Goal: Task Accomplishment & Management: Manage account settings

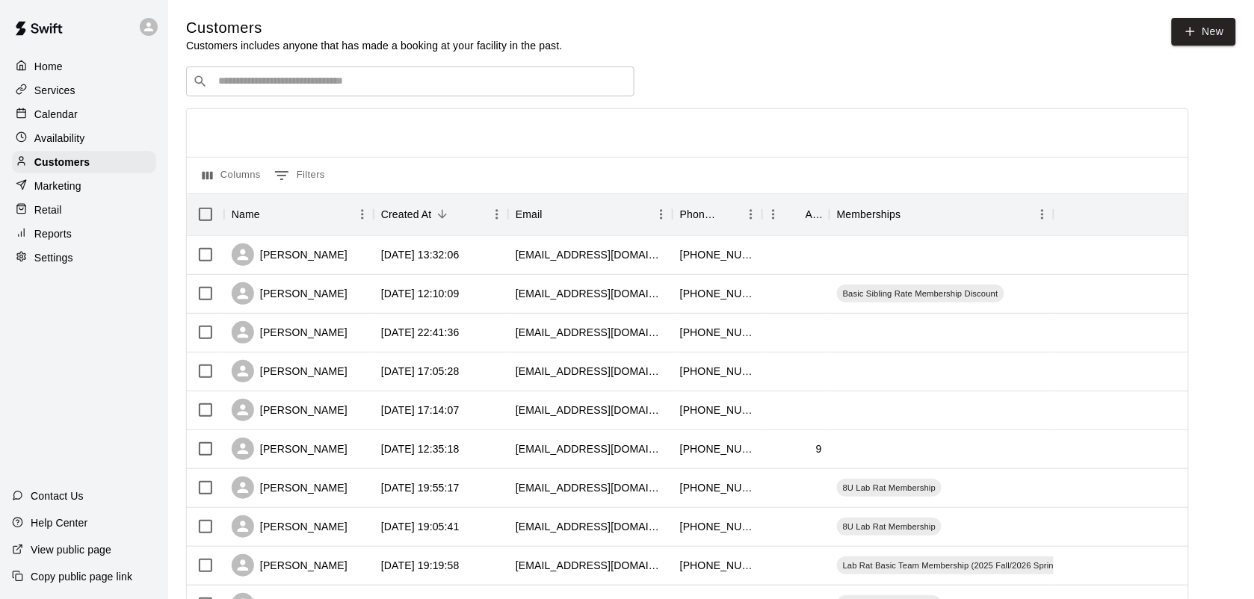
click at [55, 111] on p "Calendar" at bounding box center [55, 114] width 43 height 15
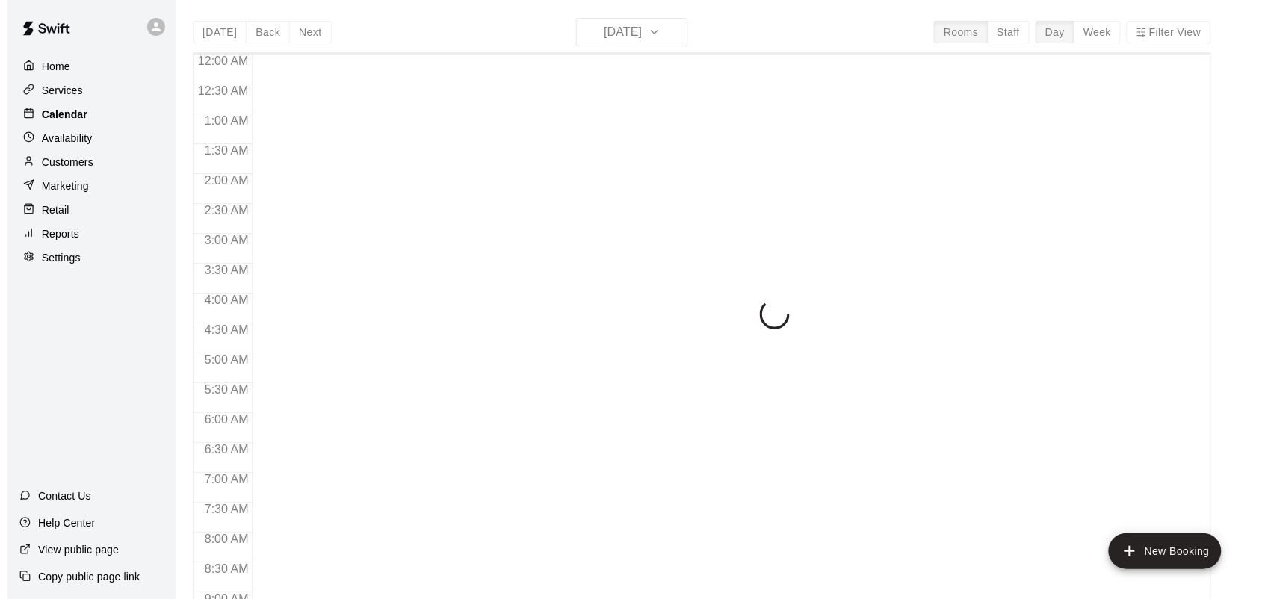
scroll to position [872, 0]
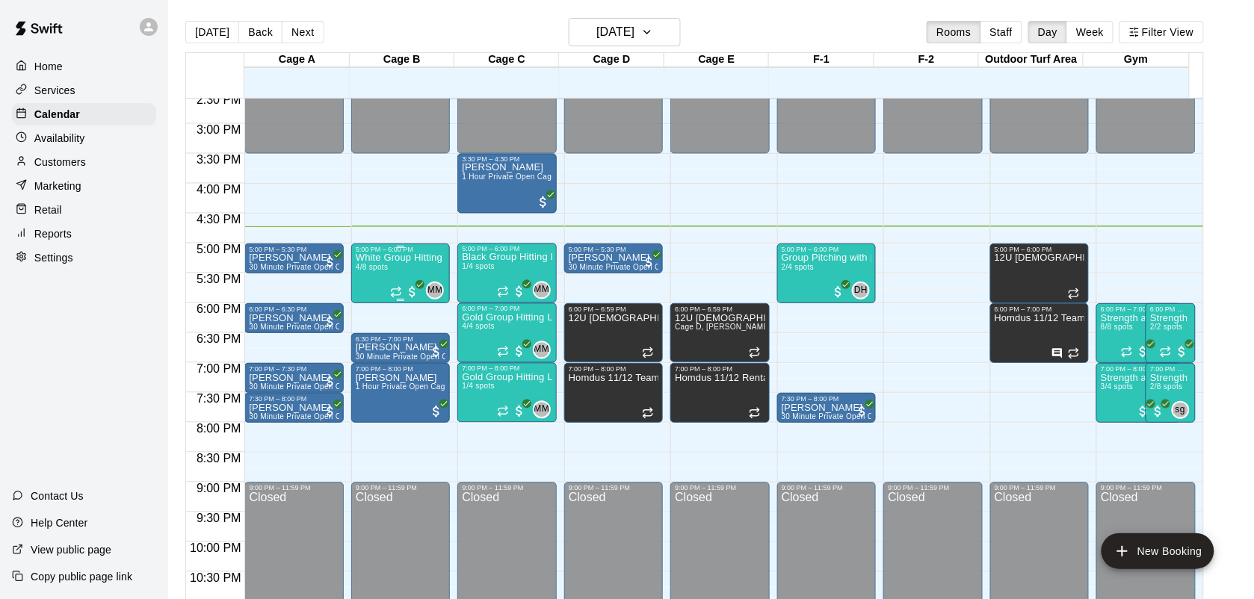
click at [377, 277] on div "White Group Hitting Lesson (7-14 year olds) 4/8 spots" at bounding box center [401, 552] width 90 height 599
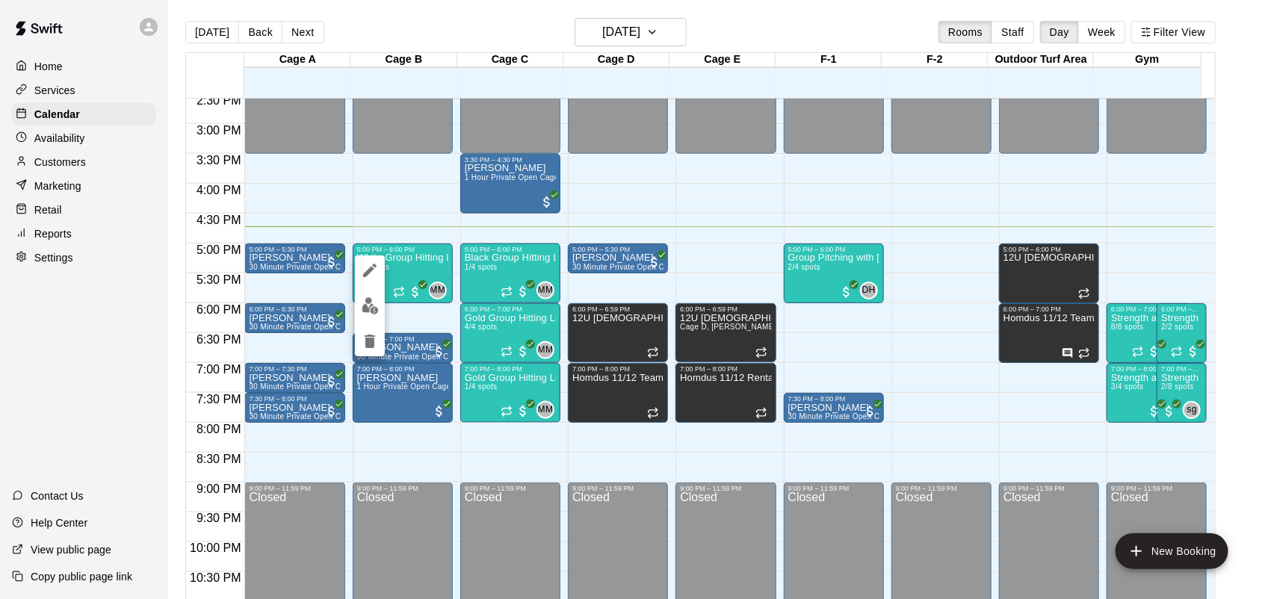
click at [370, 312] on img "edit" at bounding box center [370, 305] width 17 height 17
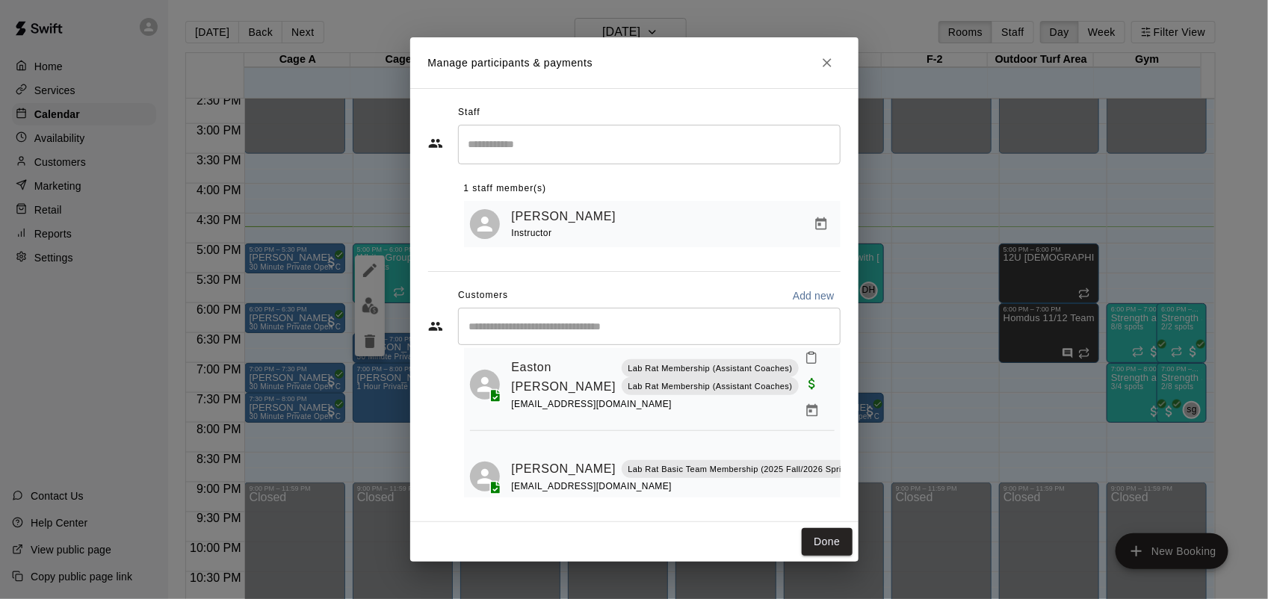
scroll to position [251, 0]
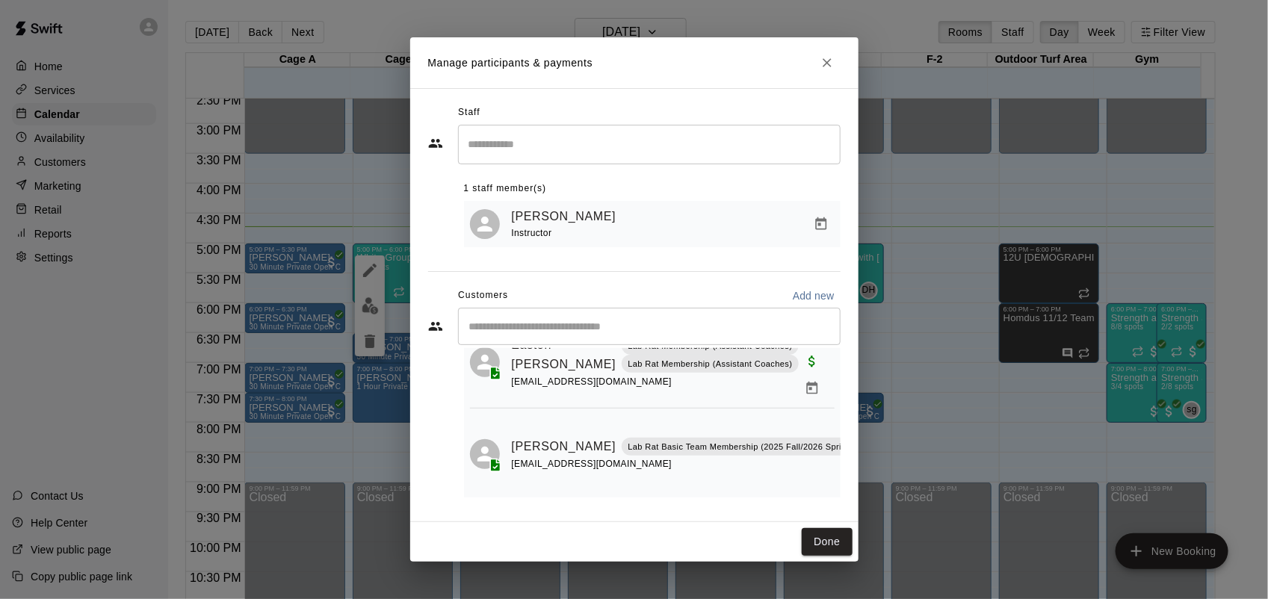
click at [827, 52] on button "Close" at bounding box center [827, 62] width 27 height 27
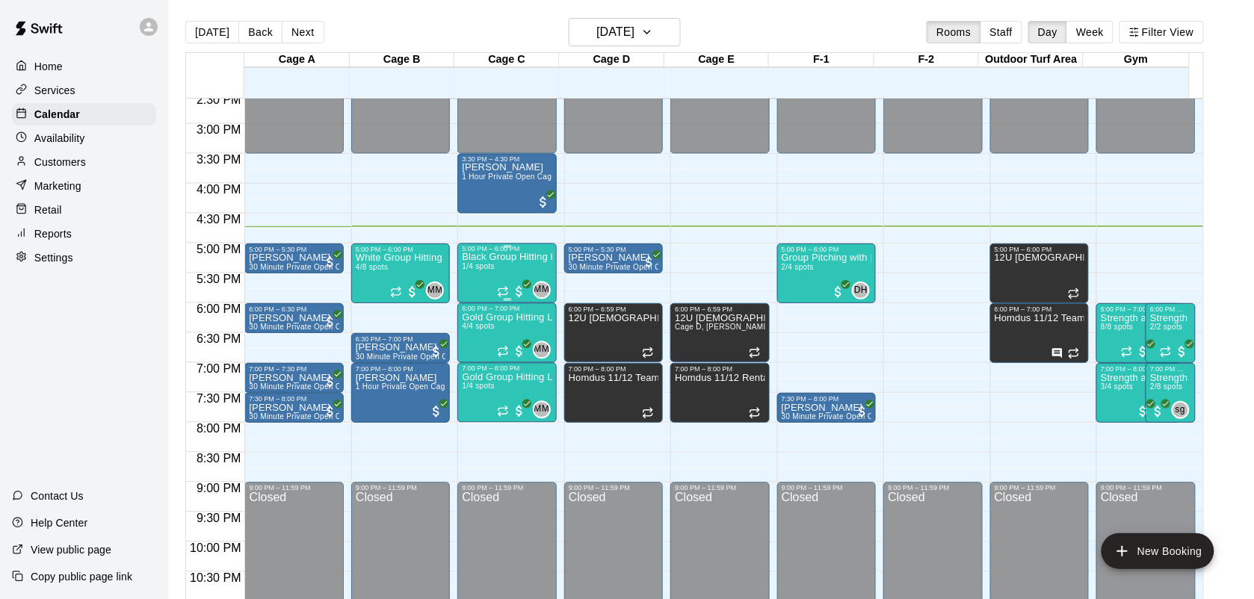
click at [491, 288] on div "Black Group Hitting Lesson (10-14 year olds) 1/4 spots" at bounding box center [507, 552] width 90 height 599
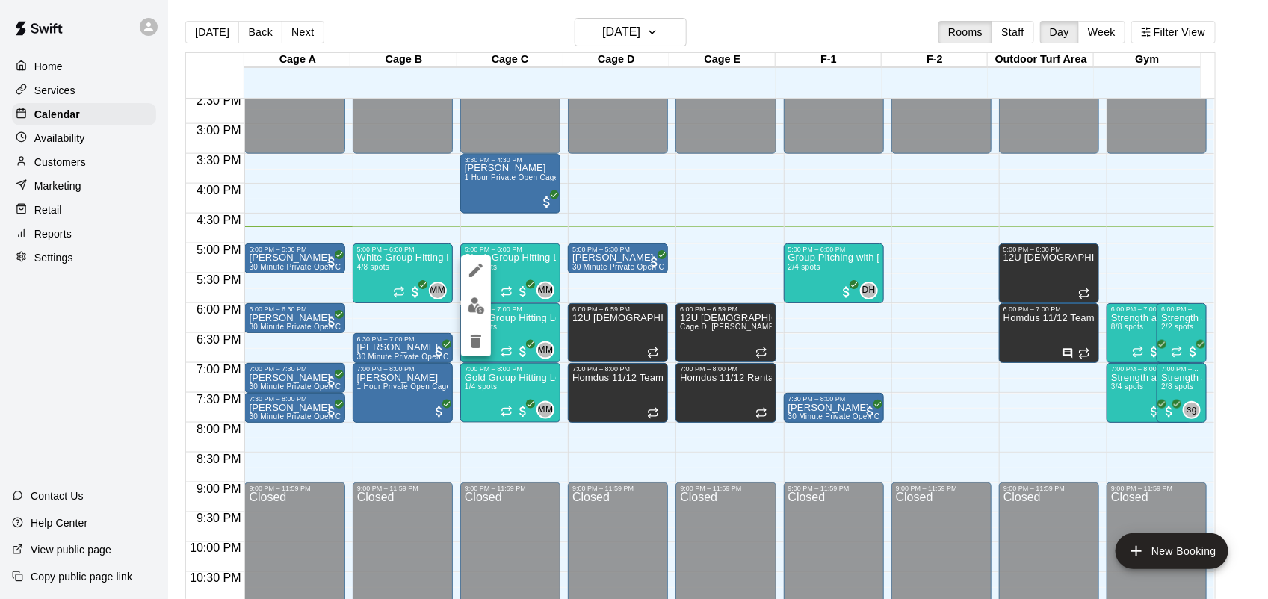
click at [475, 305] on img "edit" at bounding box center [476, 305] width 17 height 17
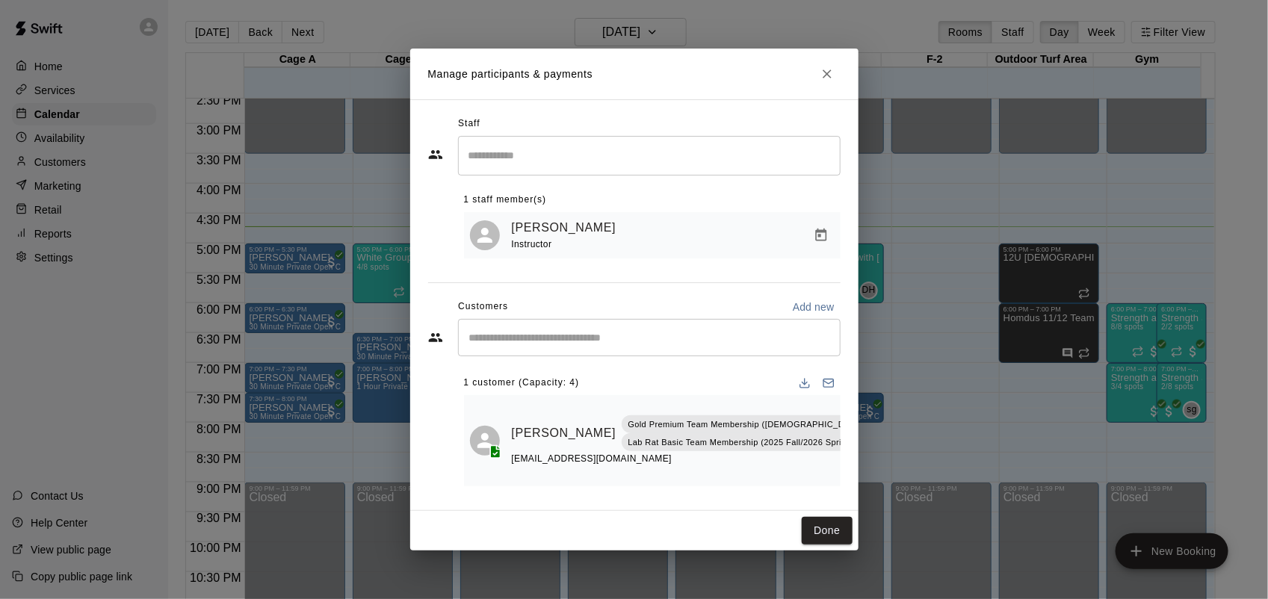
click at [833, 80] on icon "Close" at bounding box center [827, 73] width 15 height 15
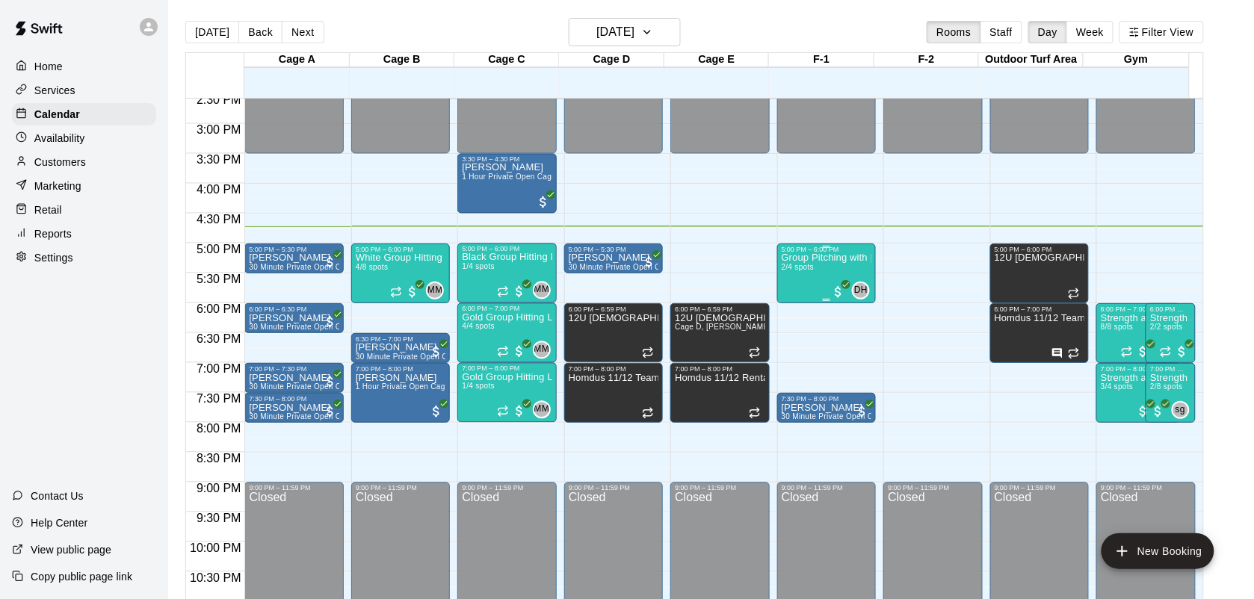
click at [820, 285] on div "Group Pitching with [PERSON_NAME] 2/4 spots" at bounding box center [826, 552] width 90 height 599
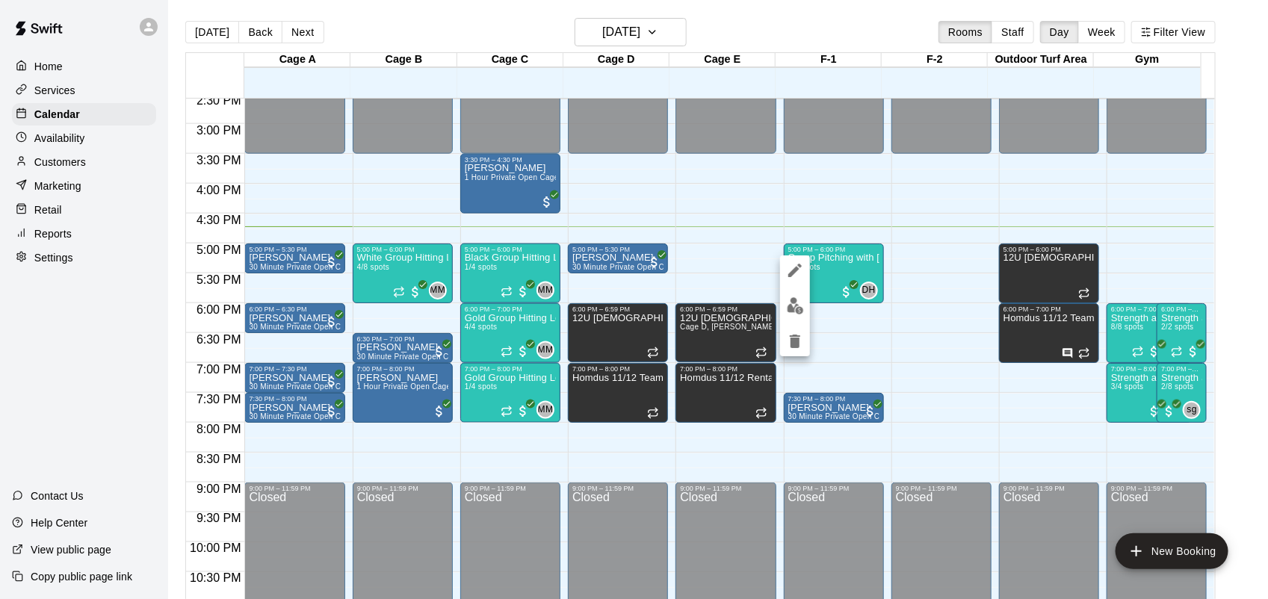
click at [799, 320] on div at bounding box center [795, 306] width 30 height 101
click at [803, 312] on img "edit" at bounding box center [795, 305] width 17 height 17
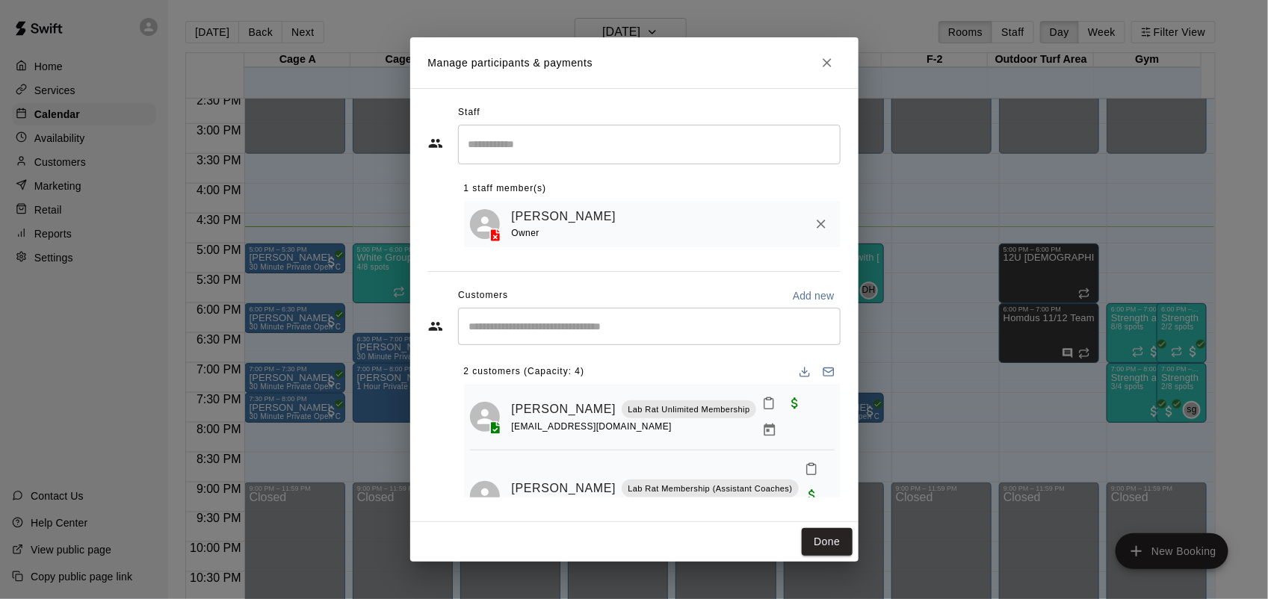
click at [832, 67] on icon "Close" at bounding box center [827, 62] width 15 height 15
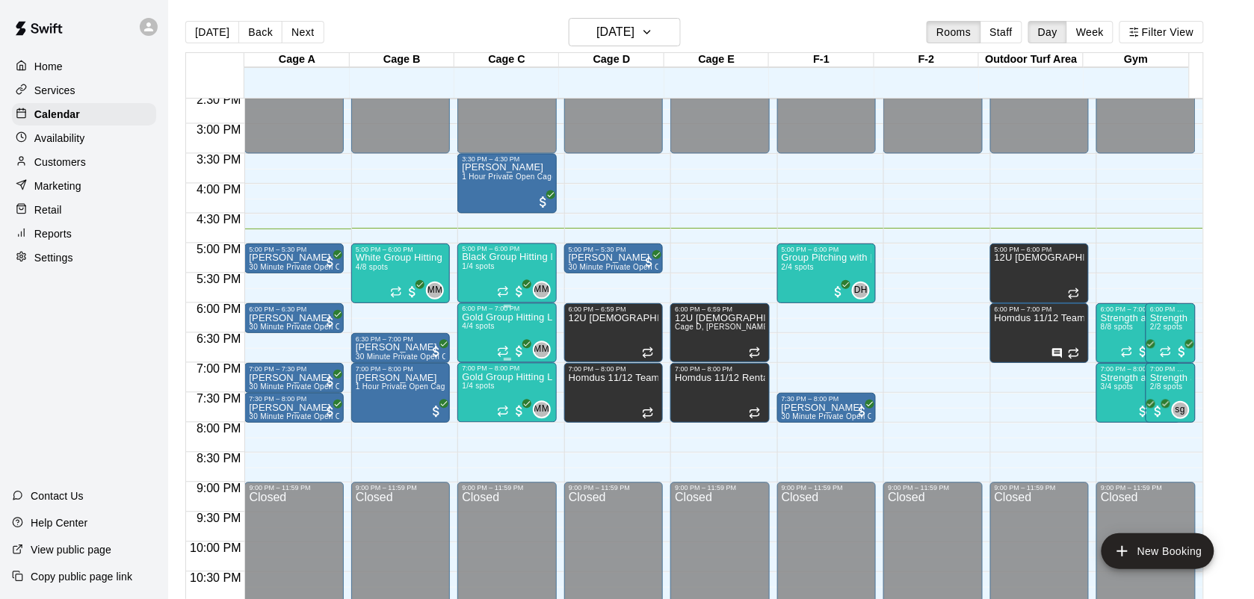
click at [489, 331] on span "4/4 spots" at bounding box center [478, 327] width 33 height 8
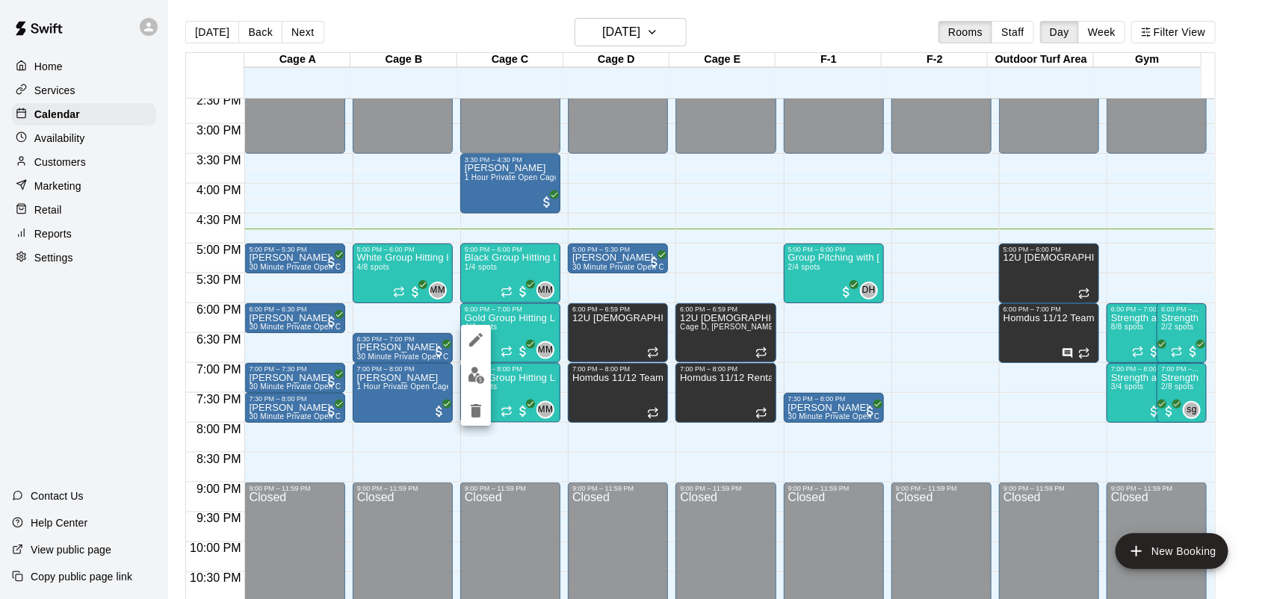
click at [479, 380] on img "edit" at bounding box center [476, 375] width 17 height 17
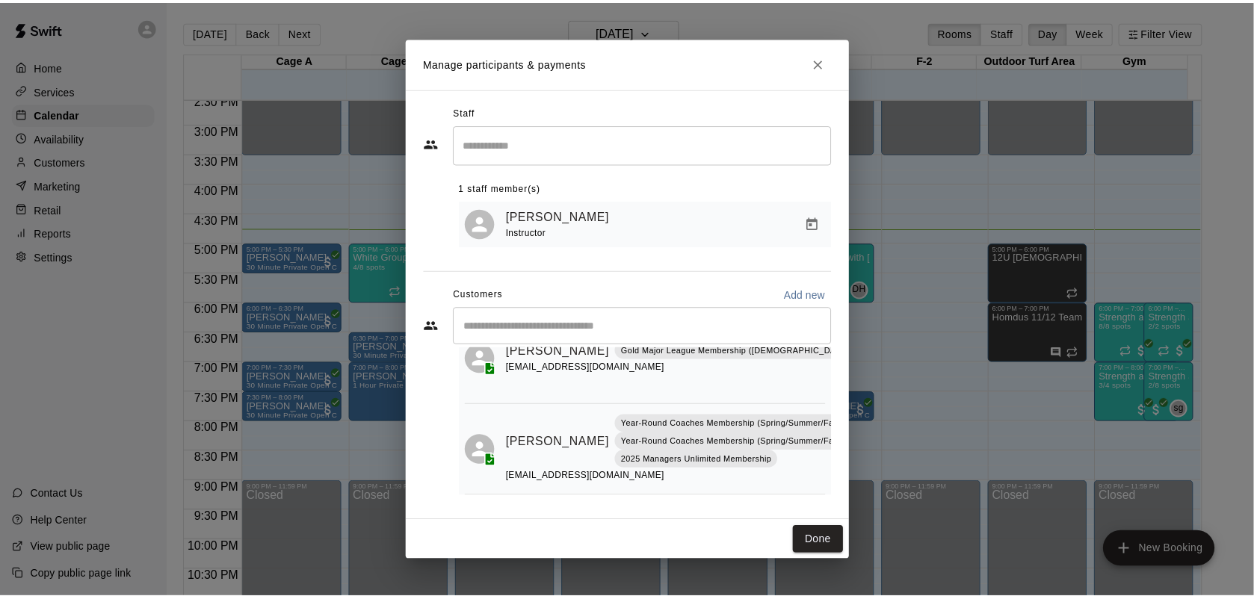
scroll to position [176, 0]
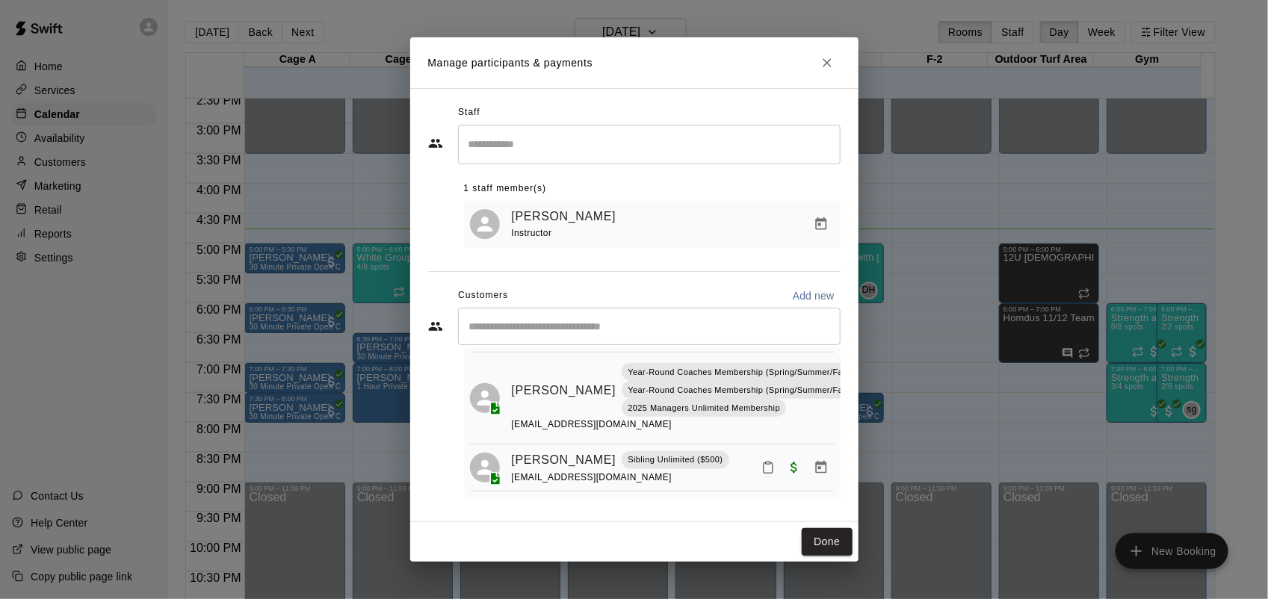
click at [822, 71] on button "Close" at bounding box center [827, 62] width 27 height 27
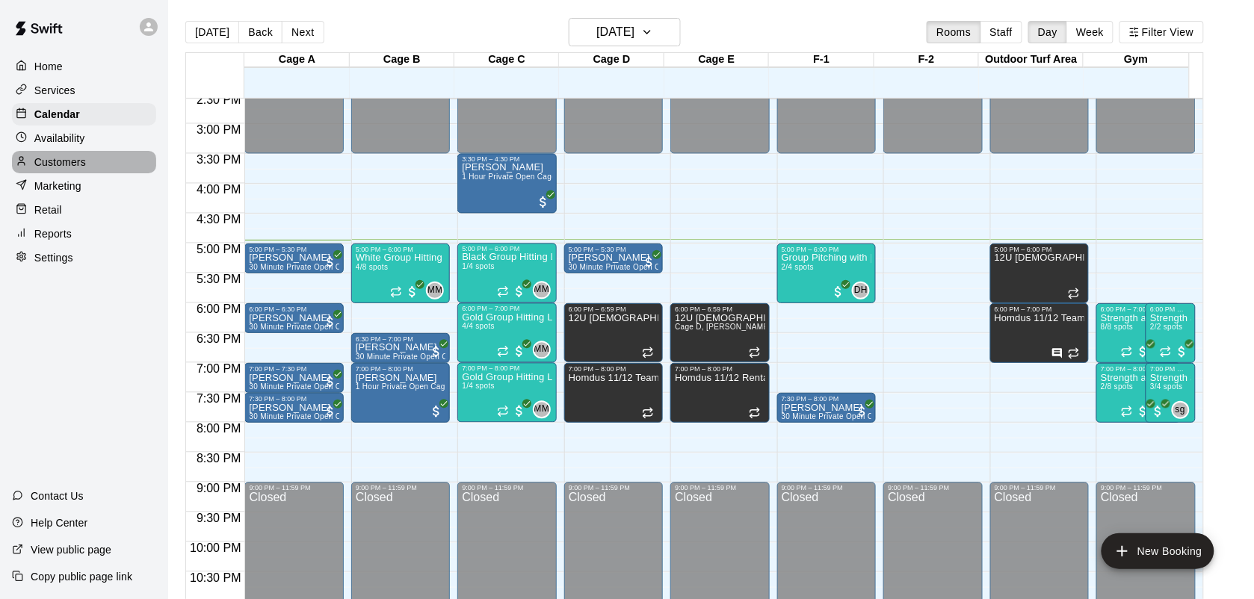
click at [75, 162] on p "Customers" at bounding box center [60, 162] width 52 height 15
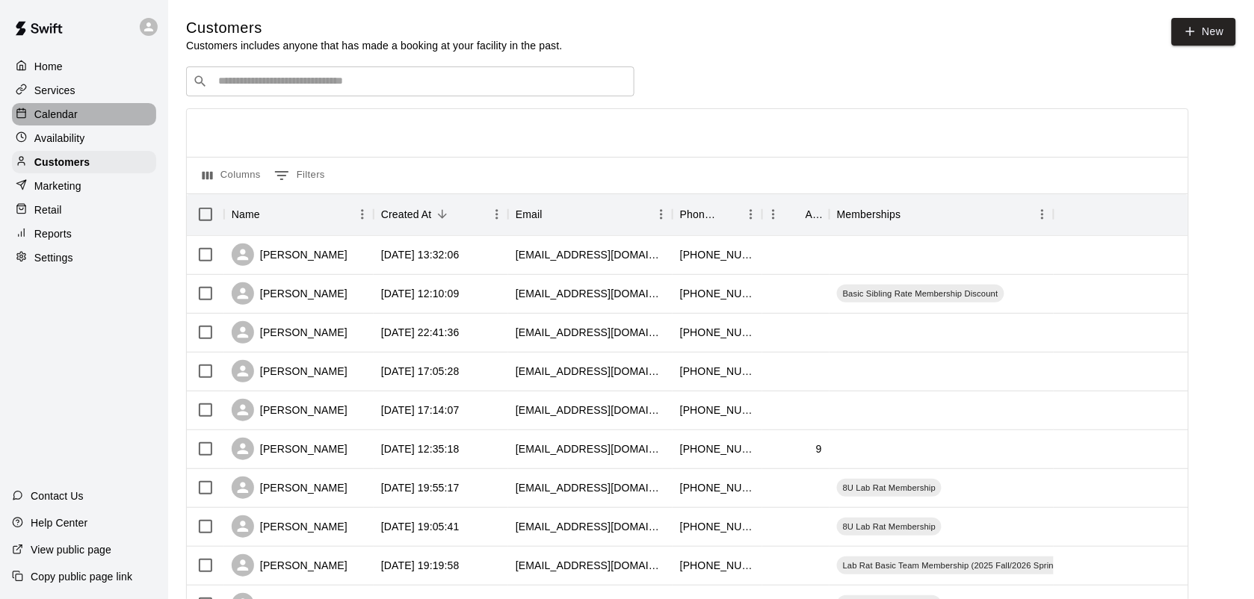
click at [73, 120] on p "Calendar" at bounding box center [55, 114] width 43 height 15
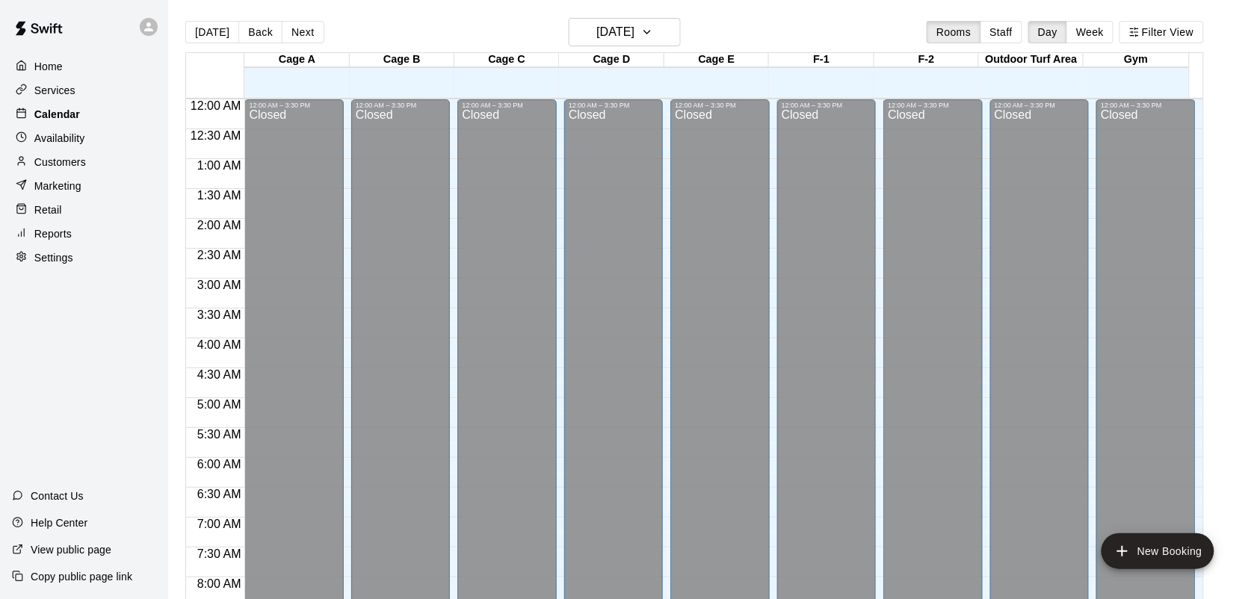
scroll to position [872, 0]
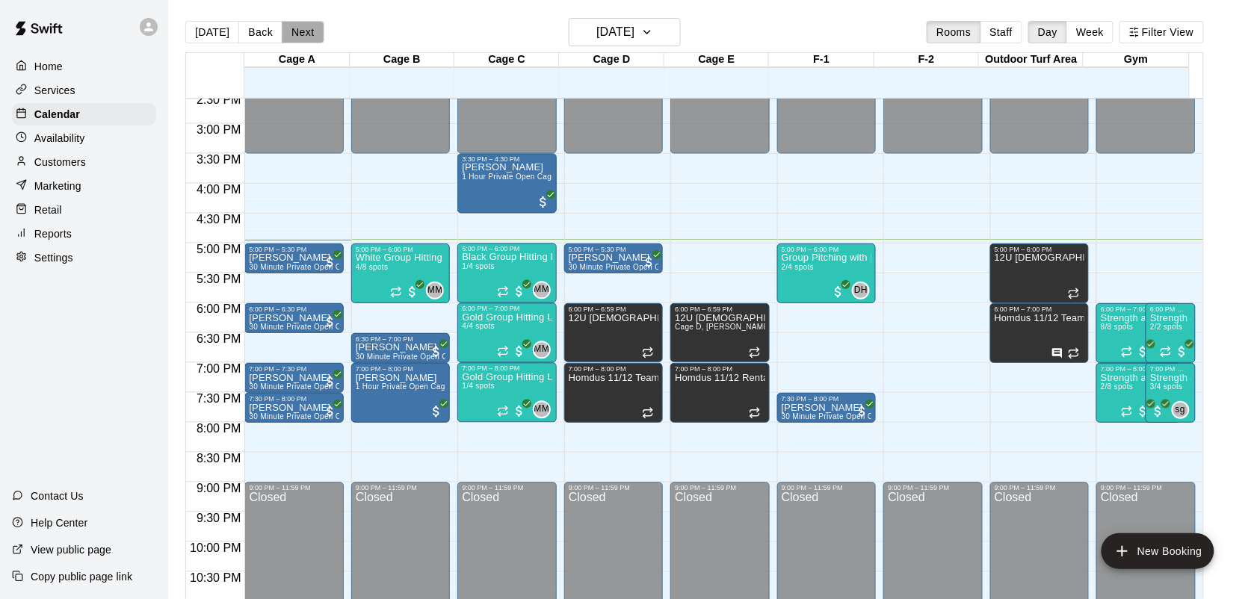
click at [300, 35] on button "Next" at bounding box center [303, 32] width 42 height 22
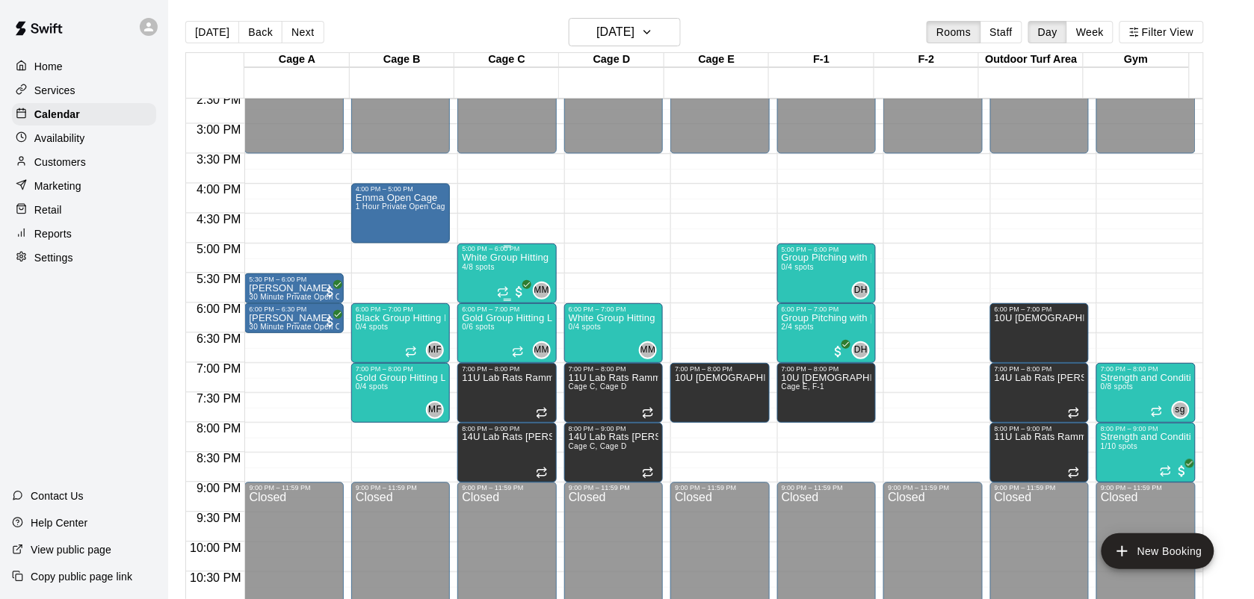
click at [492, 265] on span "4/8 spots" at bounding box center [478, 267] width 33 height 8
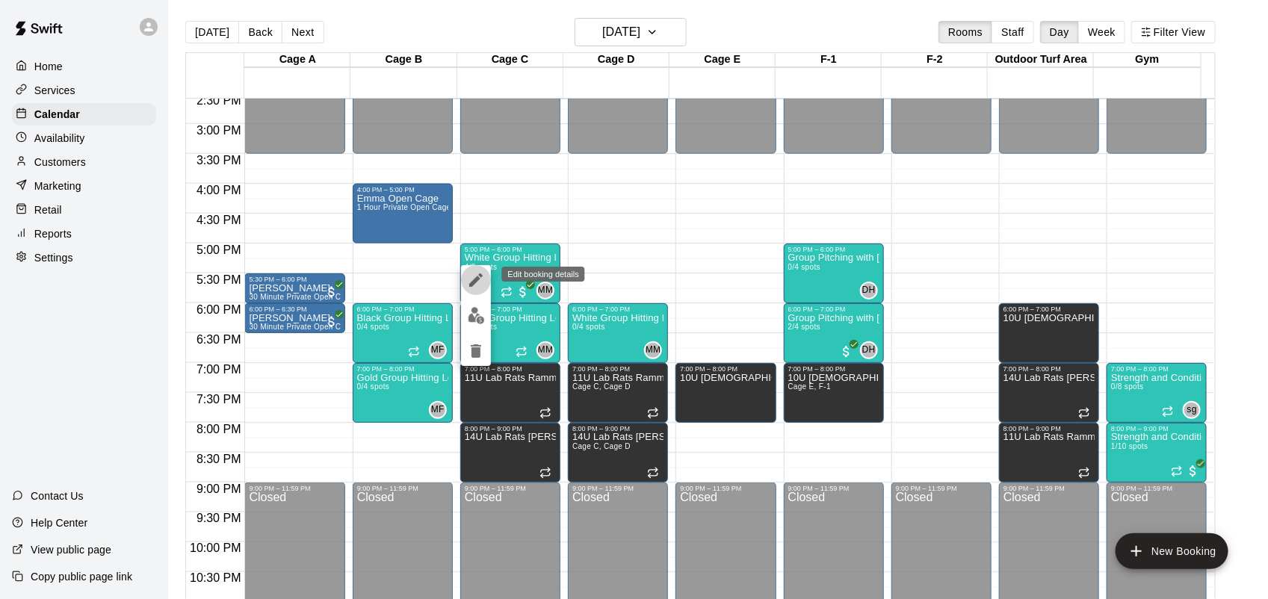
click at [472, 292] on button "edit" at bounding box center [476, 280] width 30 height 30
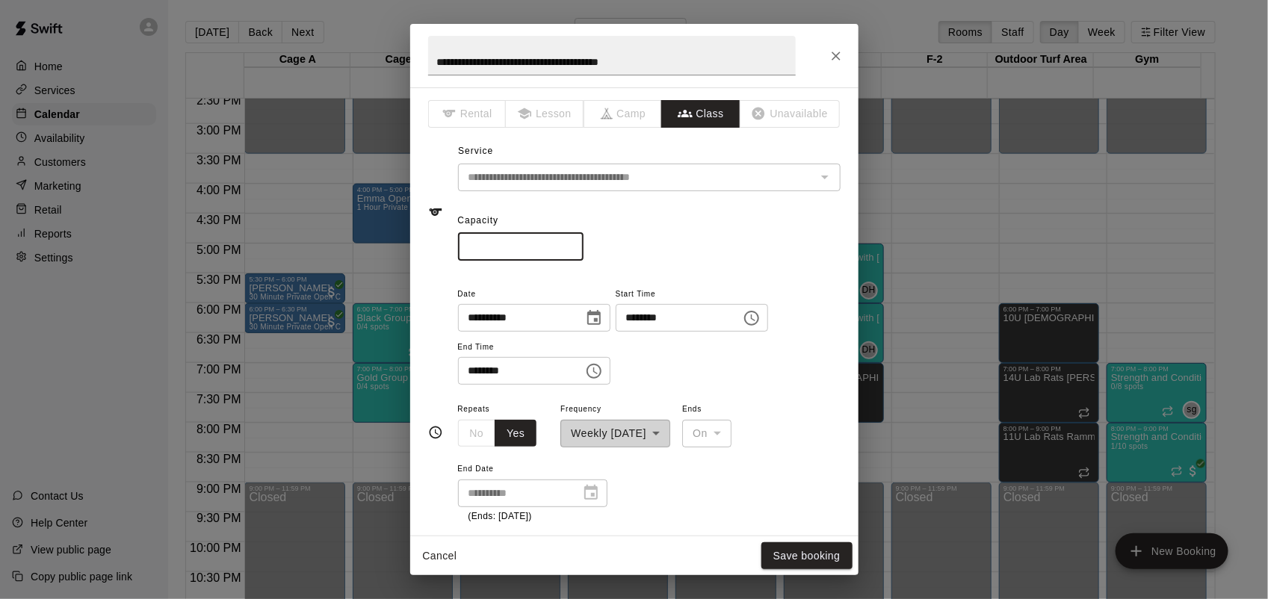
click at [583, 249] on input "*" at bounding box center [521, 247] width 126 height 28
type input "*"
click at [583, 249] on input "*" at bounding box center [521, 247] width 126 height 28
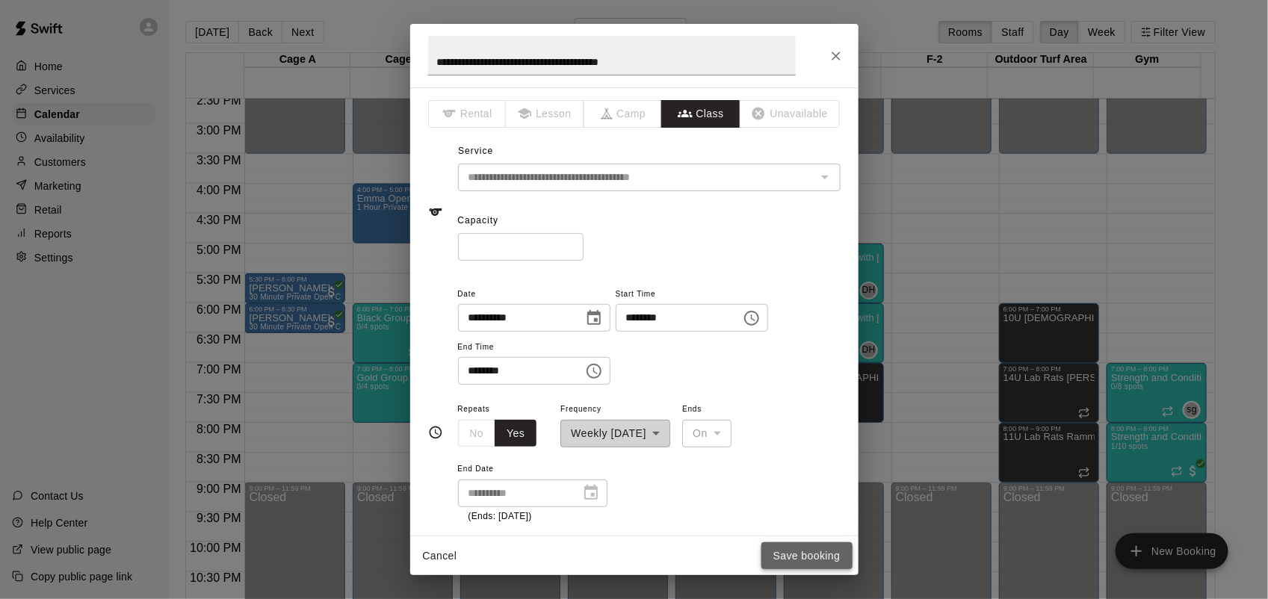
click at [820, 551] on button "Save booking" at bounding box center [806, 556] width 91 height 28
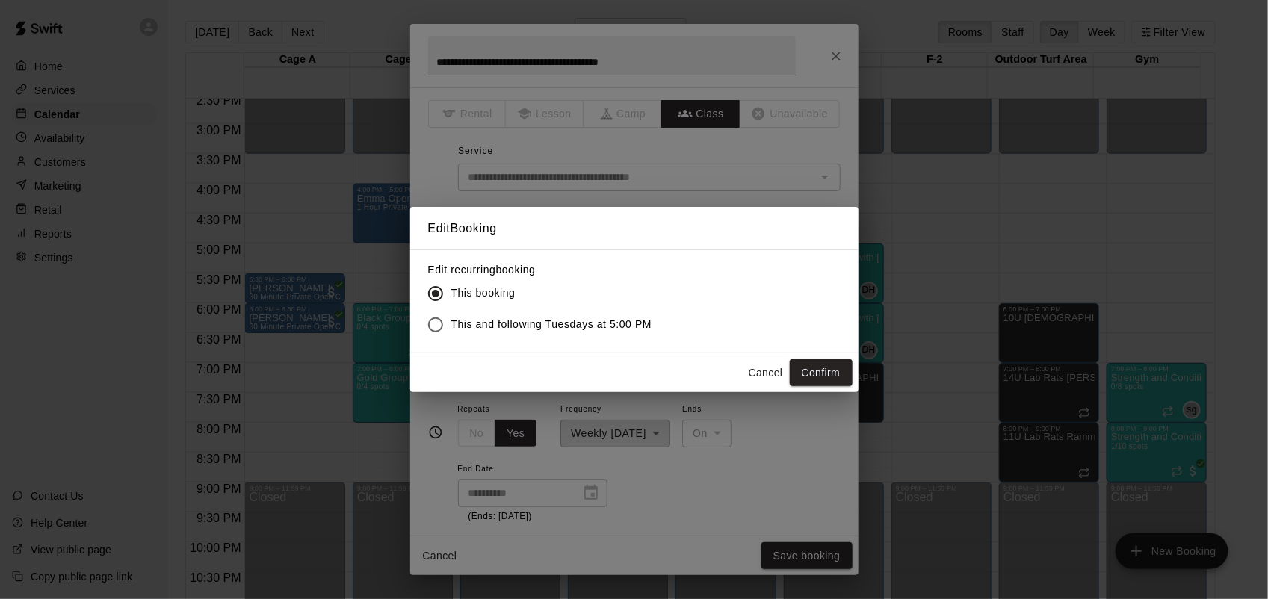
click at [817, 396] on div "Edit Booking Edit recurring booking This booking This and following Tuesdays at…" at bounding box center [634, 299] width 1268 height 599
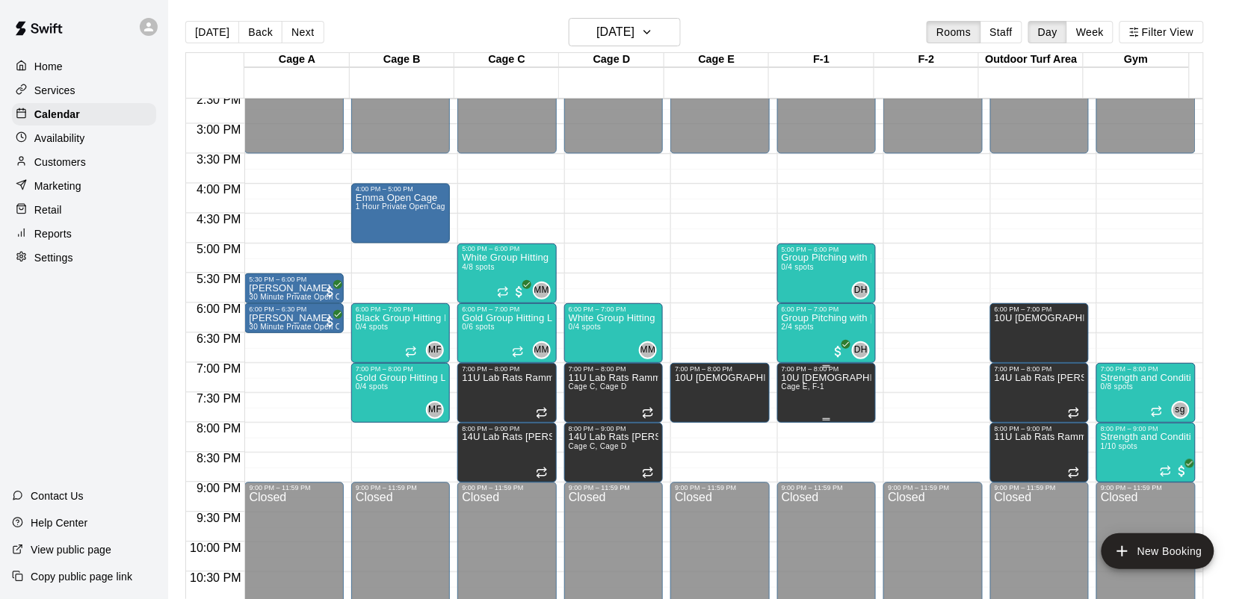
drag, startPoint x: 819, startPoint y: 378, endPoint x: 517, endPoint y: 244, distance: 330.4
click at [491, 269] on span "4/8 spots" at bounding box center [478, 267] width 33 height 8
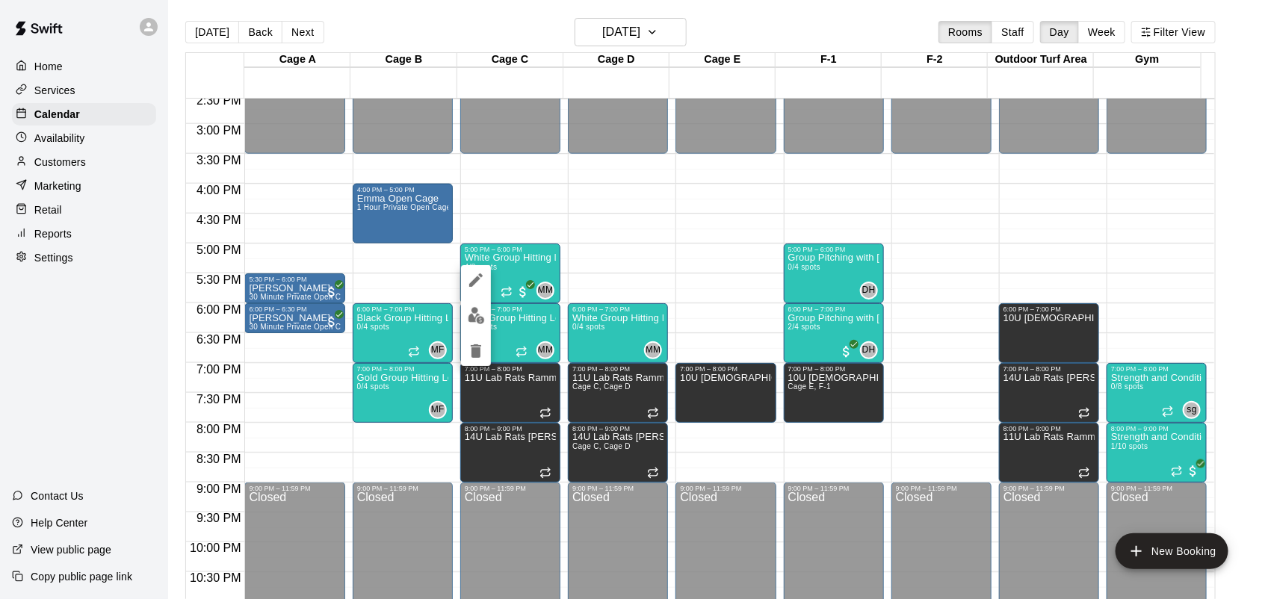
click at [471, 264] on div at bounding box center [634, 299] width 1268 height 599
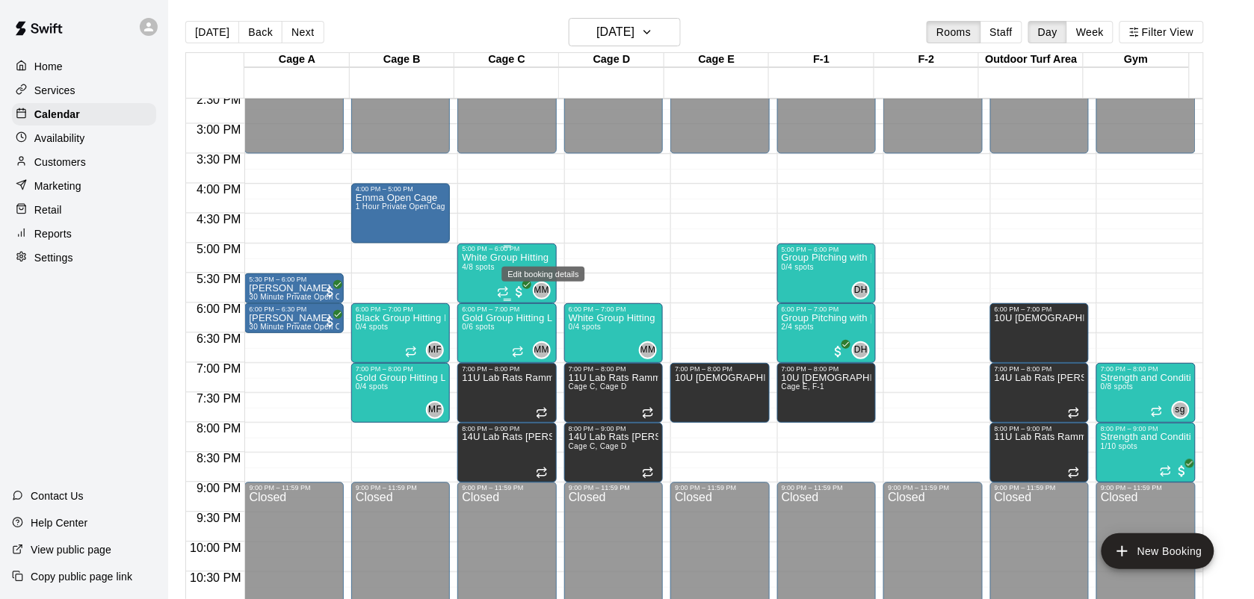
click at [477, 282] on div "White Group Hitting Lesson (7-14 year olds) 4/8 spots" at bounding box center [507, 552] width 90 height 599
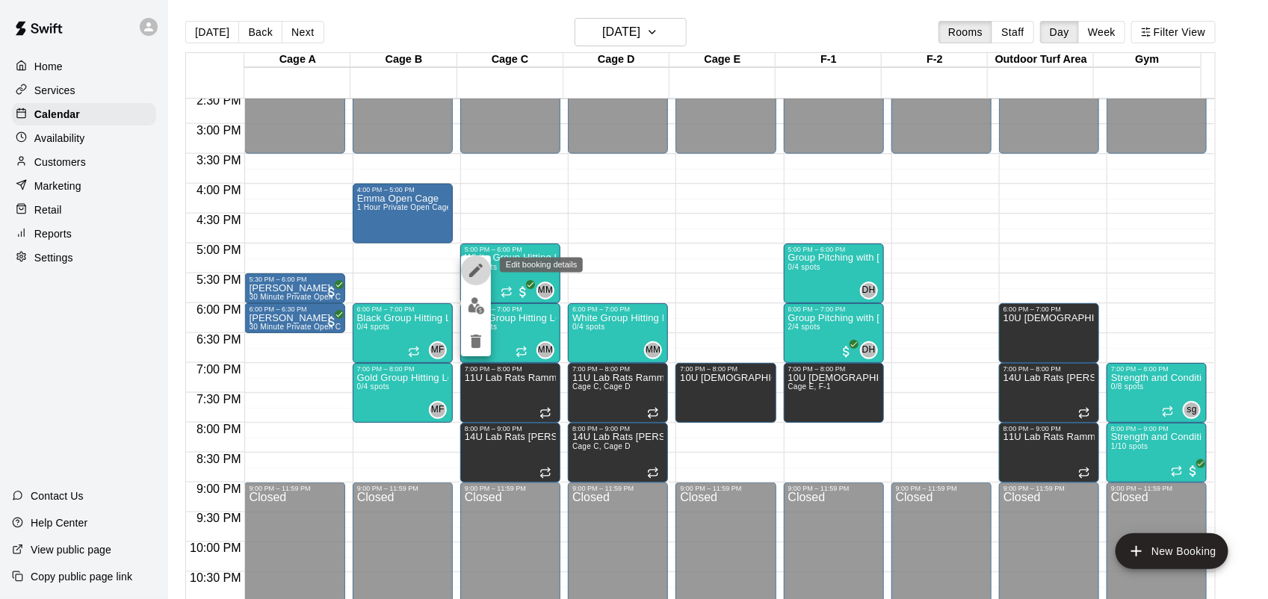
click at [479, 277] on icon "edit" at bounding box center [476, 270] width 18 height 18
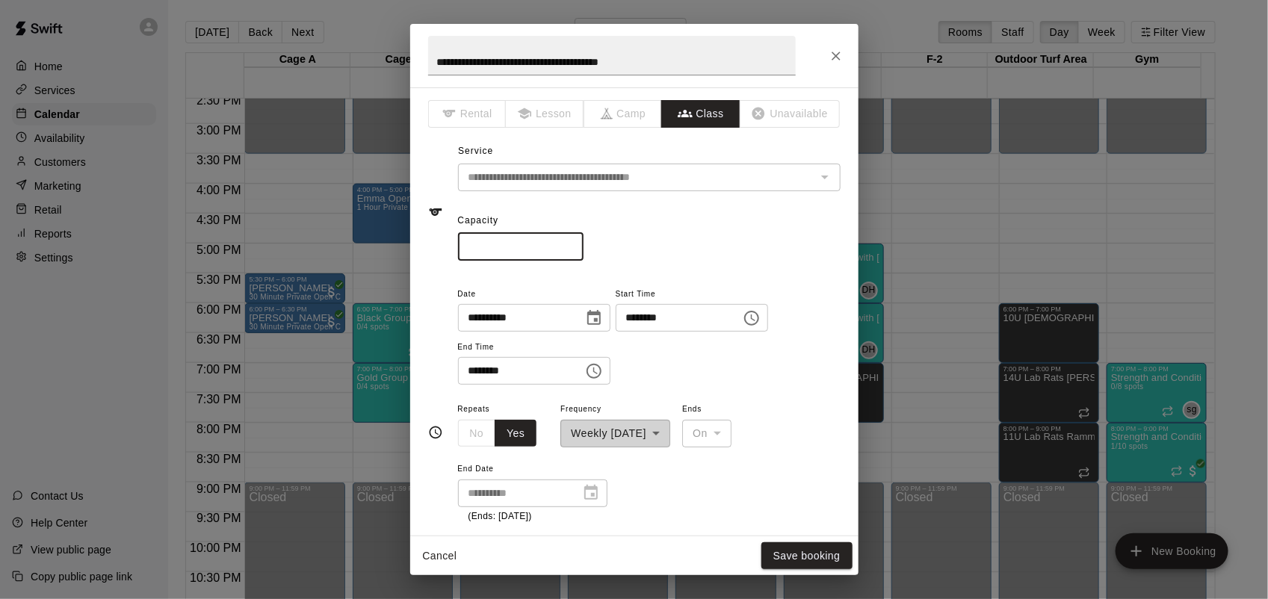
drag, startPoint x: 501, startPoint y: 235, endPoint x: 430, endPoint y: 234, distance: 71.0
click at [430, 234] on div "**********" at bounding box center [634, 212] width 412 height 97
type input "*"
click at [787, 560] on button "Save booking" at bounding box center [806, 556] width 91 height 28
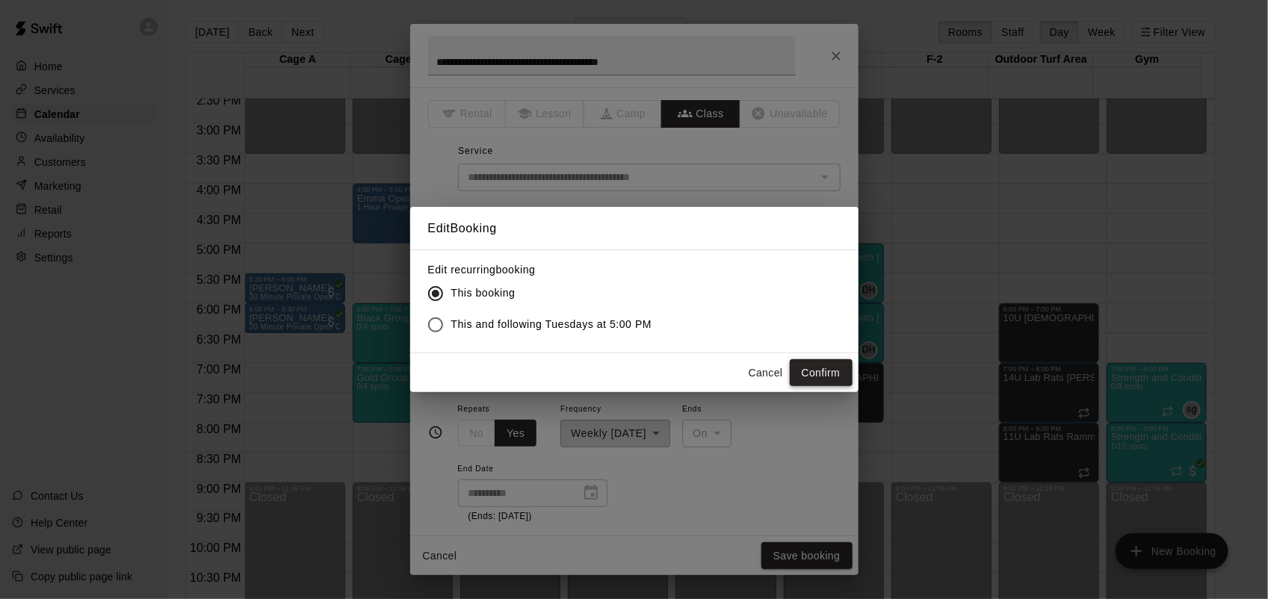
click at [817, 366] on button "Confirm" at bounding box center [821, 373] width 63 height 28
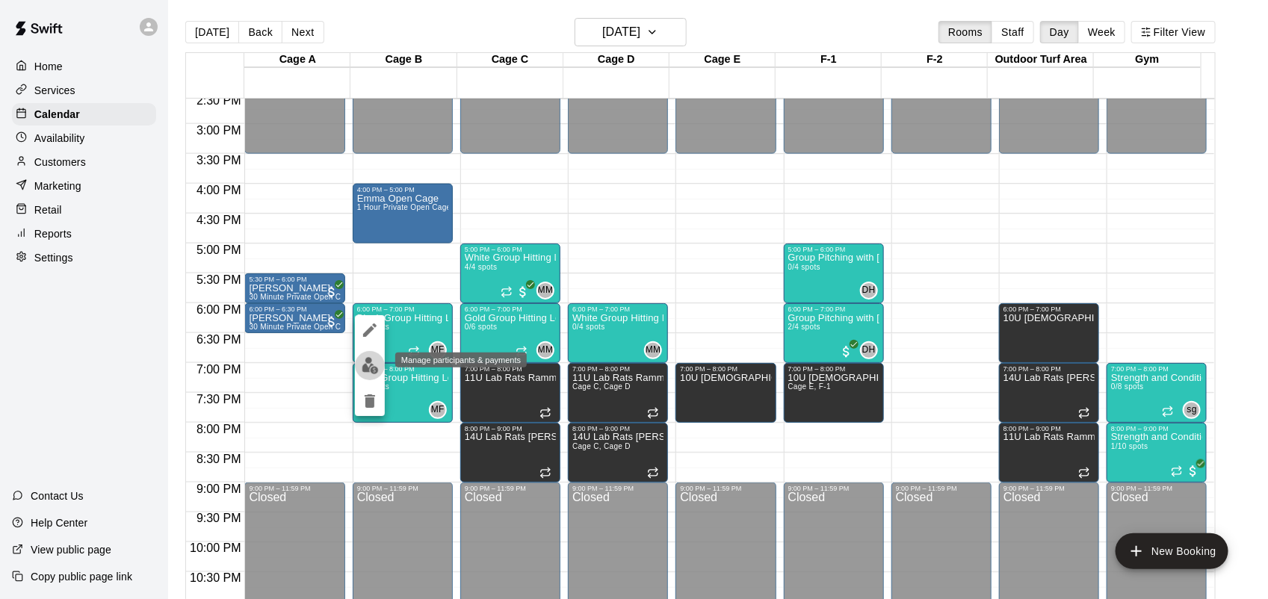
click at [376, 364] on img "edit" at bounding box center [370, 365] width 17 height 17
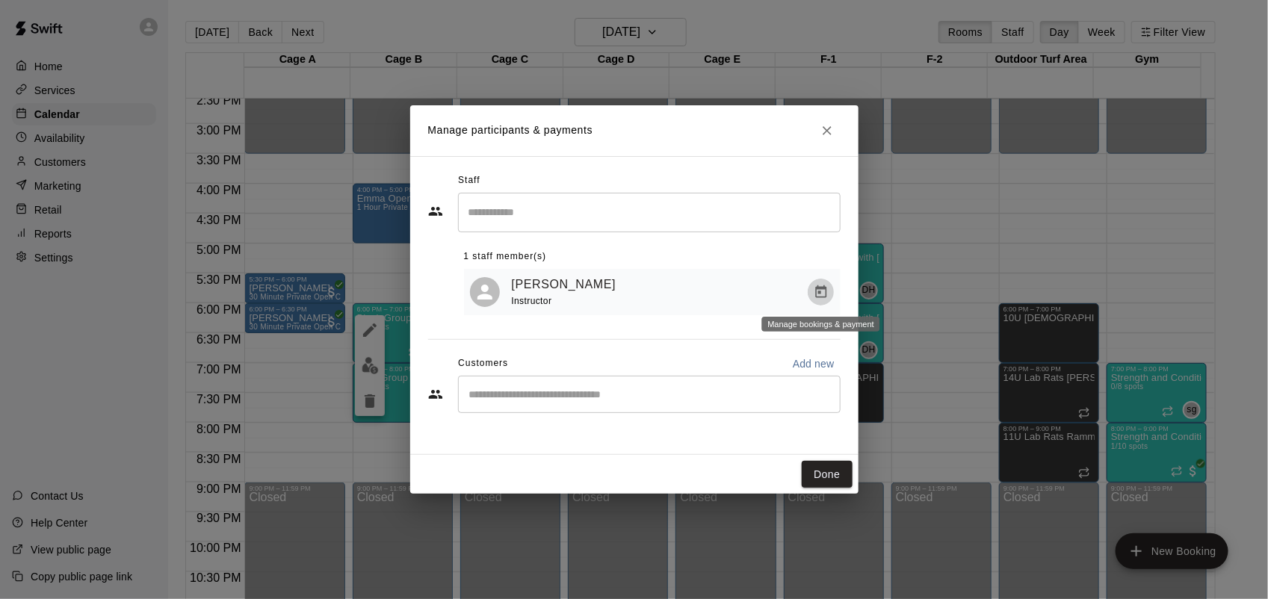
click at [820, 300] on icon "Manage bookings & payment" at bounding box center [821, 292] width 15 height 15
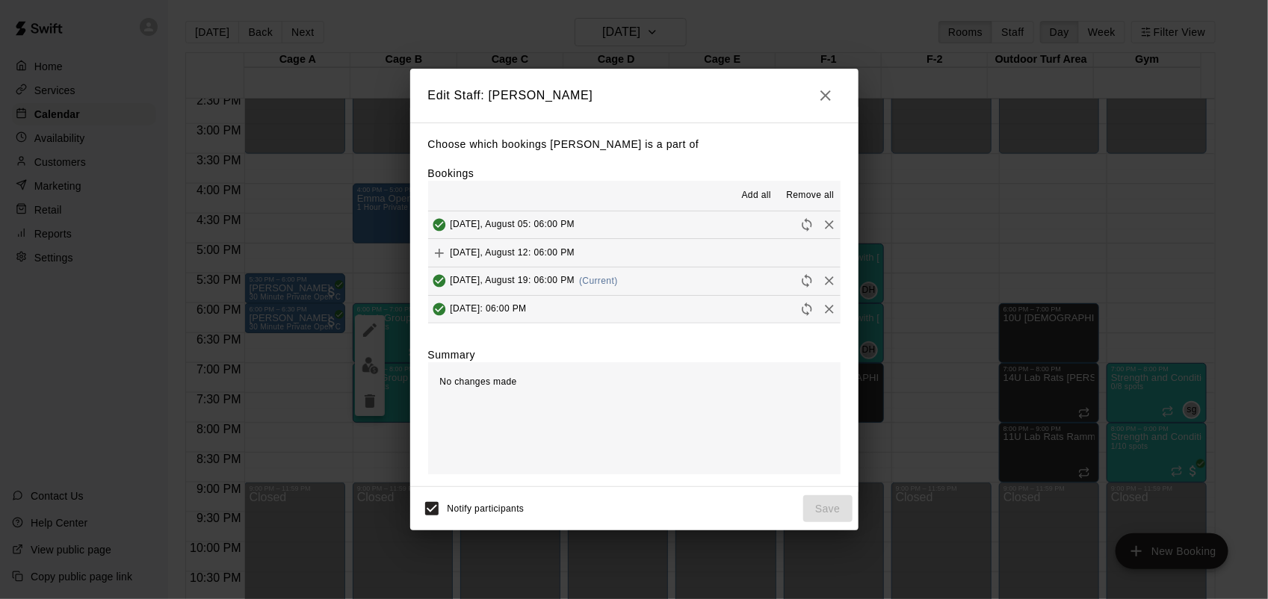
click at [822, 284] on icon "Remove" at bounding box center [829, 280] width 15 height 15
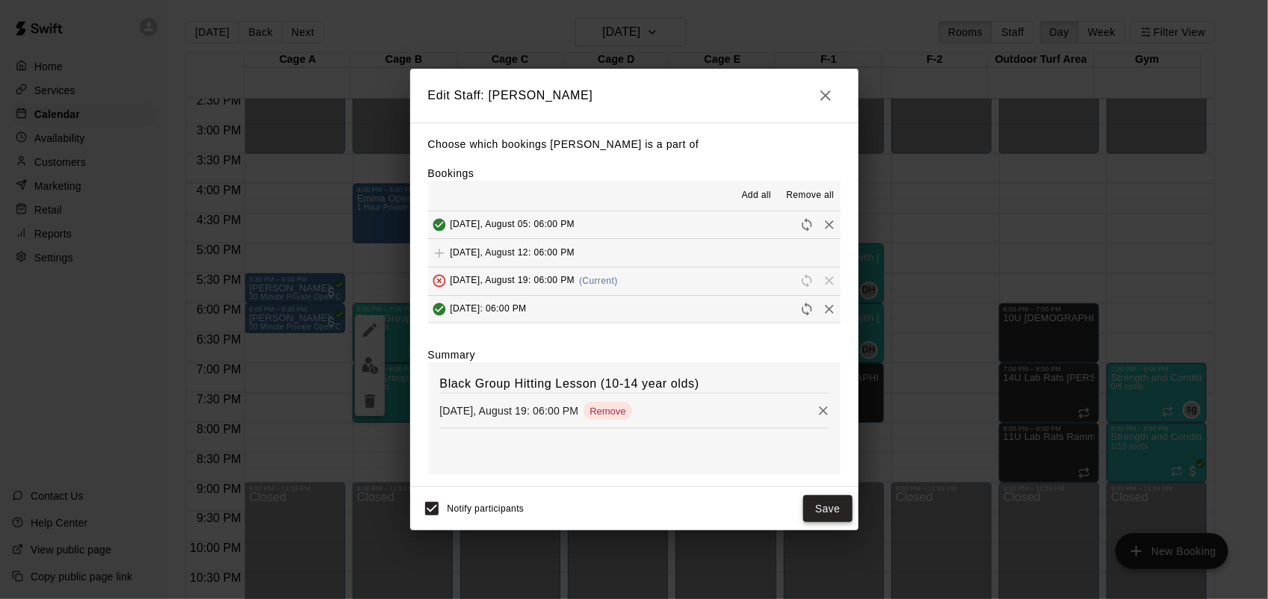
click at [832, 507] on button "Save" at bounding box center [827, 509] width 49 height 28
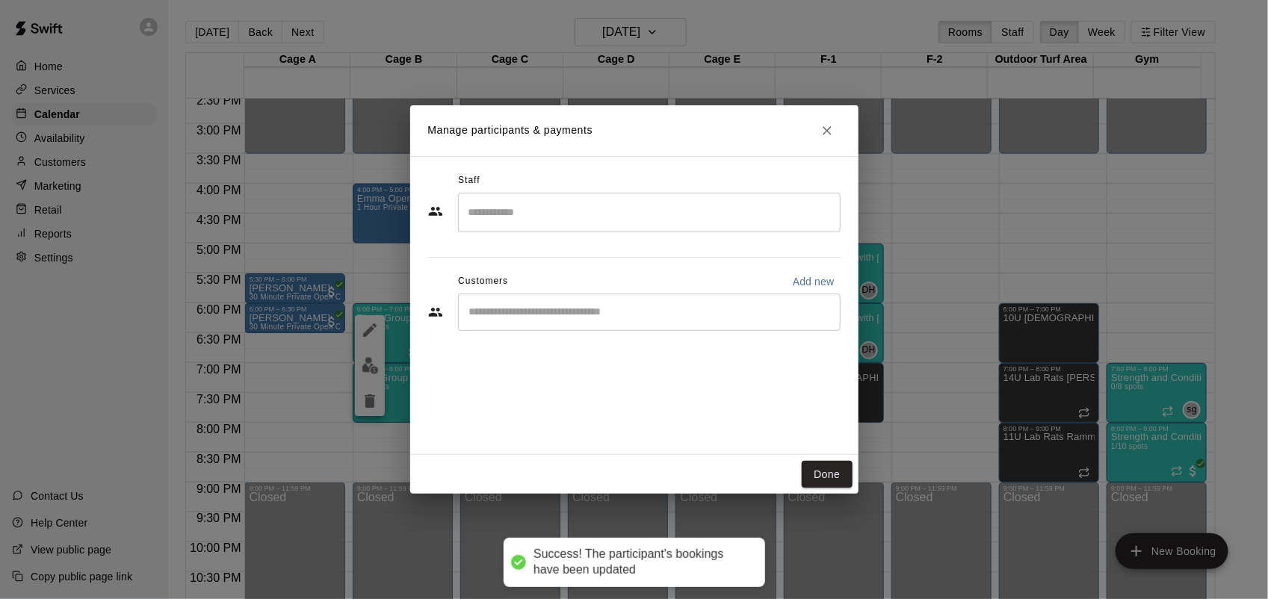
click at [823, 133] on icon "Close" at bounding box center [827, 130] width 9 height 9
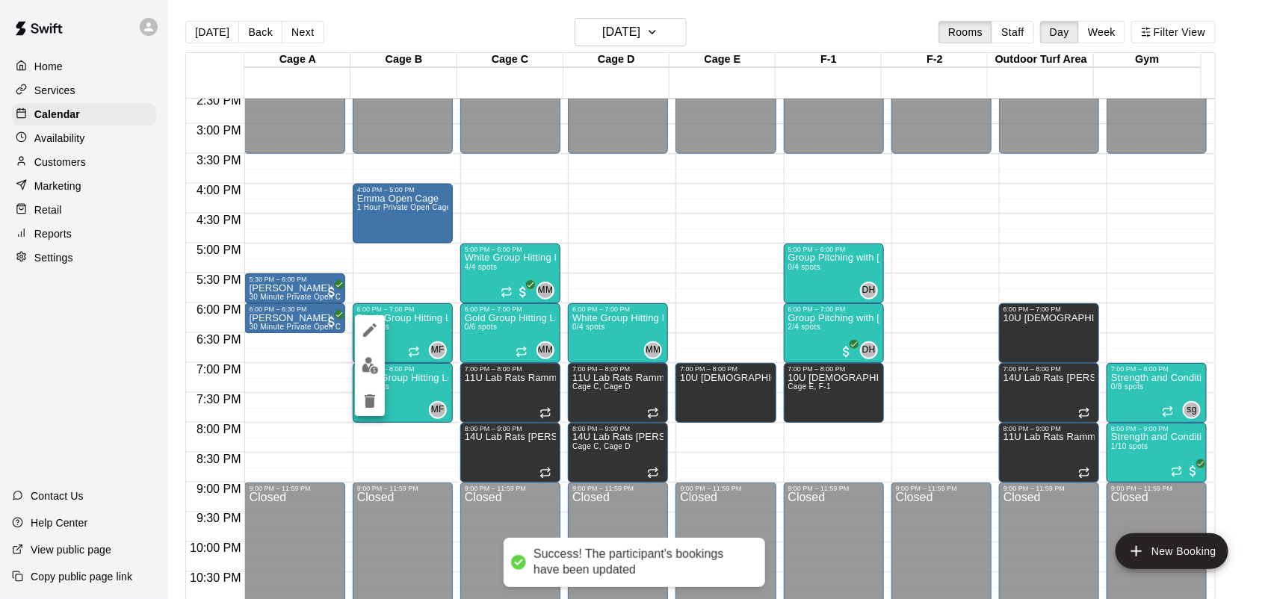
click at [367, 371] on img "edit" at bounding box center [370, 365] width 17 height 17
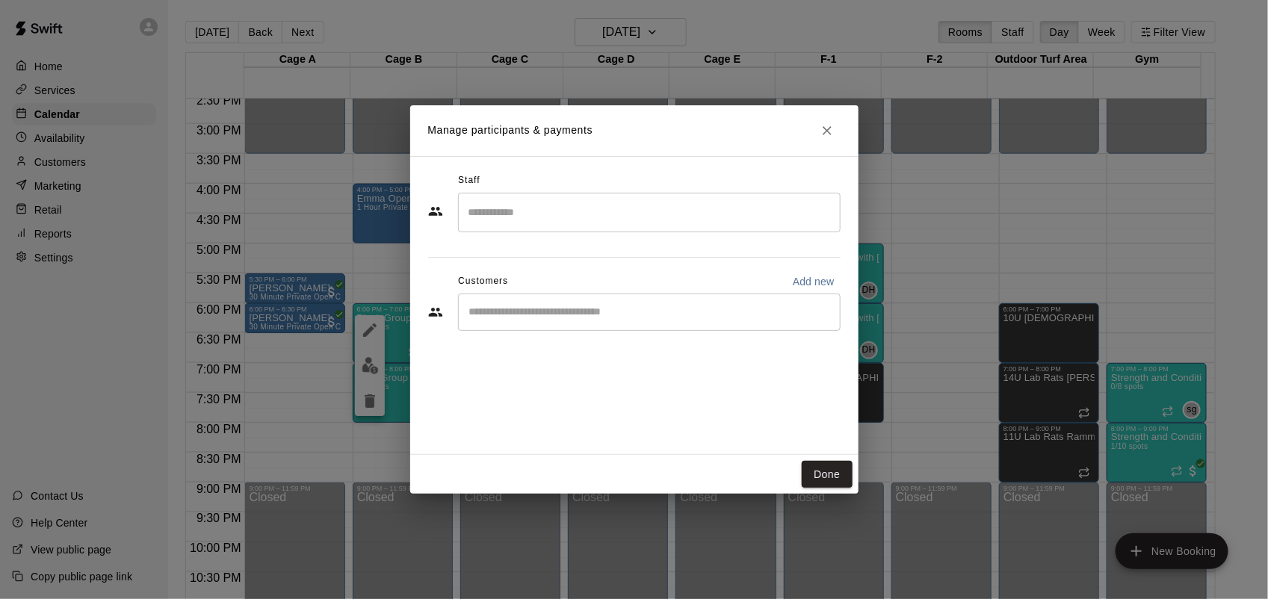
click at [510, 217] on input "Search staff" at bounding box center [649, 212] width 369 height 26
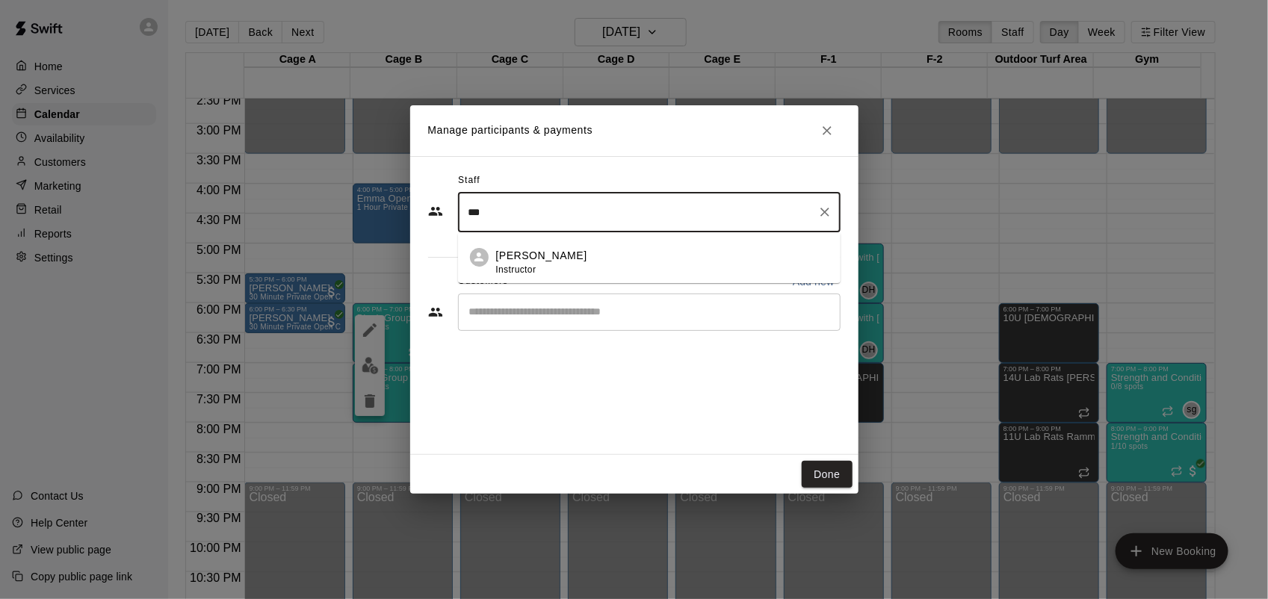
click at [549, 252] on p "[PERSON_NAME]" at bounding box center [541, 256] width 91 height 16
type input "***"
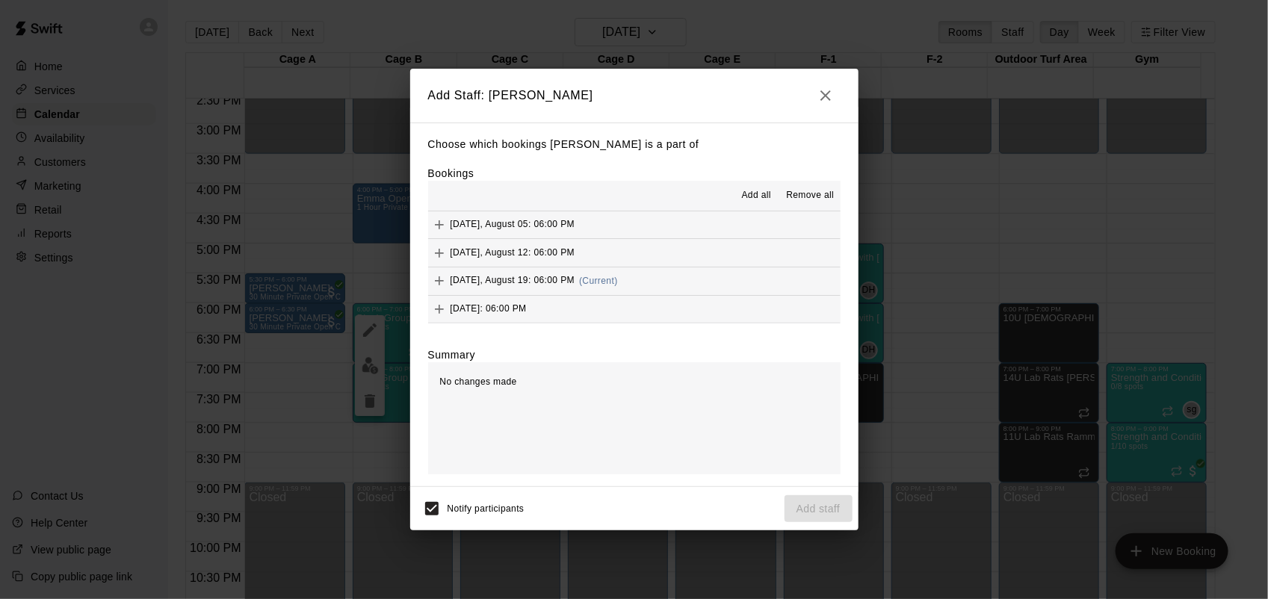
click at [436, 303] on button "Add" at bounding box center [439, 309] width 22 height 22
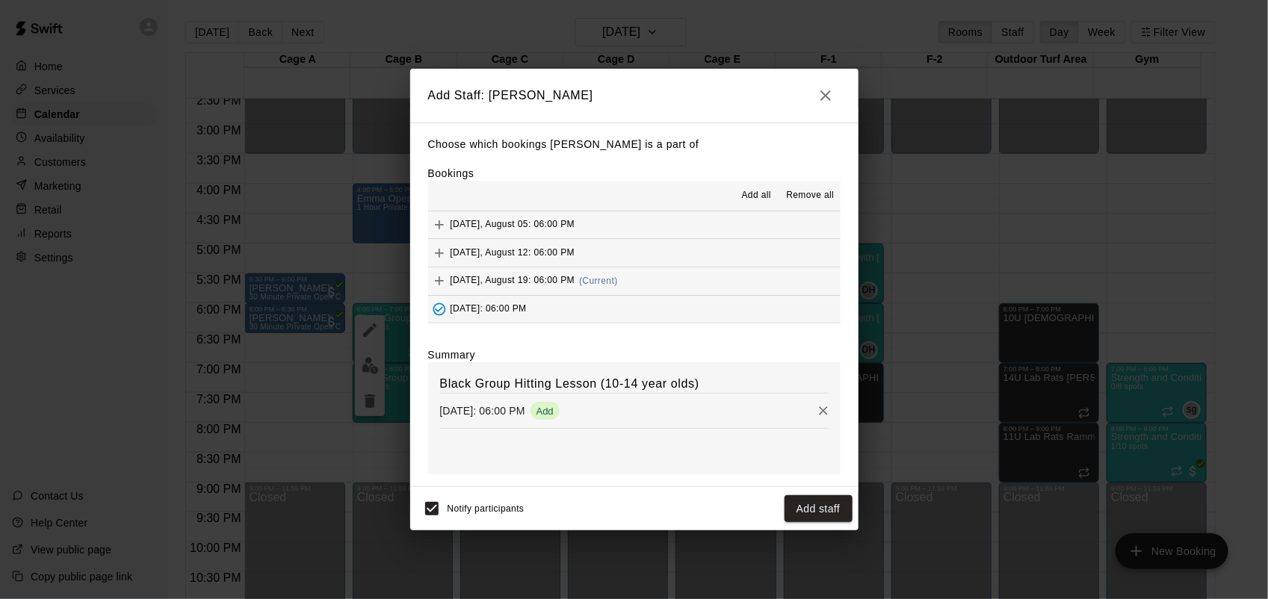
click at [445, 284] on icon "Add" at bounding box center [439, 280] width 15 height 15
click at [449, 307] on button "Added - Collect Payment" at bounding box center [439, 308] width 22 height 22
click at [437, 316] on icon "Added - Collect Payment" at bounding box center [439, 308] width 15 height 15
click at [816, 403] on icon "Remove" at bounding box center [823, 410] width 15 height 15
click at [823, 508] on button "Add staff" at bounding box center [818, 509] width 68 height 28
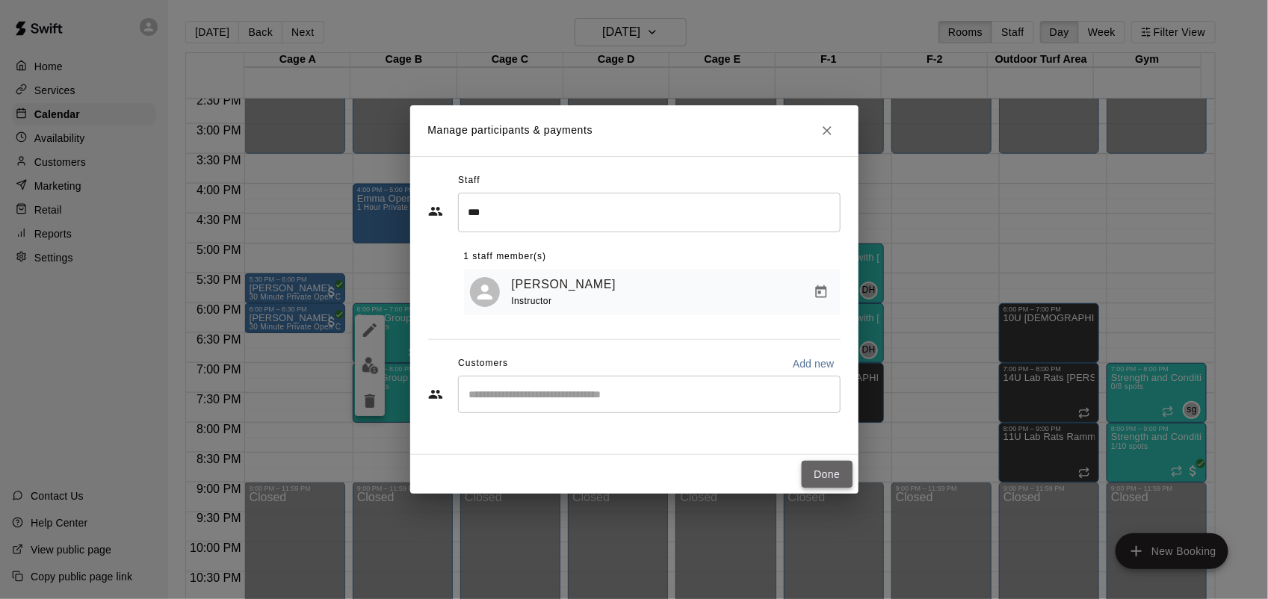
click at [820, 469] on button "Done" at bounding box center [827, 475] width 50 height 28
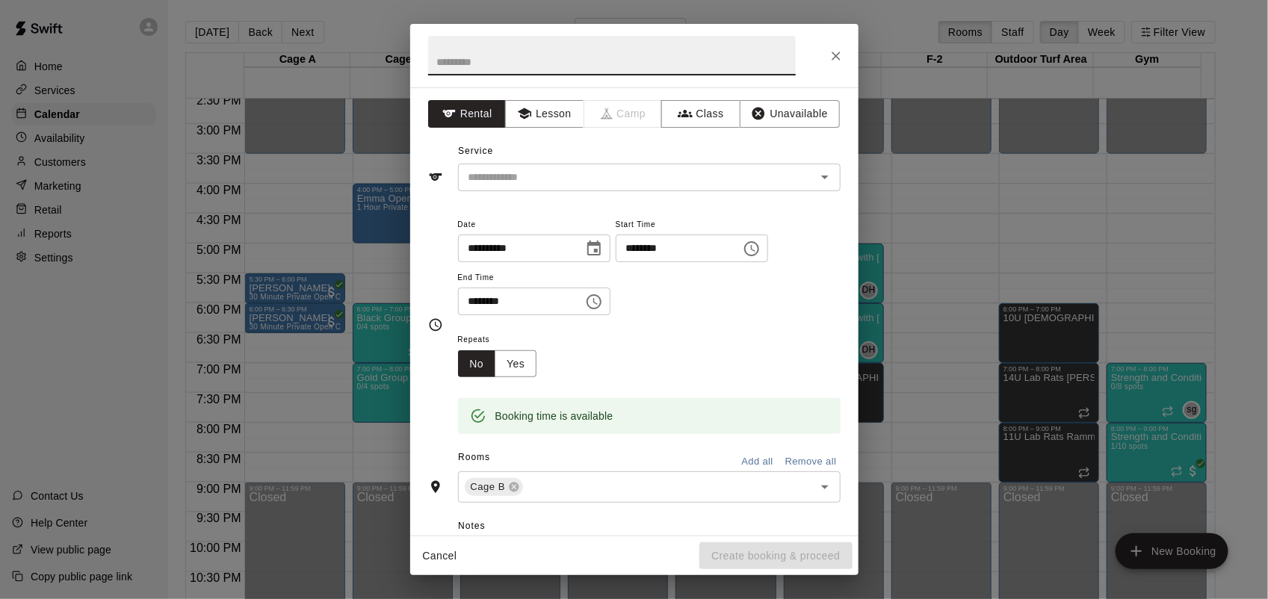
click at [388, 406] on div "**********" at bounding box center [634, 299] width 1268 height 599
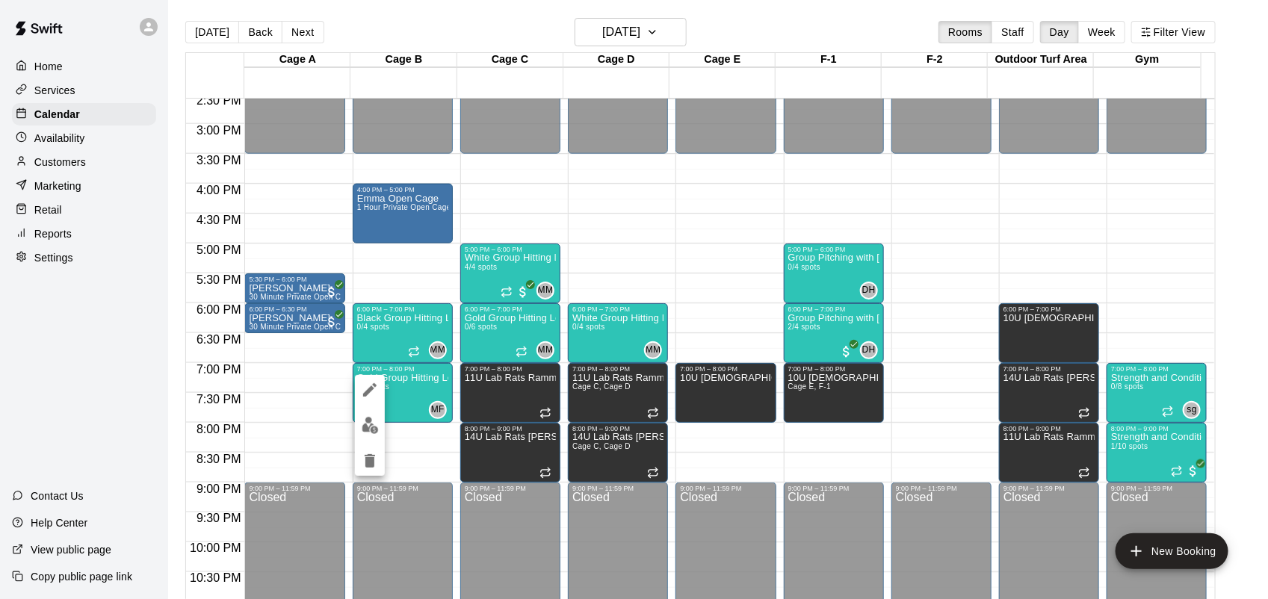
click at [318, 420] on div at bounding box center [634, 299] width 1268 height 599
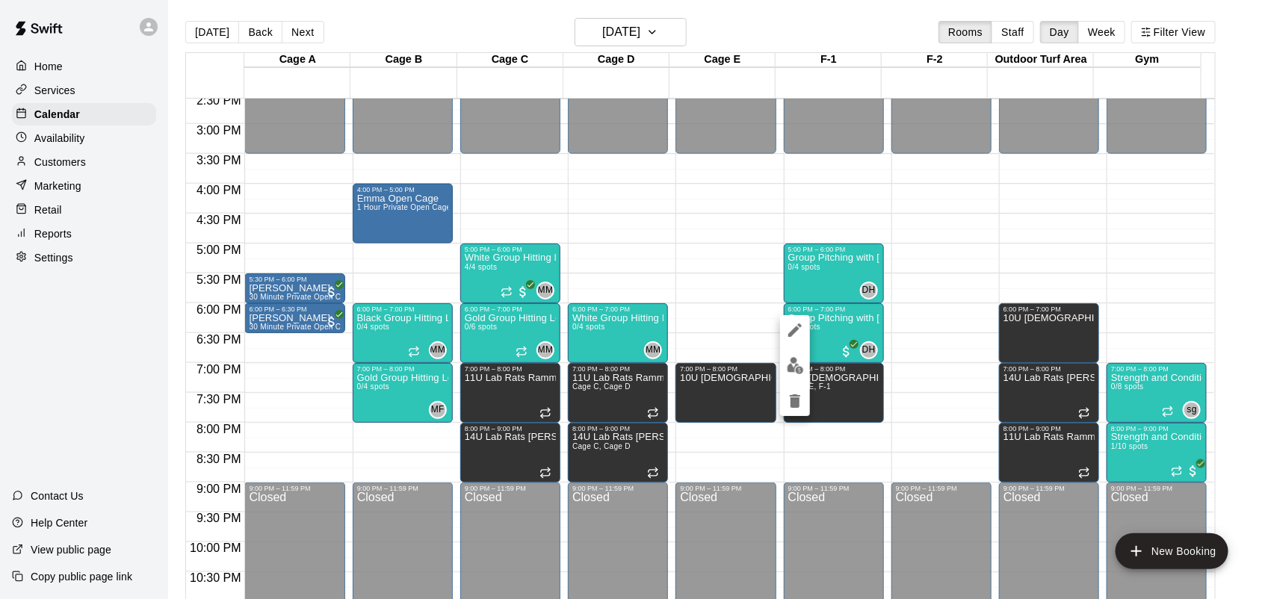
click at [793, 367] on img "edit" at bounding box center [795, 365] width 17 height 17
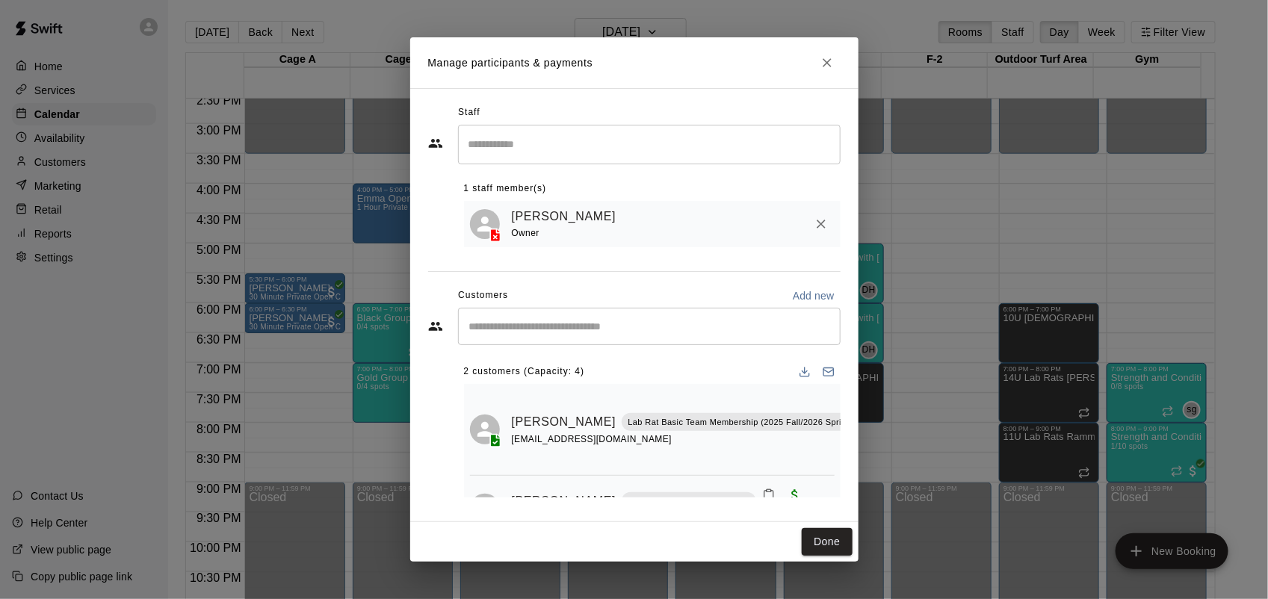
click at [827, 60] on icon "Close" at bounding box center [827, 62] width 15 height 15
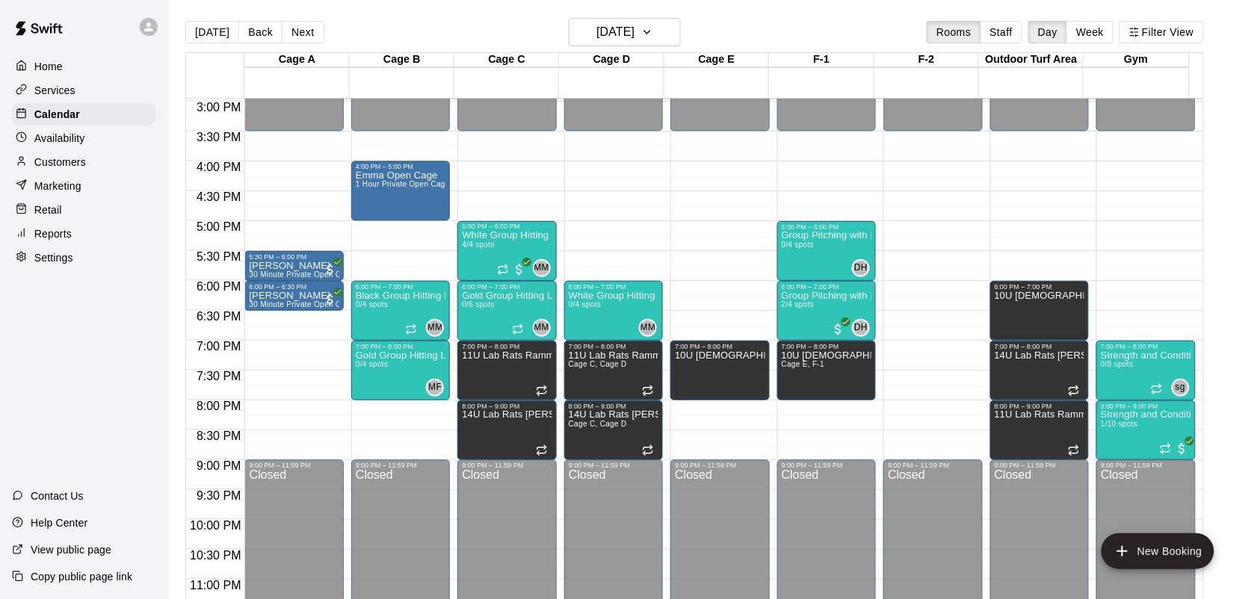
scroll to position [886, 0]
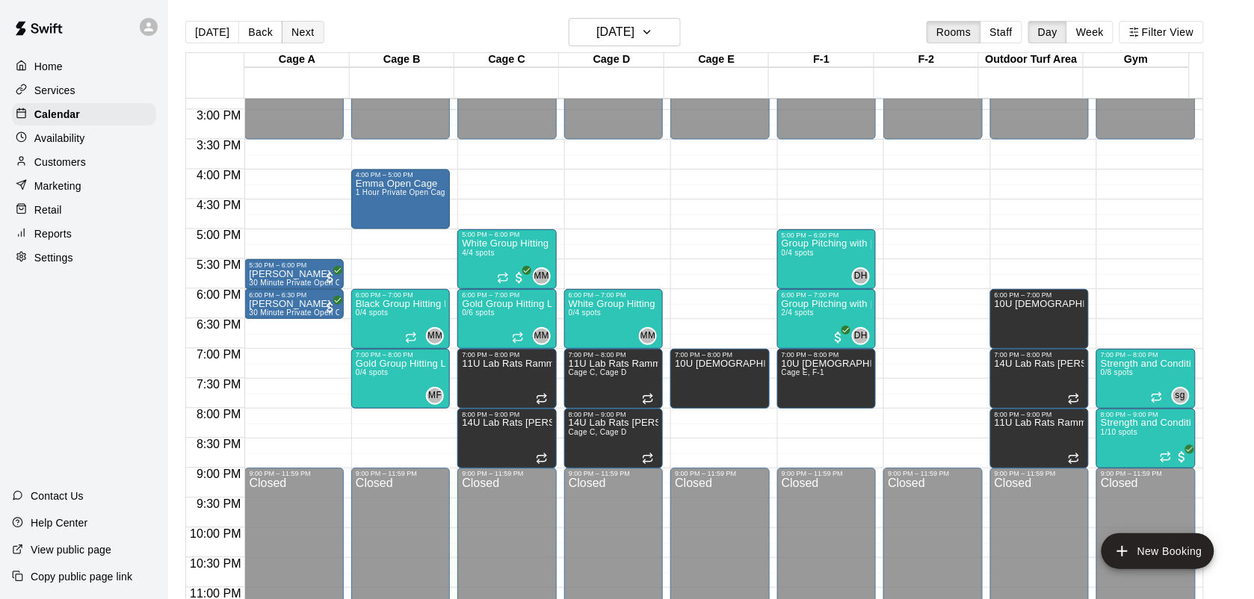
click at [300, 37] on button "Next" at bounding box center [303, 32] width 42 height 22
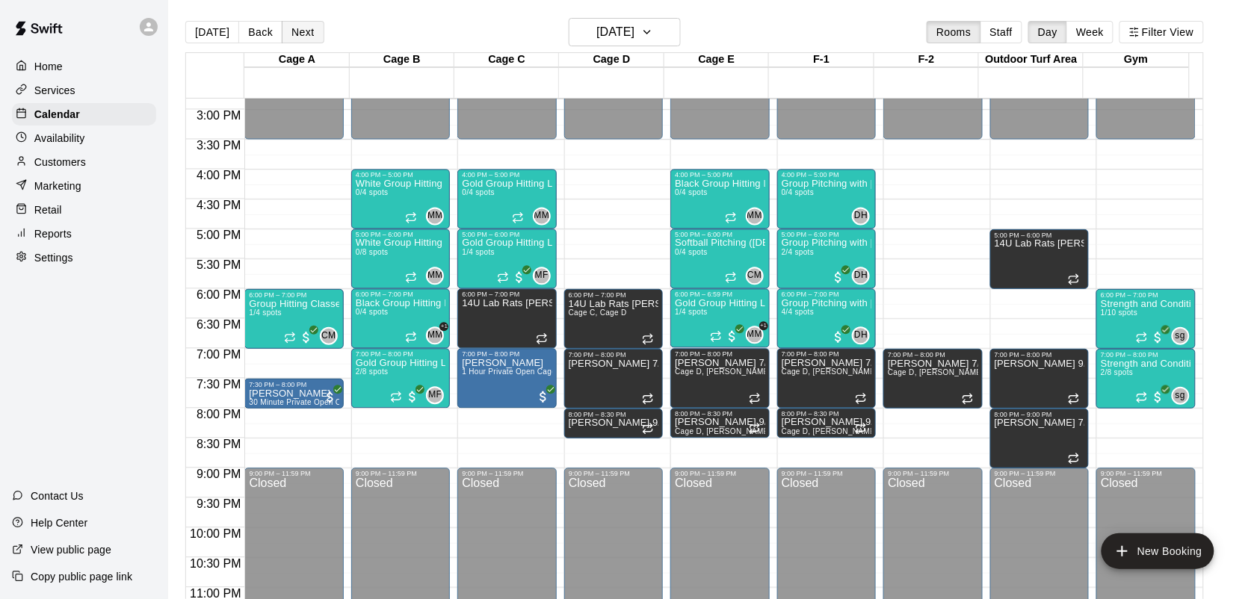
click at [306, 36] on button "Next" at bounding box center [303, 32] width 42 height 22
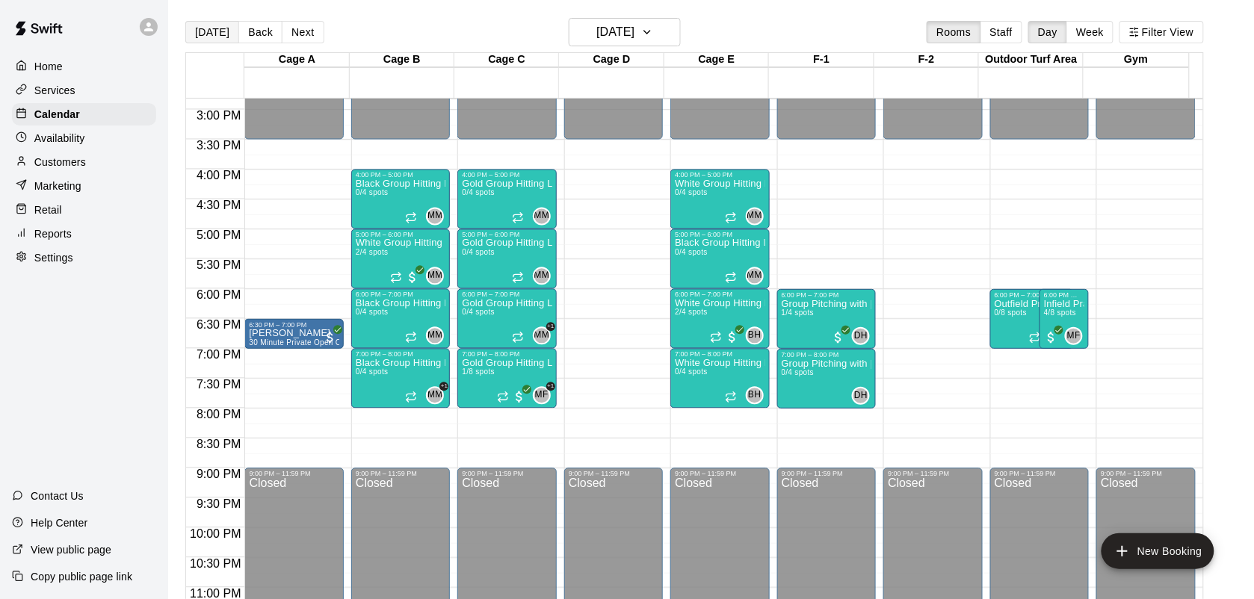
click at [206, 32] on button "[DATE]" at bounding box center [212, 32] width 54 height 22
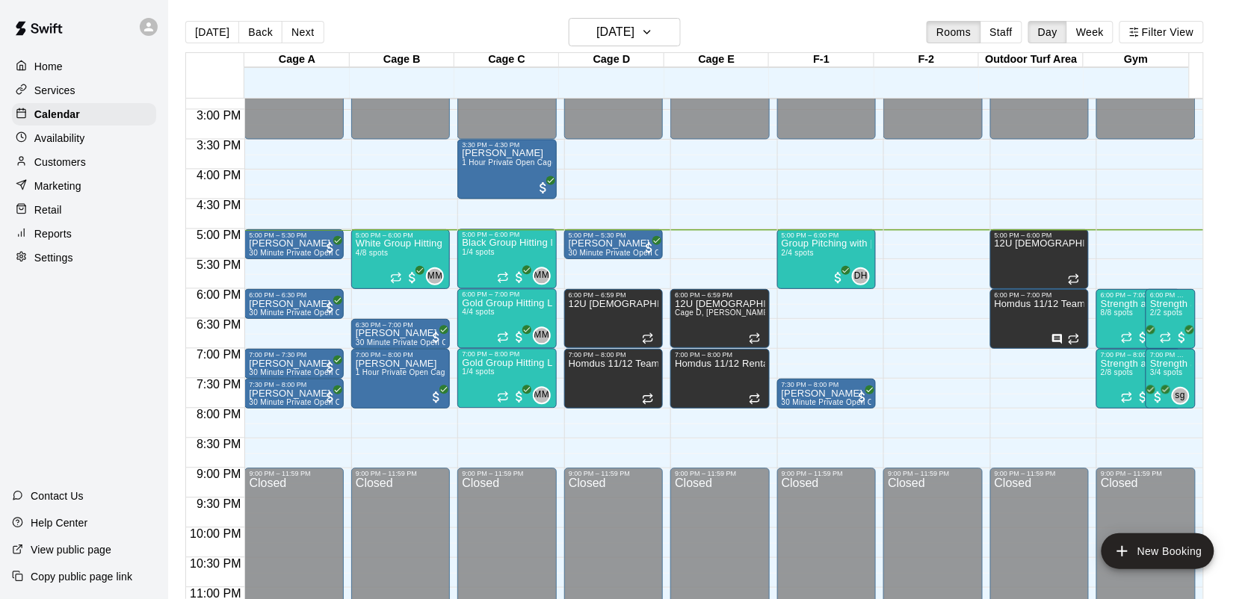
click at [300, 39] on button "Next" at bounding box center [303, 32] width 42 height 22
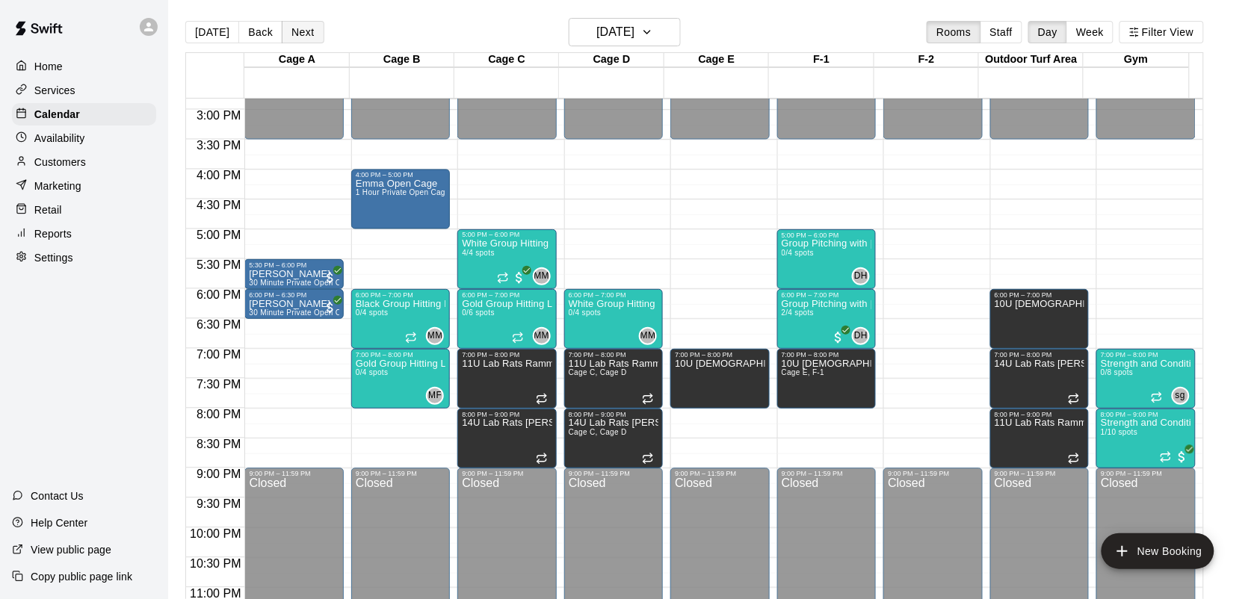
click at [303, 43] on button "Next" at bounding box center [303, 32] width 42 height 22
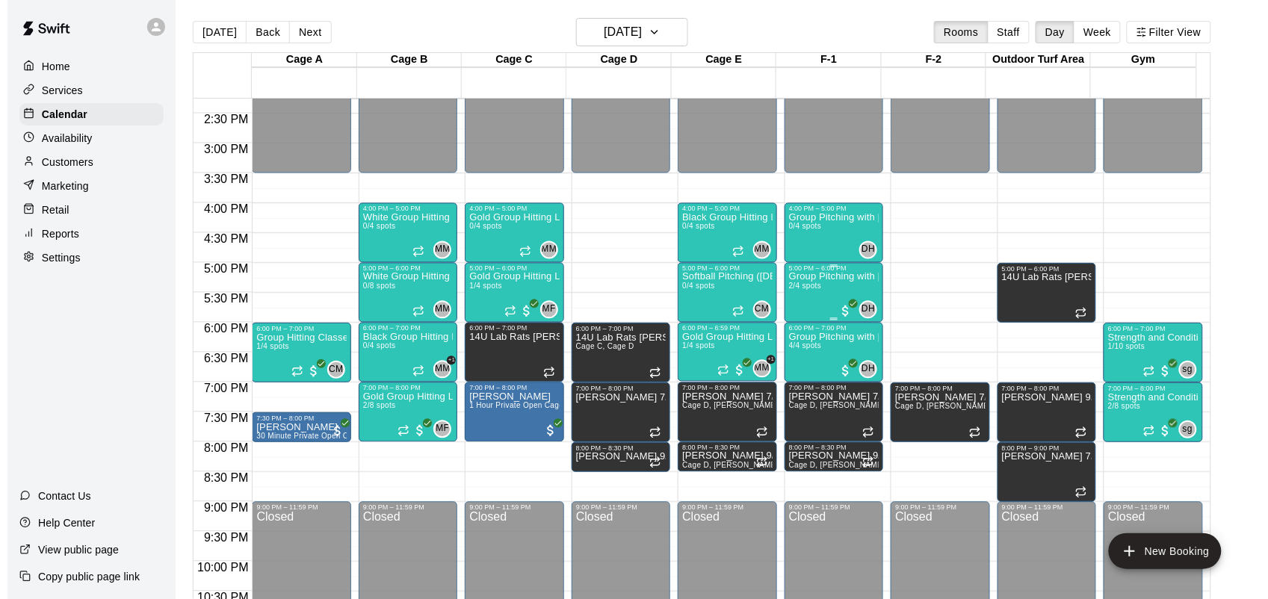
scroll to position [793, 0]
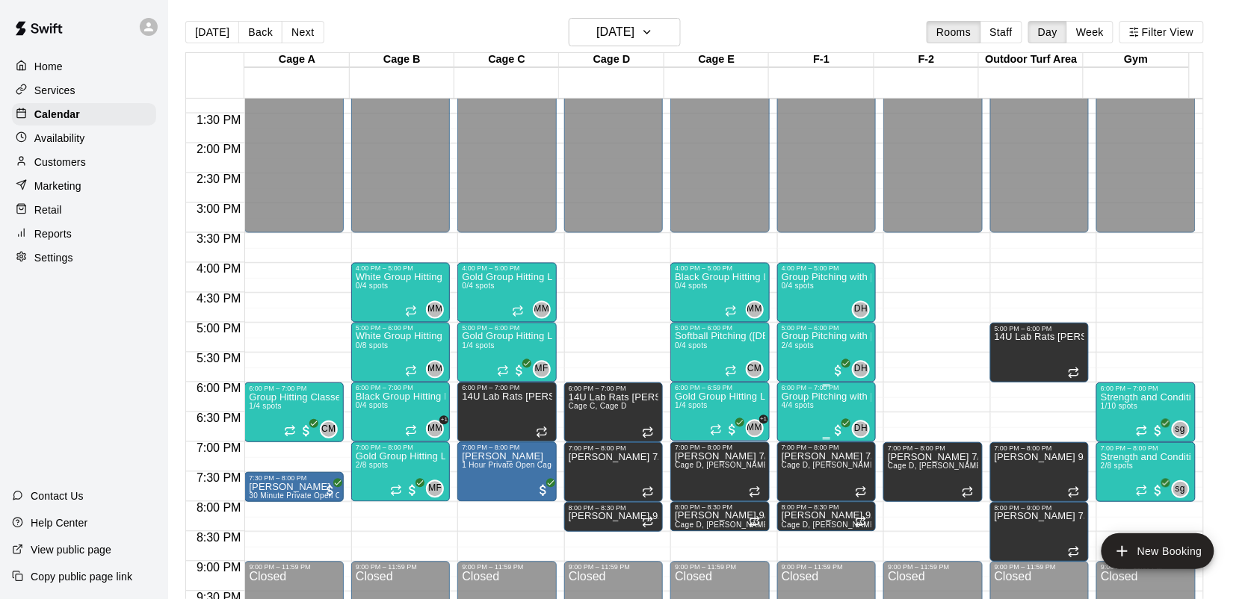
click at [802, 407] on span "4/4 spots" at bounding box center [797, 406] width 33 height 8
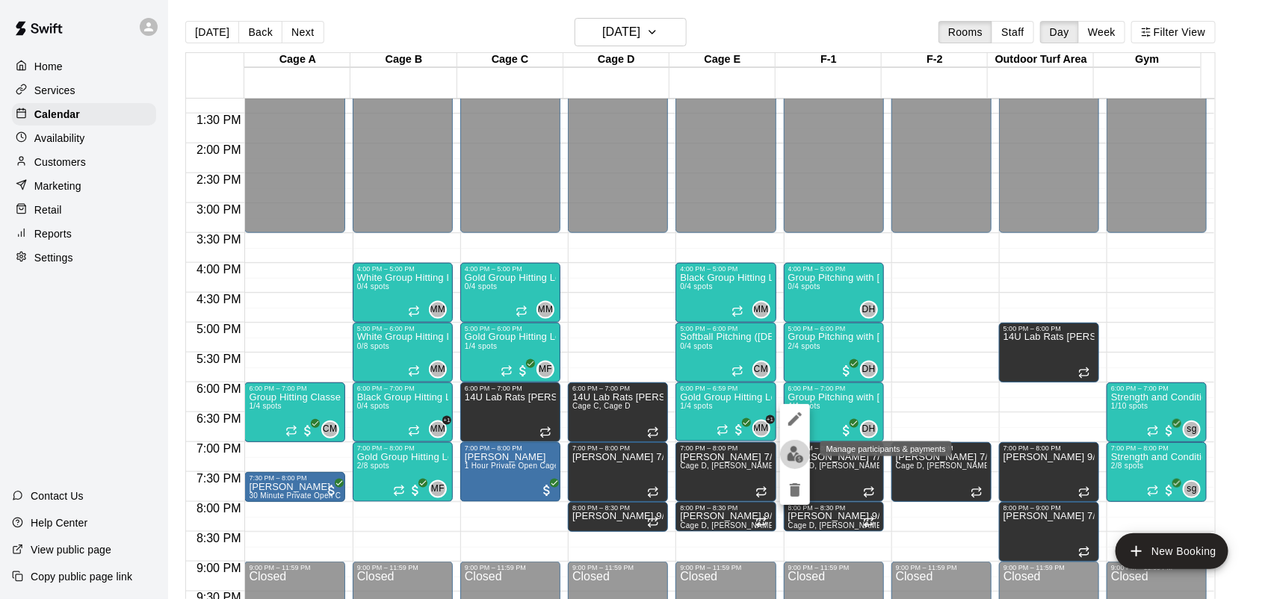
click at [799, 453] on img "edit" at bounding box center [795, 454] width 17 height 17
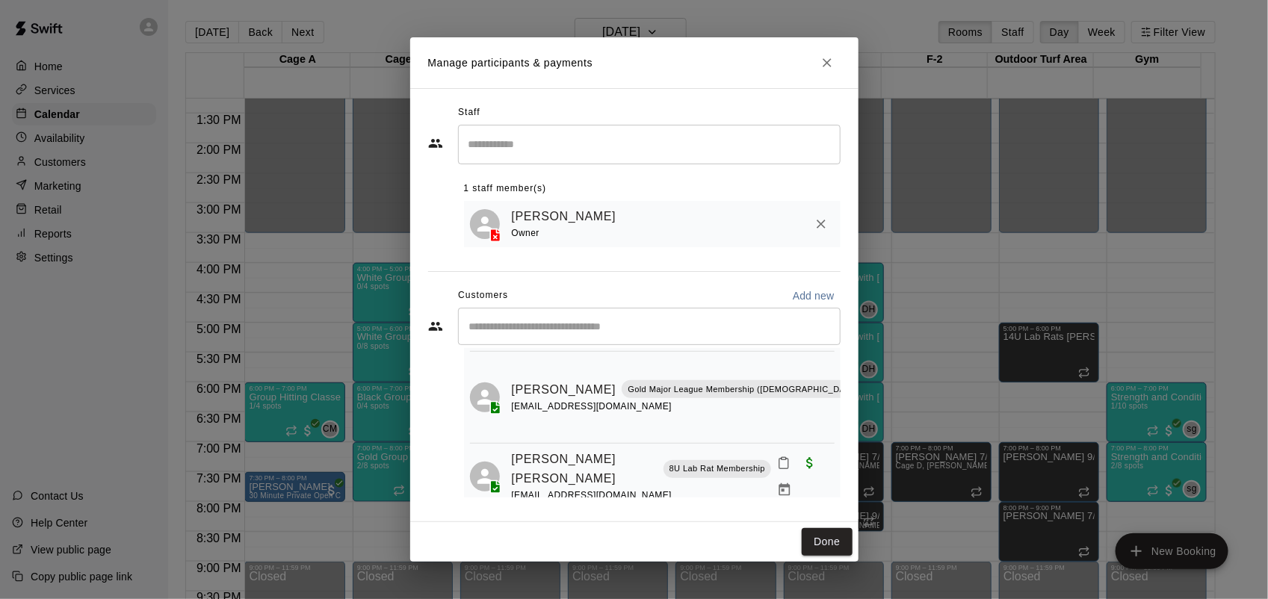
scroll to position [187, 0]
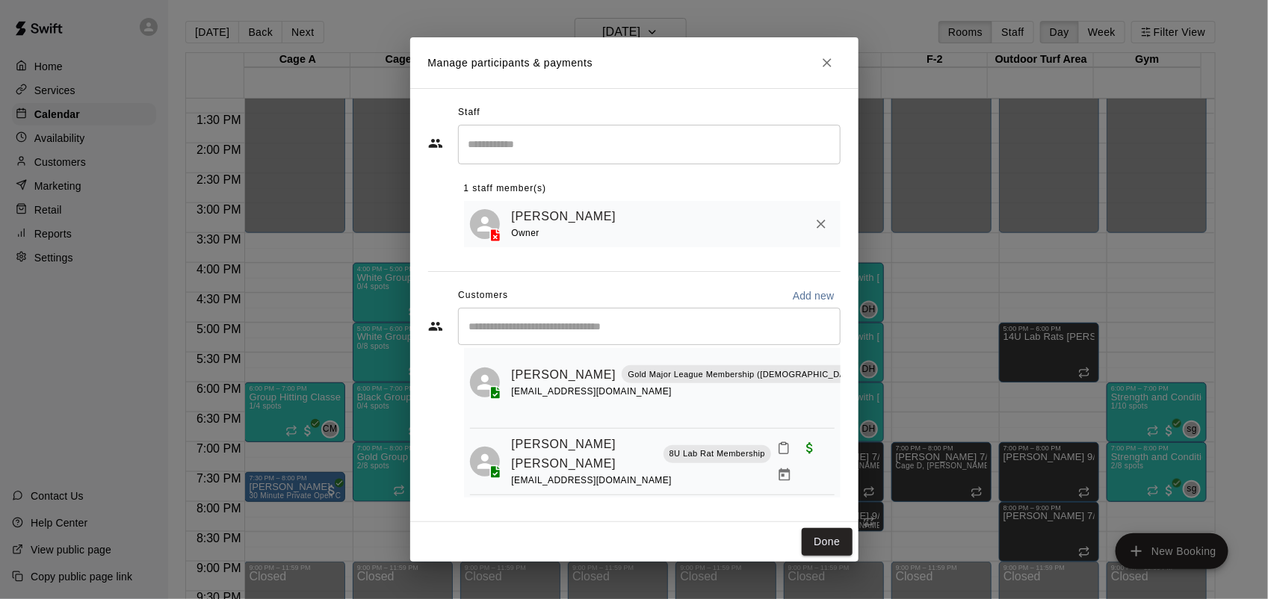
click at [830, 69] on button "Close" at bounding box center [827, 62] width 27 height 27
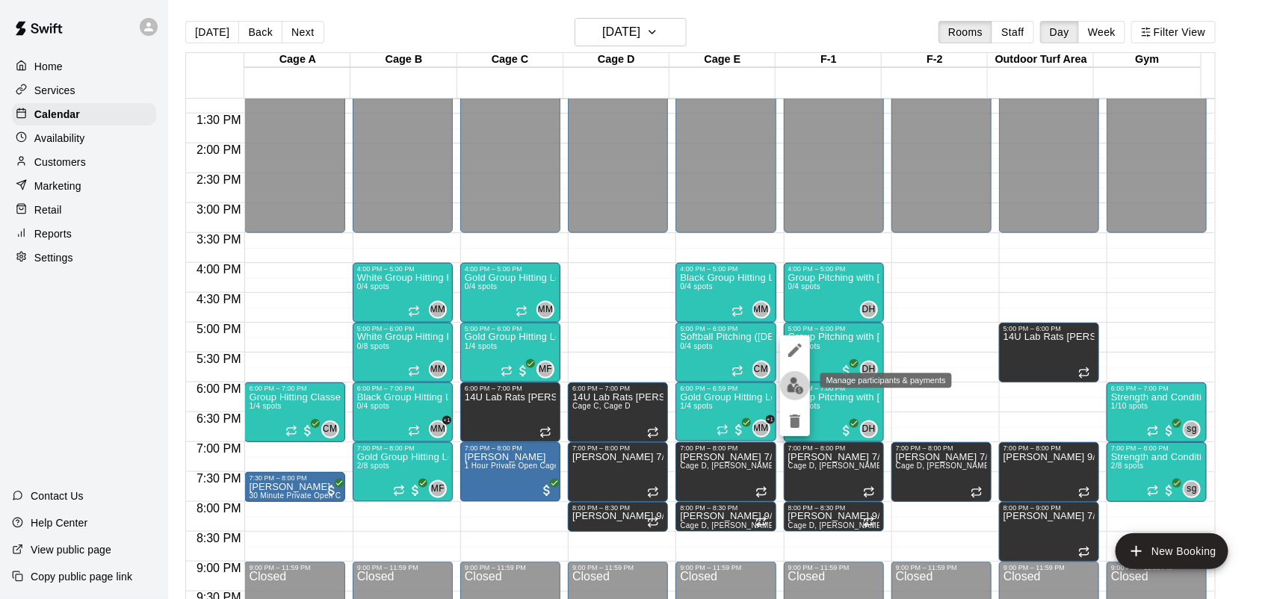
click at [797, 388] on img "edit" at bounding box center [795, 385] width 17 height 17
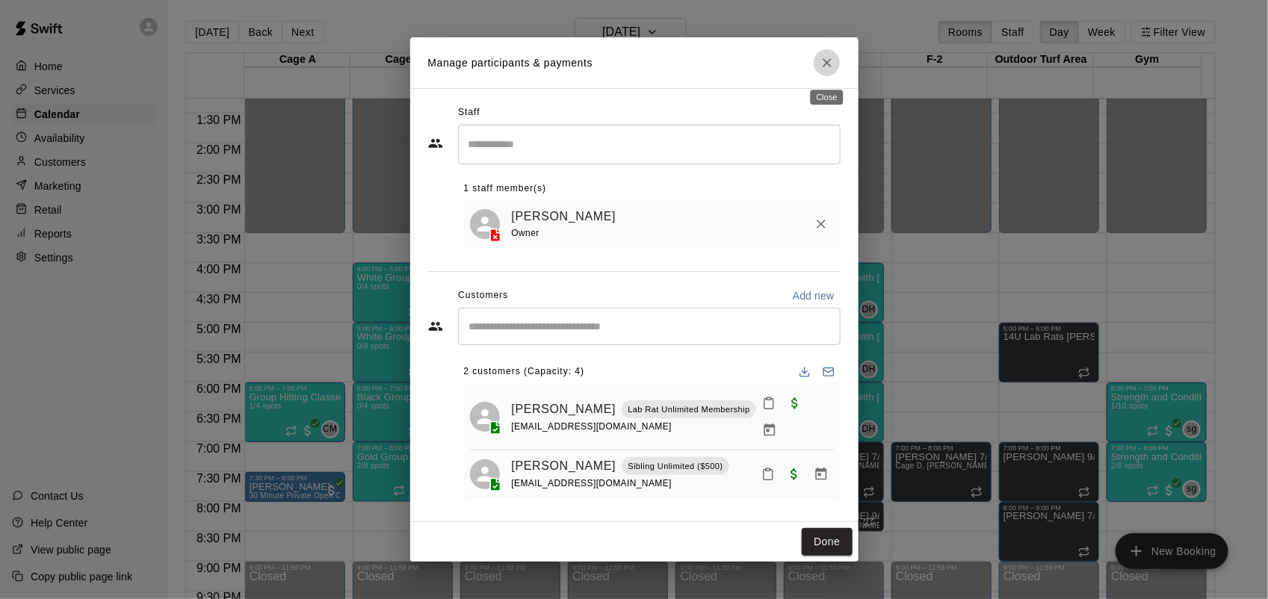
drag, startPoint x: 820, startPoint y: 53, endPoint x: 858, endPoint y: 154, distance: 107.6
click at [858, 154] on div "Manage participants & payments Staff ​ 1 staff member(s) [PERSON_NAME] Owner Cu…" at bounding box center [634, 299] width 1268 height 599
click at [823, 68] on icon "Close" at bounding box center [827, 62] width 15 height 15
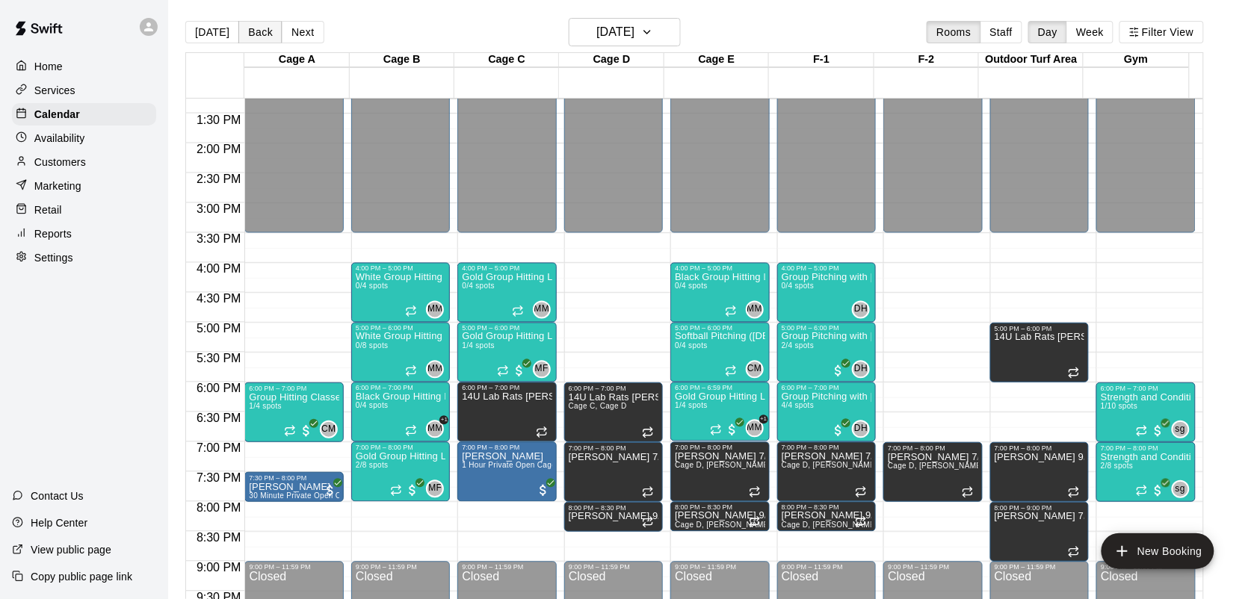
click at [249, 35] on button "Back" at bounding box center [260, 32] width 44 height 22
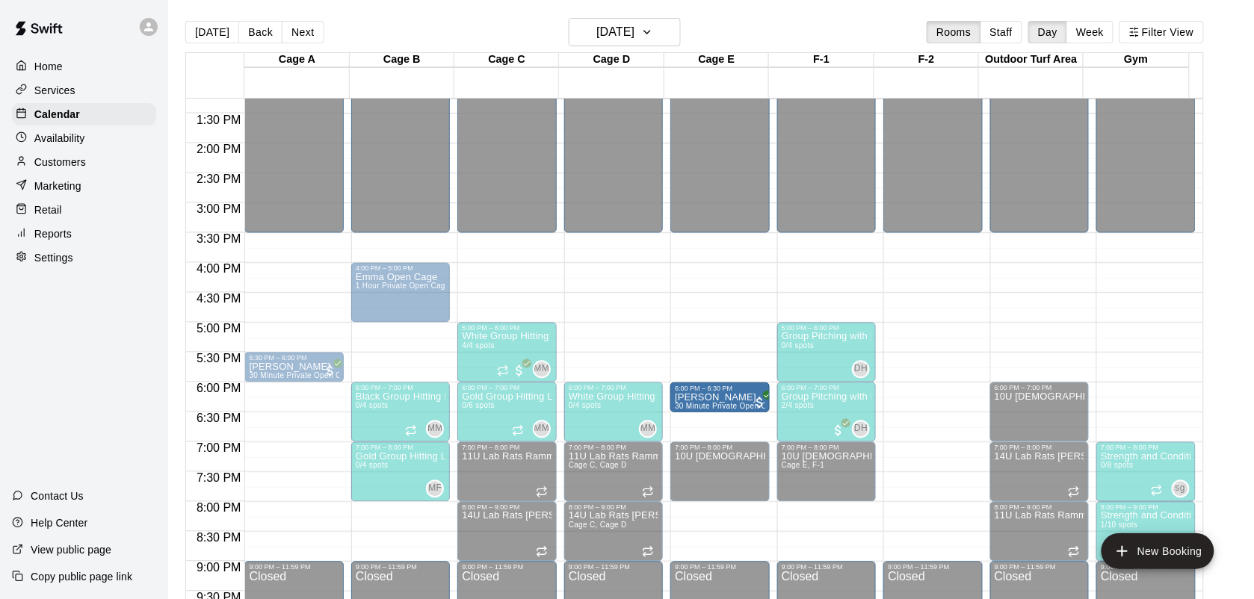
drag, startPoint x: 297, startPoint y: 400, endPoint x: 701, endPoint y: 405, distance: 404.2
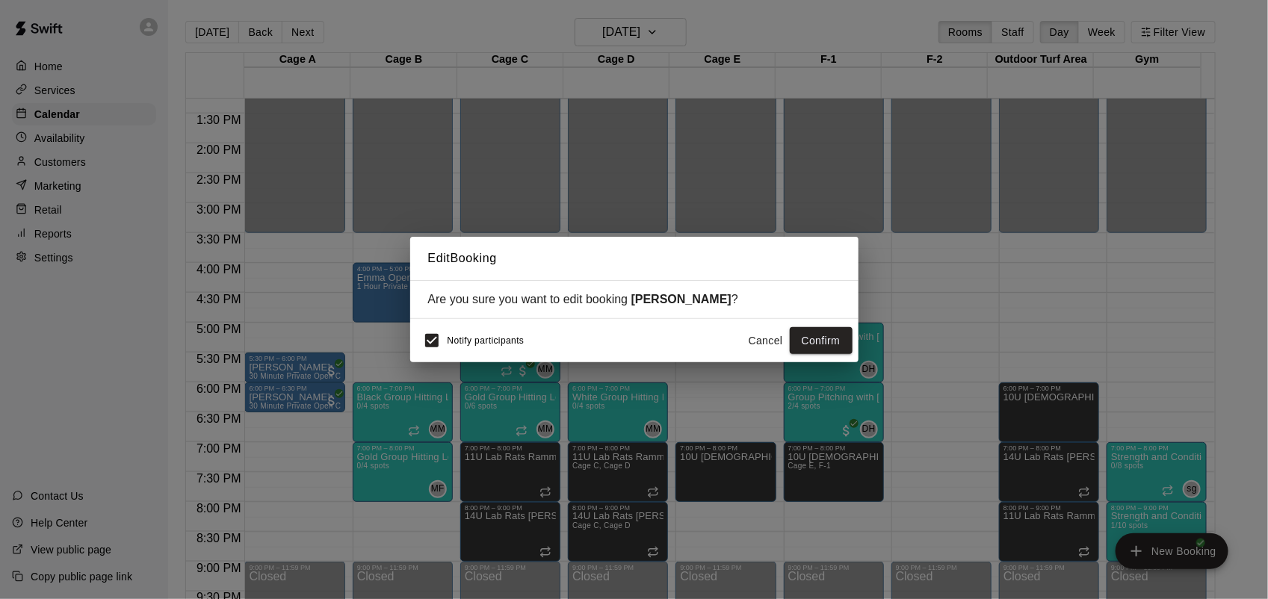
click at [764, 344] on button "Cancel" at bounding box center [766, 341] width 48 height 28
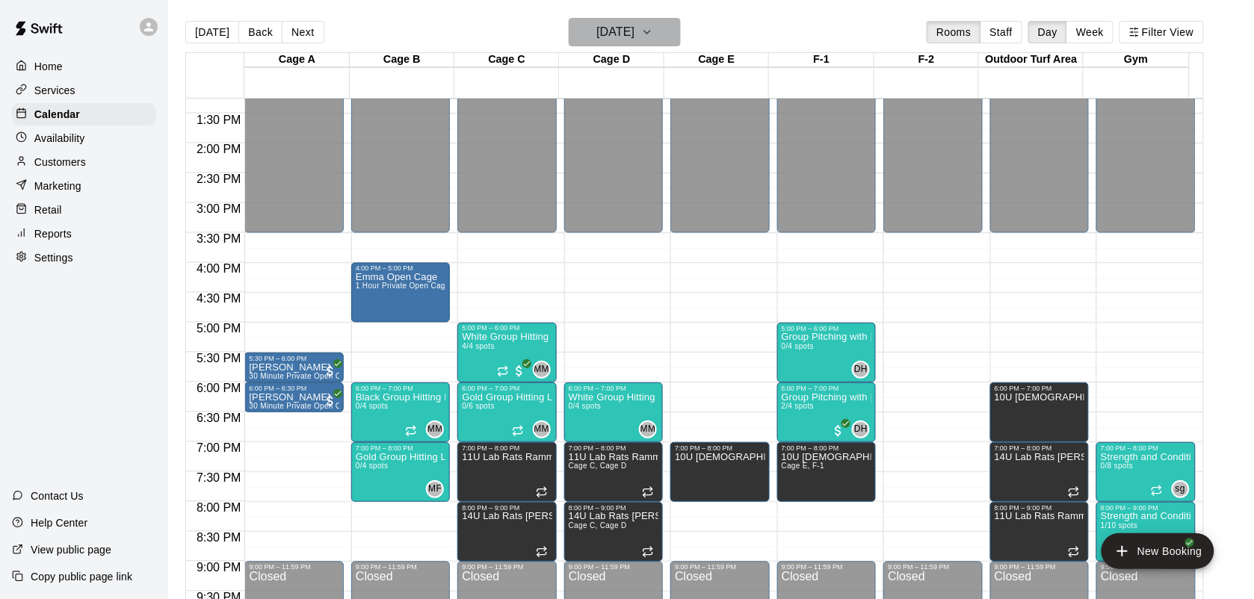
click at [621, 34] on h6 "[DATE]" at bounding box center [615, 32] width 38 height 21
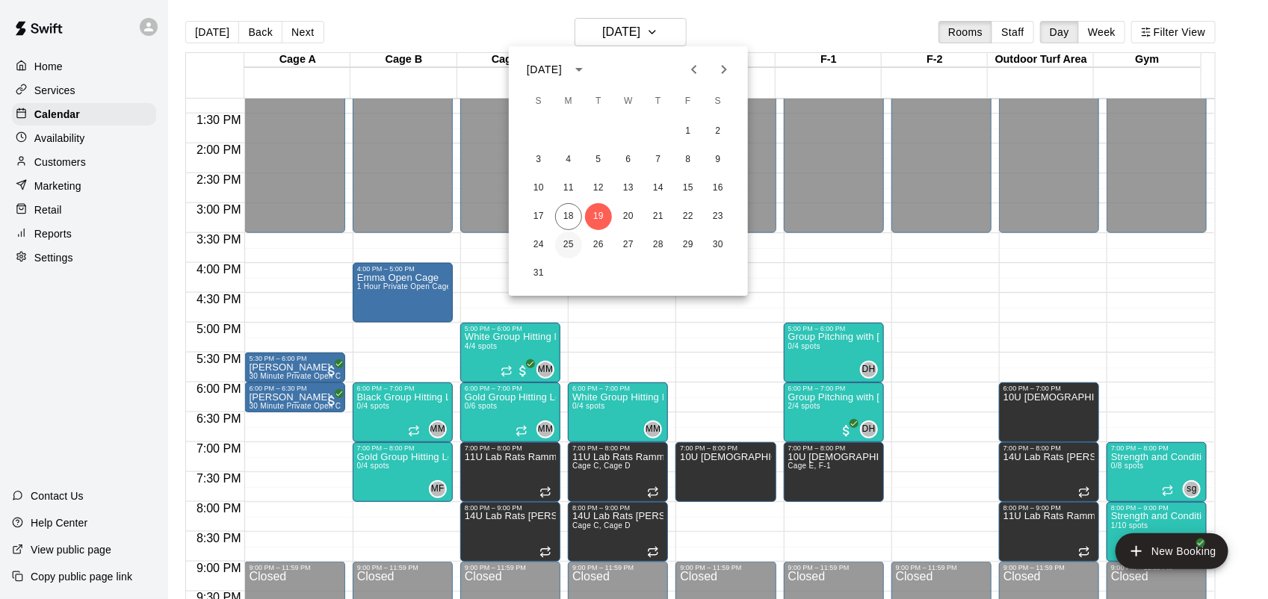
click at [566, 247] on button "25" at bounding box center [568, 245] width 27 height 27
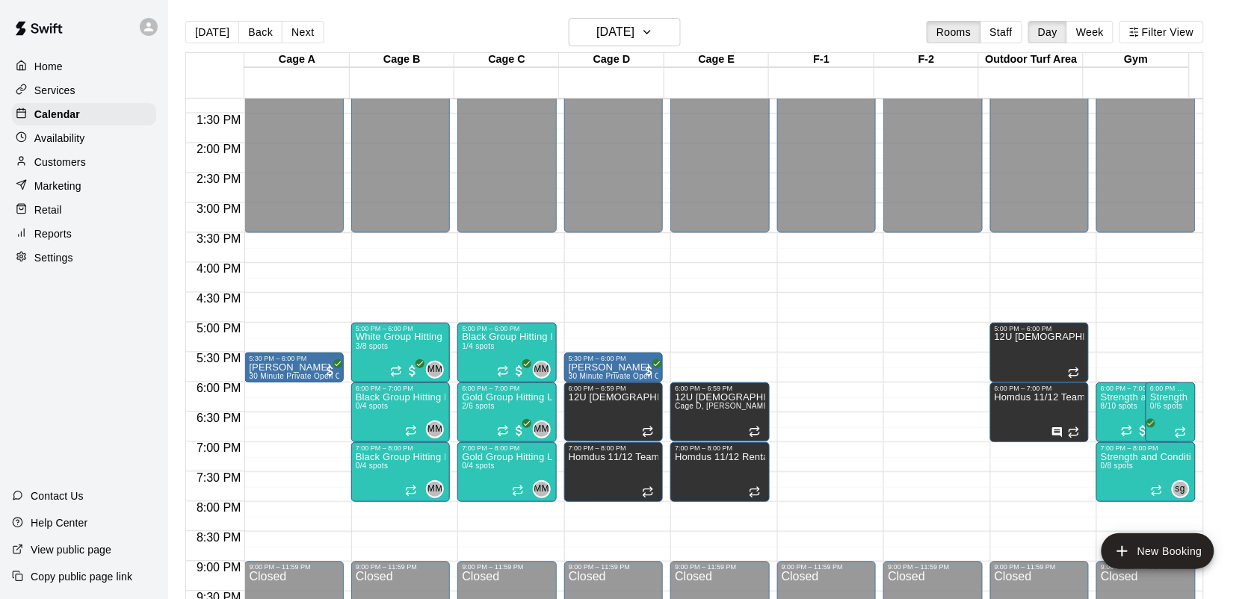
click at [292, 442] on div "12:00 AM – 3:30 PM Closed 5:30 PM – 6:00 PM [PERSON_NAME] 30 Minute Private Ope…" at bounding box center [293, 24] width 99 height 1434
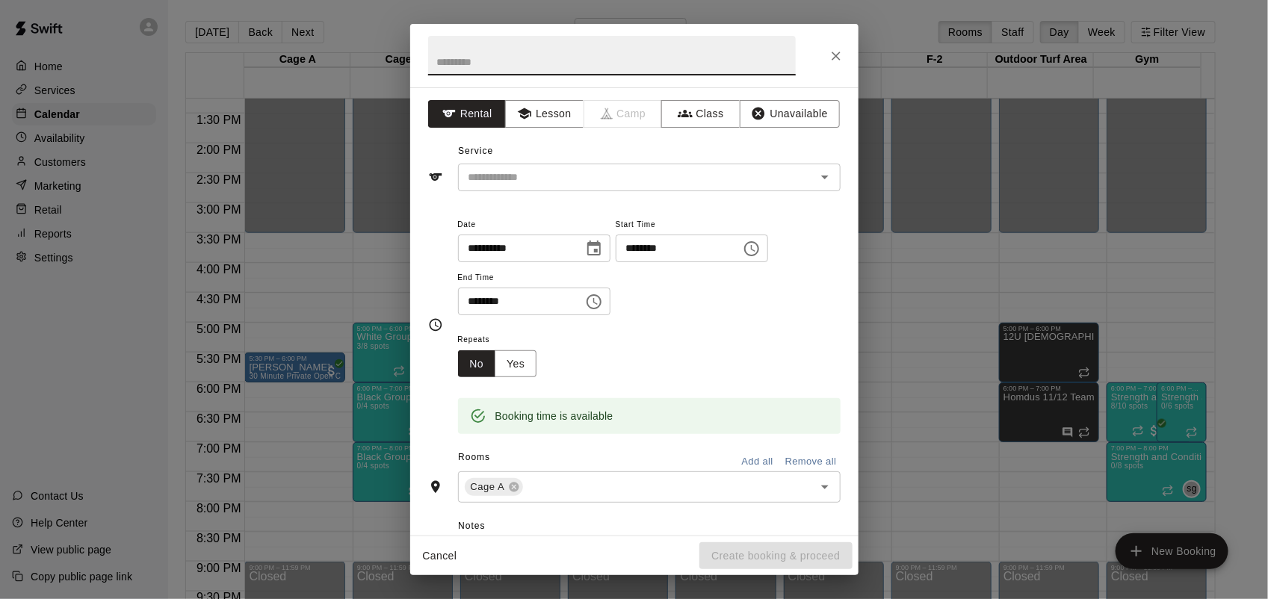
click at [648, 253] on input "********" at bounding box center [673, 249] width 115 height 28
type input "********"
click at [468, 314] on input "********" at bounding box center [515, 302] width 115 height 28
type input "********"
click at [520, 368] on button "Yes" at bounding box center [516, 364] width 42 height 28
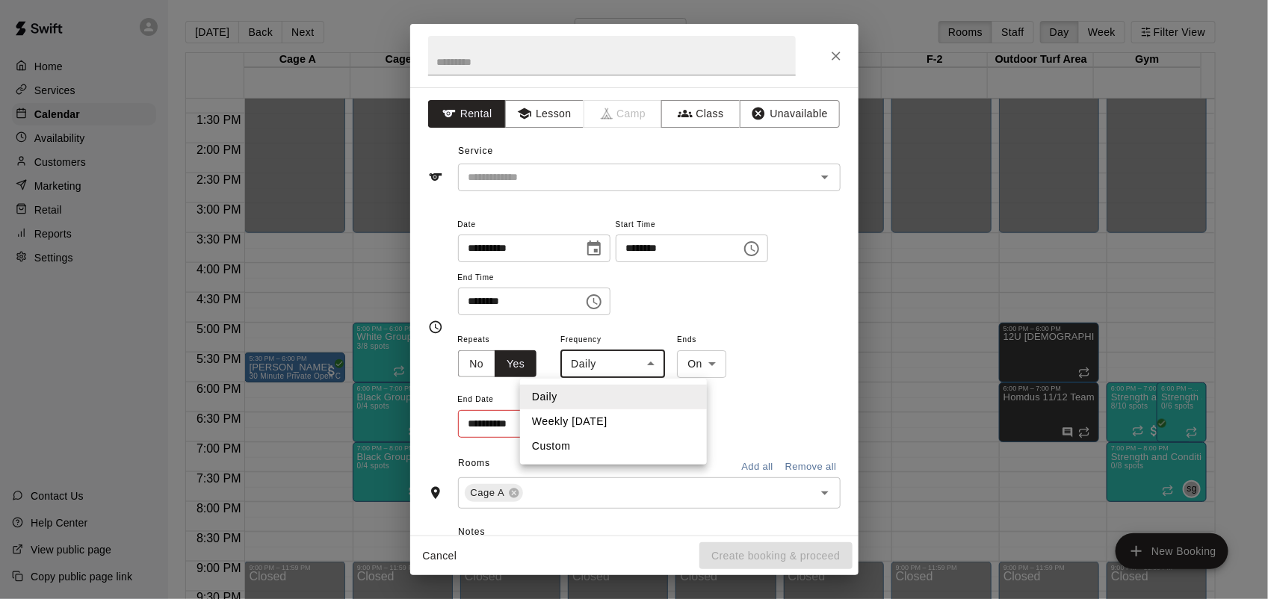
click at [592, 363] on body "Home Services Calendar Availability Customers Marketing Retail Reports Settings…" at bounding box center [634, 311] width 1268 height 623
click at [610, 422] on li "Weekly [DATE]" at bounding box center [613, 421] width 187 height 25
type input "******"
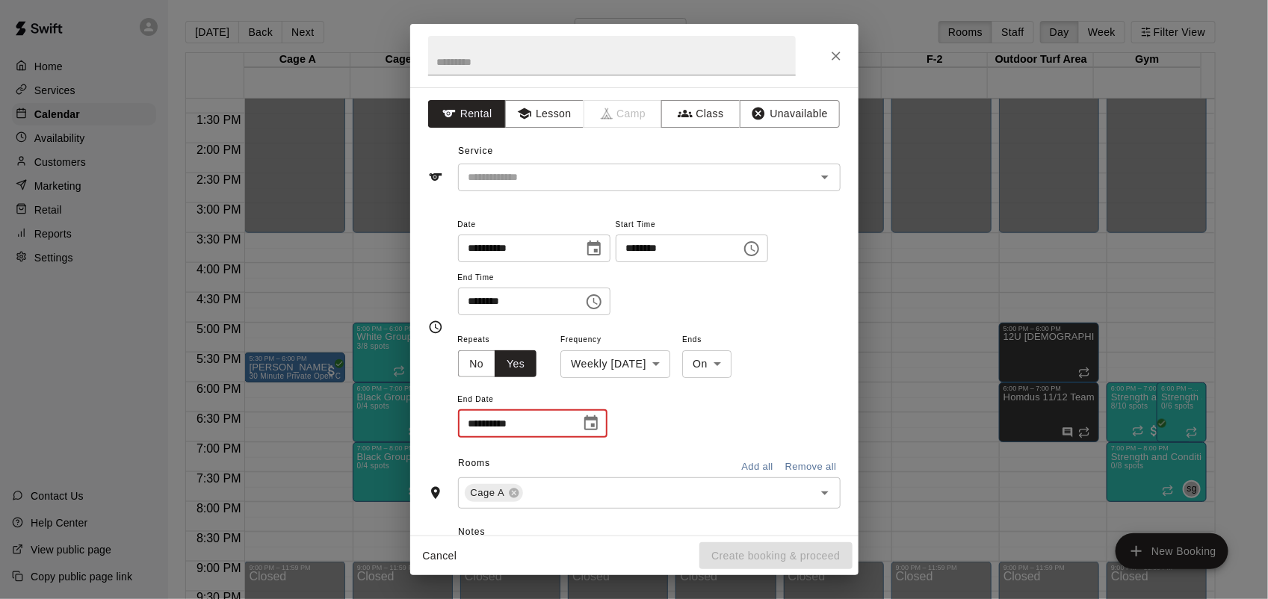
click at [566, 427] on input "**********" at bounding box center [514, 424] width 112 height 28
click at [584, 427] on icon "Choose date" at bounding box center [590, 422] width 13 height 15
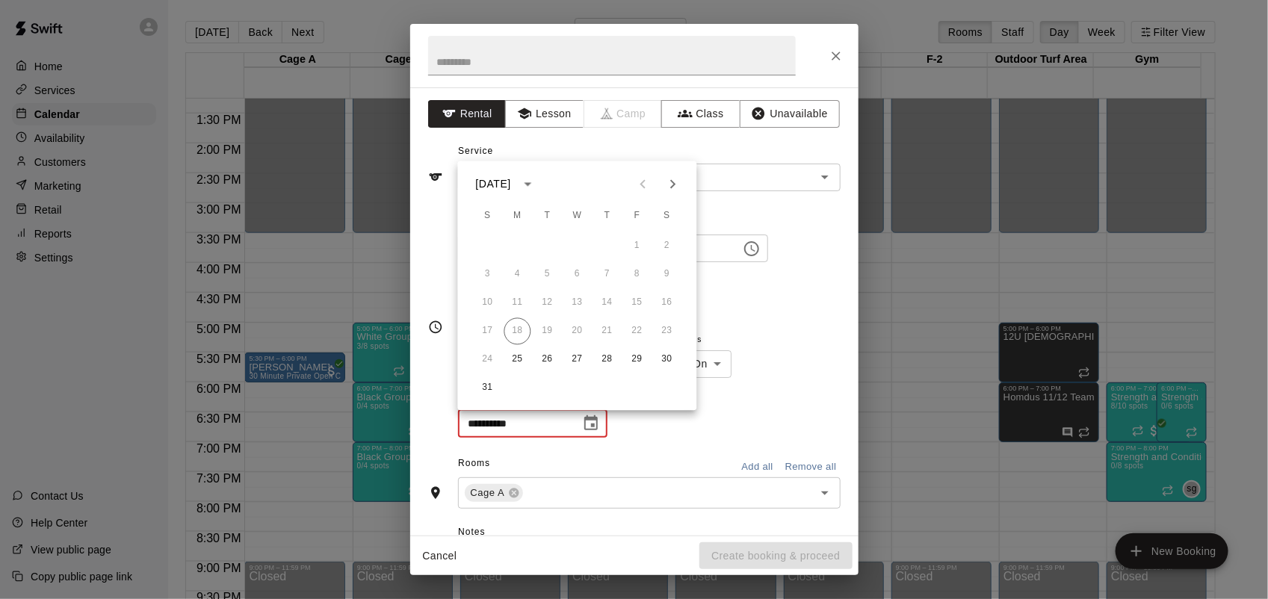
click at [675, 189] on icon "Next month" at bounding box center [673, 185] width 18 height 18
click at [521, 355] on button "27" at bounding box center [517, 360] width 27 height 27
type input "**********"
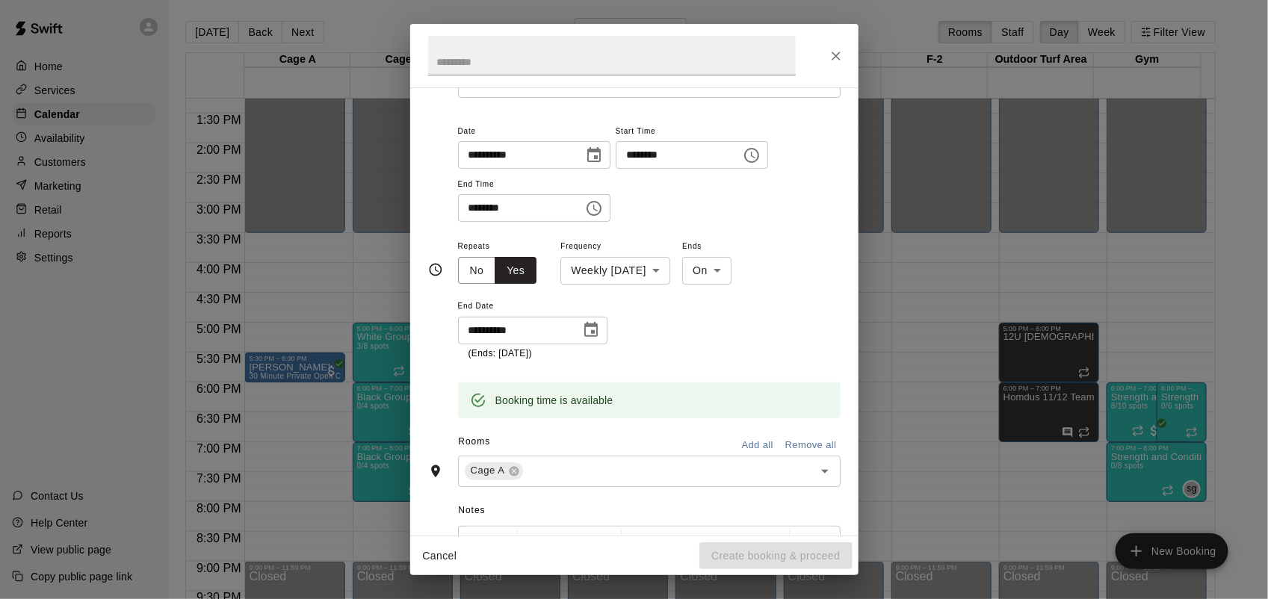
scroll to position [0, 0]
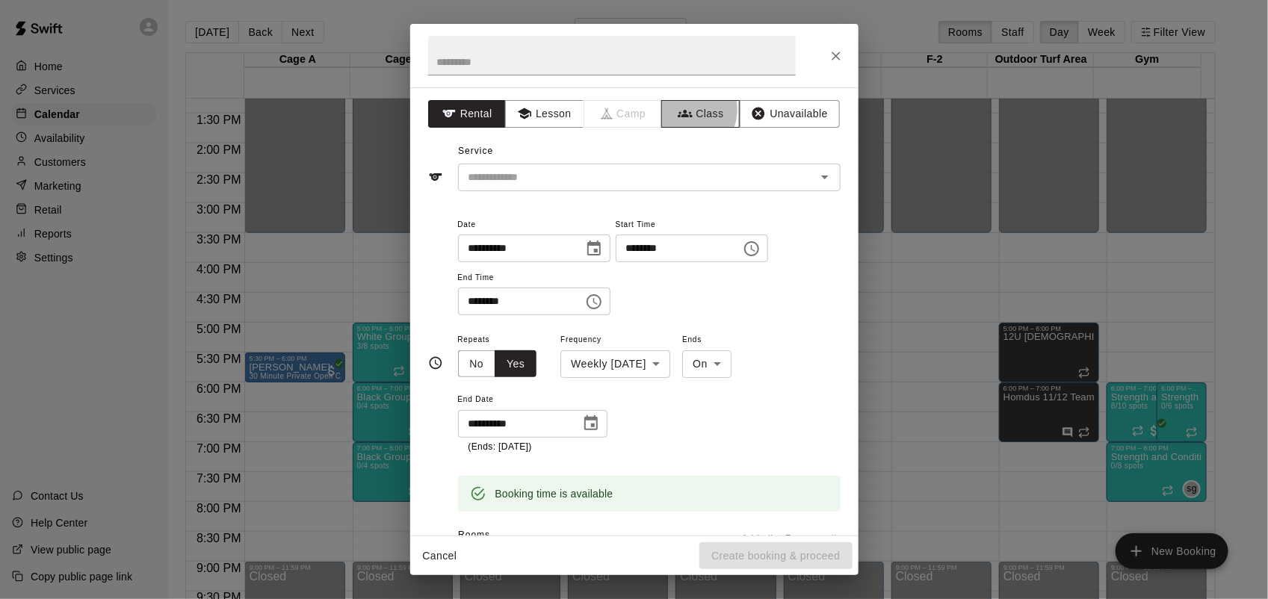
click at [678, 110] on icon "button" at bounding box center [685, 113] width 15 height 15
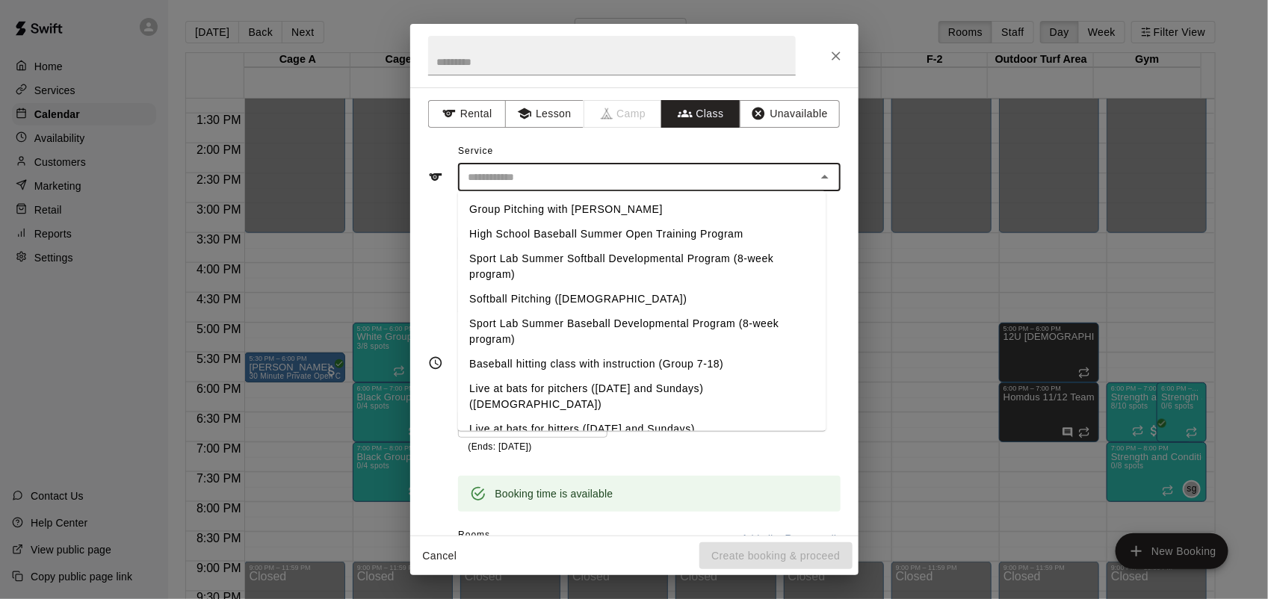
click at [600, 176] on input "text" at bounding box center [636, 177] width 349 height 19
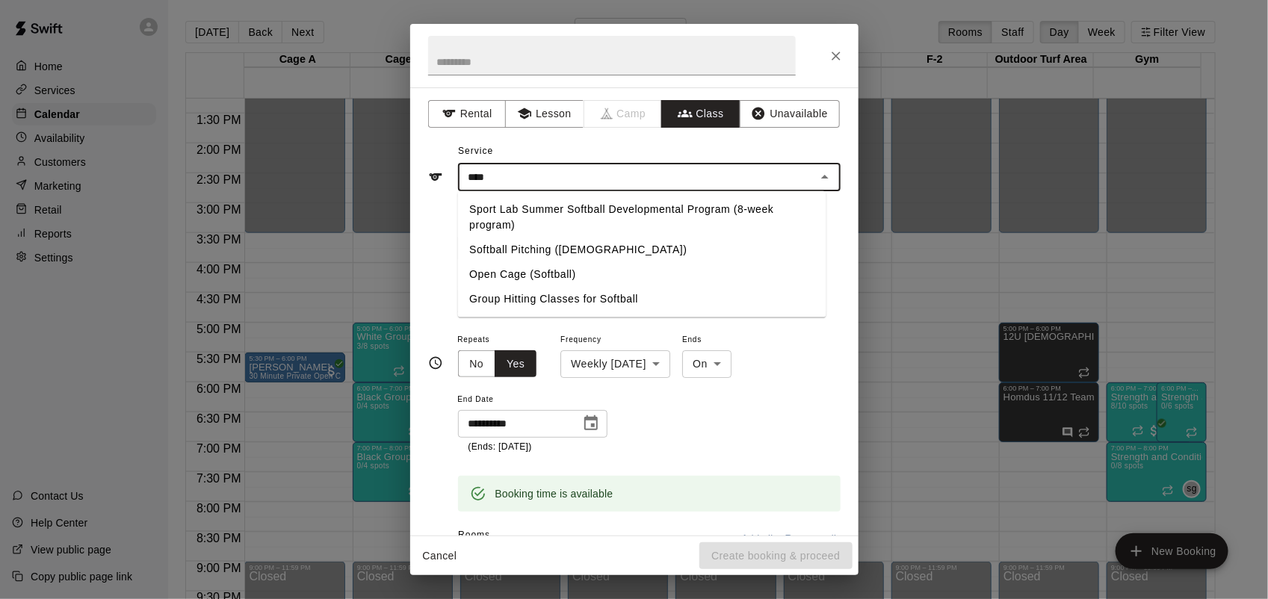
click at [564, 291] on li "Group Hitting Classes for Softball" at bounding box center [641, 299] width 368 height 25
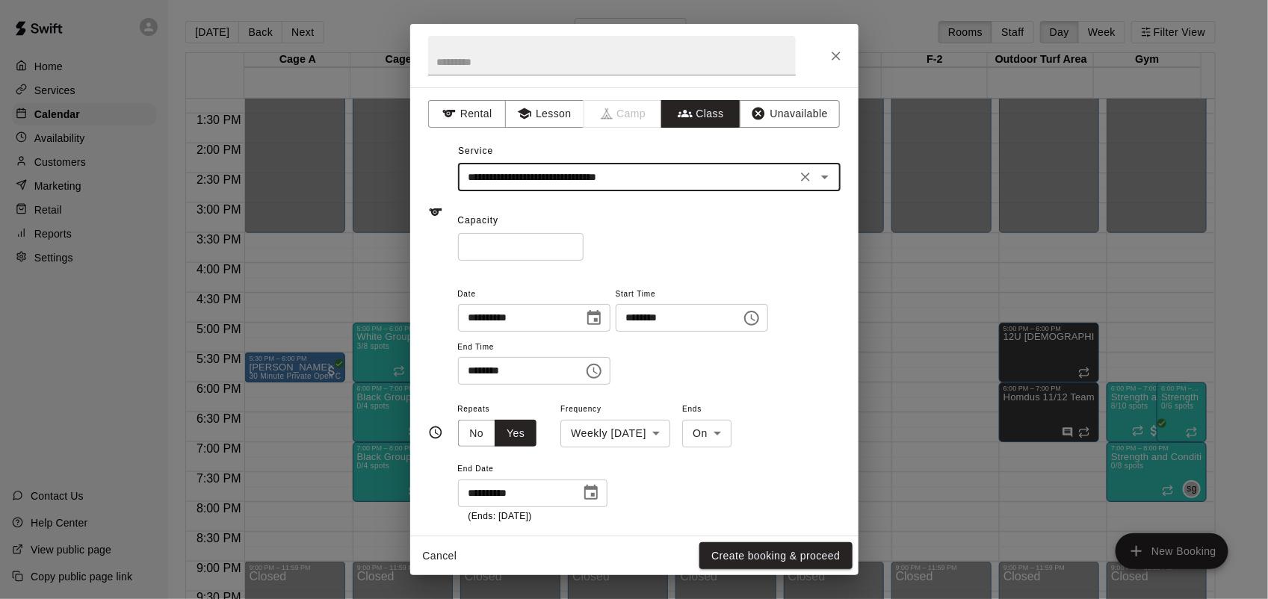
type input "**********"
click at [532, 238] on input "*" at bounding box center [521, 247] width 126 height 28
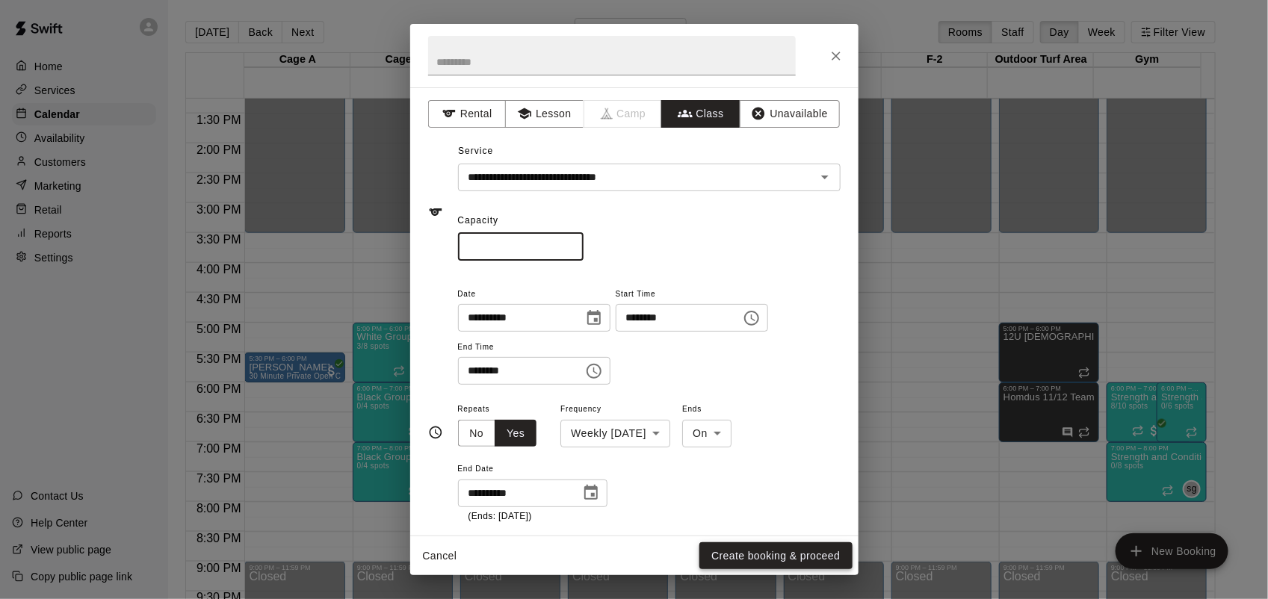
type input "*"
click at [790, 559] on button "Create booking & proceed" at bounding box center [775, 556] width 152 height 28
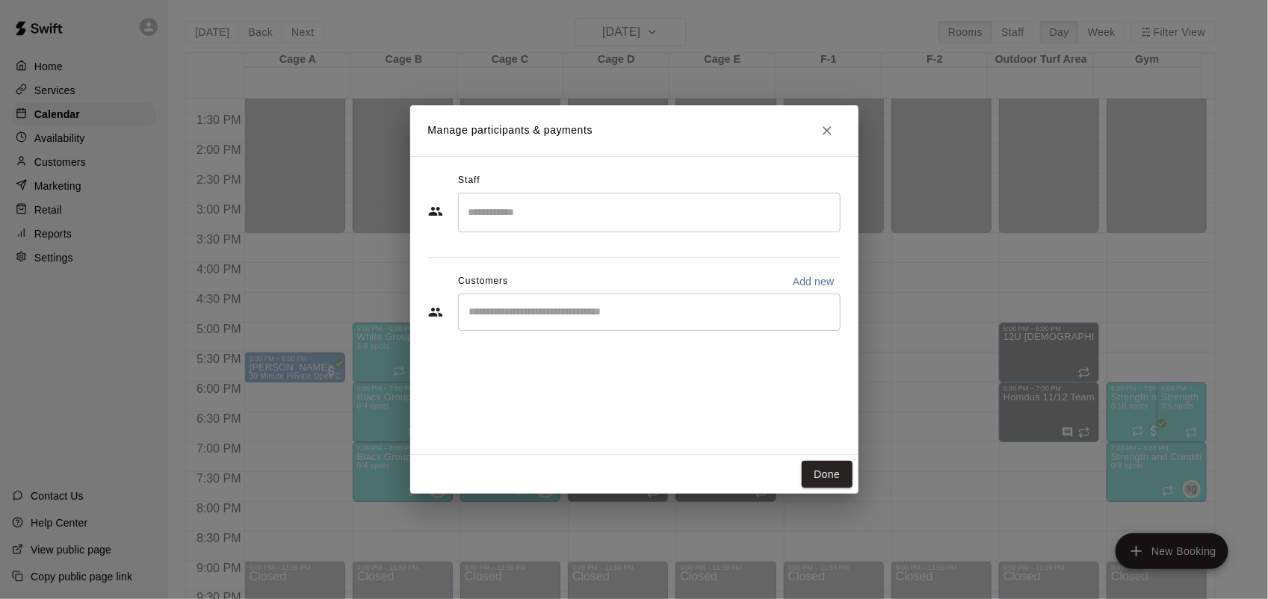
click at [492, 202] on input "Search staff" at bounding box center [649, 212] width 369 height 26
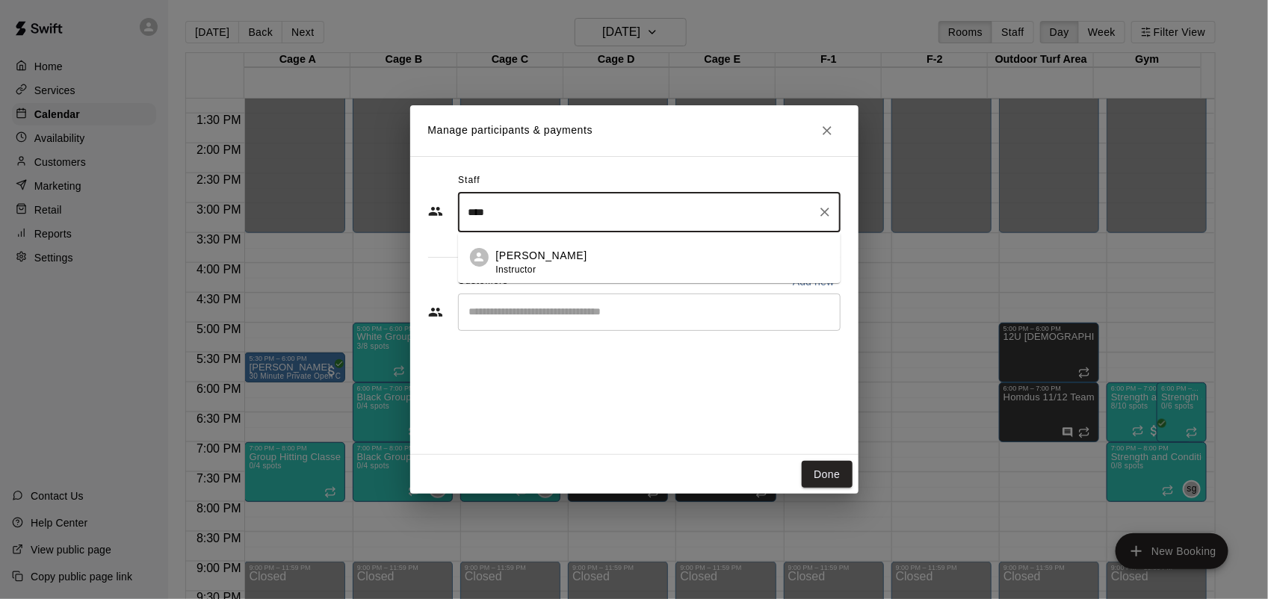
click at [536, 251] on p "[PERSON_NAME]" at bounding box center [541, 256] width 91 height 16
type input "****"
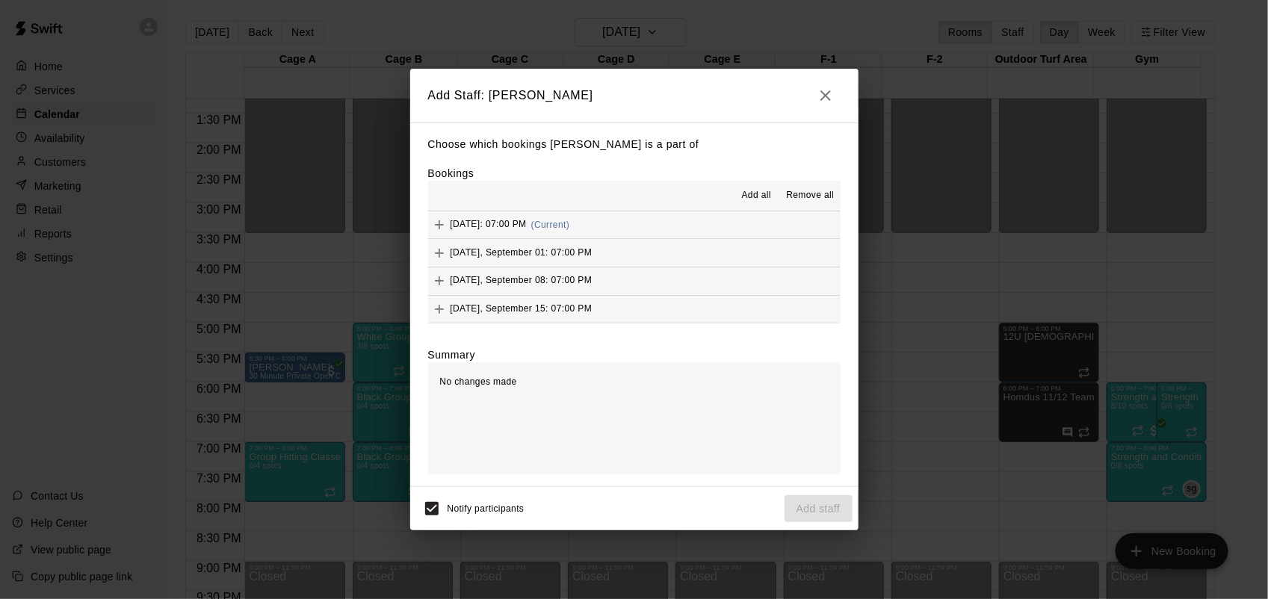
drag, startPoint x: 749, startPoint y: 199, endPoint x: 772, endPoint y: 277, distance: 81.8
click at [749, 199] on span "Add all" at bounding box center [757, 195] width 30 height 15
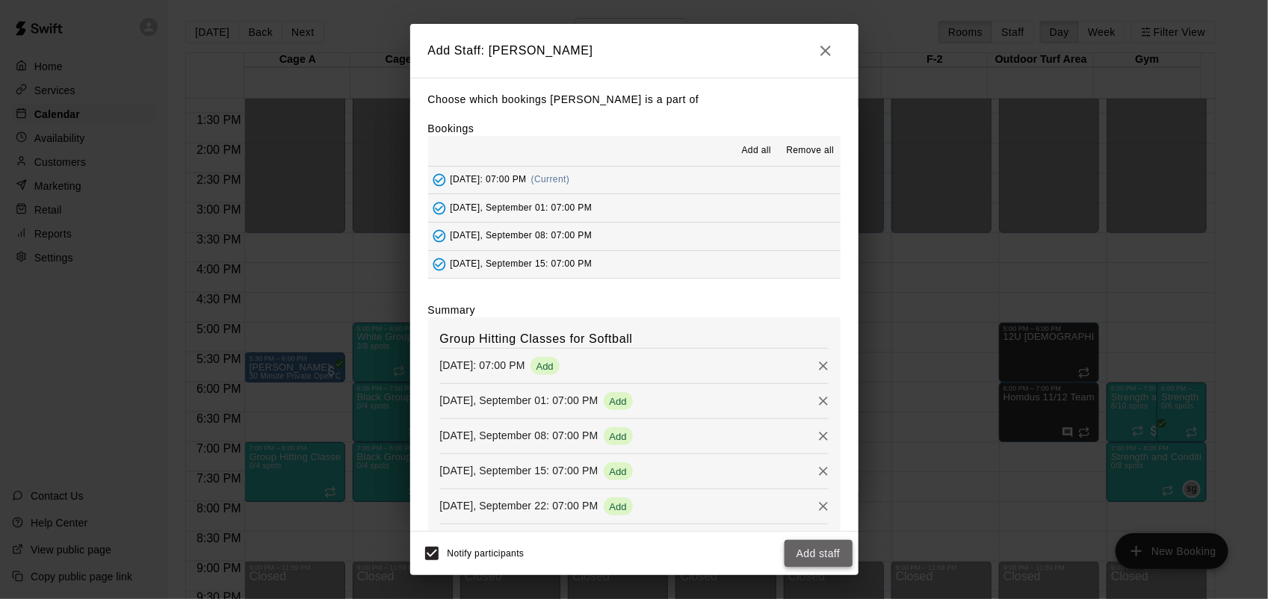
click at [835, 564] on button "Add staff" at bounding box center [818, 554] width 68 height 28
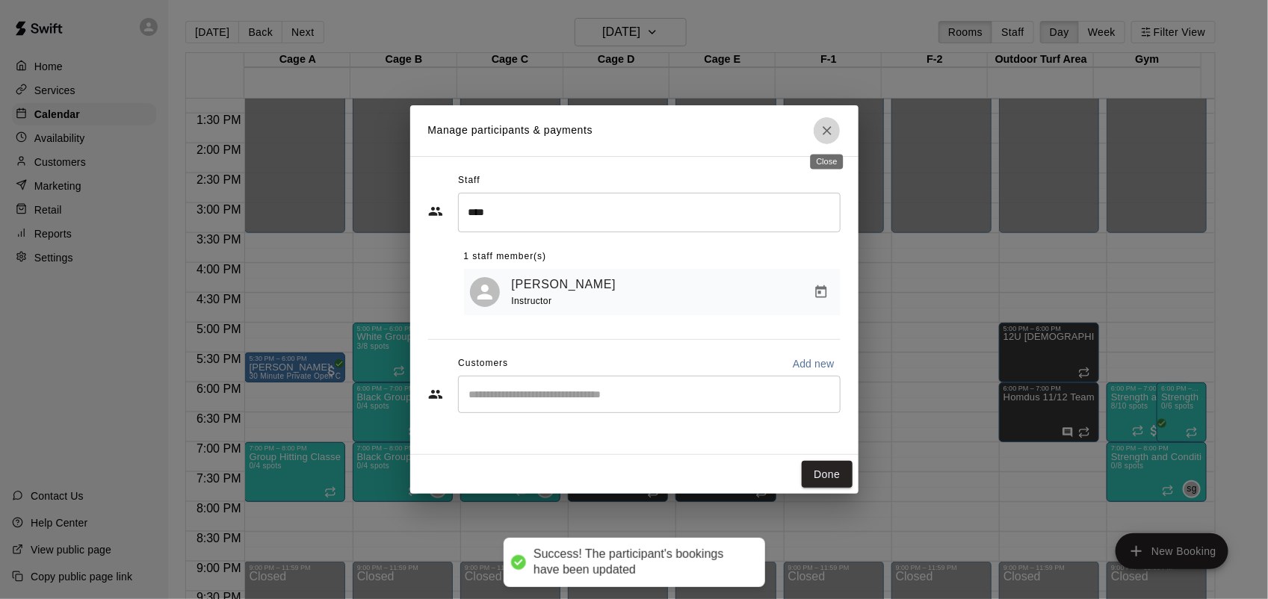
click at [831, 137] on icon "Close" at bounding box center [827, 130] width 15 height 15
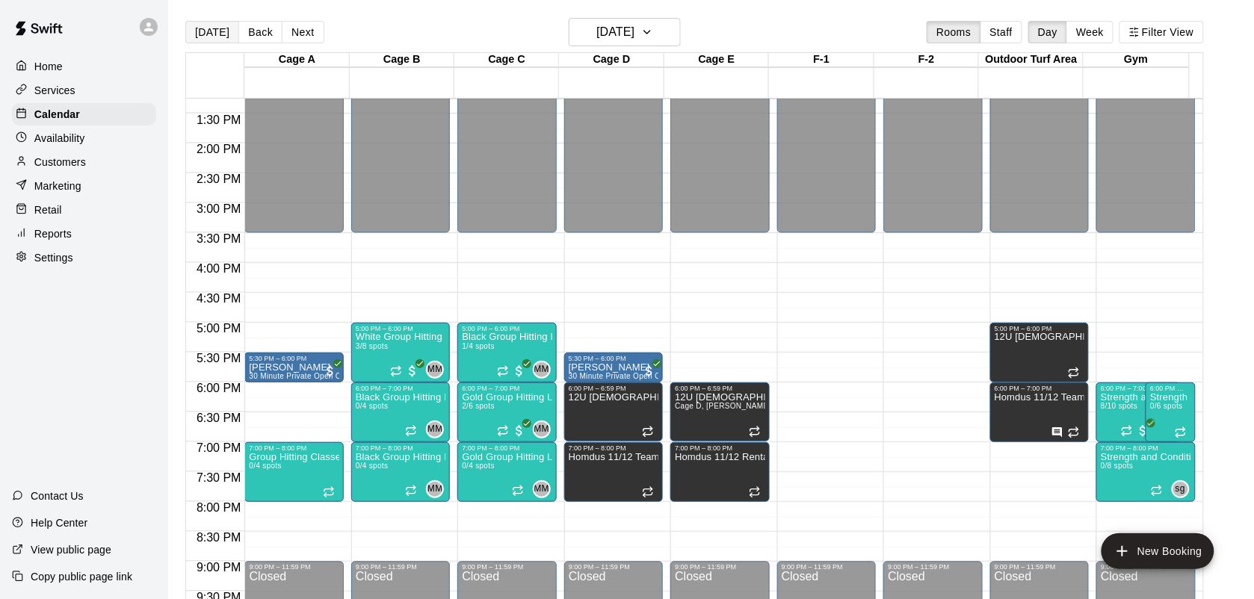
click at [207, 27] on button "[DATE]" at bounding box center [212, 32] width 54 height 22
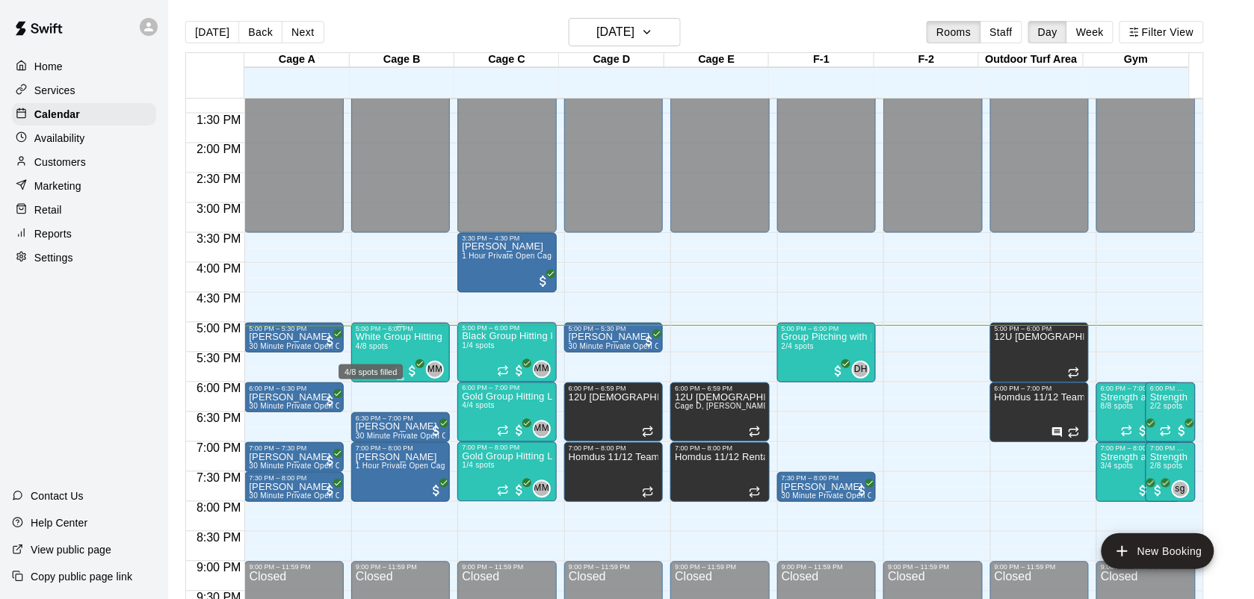
click at [382, 346] on span "4/8 spots" at bounding box center [372, 346] width 33 height 8
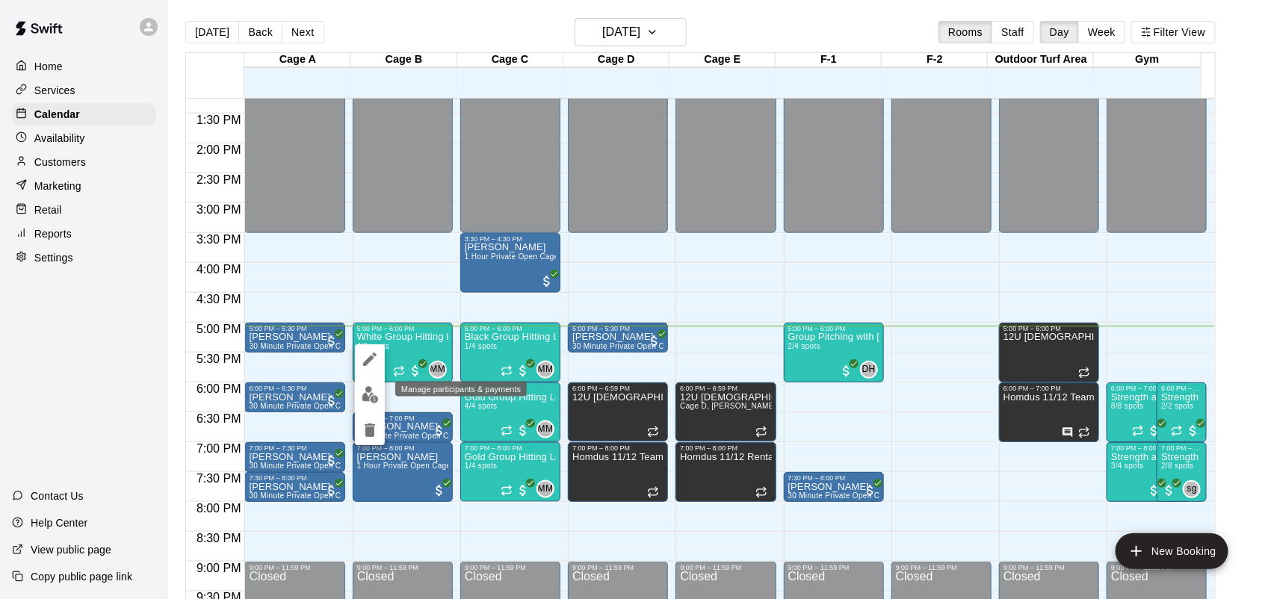
click at [376, 394] on img "edit" at bounding box center [370, 394] width 17 height 17
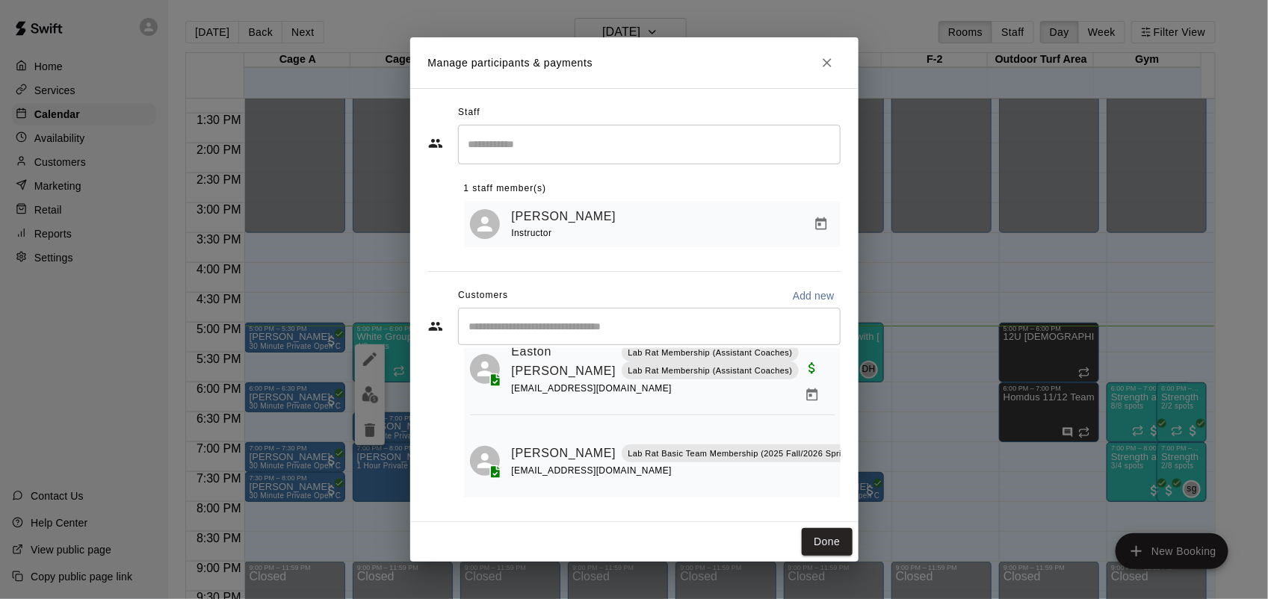
scroll to position [251, 0]
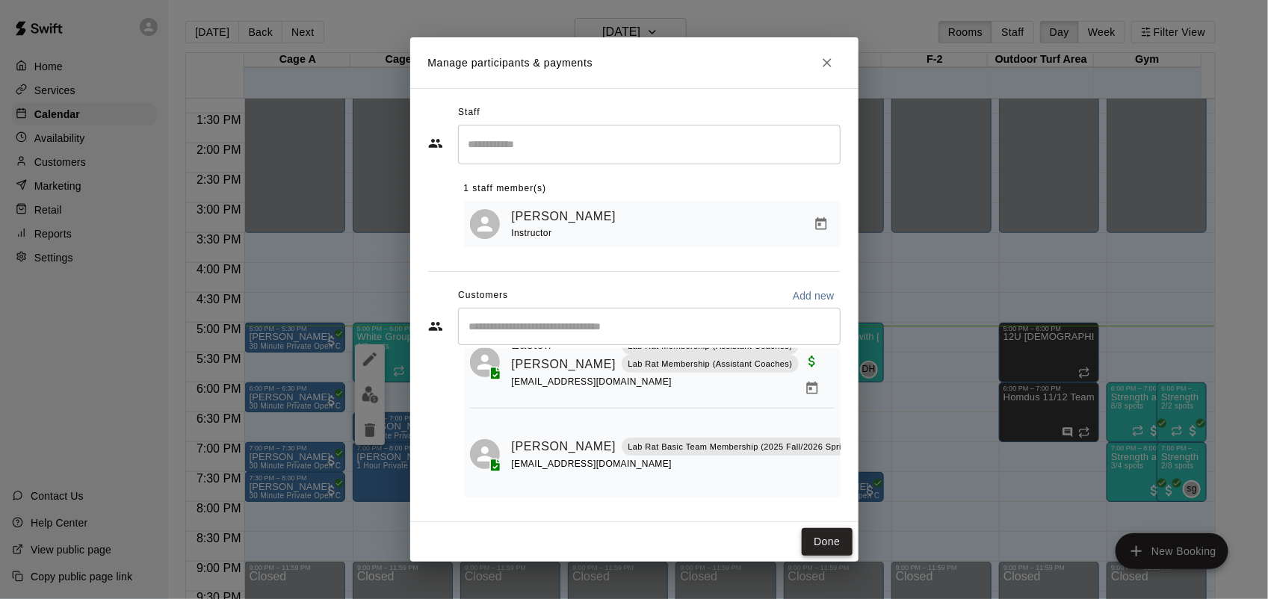
click at [808, 545] on button "Done" at bounding box center [827, 542] width 50 height 28
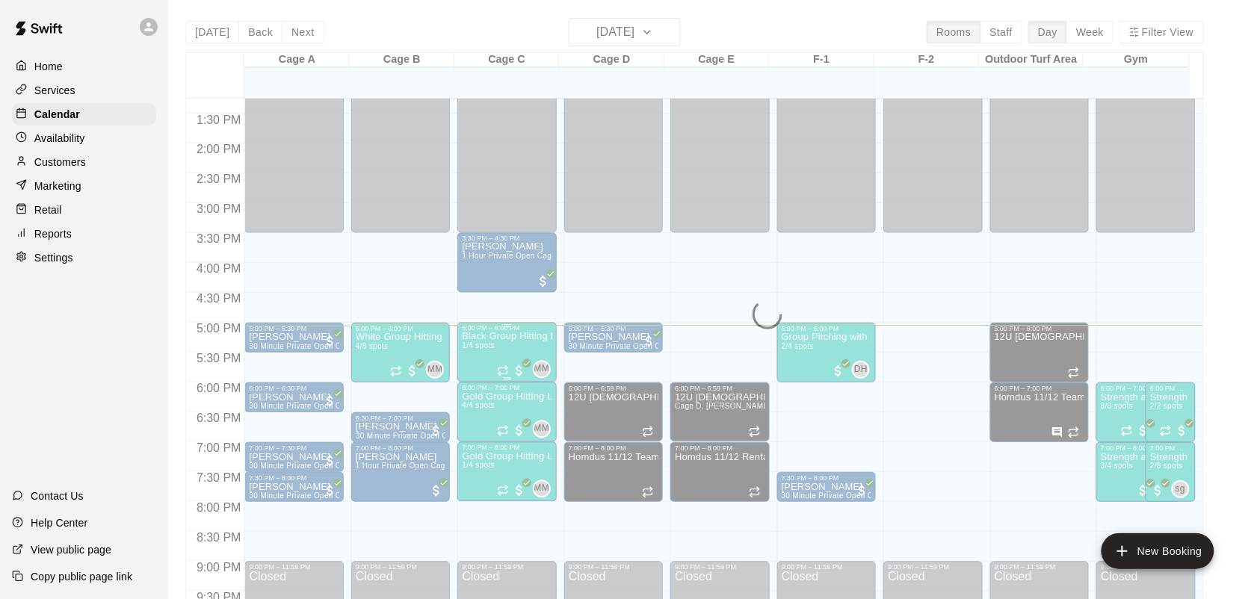
click at [487, 350] on span "1/4 spots" at bounding box center [478, 346] width 33 height 8
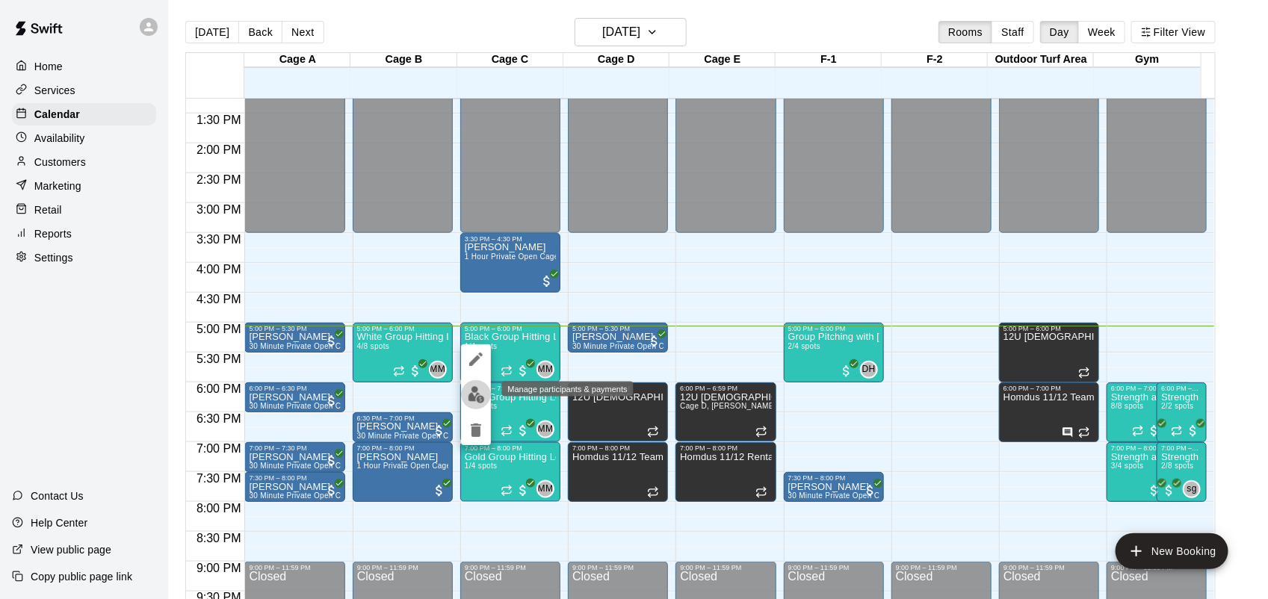
click at [479, 394] on img "edit" at bounding box center [476, 394] width 17 height 17
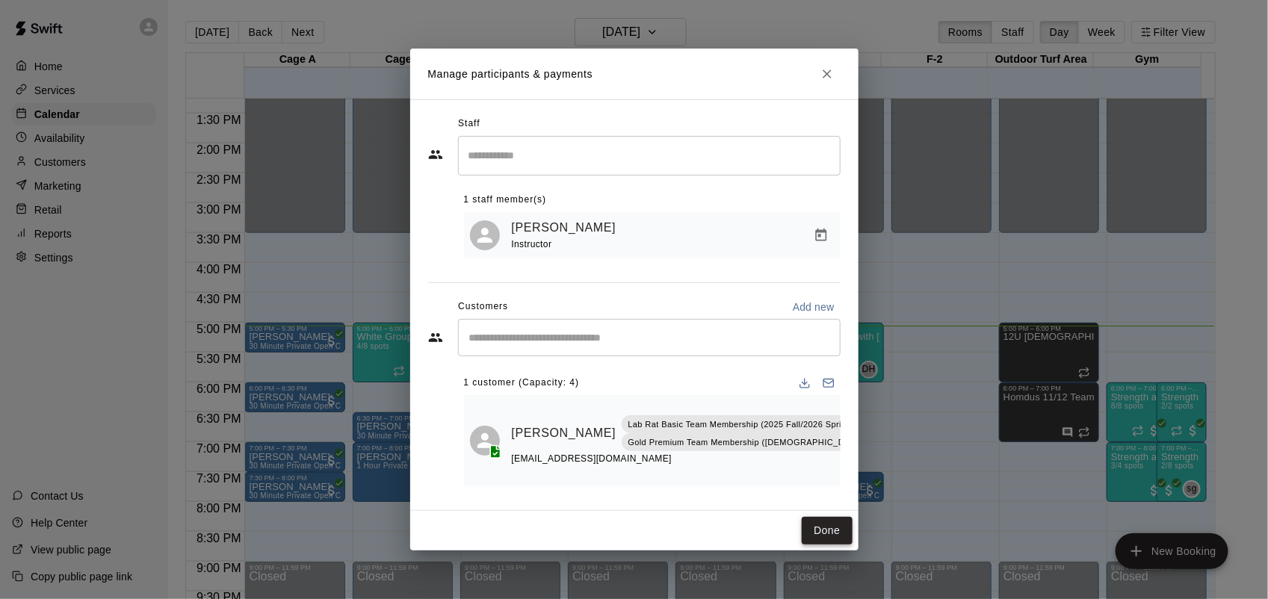
click at [841, 533] on button "Done" at bounding box center [827, 531] width 50 height 28
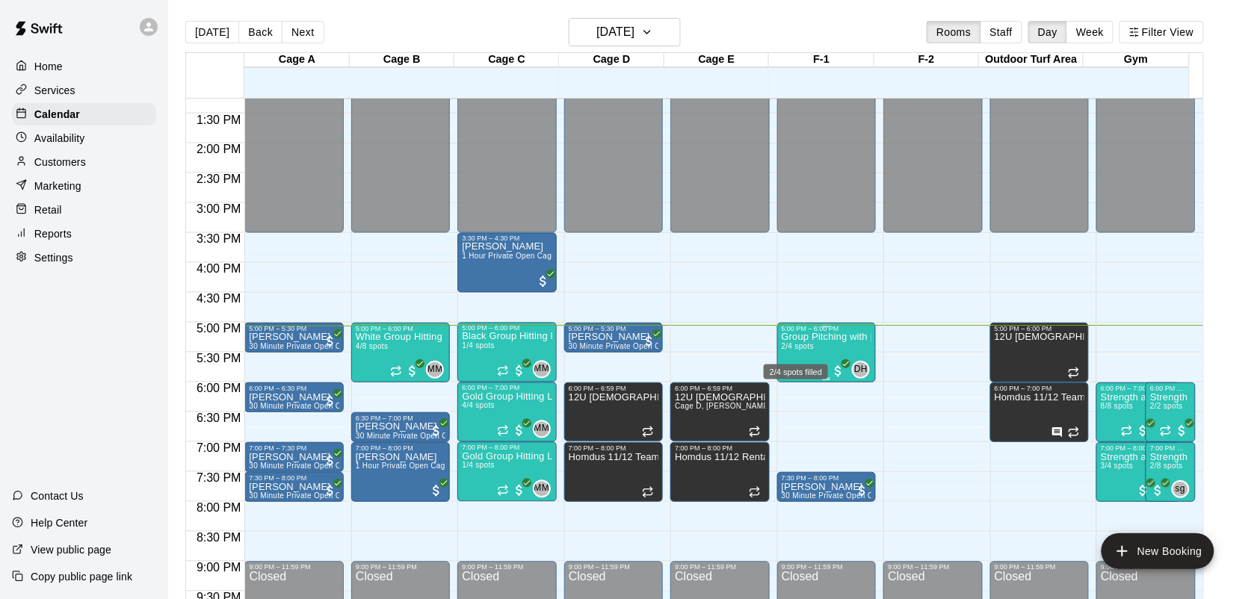
click at [808, 361] on div "2/4 spots filled" at bounding box center [795, 367] width 67 height 27
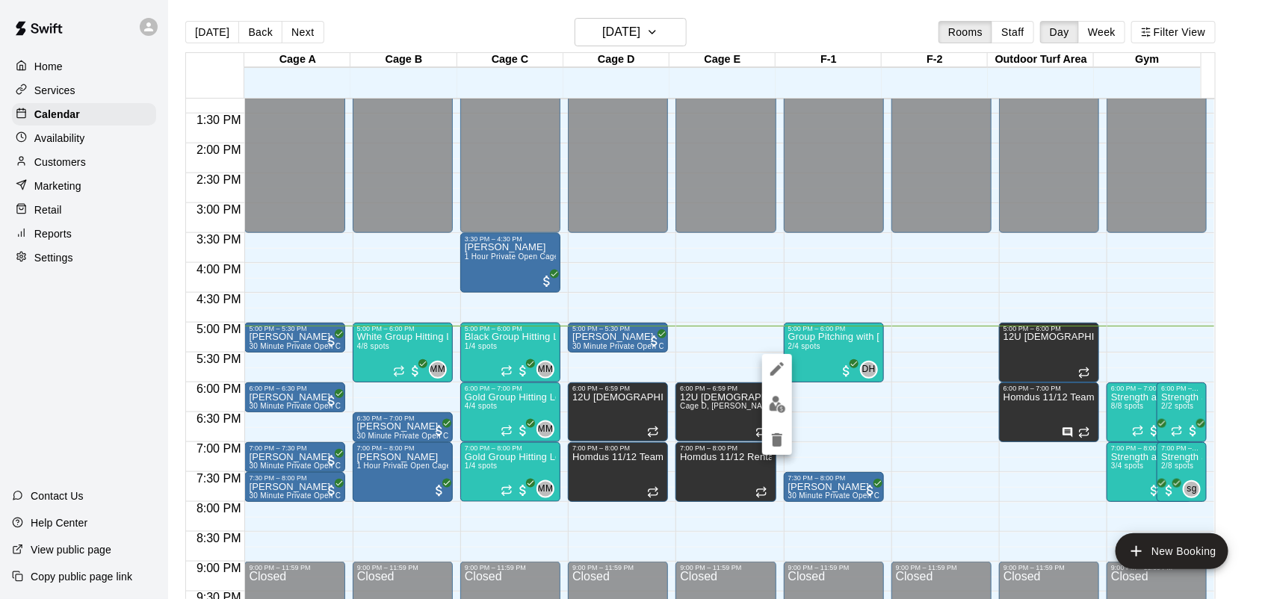
click at [804, 357] on div at bounding box center [634, 299] width 1268 height 599
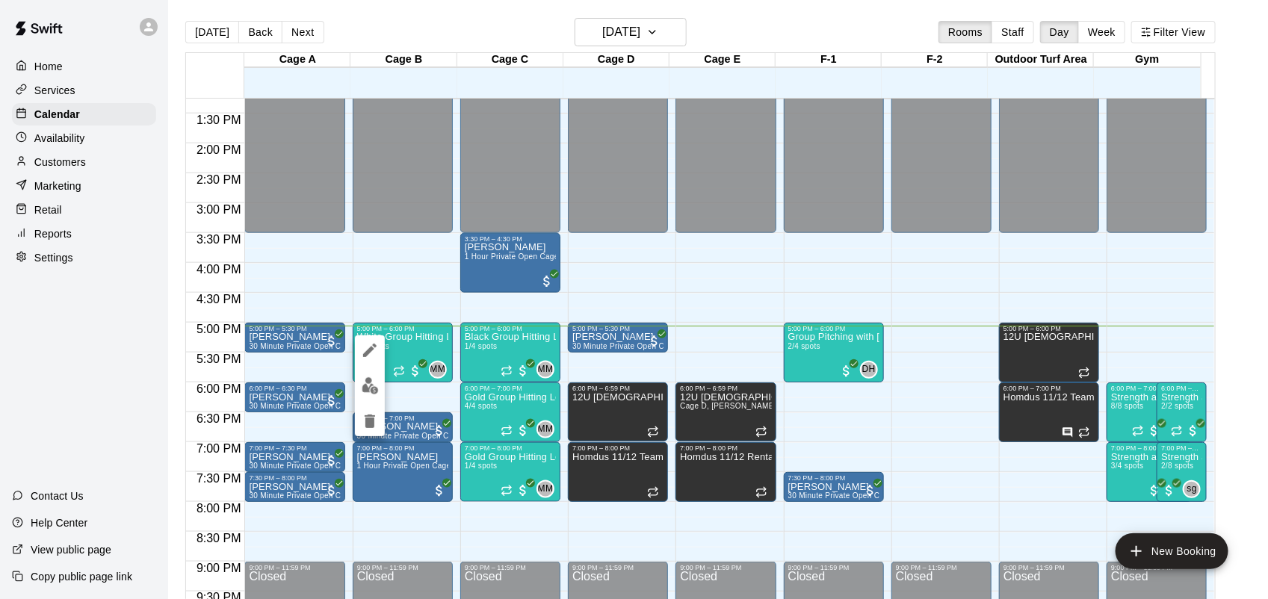
click at [374, 389] on img "edit" at bounding box center [370, 385] width 17 height 17
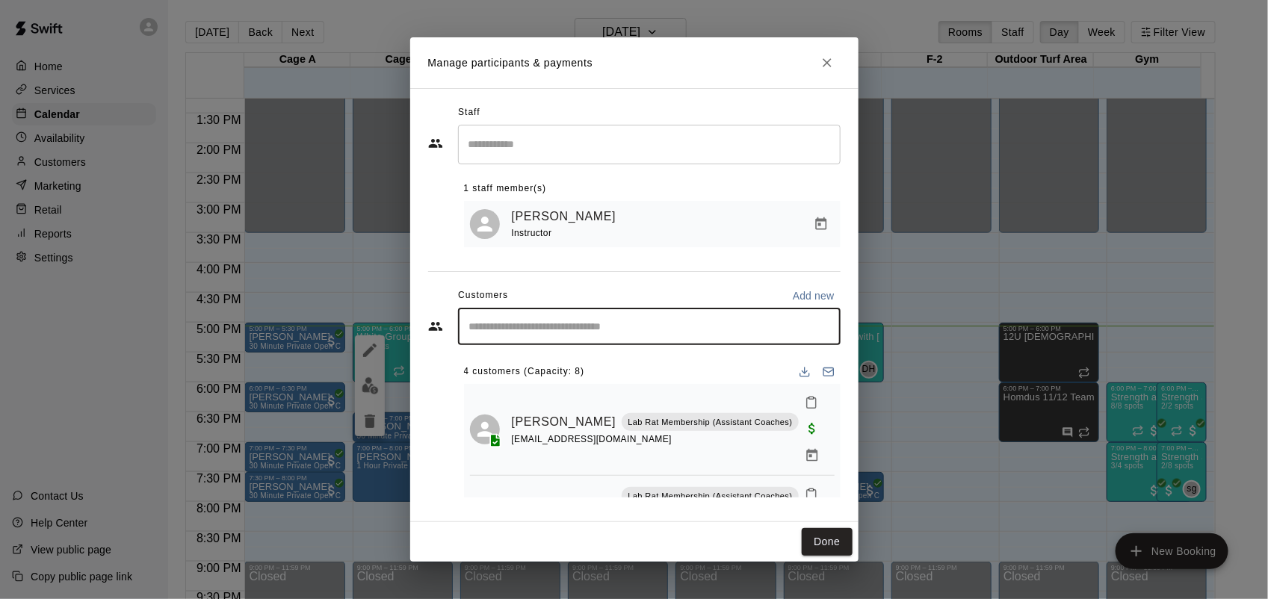
click at [517, 334] on input "Start typing to search customers..." at bounding box center [649, 326] width 369 height 15
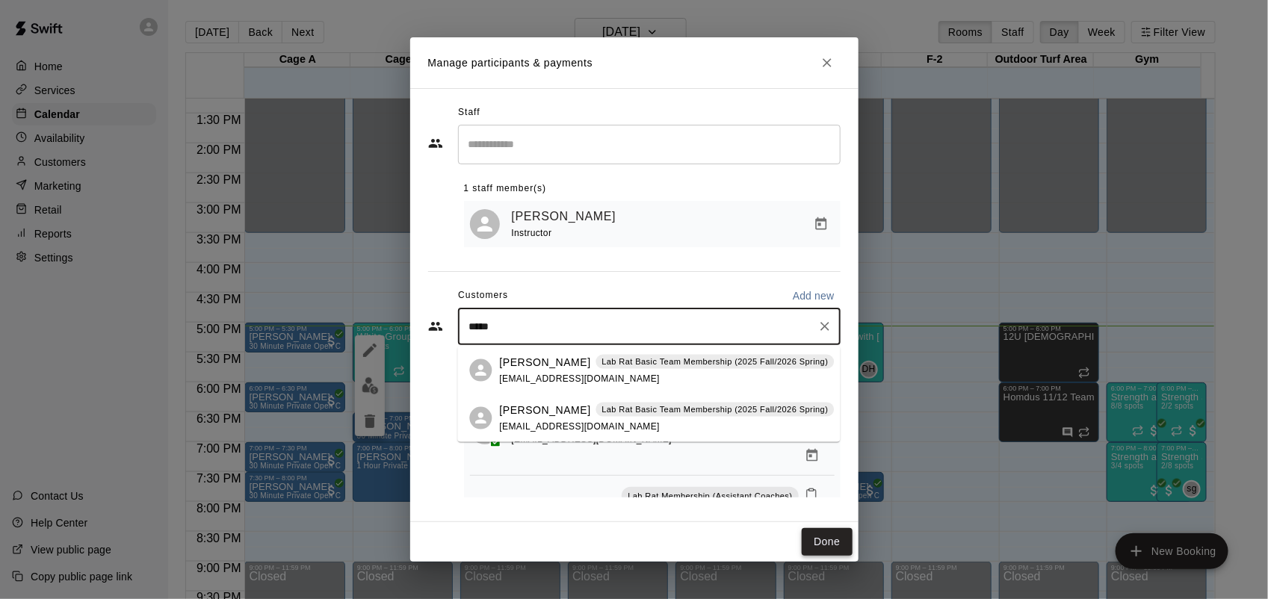
type input "*****"
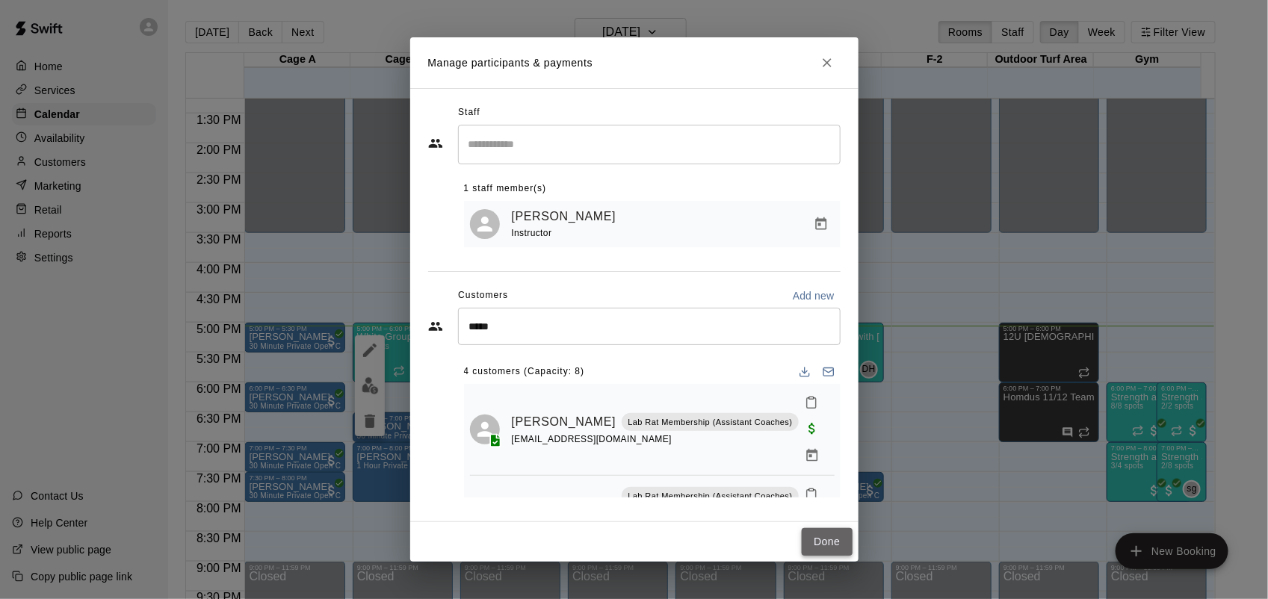
click at [839, 543] on button "Done" at bounding box center [827, 542] width 50 height 28
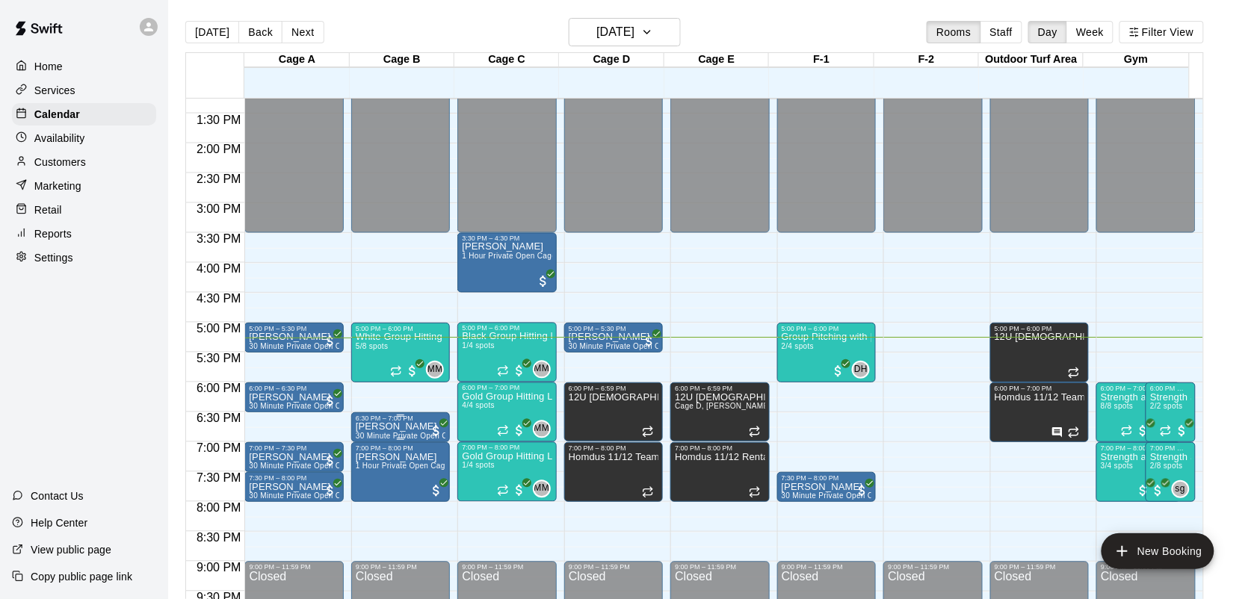
click at [406, 415] on div at bounding box center [401, 416] width 90 height 2
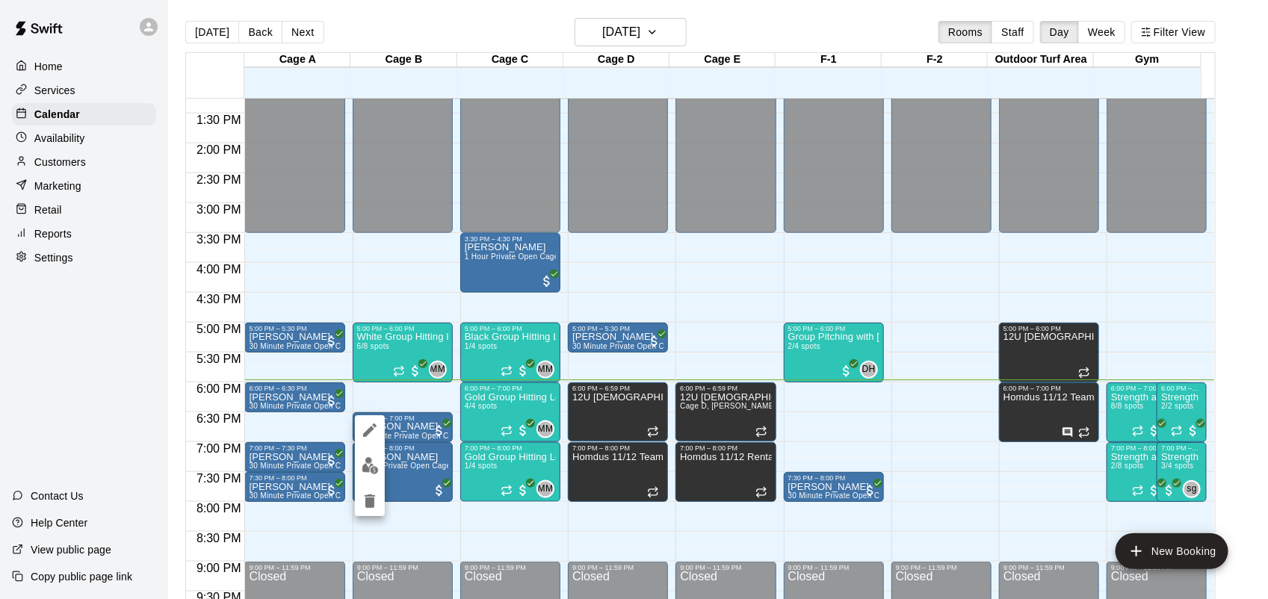
click at [386, 357] on div at bounding box center [634, 299] width 1268 height 599
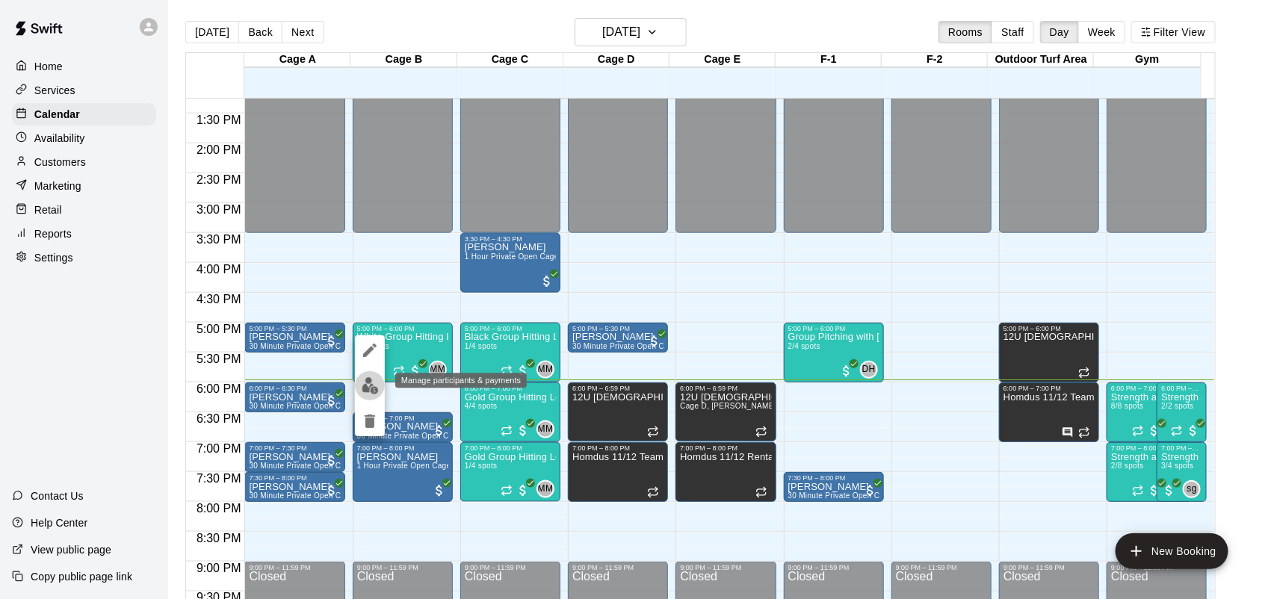
click at [363, 386] on img "edit" at bounding box center [370, 385] width 17 height 17
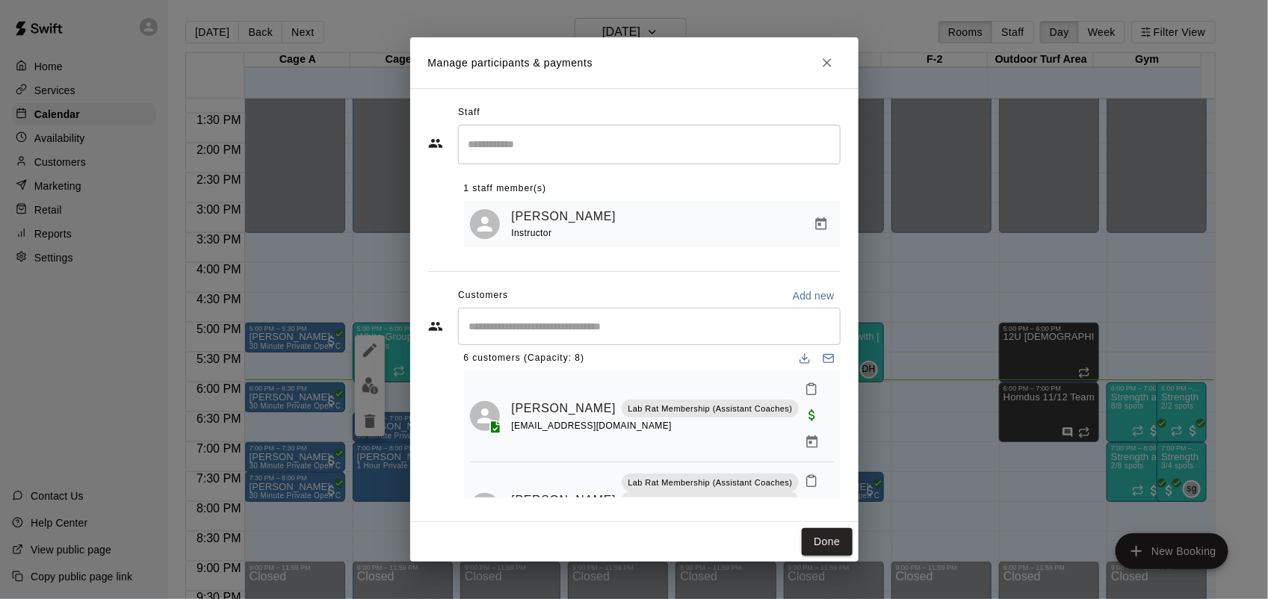
scroll to position [0, 0]
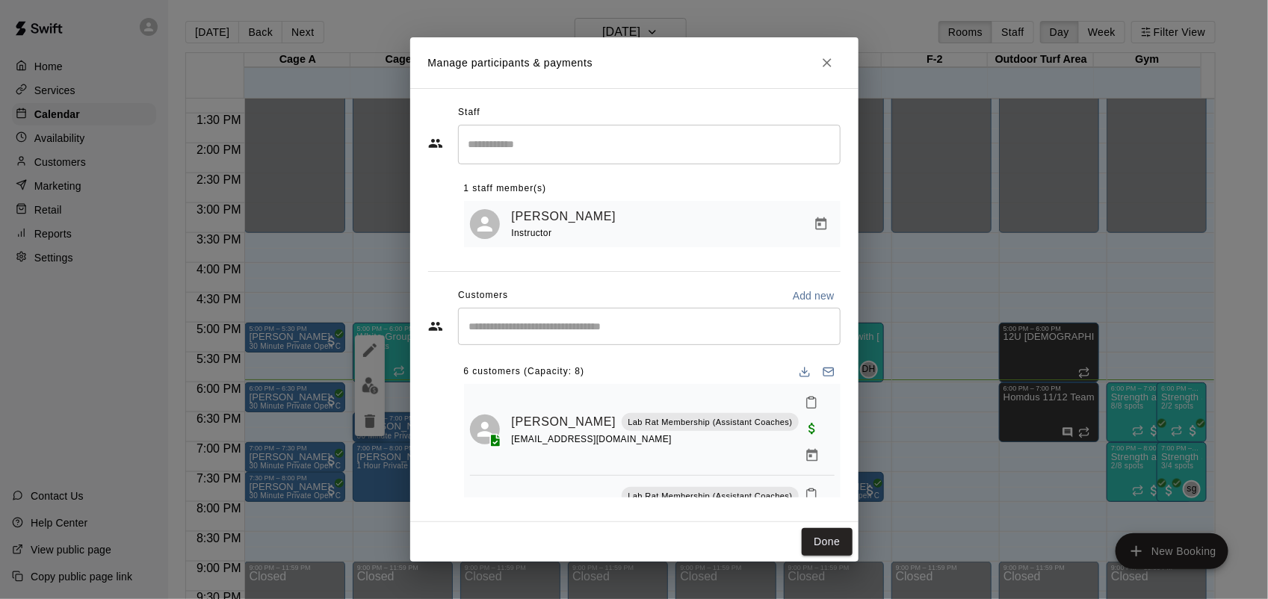
click at [383, 308] on div "Manage participants & payments Staff ​ 1 staff member(s) [PERSON_NAME] Instruct…" at bounding box center [634, 299] width 1268 height 599
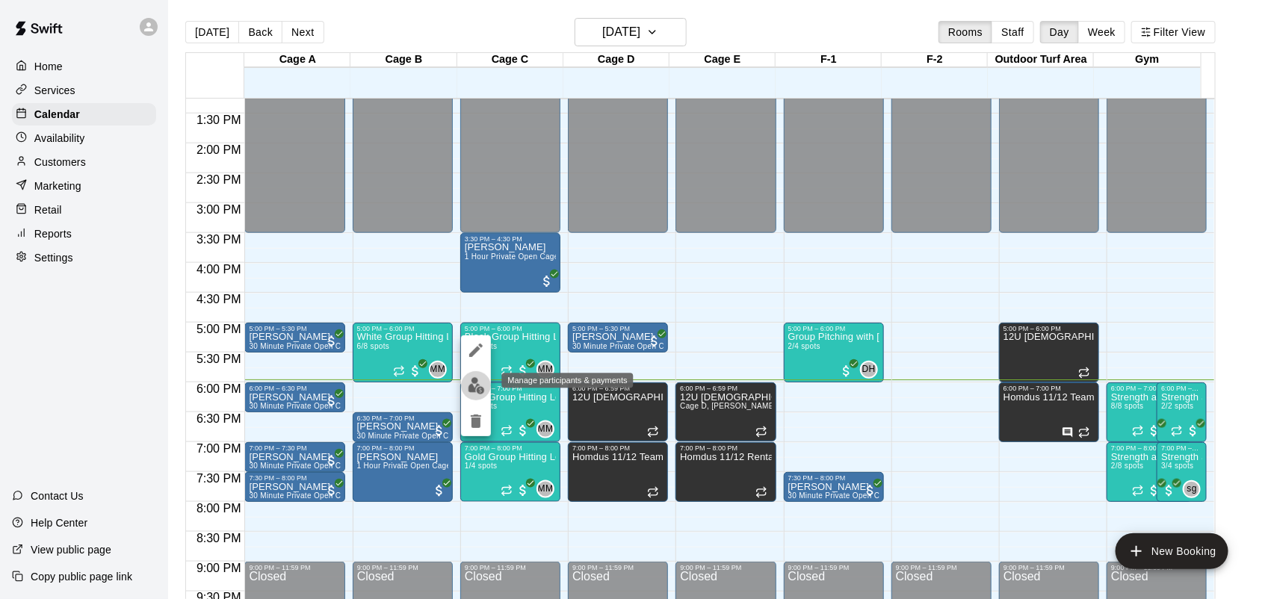
click at [471, 380] on img "edit" at bounding box center [476, 385] width 17 height 17
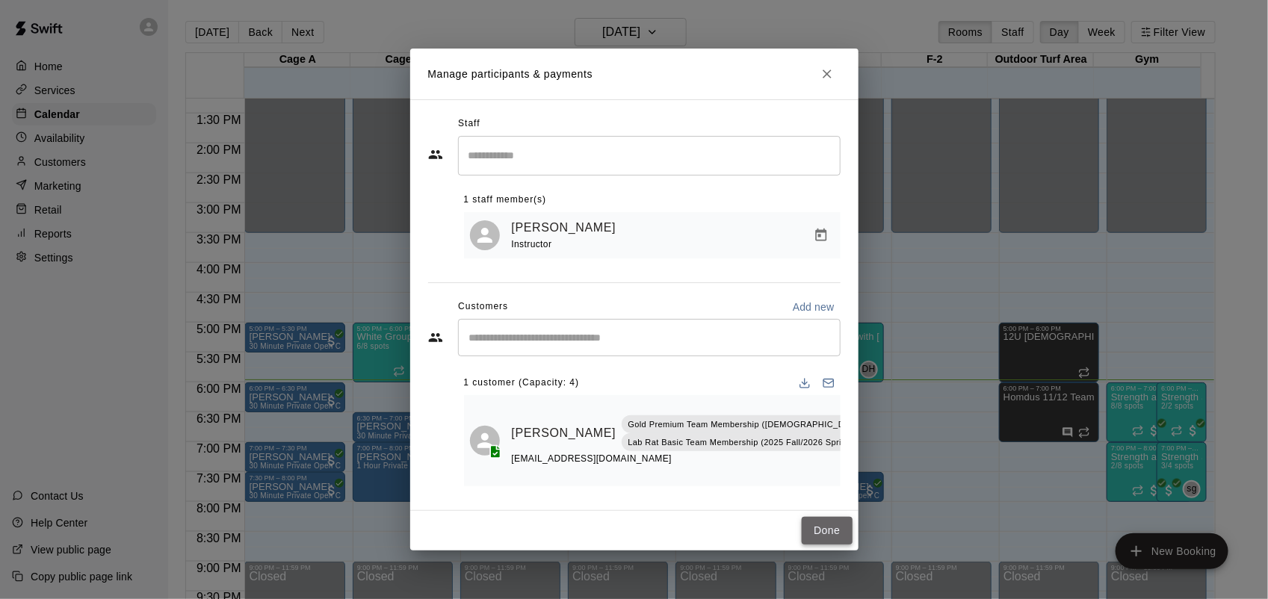
click at [835, 524] on button "Done" at bounding box center [827, 531] width 50 height 28
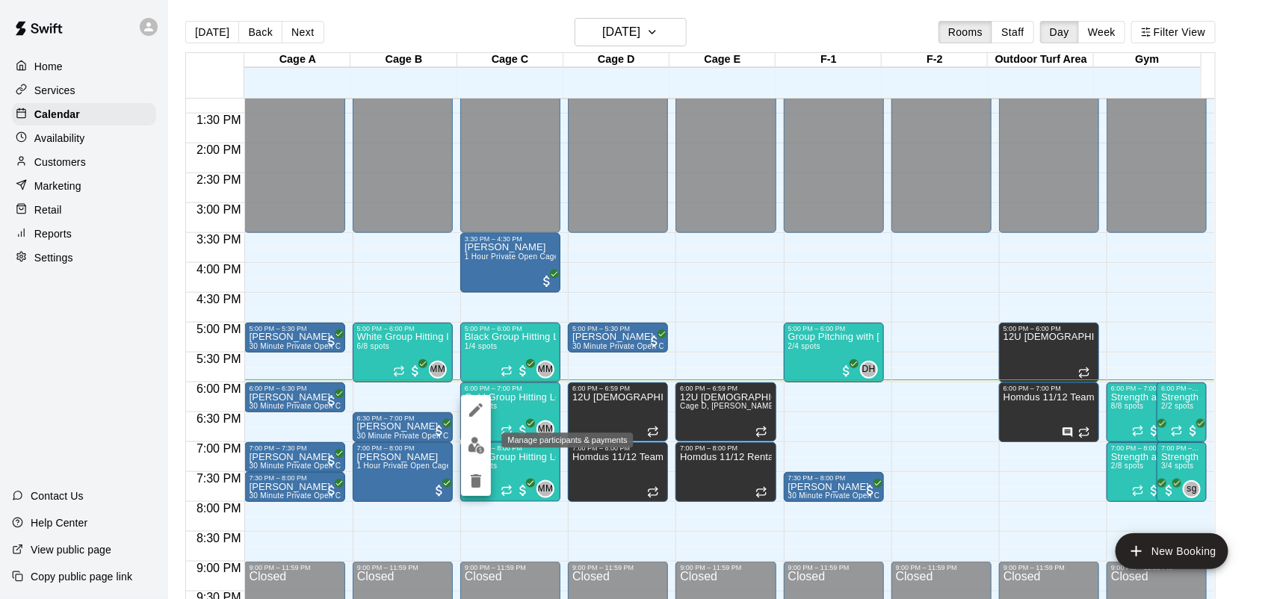
click at [479, 439] on img "edit" at bounding box center [476, 445] width 17 height 17
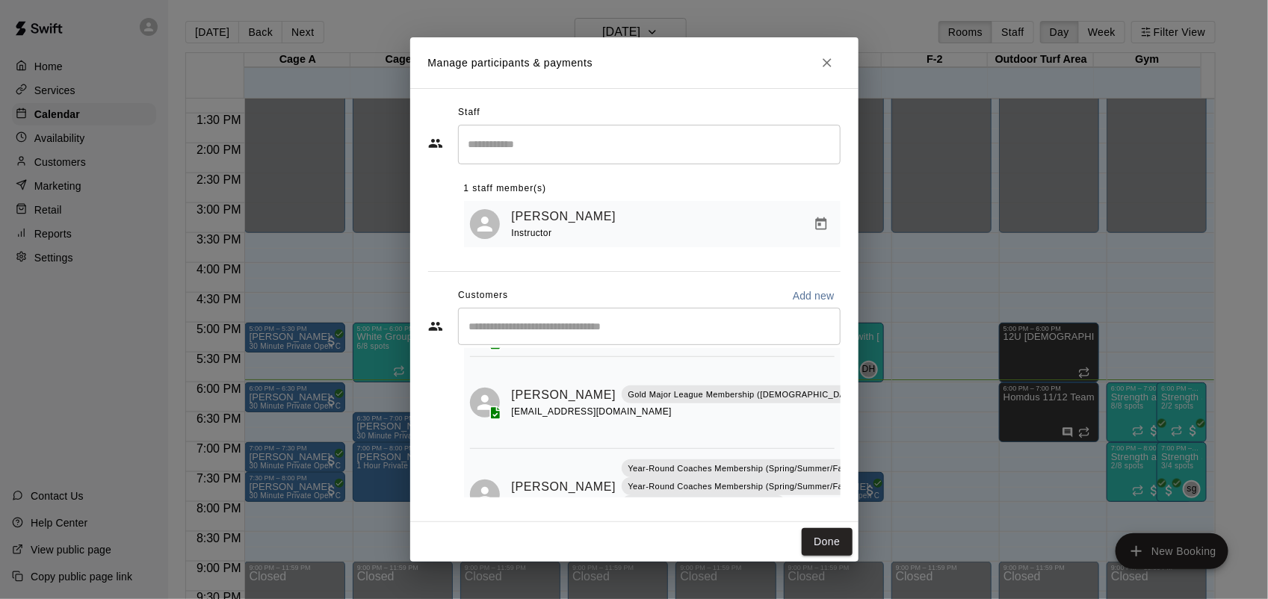
scroll to position [176, 0]
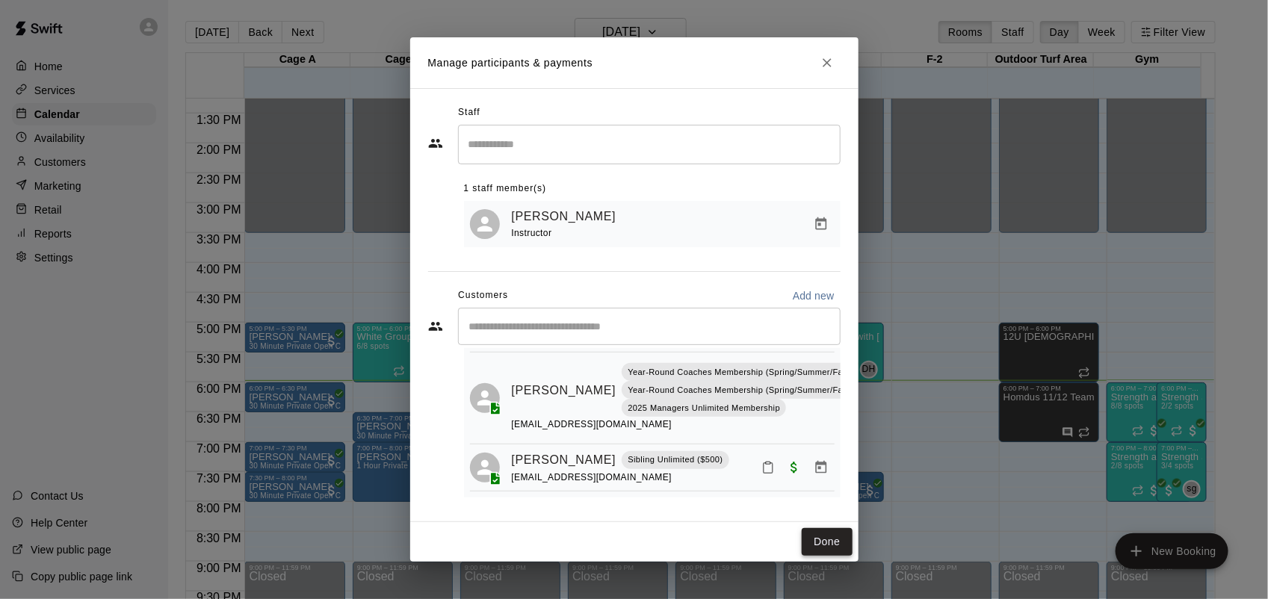
click at [841, 538] on button "Done" at bounding box center [827, 542] width 50 height 28
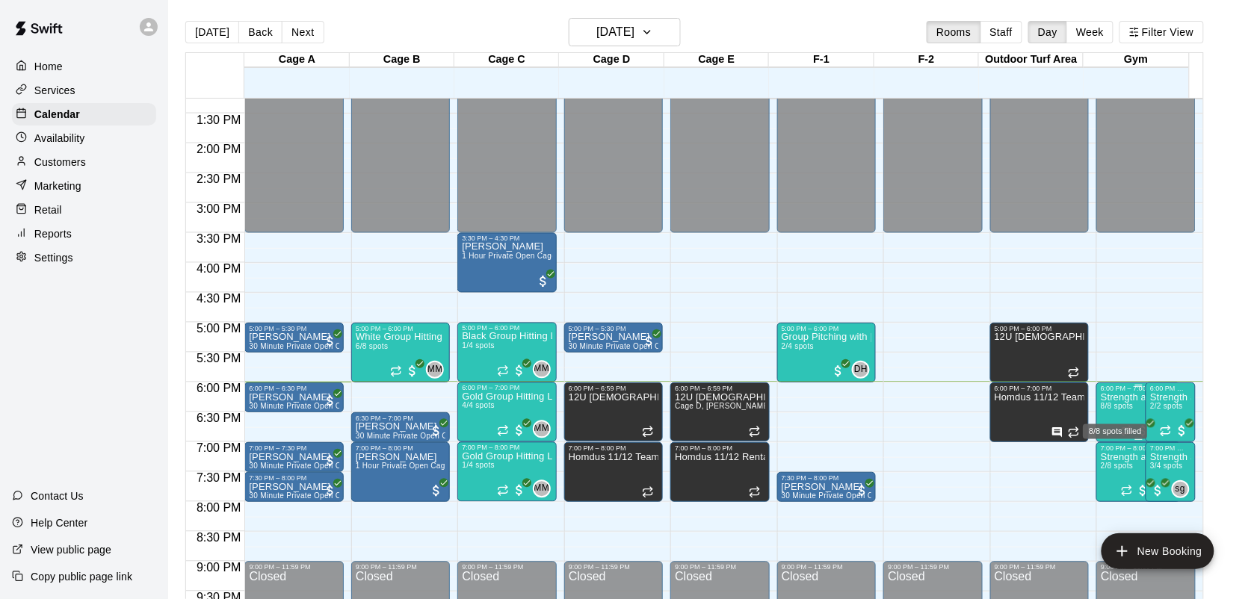
click at [1115, 410] on span "8/8 spots" at bounding box center [1116, 406] width 33 height 8
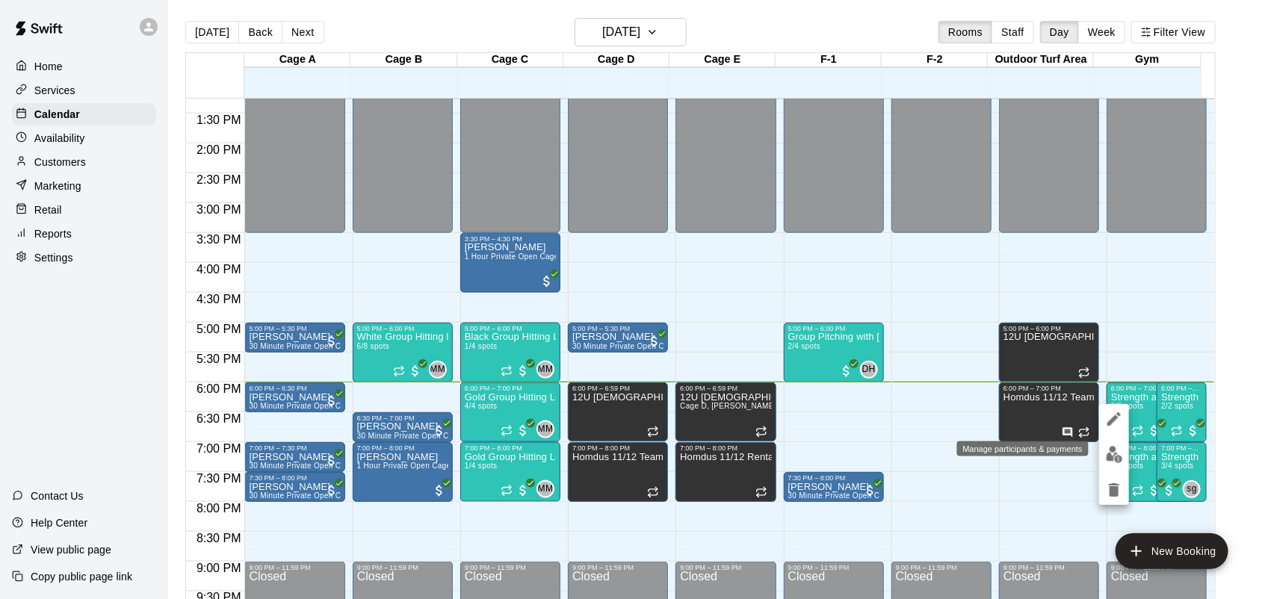
click at [1115, 457] on img "edit" at bounding box center [1114, 454] width 17 height 17
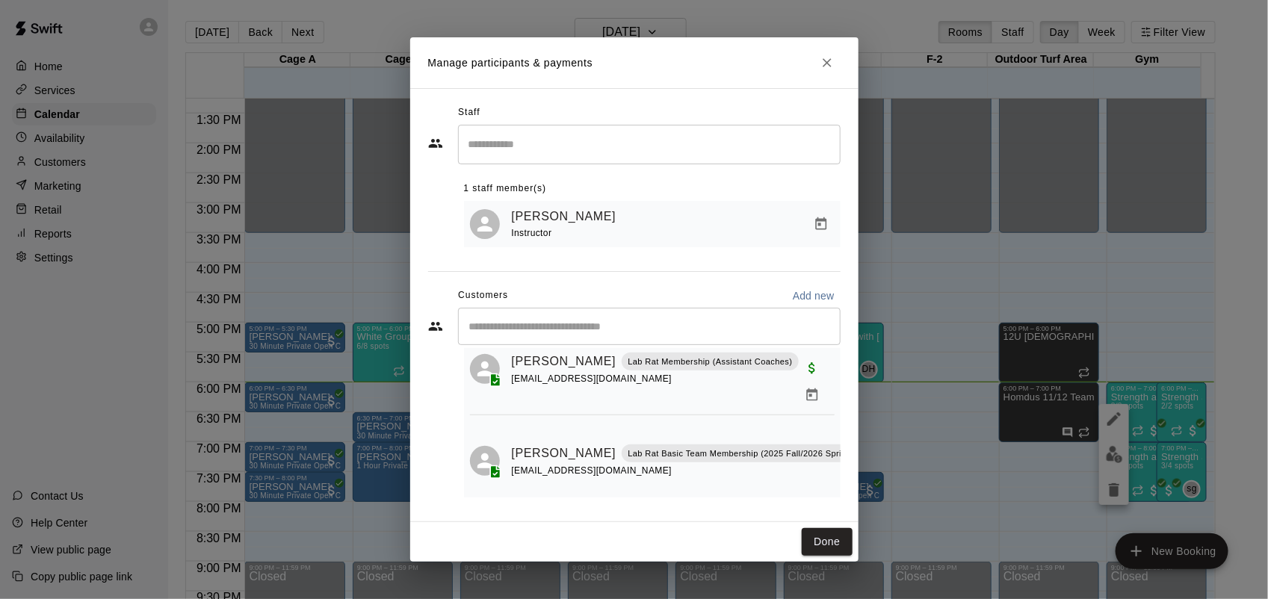
scroll to position [507, 0]
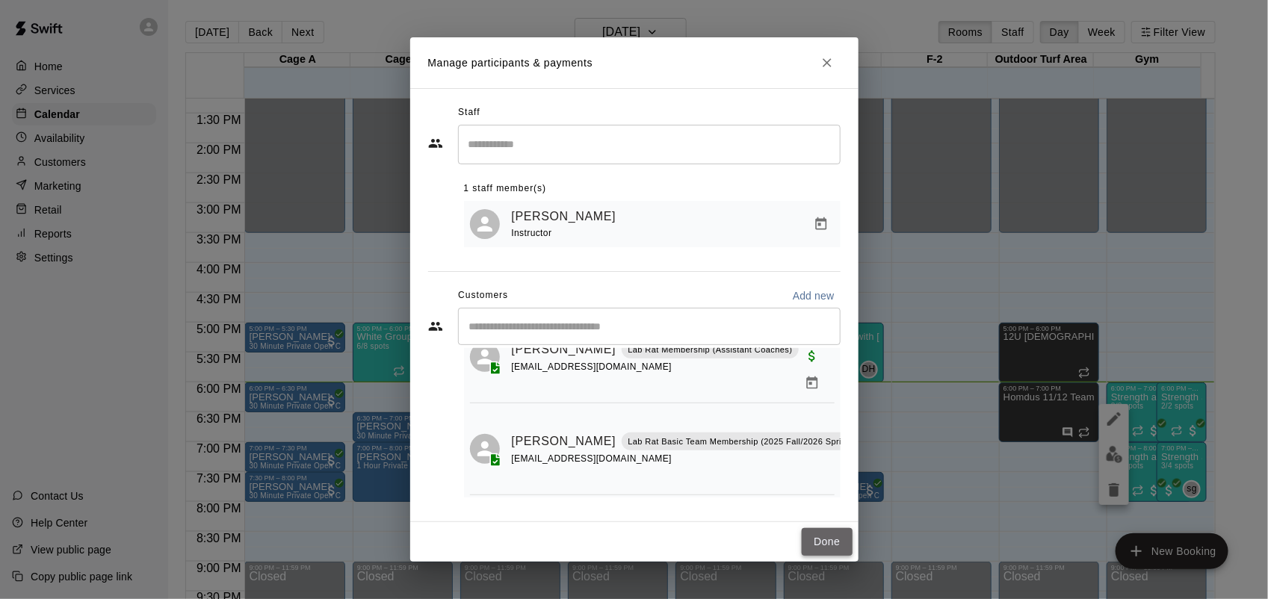
click at [829, 549] on button "Done" at bounding box center [827, 542] width 50 height 28
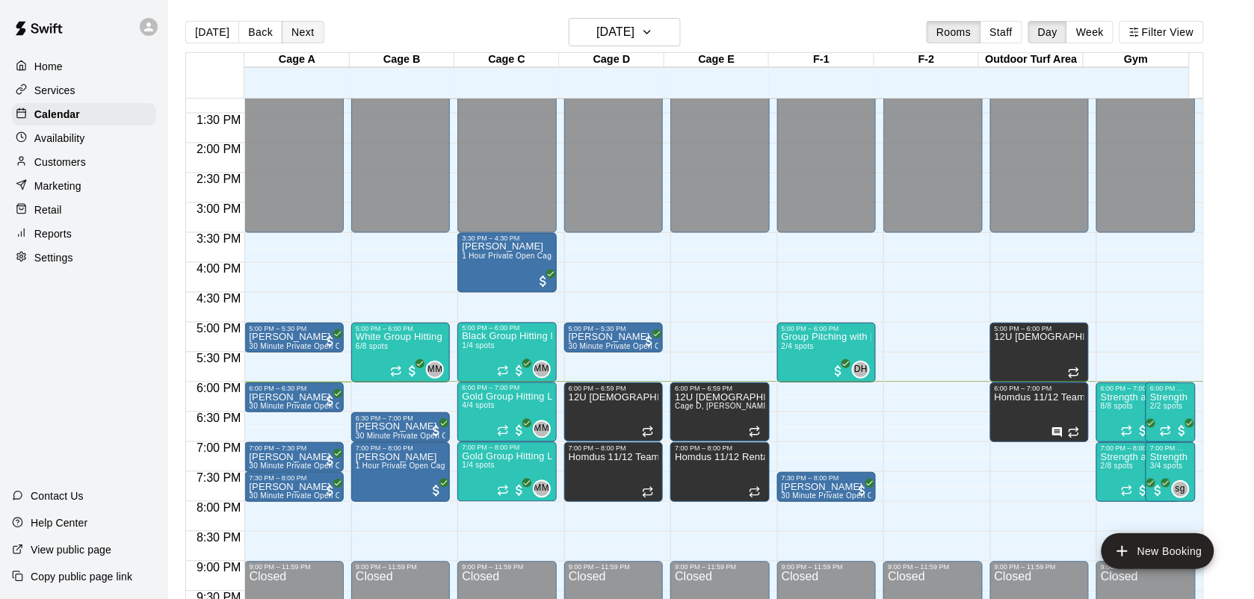
click at [300, 32] on button "Next" at bounding box center [303, 32] width 42 height 22
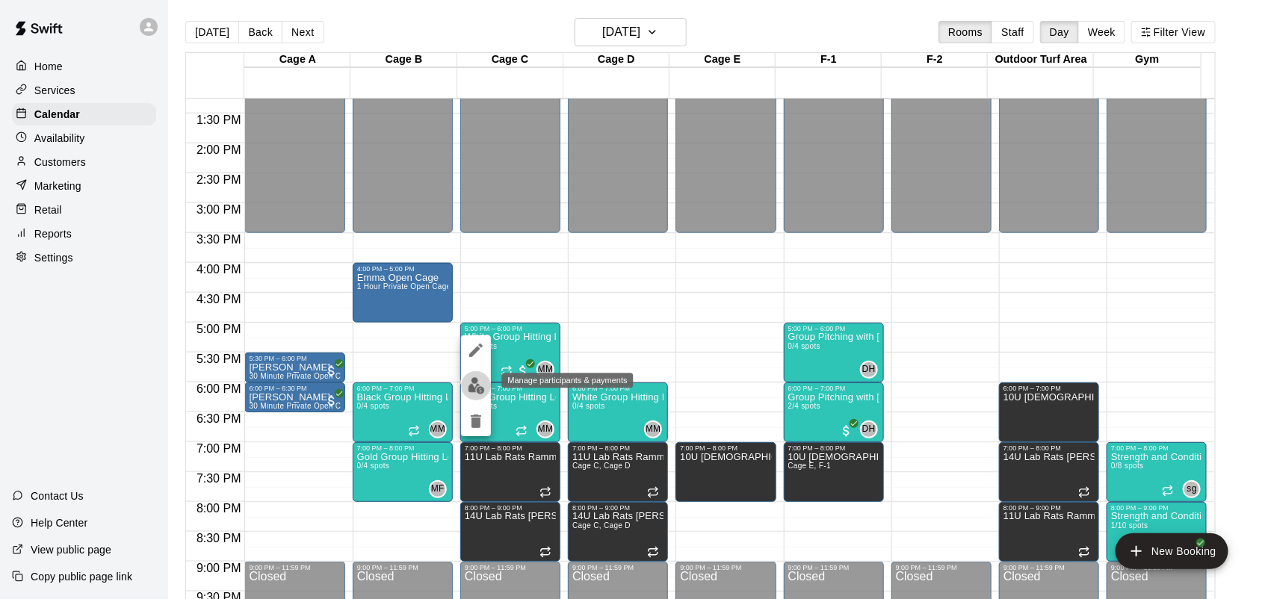
click at [476, 392] on img "edit" at bounding box center [476, 385] width 17 height 17
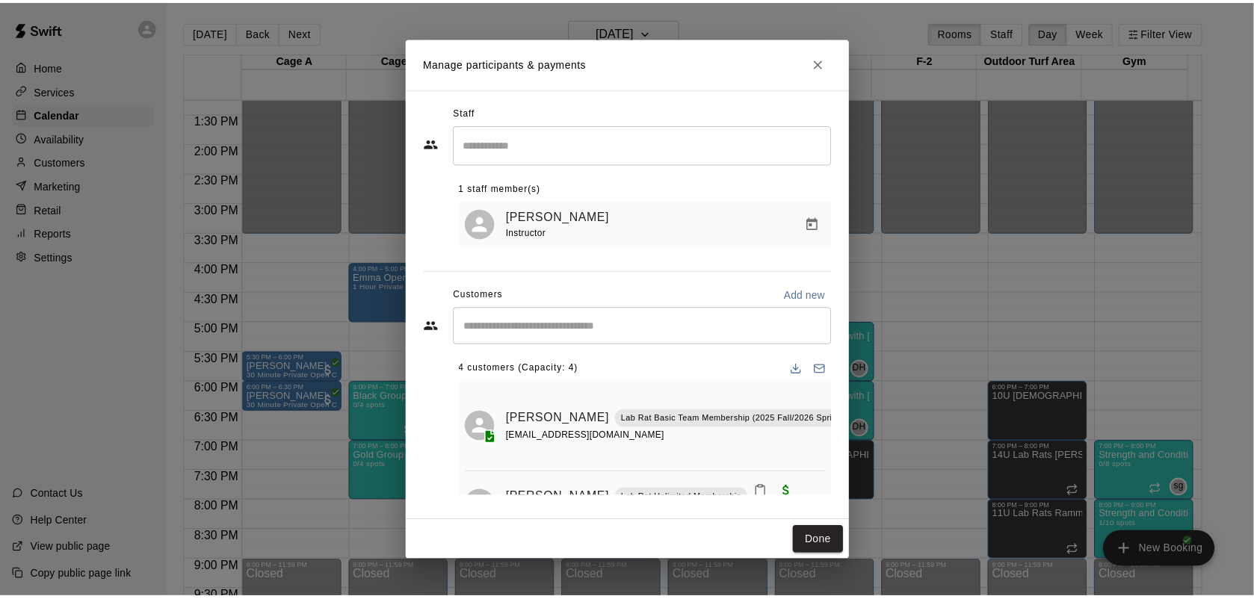
scroll to position [0, 0]
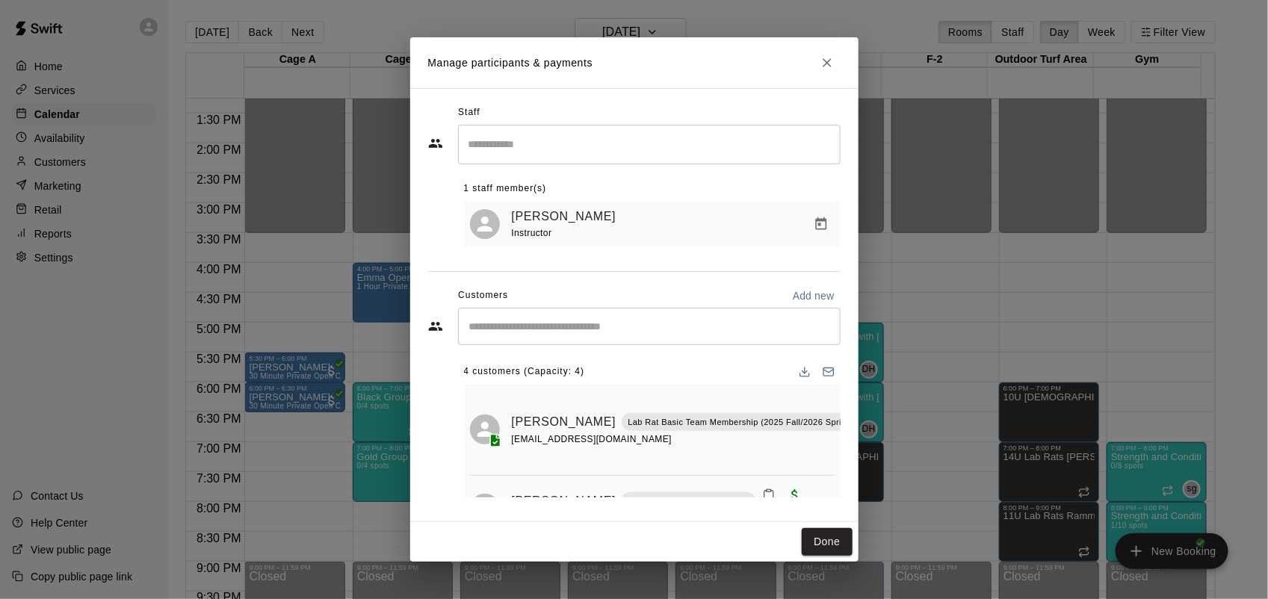
click at [827, 58] on icon "Close" at bounding box center [827, 62] width 15 height 15
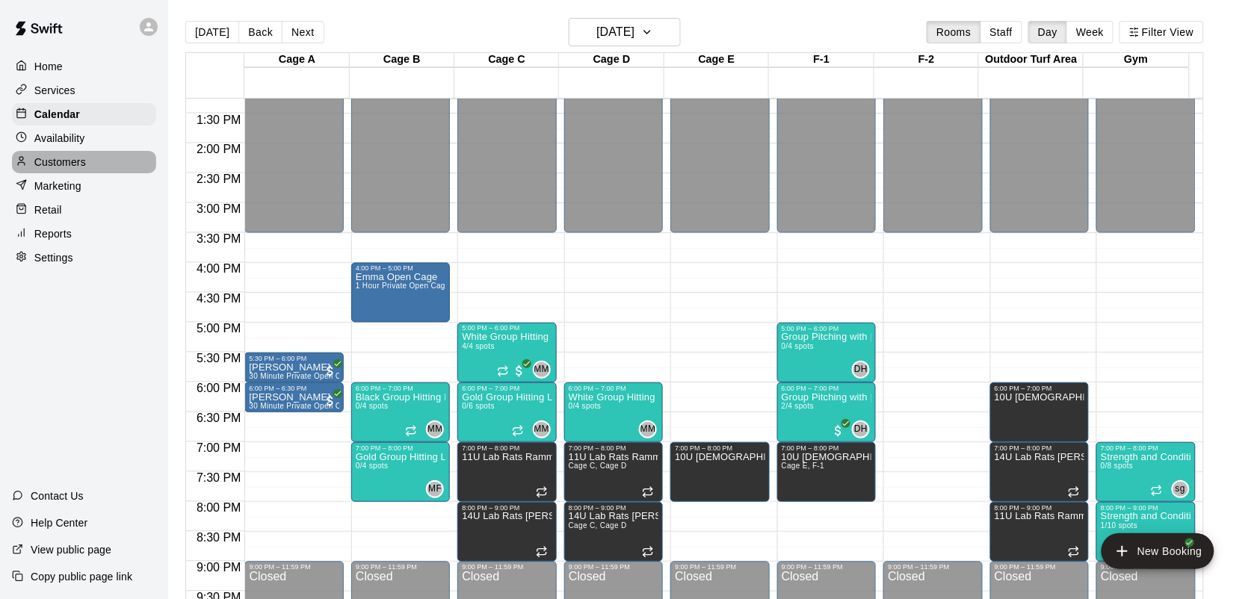
click at [68, 154] on div "Customers" at bounding box center [84, 162] width 144 height 22
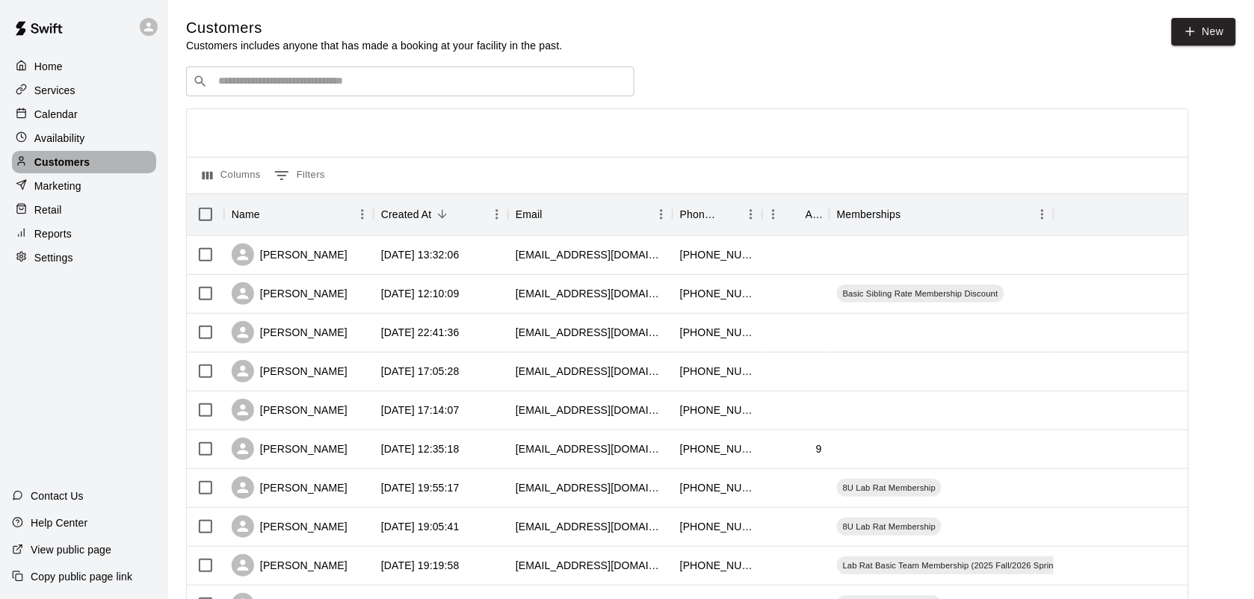
click at [69, 158] on p "Customers" at bounding box center [61, 162] width 55 height 15
click at [329, 69] on div "​ ​" at bounding box center [410, 81] width 448 height 30
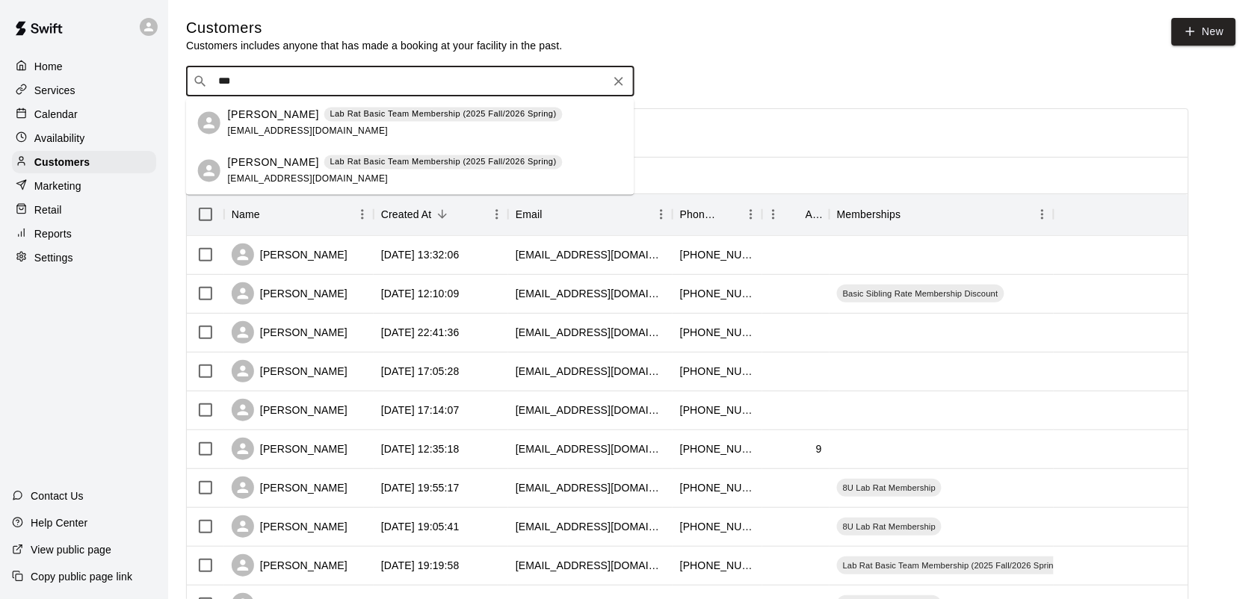
type input "****"
click at [382, 163] on p "Lab Rat Basic Team Membership (2025 Fall/2026 Spring)" at bounding box center [443, 162] width 226 height 13
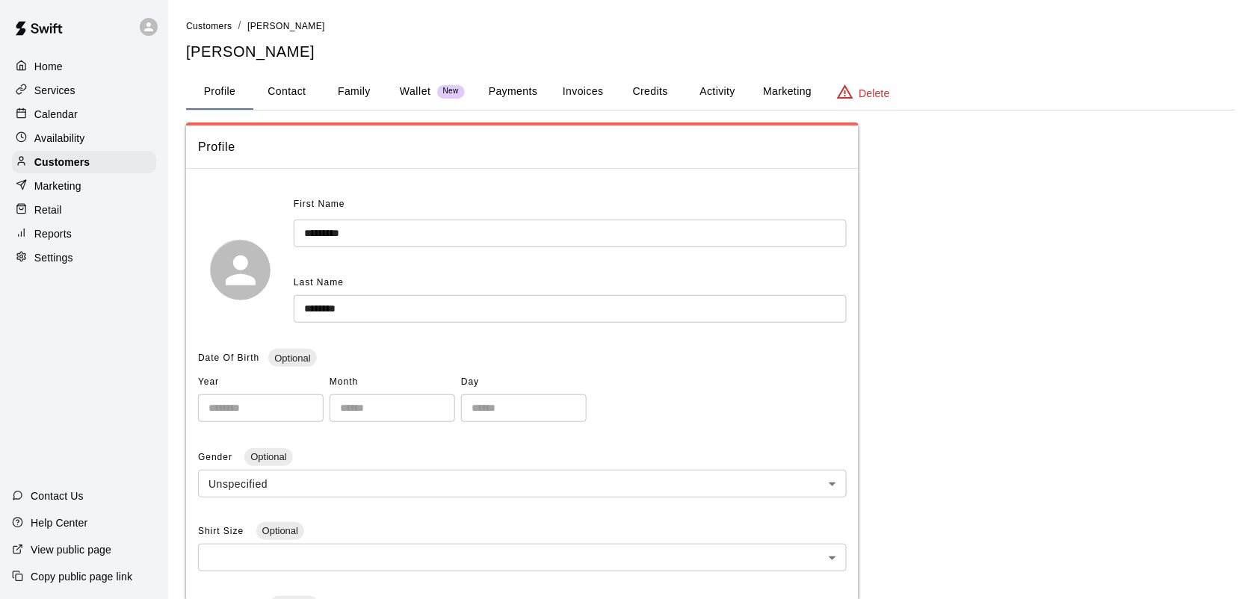
click at [513, 91] on button "Payments" at bounding box center [513, 92] width 72 height 36
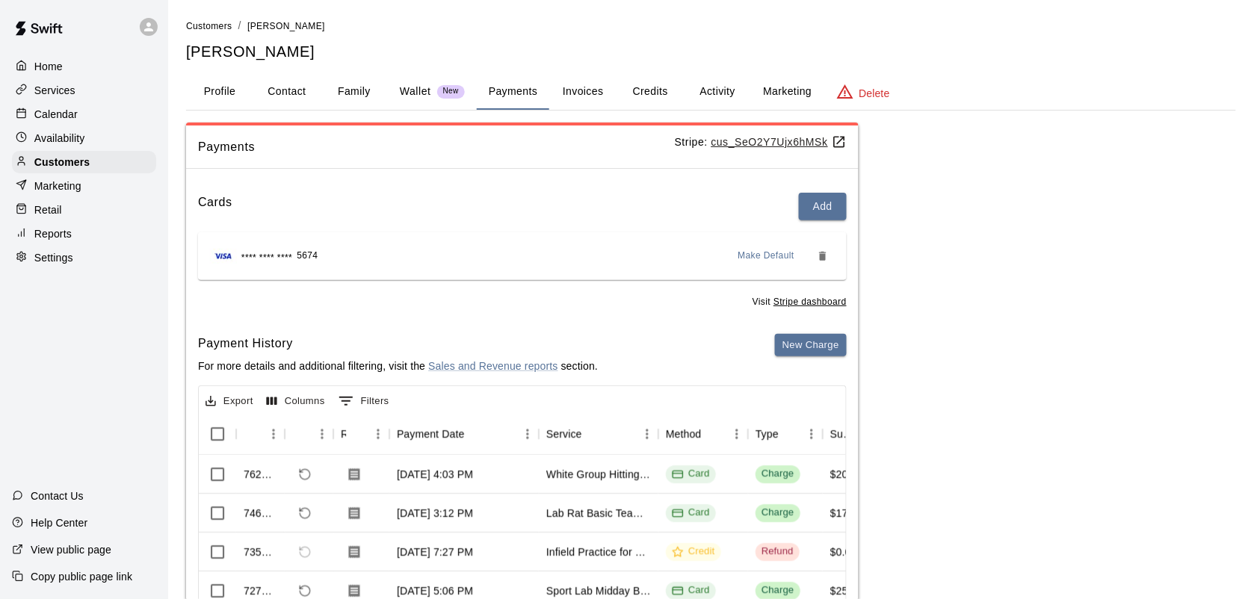
click at [719, 82] on button "Activity" at bounding box center [717, 92] width 67 height 36
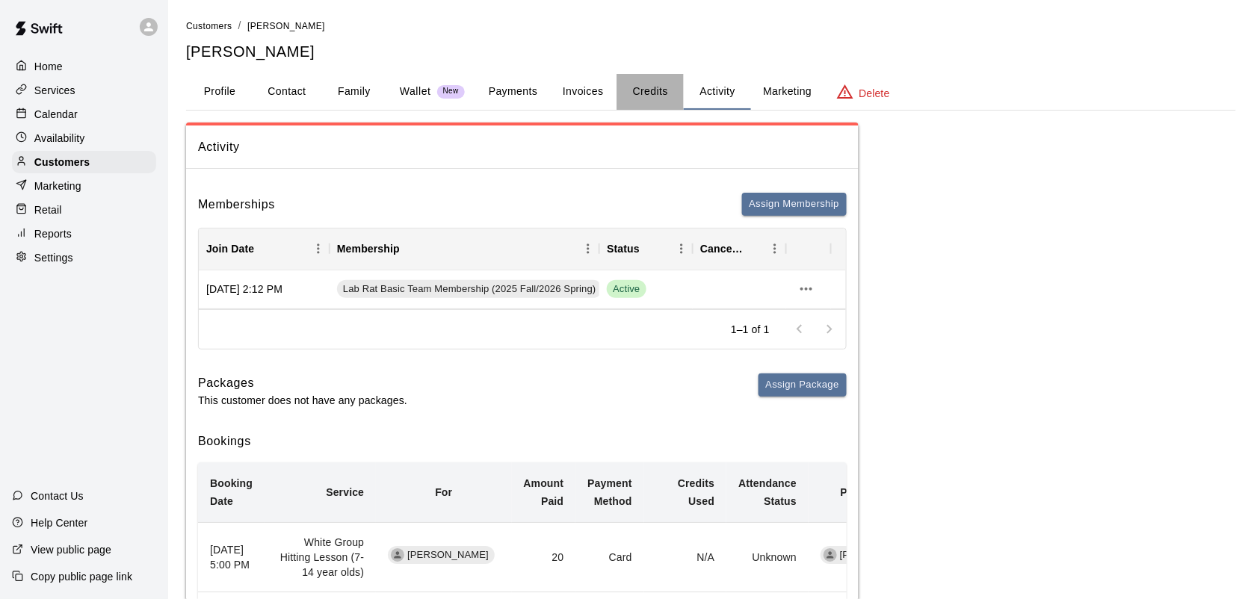
click at [646, 91] on button "Credits" at bounding box center [649, 92] width 67 height 36
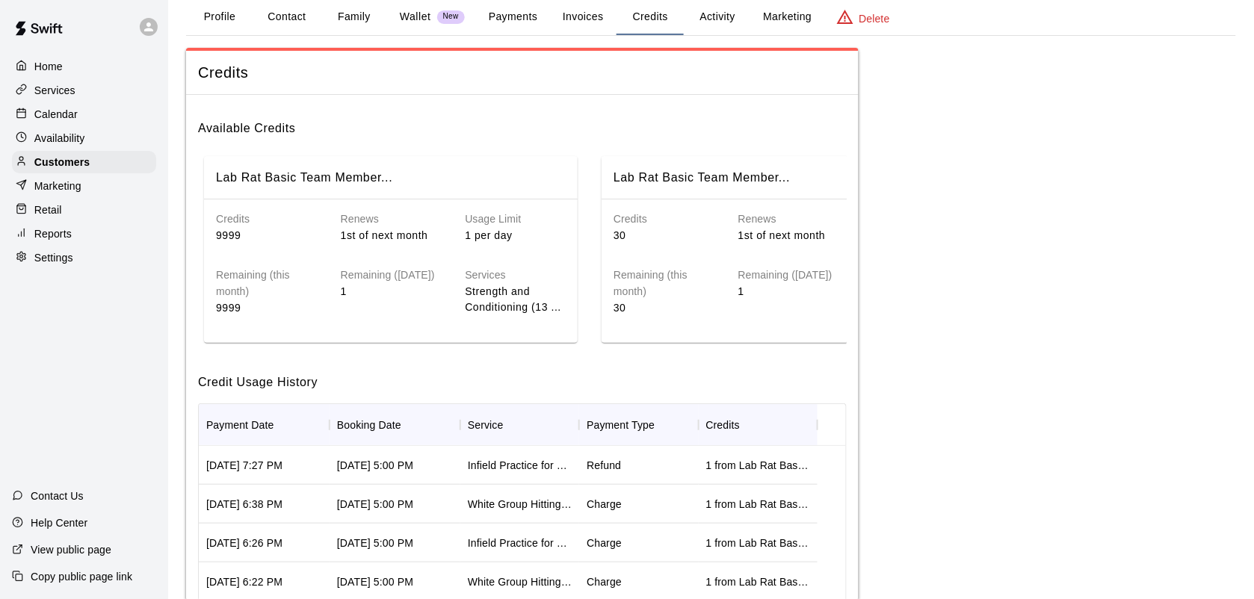
scroll to position [67, 0]
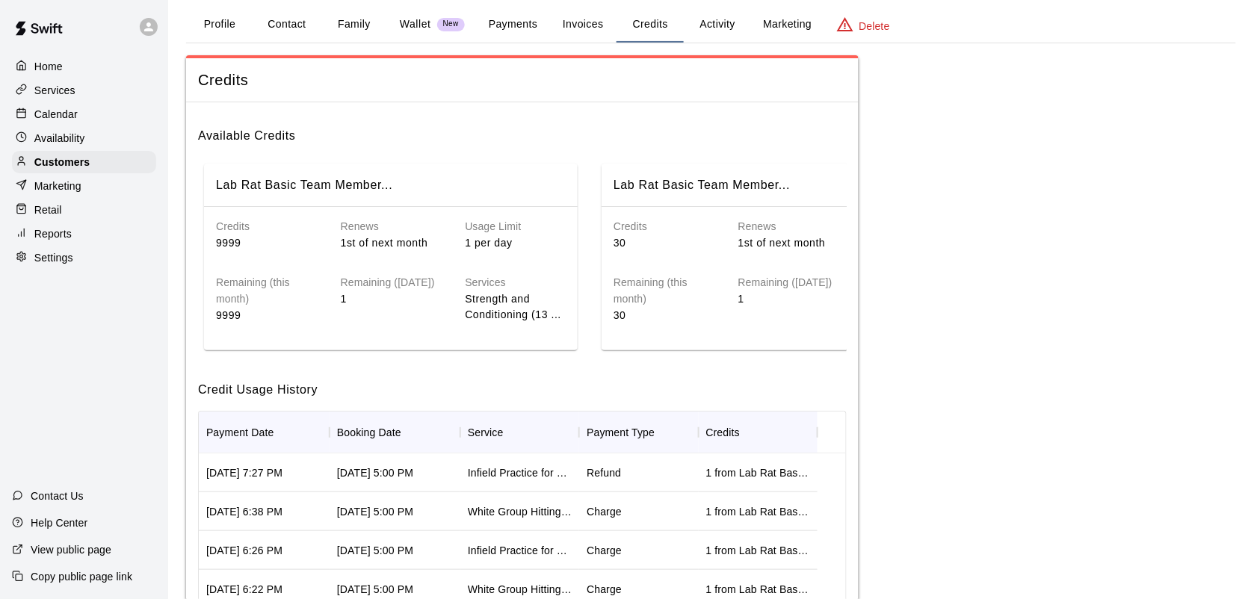
drag, startPoint x: 66, startPoint y: 117, endPoint x: 131, endPoint y: 137, distance: 67.8
click at [67, 117] on p "Calendar" at bounding box center [55, 114] width 43 height 15
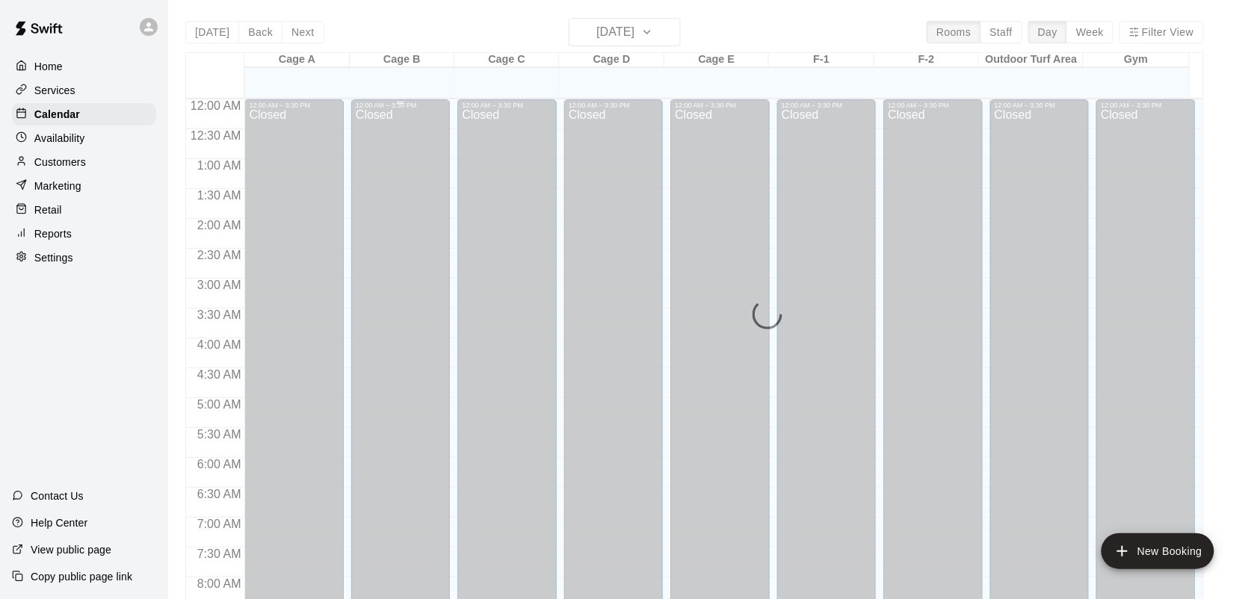
scroll to position [872, 0]
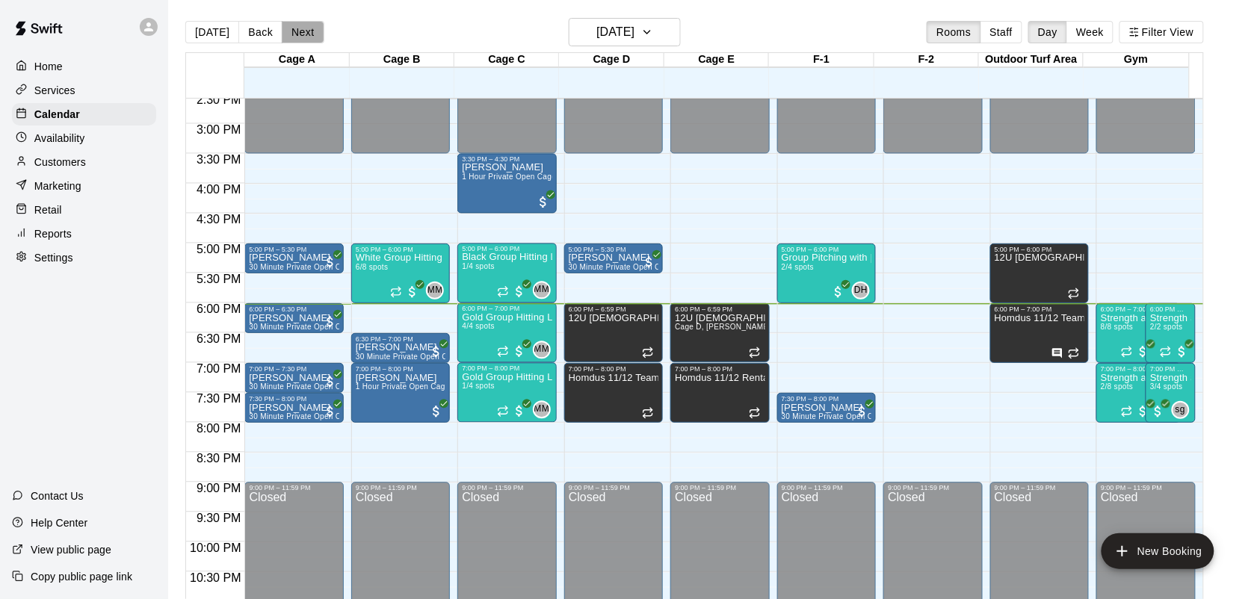
click at [293, 30] on button "Next" at bounding box center [303, 32] width 42 height 22
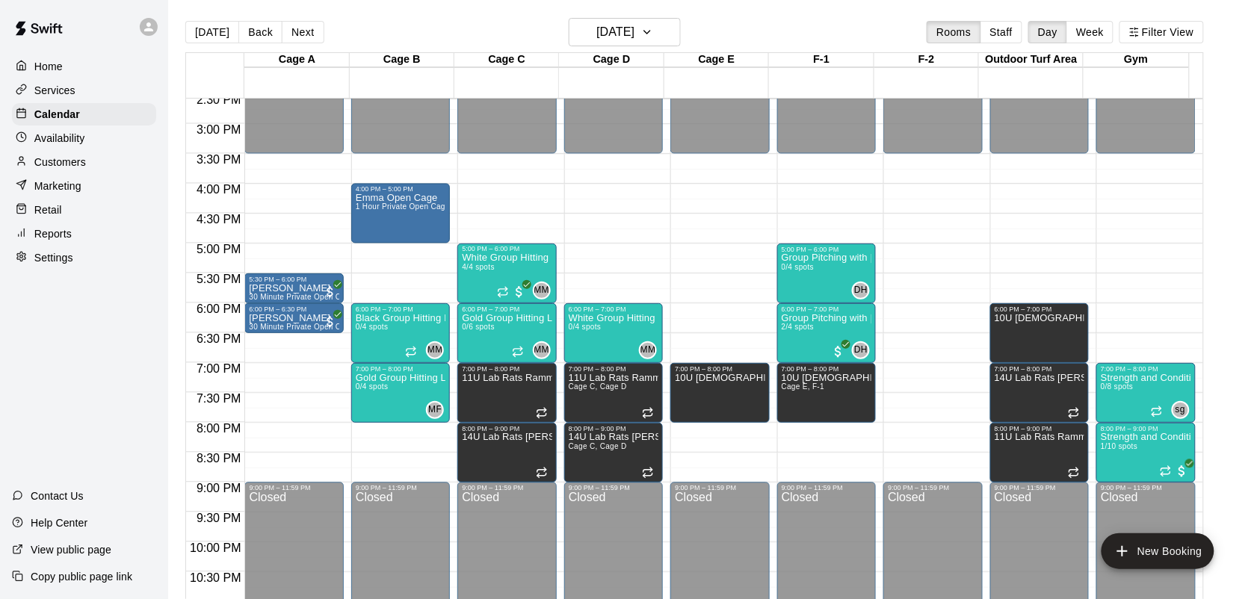
click at [56, 90] on p "Services" at bounding box center [54, 90] width 41 height 15
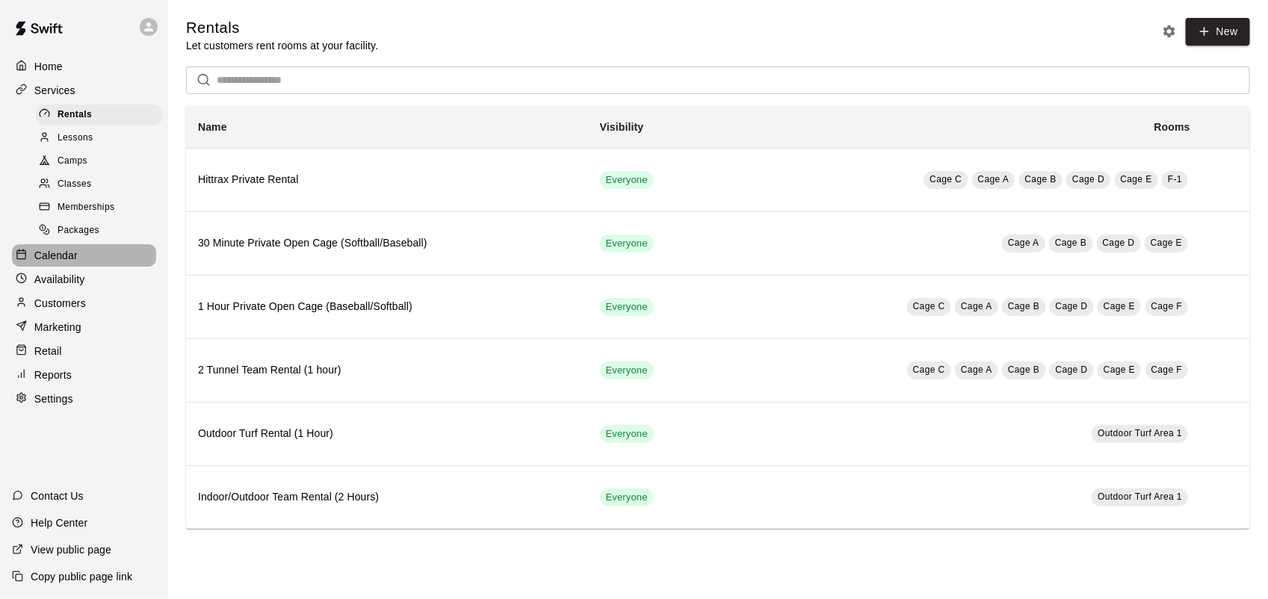
click at [53, 261] on p "Calendar" at bounding box center [55, 255] width 43 height 15
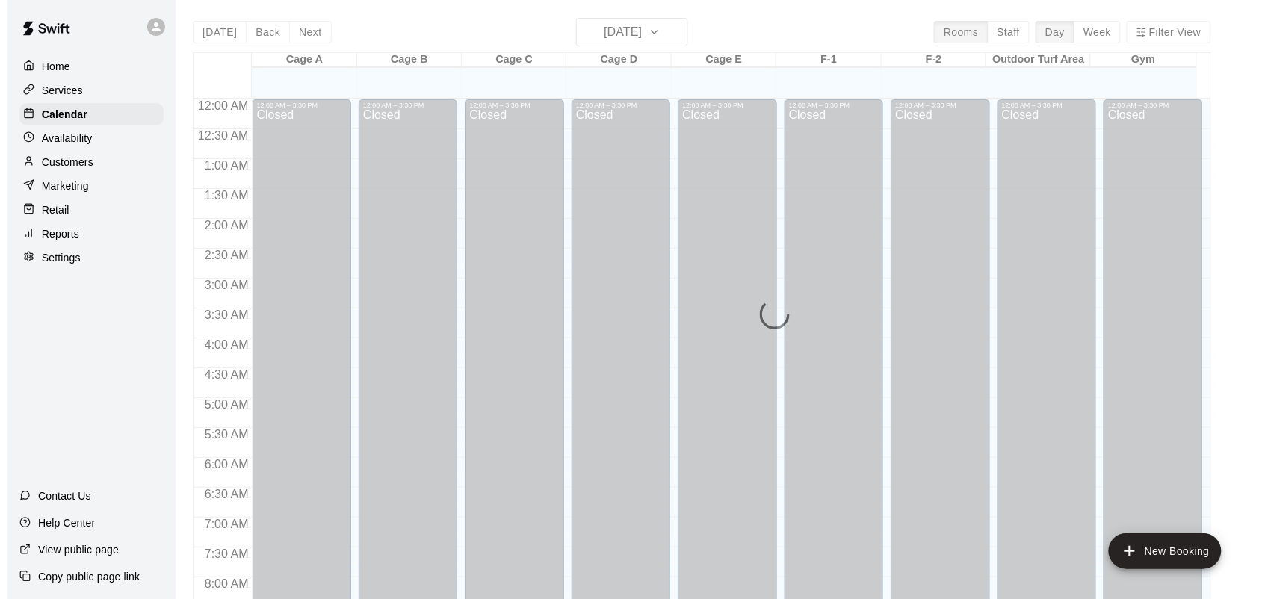
scroll to position [872, 0]
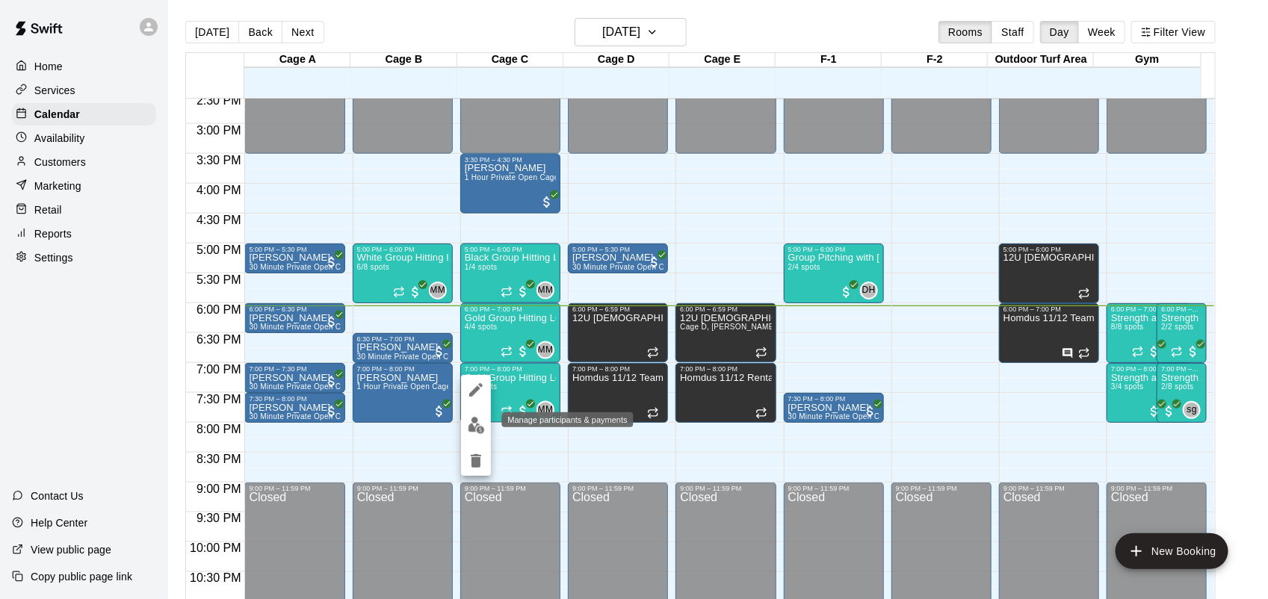
click at [477, 431] on img "edit" at bounding box center [476, 425] width 17 height 17
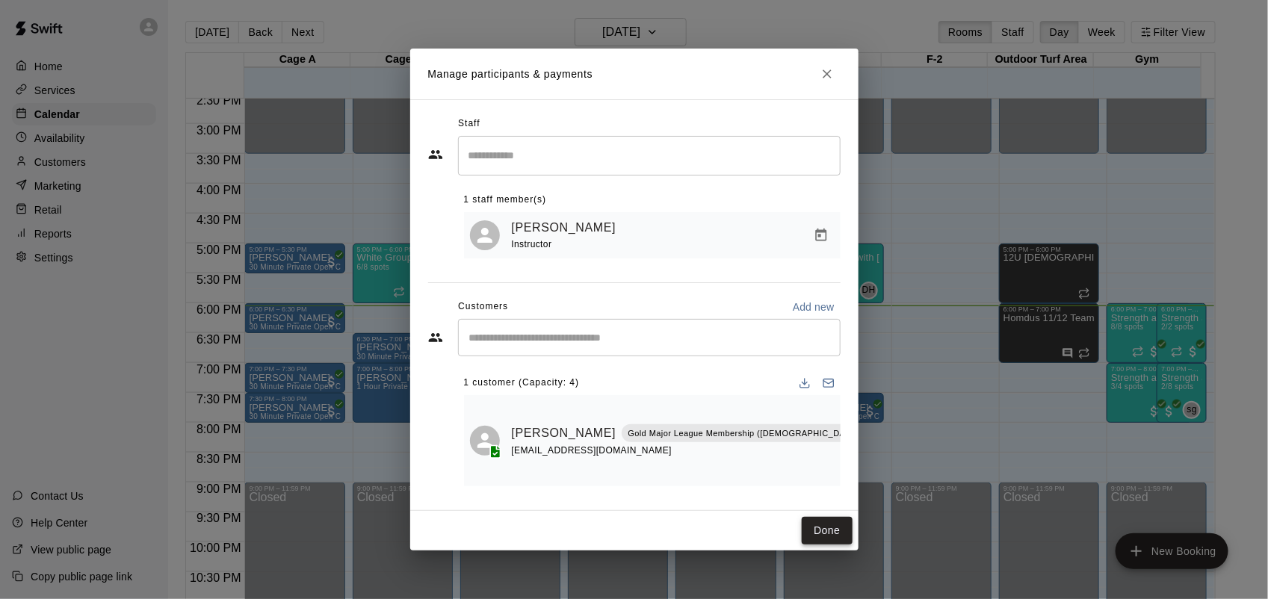
click at [826, 520] on button "Done" at bounding box center [827, 531] width 50 height 28
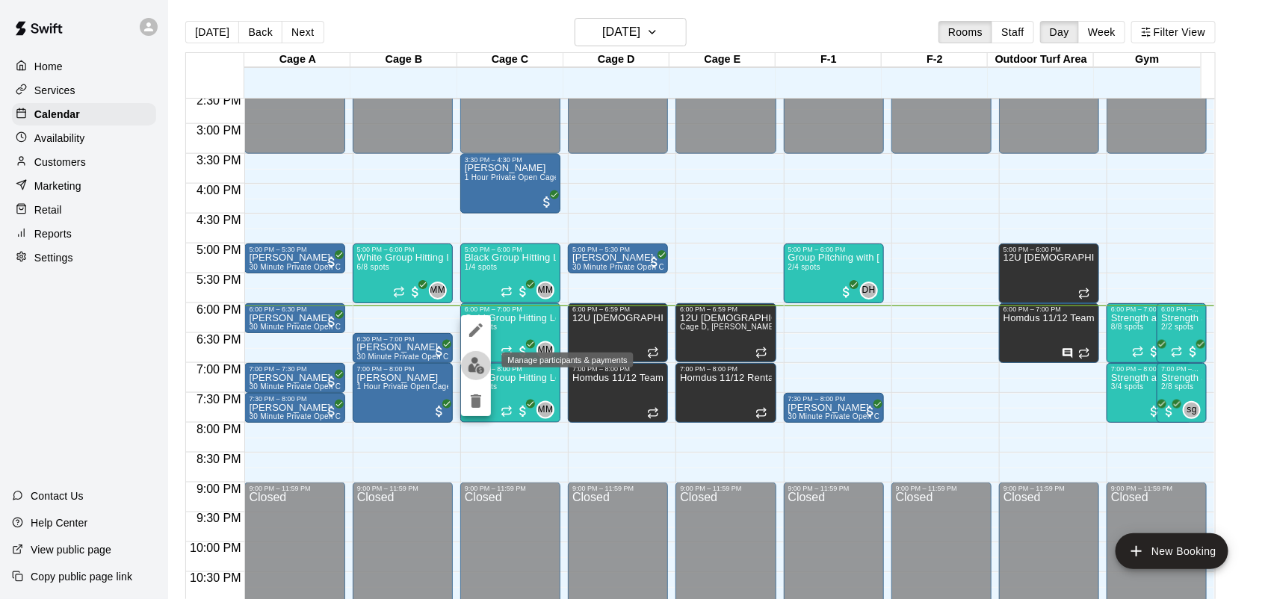
click at [468, 366] on img "edit" at bounding box center [476, 365] width 17 height 17
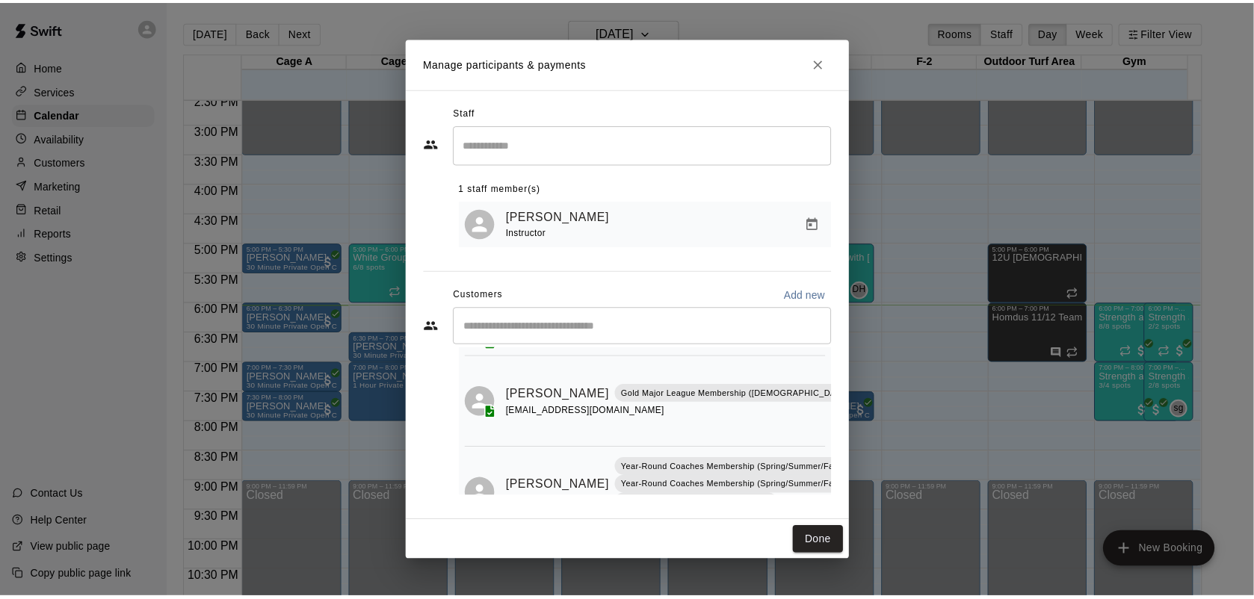
scroll to position [176, 0]
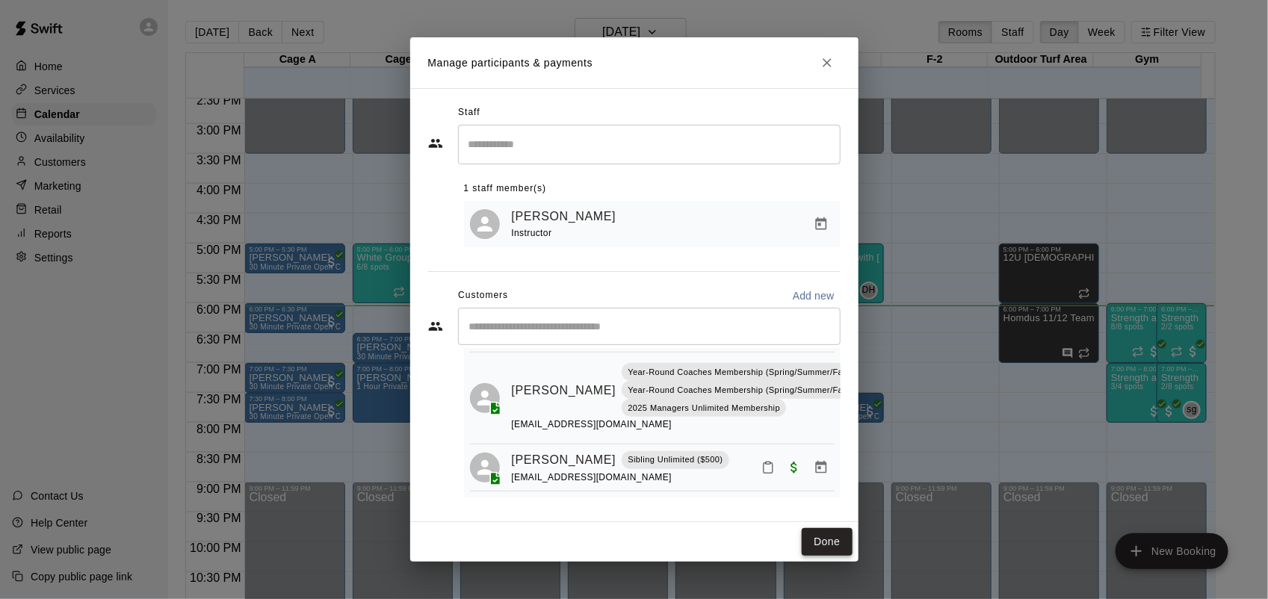
click at [841, 555] on button "Done" at bounding box center [827, 542] width 50 height 28
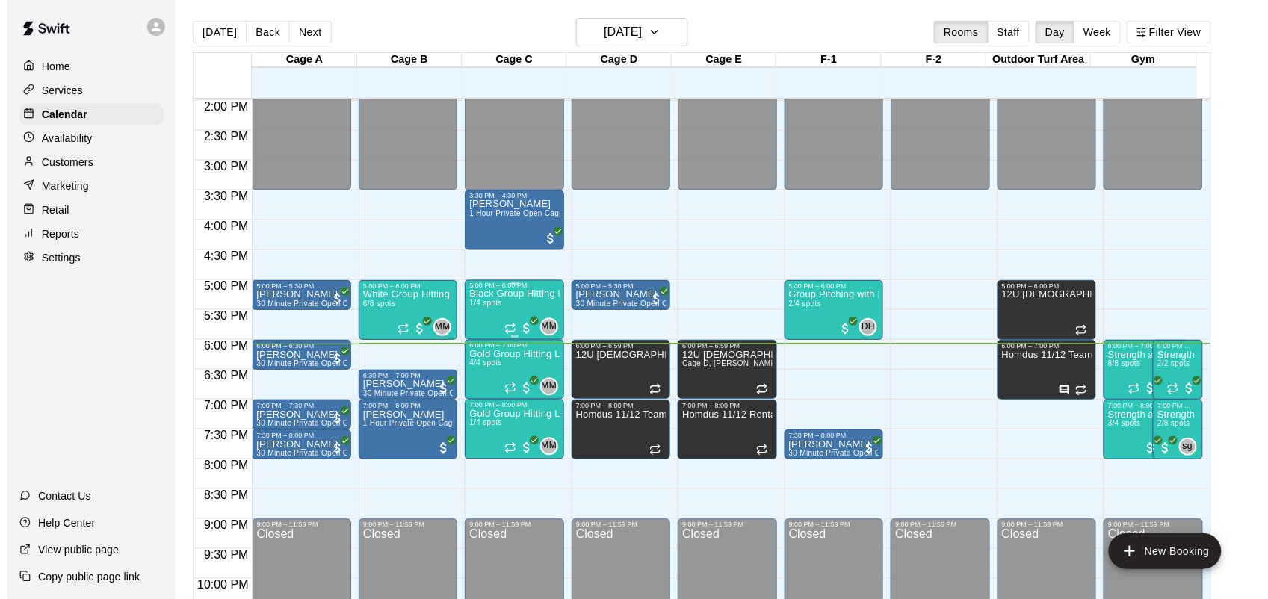
scroll to position [824, 0]
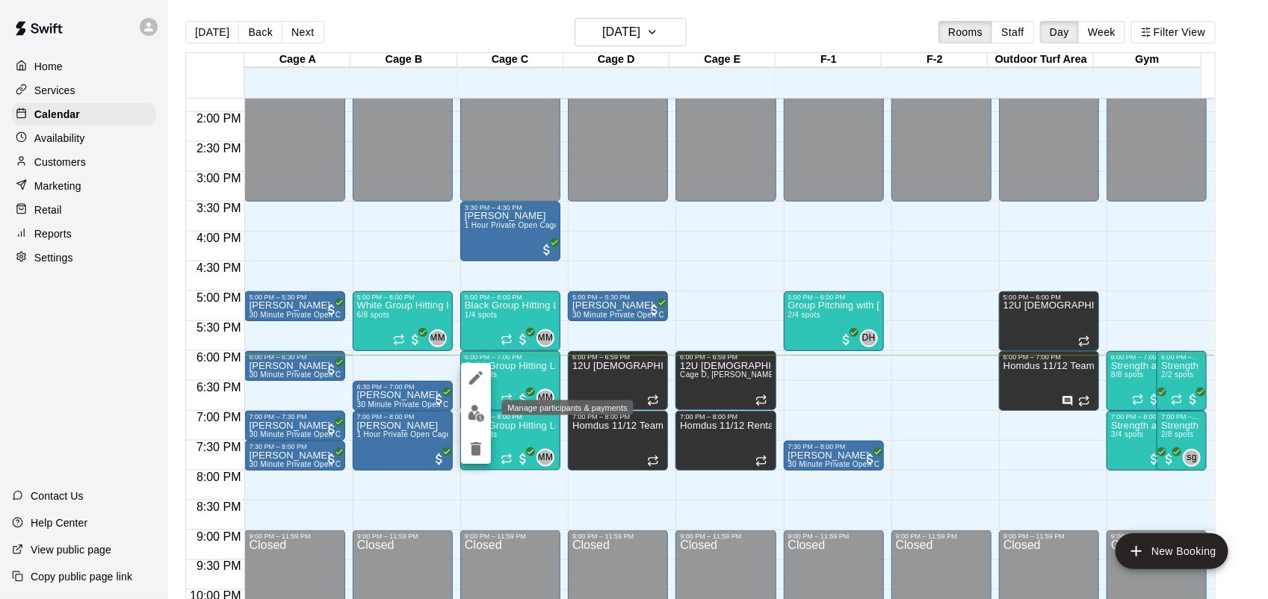
click at [486, 409] on button "edit" at bounding box center [476, 413] width 30 height 29
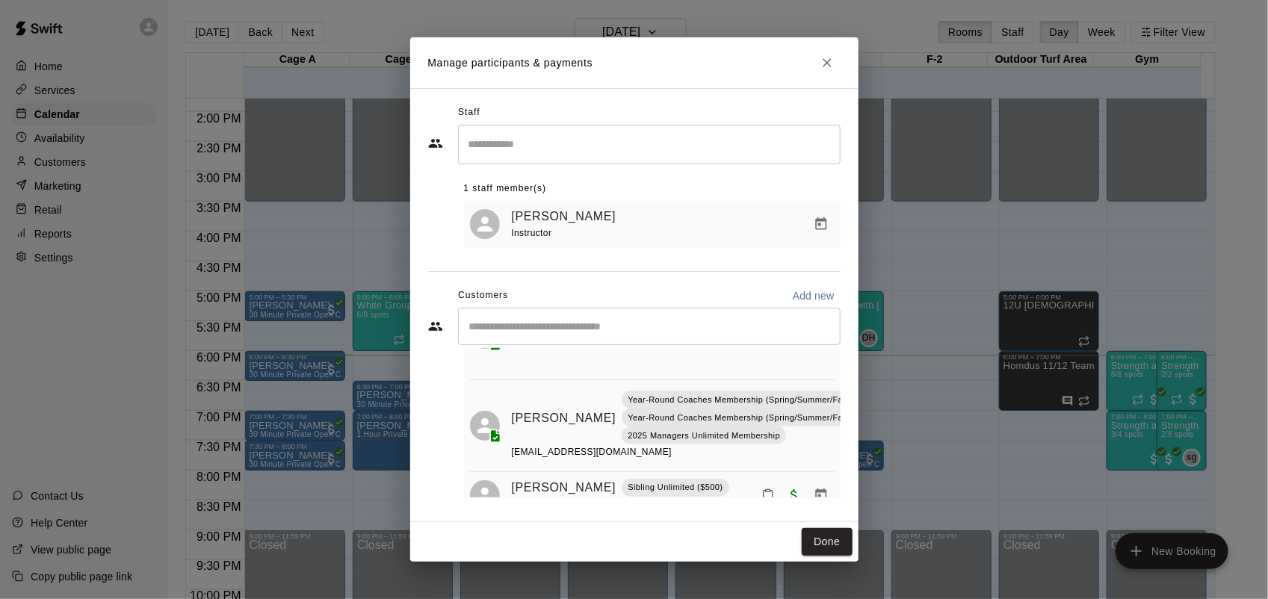
scroll to position [176, 0]
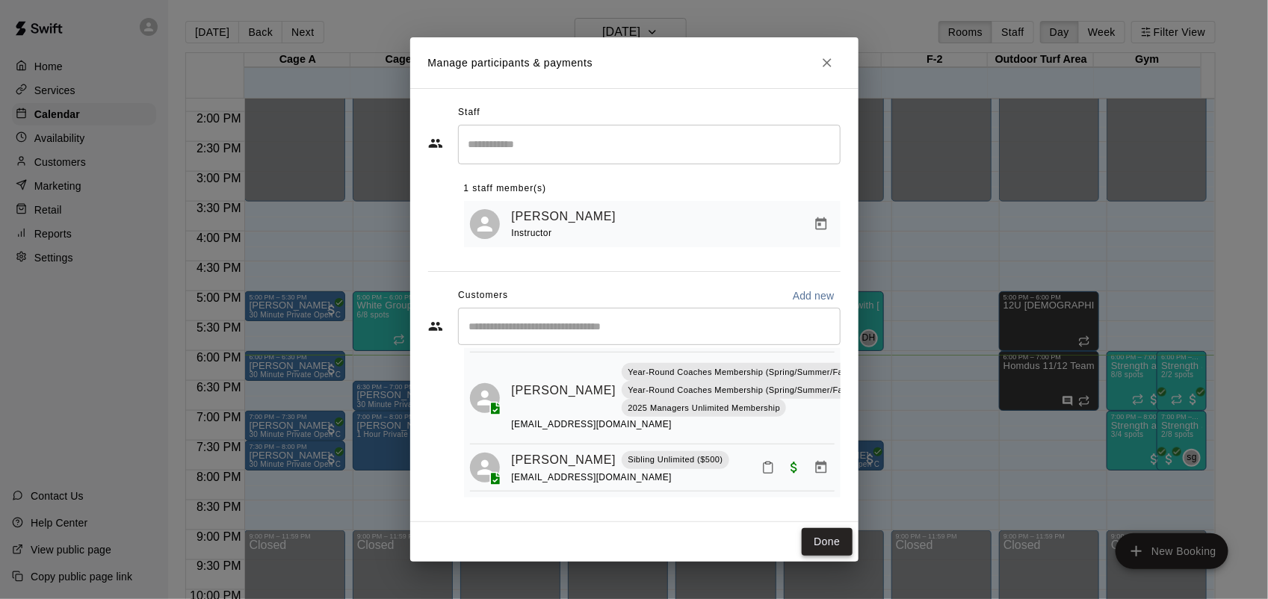
click at [830, 557] on div "Done" at bounding box center [634, 542] width 448 height 40
click at [824, 548] on button "Done" at bounding box center [827, 542] width 50 height 28
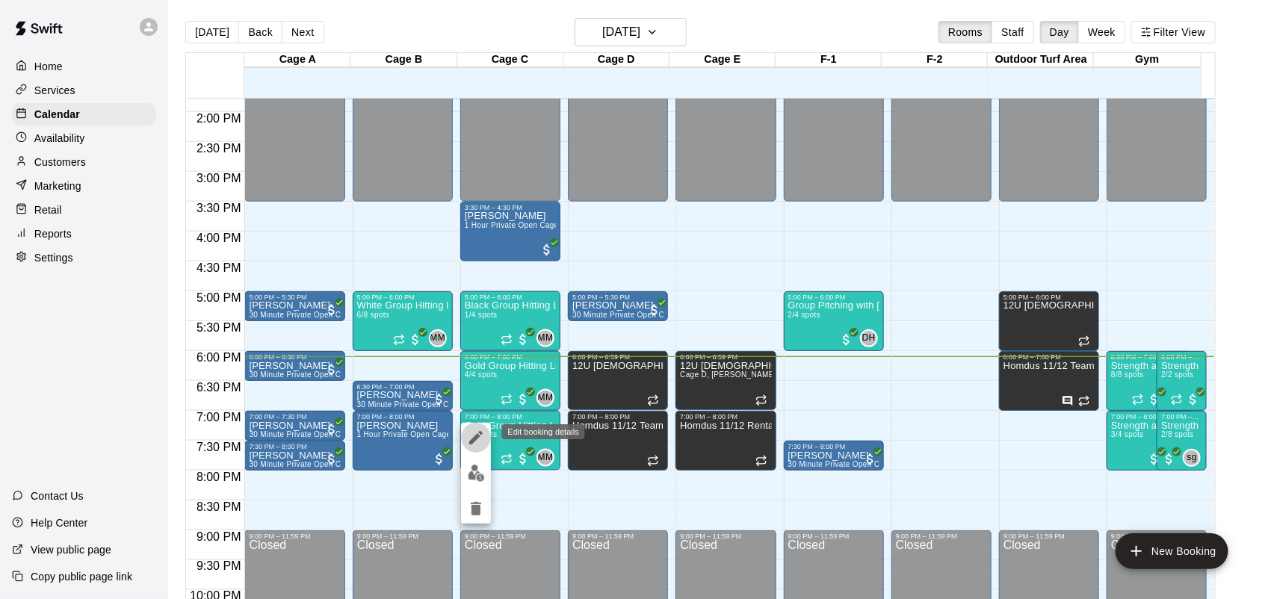
click at [472, 447] on button "edit" at bounding box center [476, 438] width 30 height 30
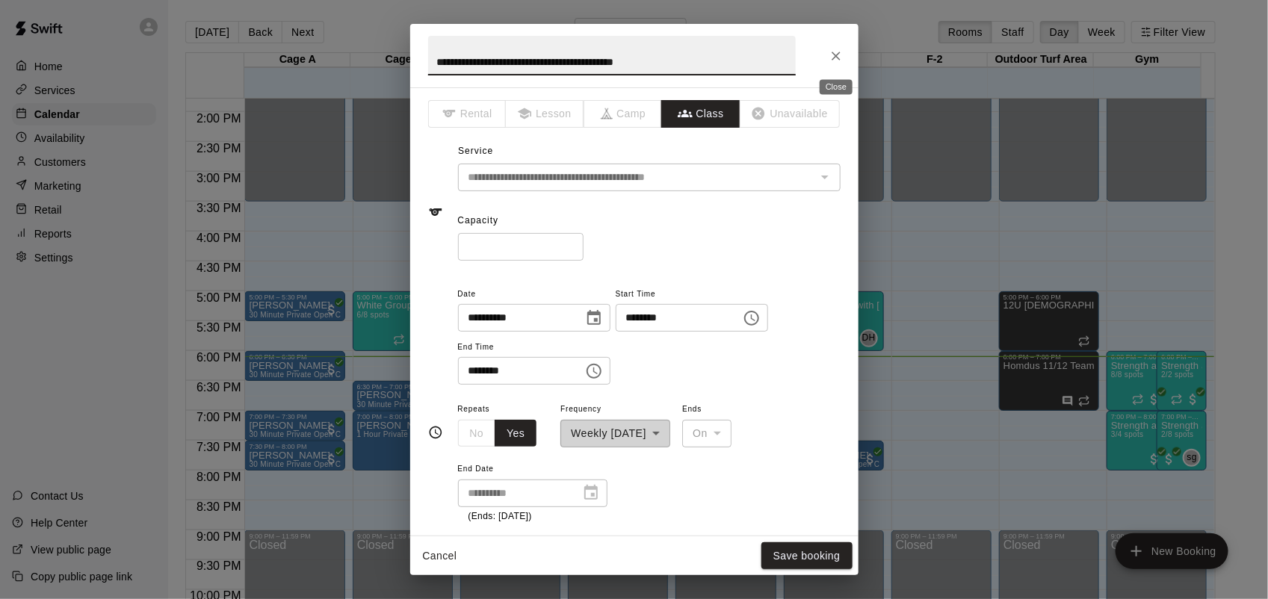
click at [846, 46] on button "Close" at bounding box center [836, 56] width 27 height 27
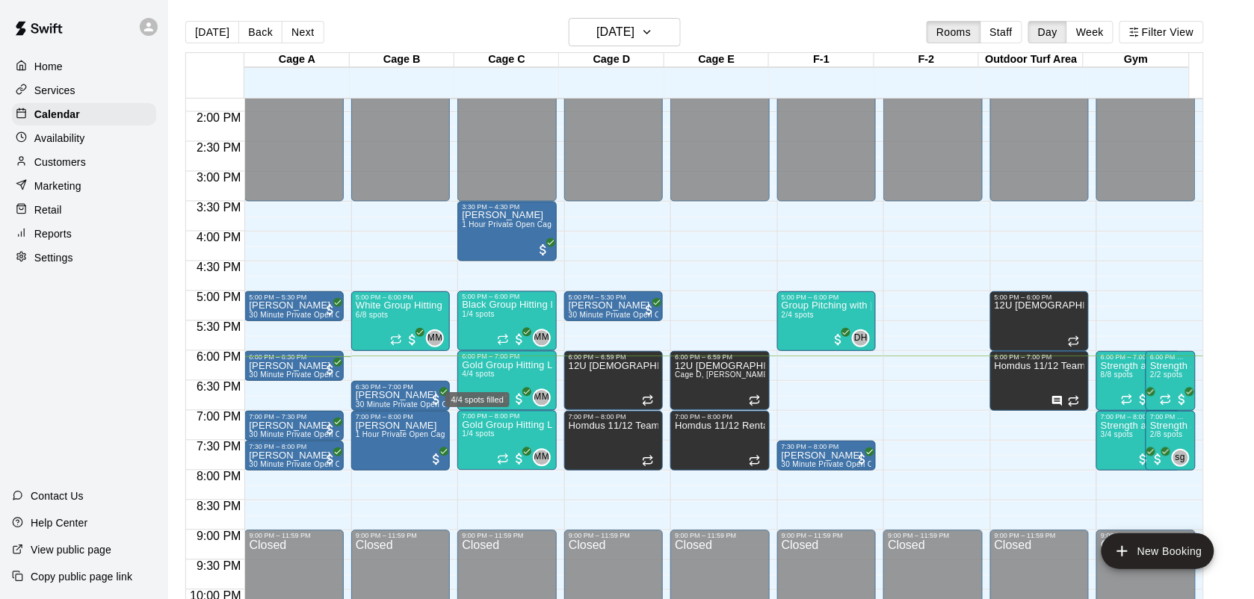
click at [478, 389] on div "4/4 spots filled" at bounding box center [477, 395] width 67 height 27
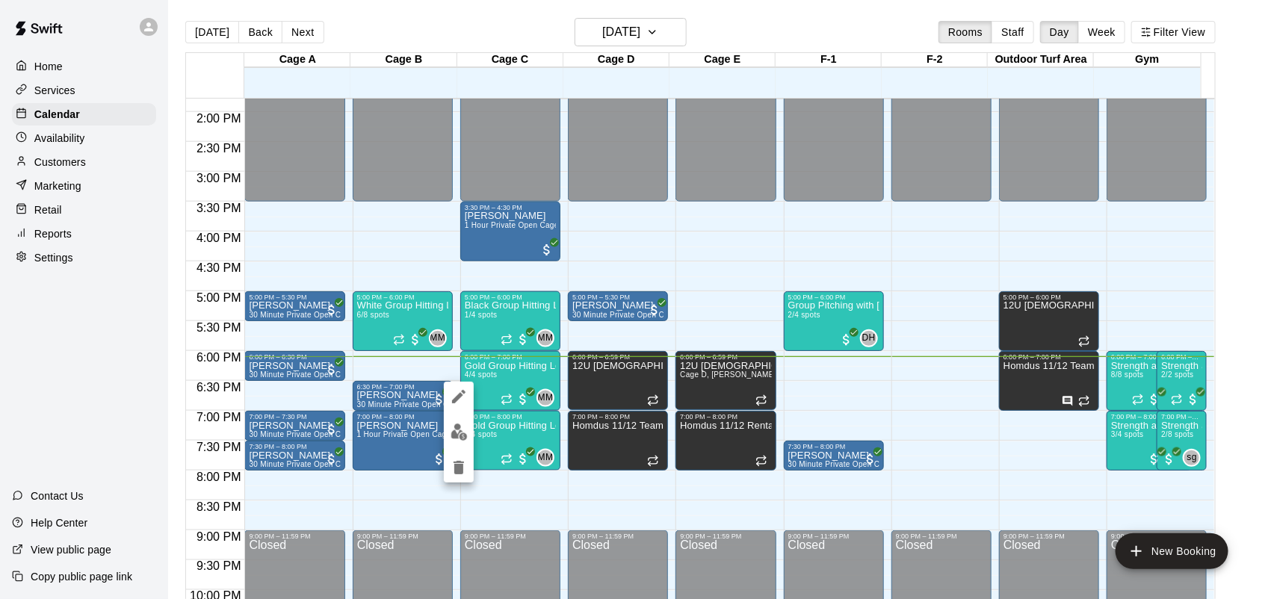
click at [491, 371] on div at bounding box center [634, 299] width 1268 height 599
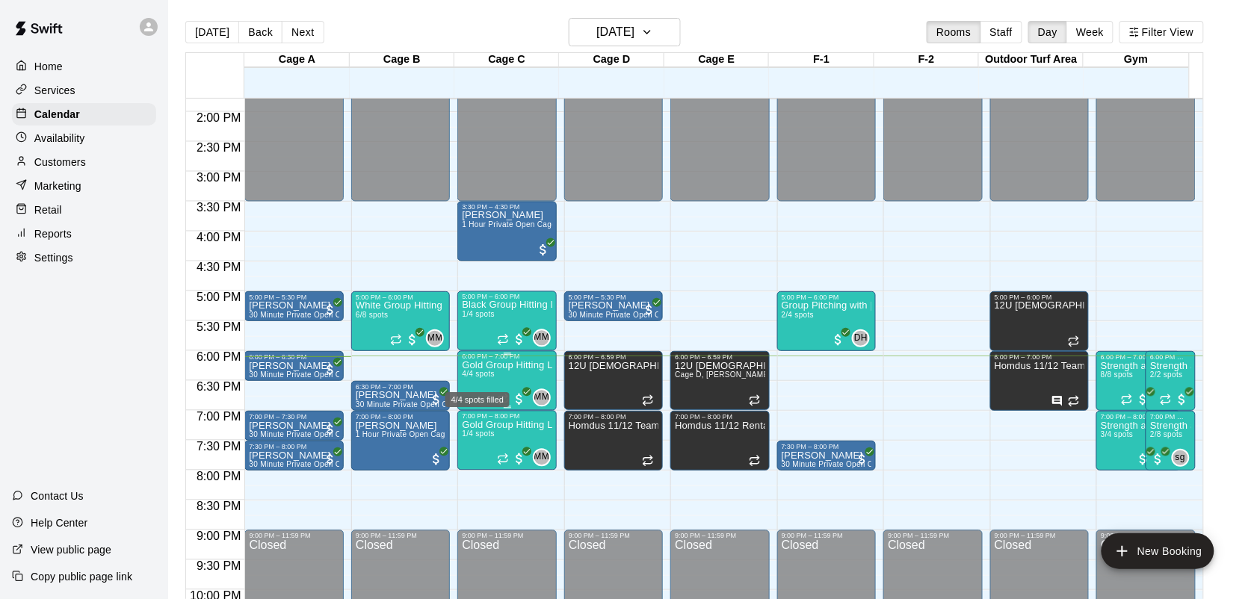
click at [491, 379] on span "4/4 spots" at bounding box center [478, 375] width 33 height 8
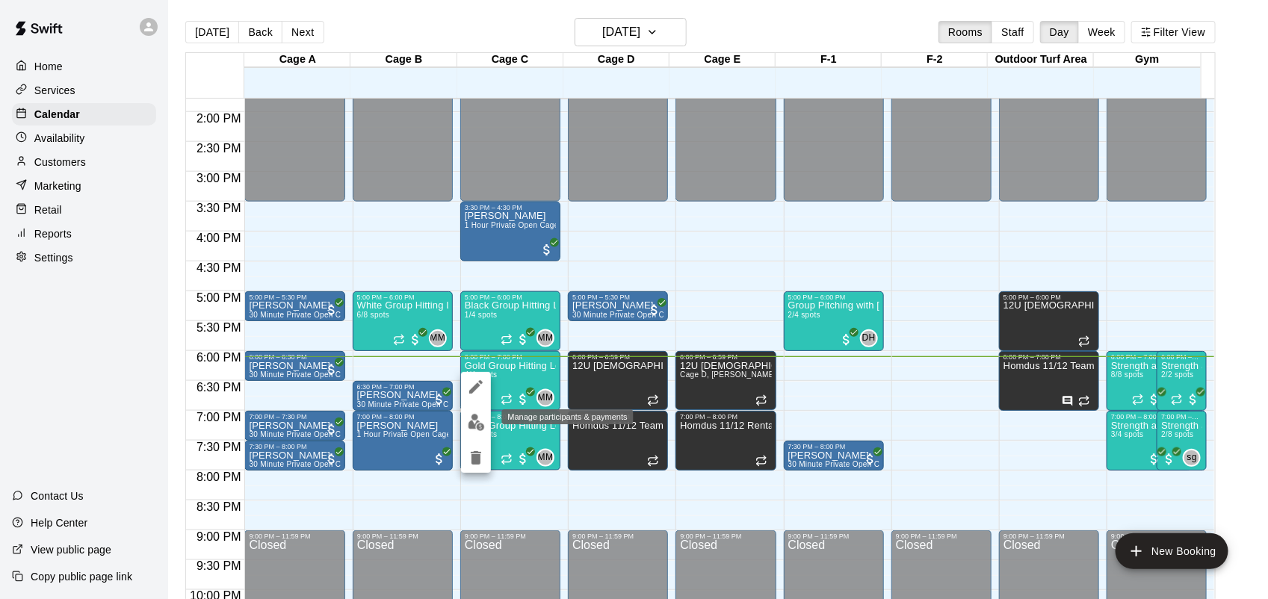
click at [483, 422] on img "edit" at bounding box center [476, 422] width 17 height 17
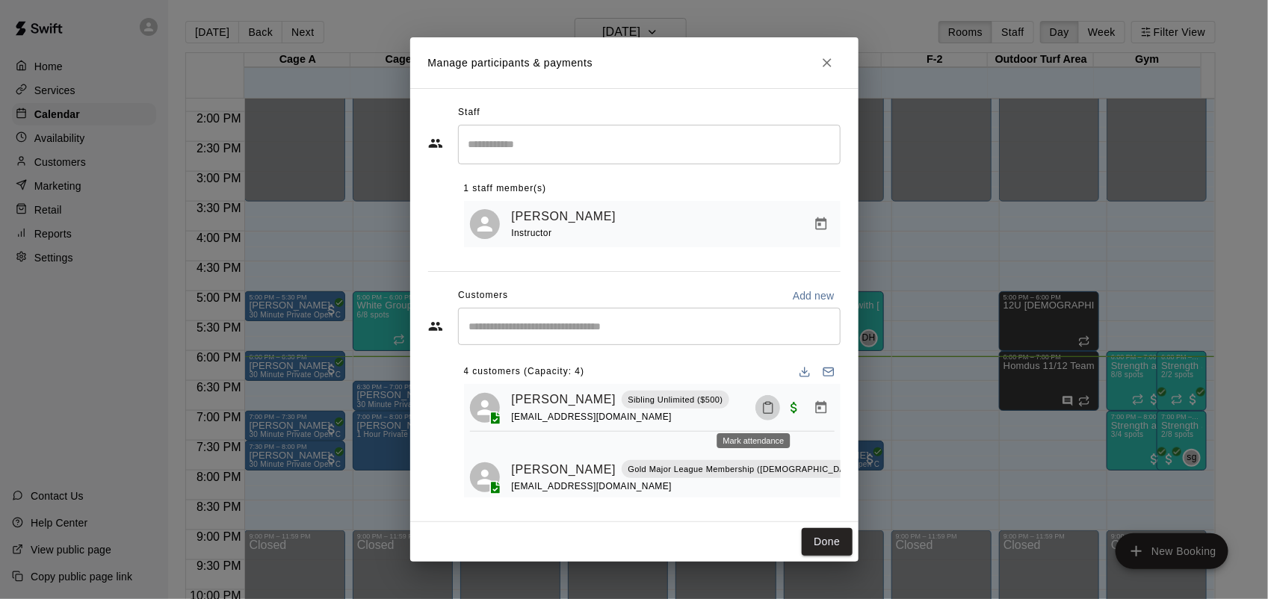
click at [761, 409] on icon "Mark attendance" at bounding box center [767, 407] width 13 height 13
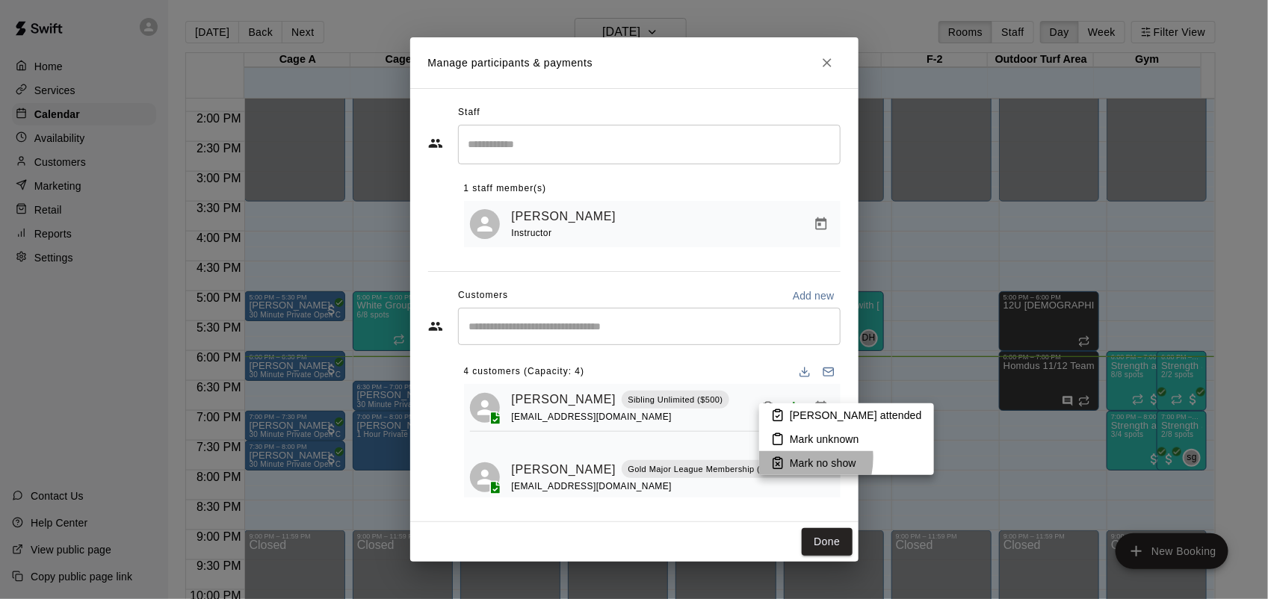
click at [785, 458] on li "Mark no show" at bounding box center [846, 463] width 175 height 24
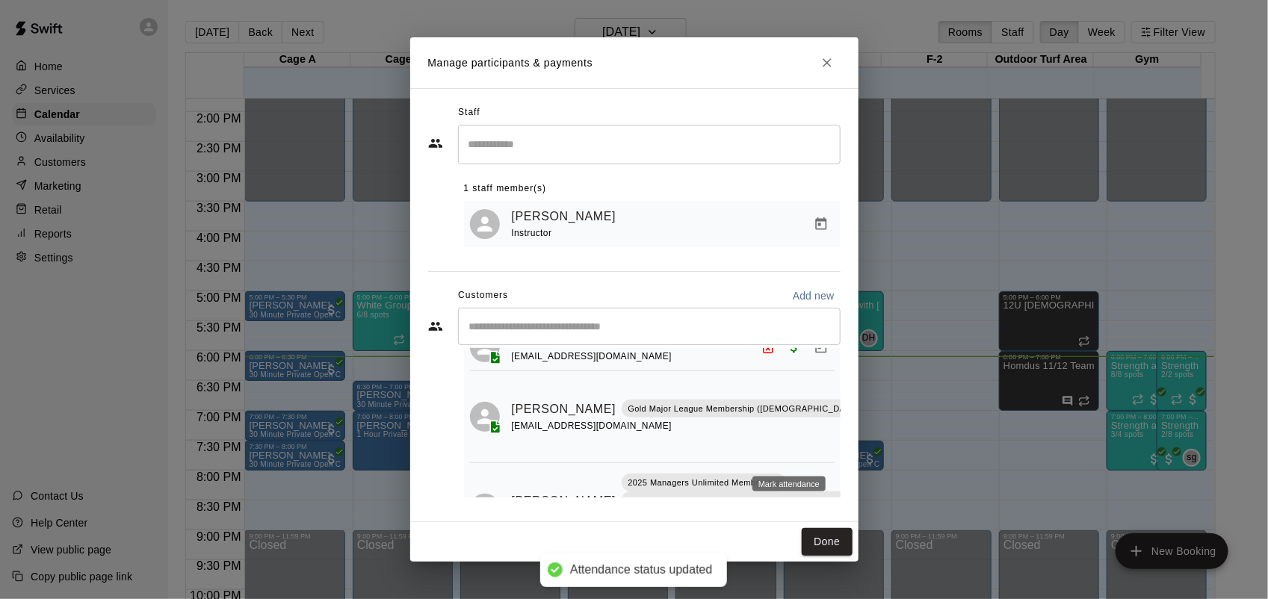
scroll to position [93, 0]
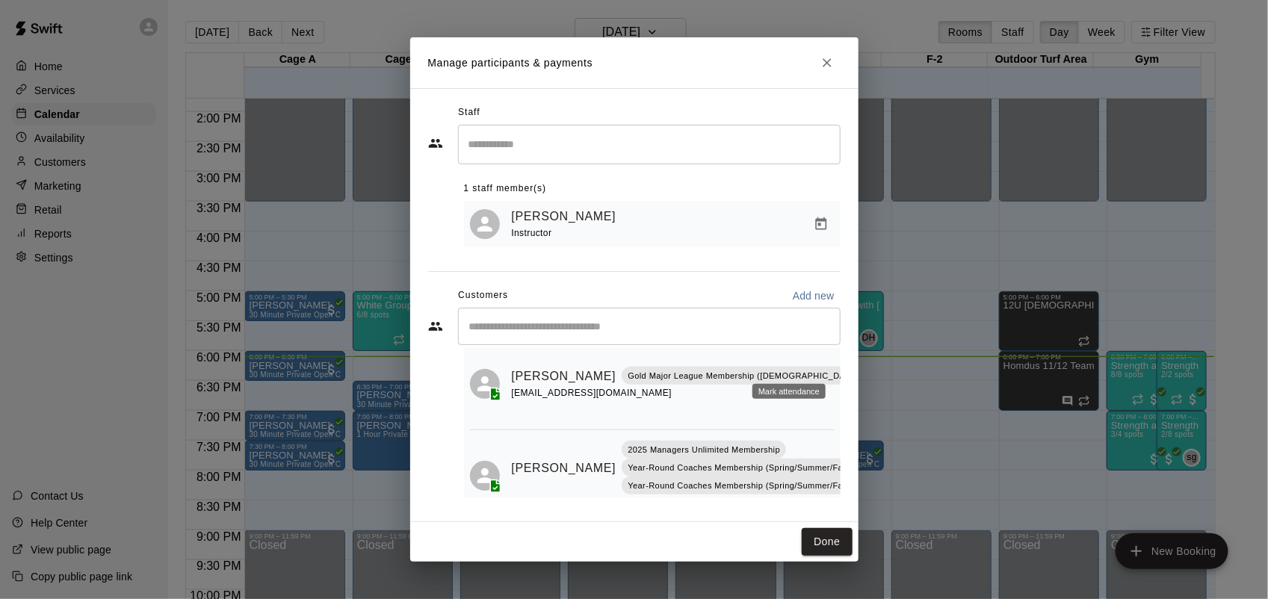
click at [903, 361] on icon "Mark attendance" at bounding box center [909, 356] width 13 height 13
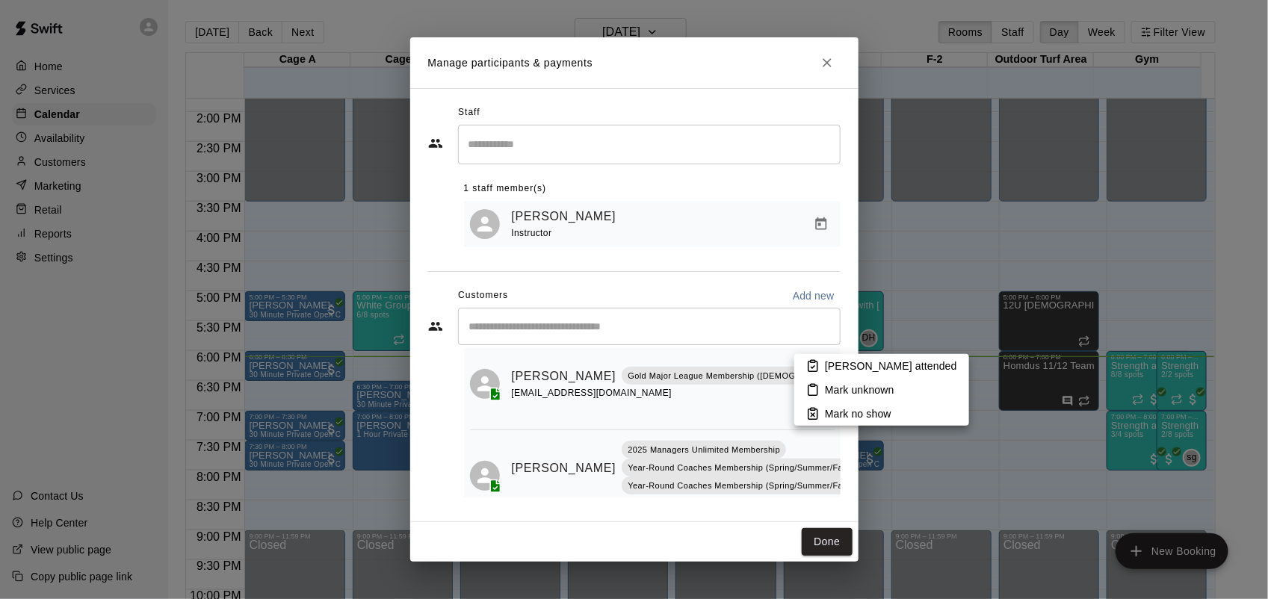
click at [833, 411] on p "Mark no show" at bounding box center [858, 413] width 66 height 15
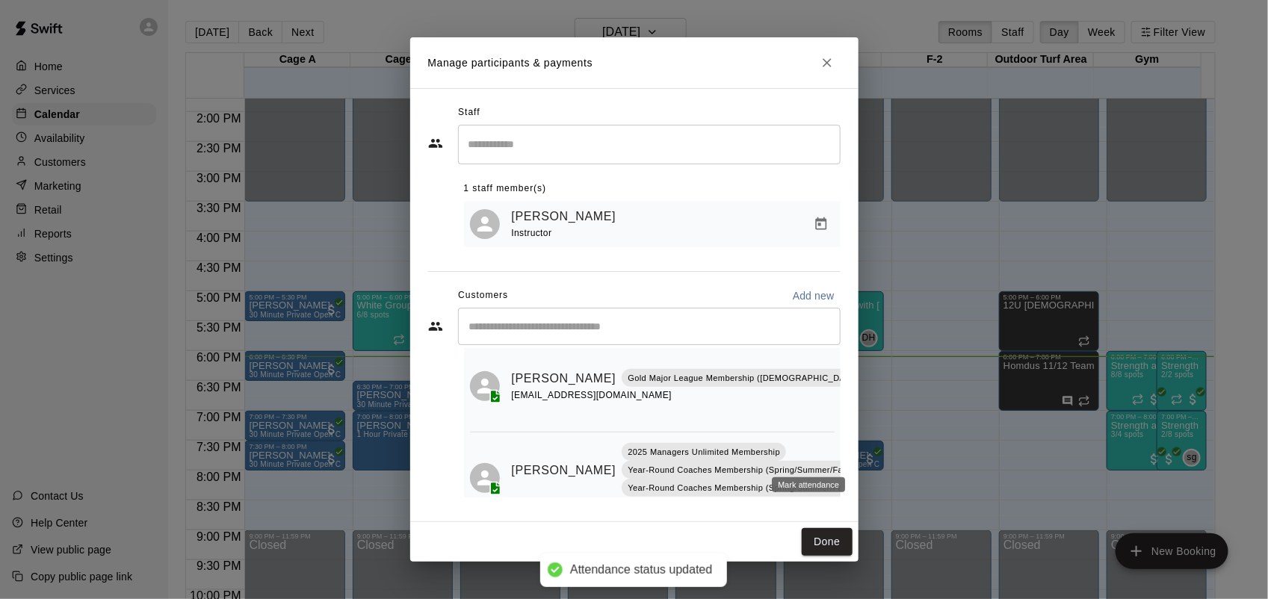
click at [862, 456] on icon "Mark attendance" at bounding box center [868, 451] width 13 height 13
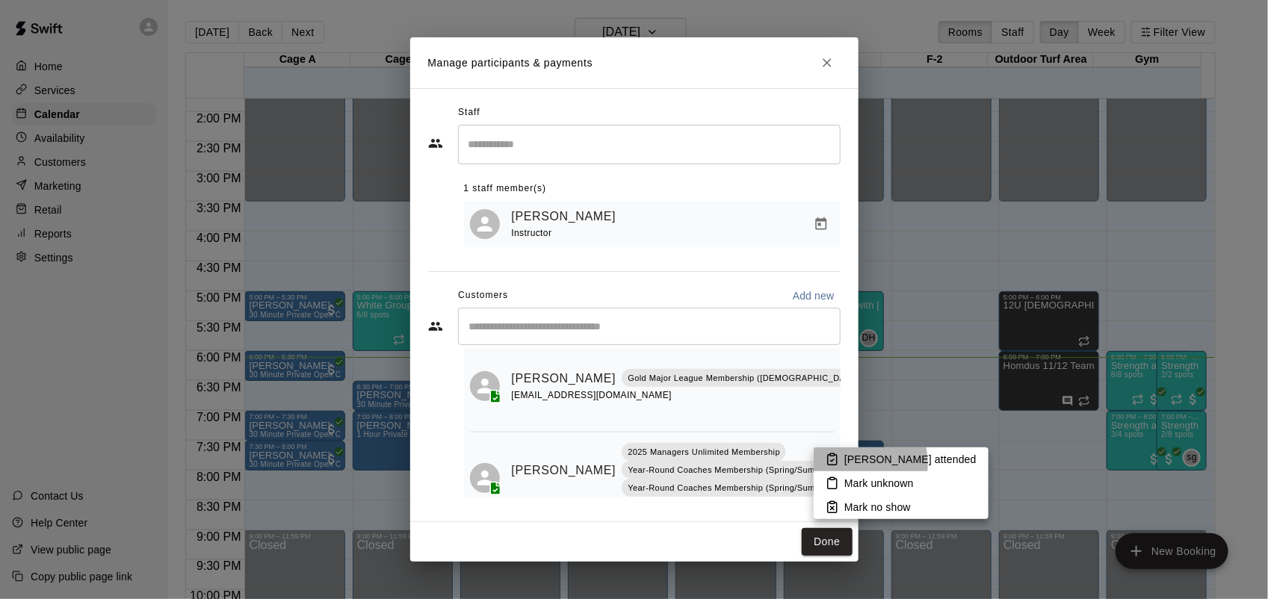
click at [832, 464] on icon at bounding box center [832, 459] width 13 height 13
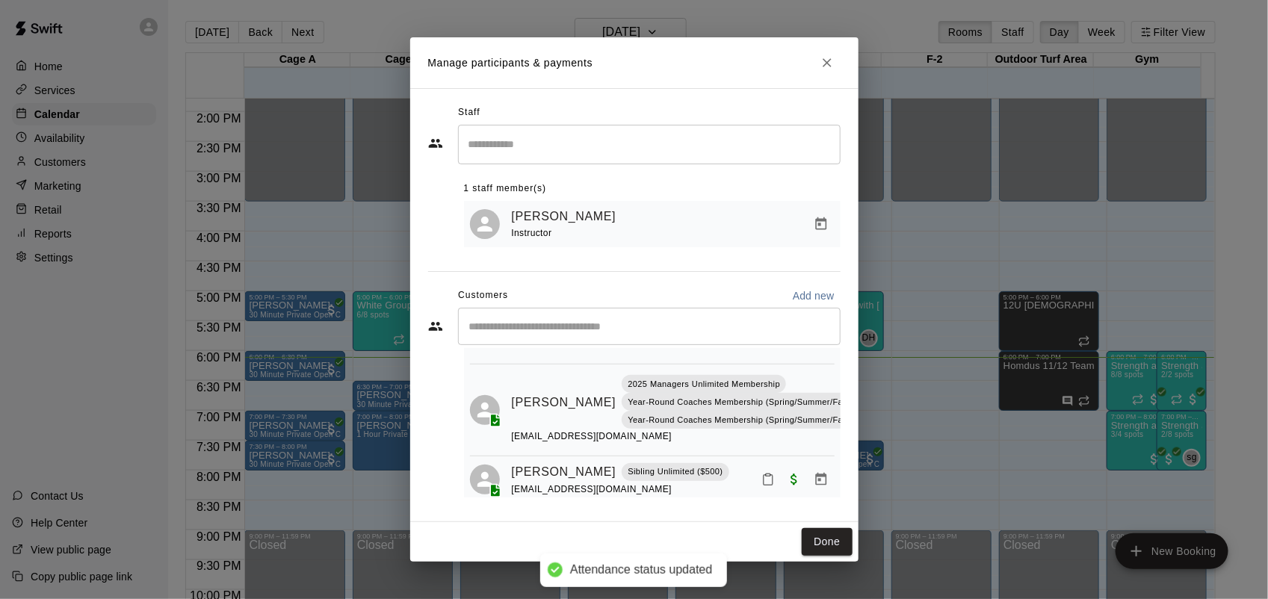
scroll to position [176, 0]
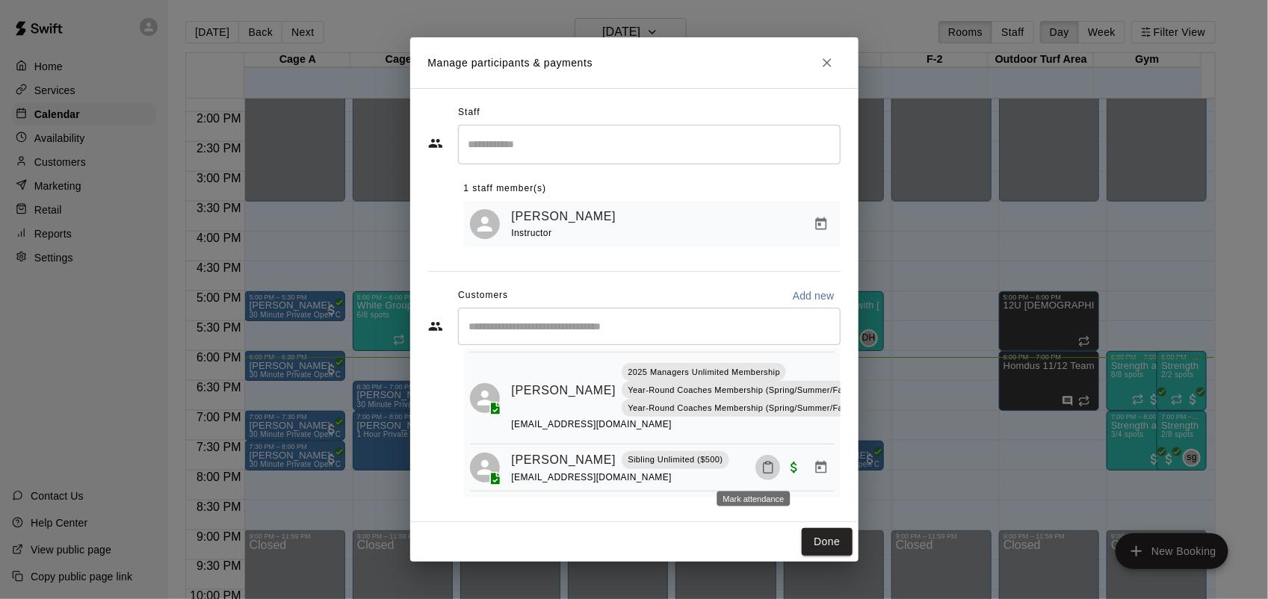
click at [761, 469] on icon "Mark attendance" at bounding box center [767, 467] width 13 height 13
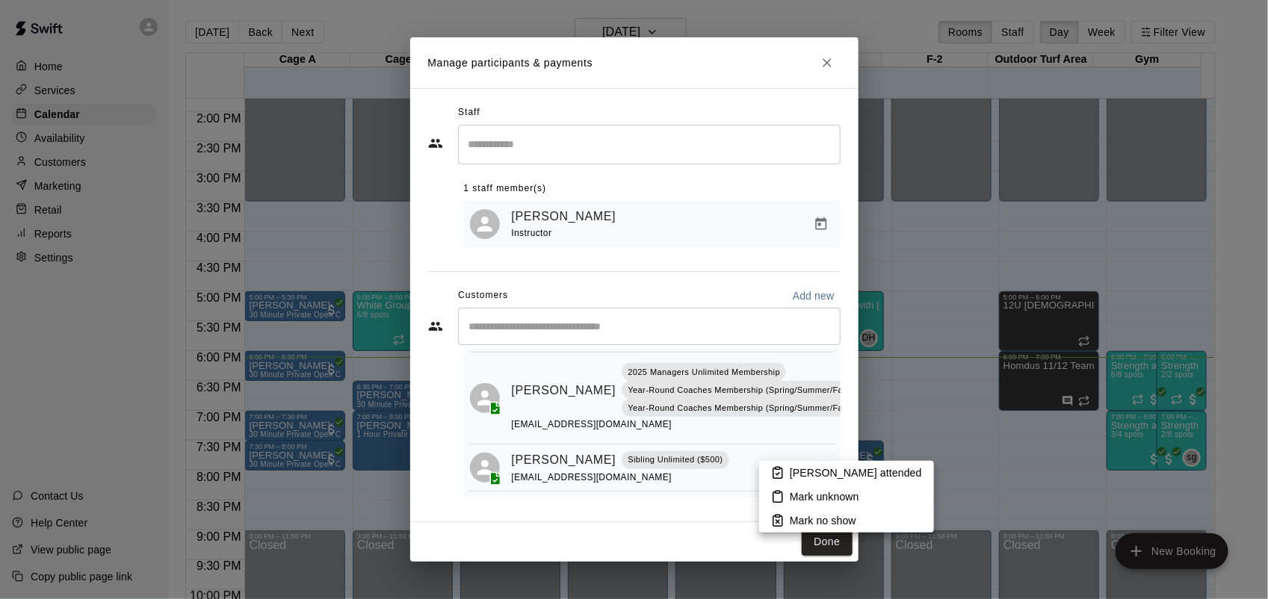
click at [820, 520] on p "Mark no show" at bounding box center [823, 520] width 66 height 15
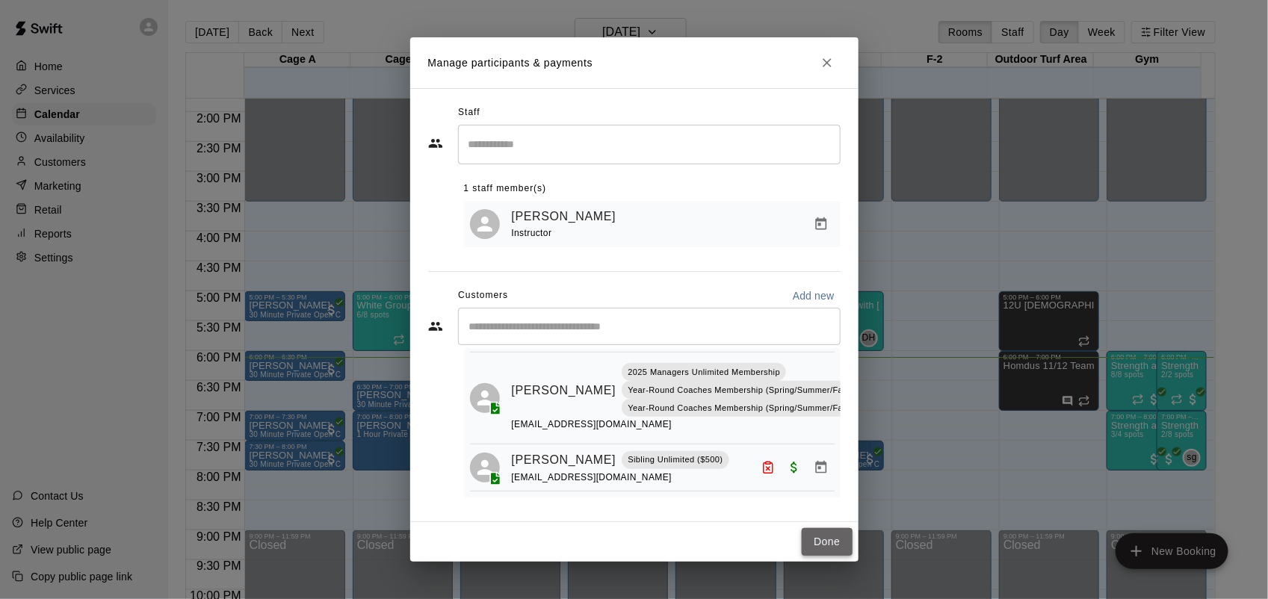
click at [824, 542] on button "Done" at bounding box center [827, 542] width 50 height 28
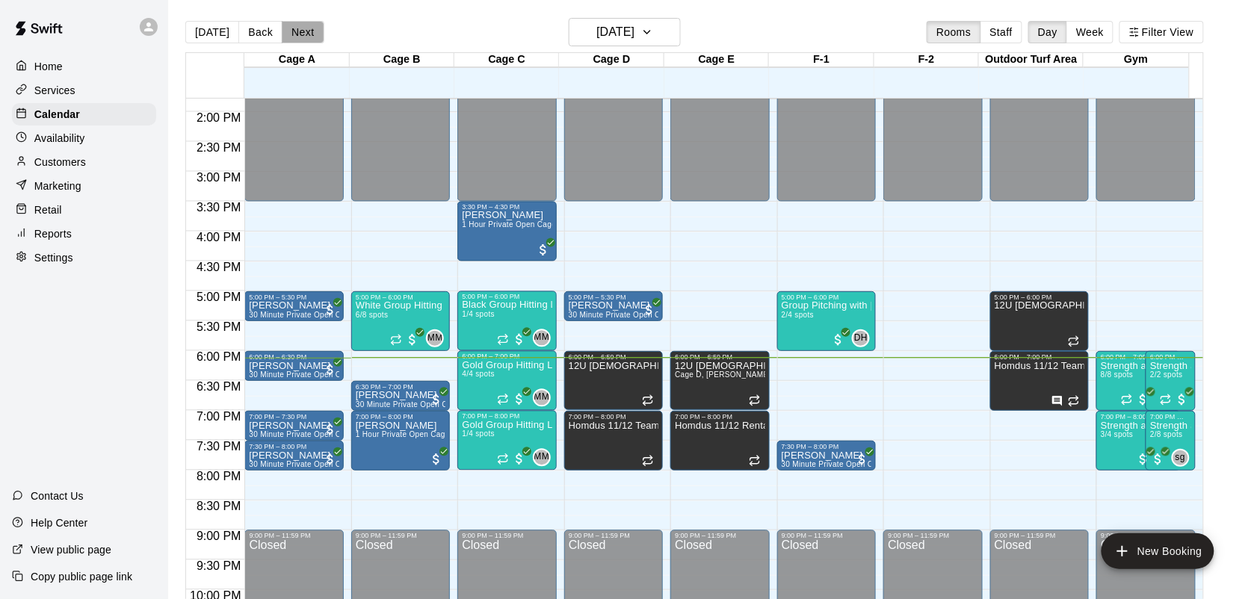
click at [305, 41] on button "Next" at bounding box center [303, 32] width 42 height 22
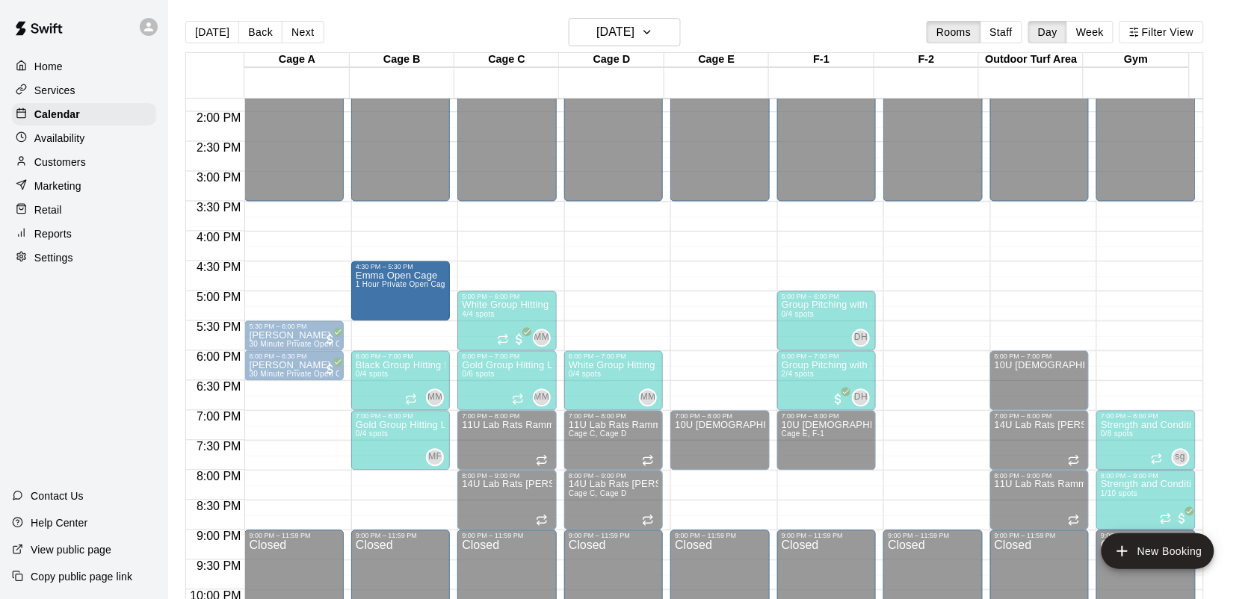
drag, startPoint x: 389, startPoint y: 258, endPoint x: 383, endPoint y: 293, distance: 35.6
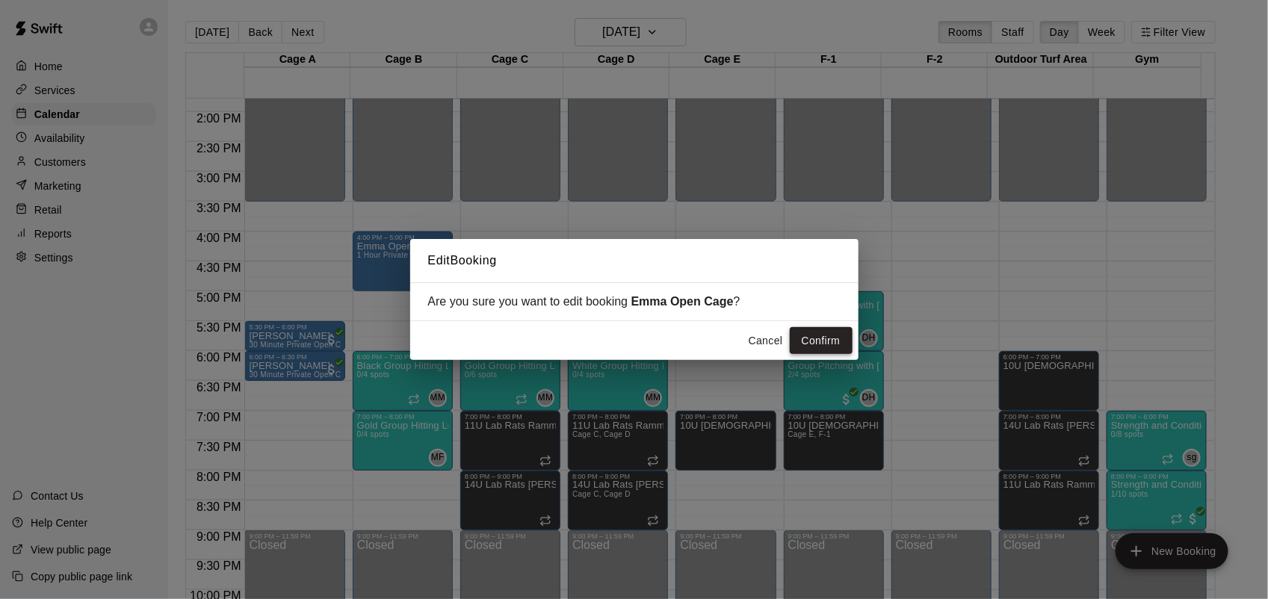
click at [820, 349] on button "Confirm" at bounding box center [821, 341] width 63 height 28
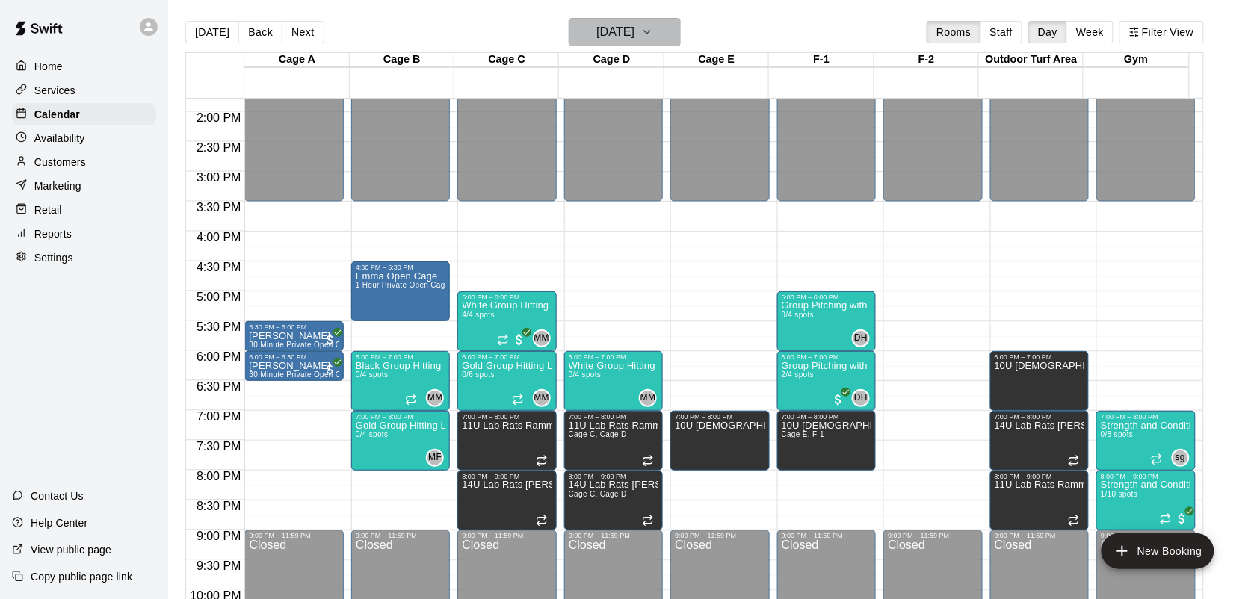
click at [629, 39] on h6 "[DATE]" at bounding box center [615, 32] width 38 height 21
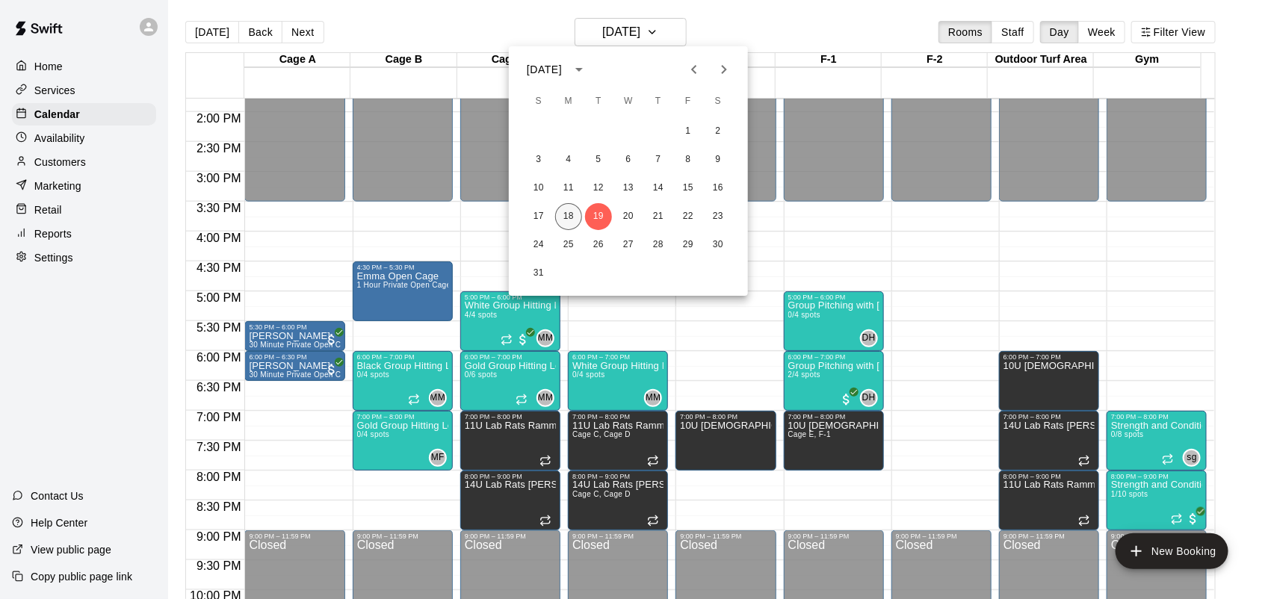
click at [572, 214] on button "18" at bounding box center [568, 216] width 27 height 27
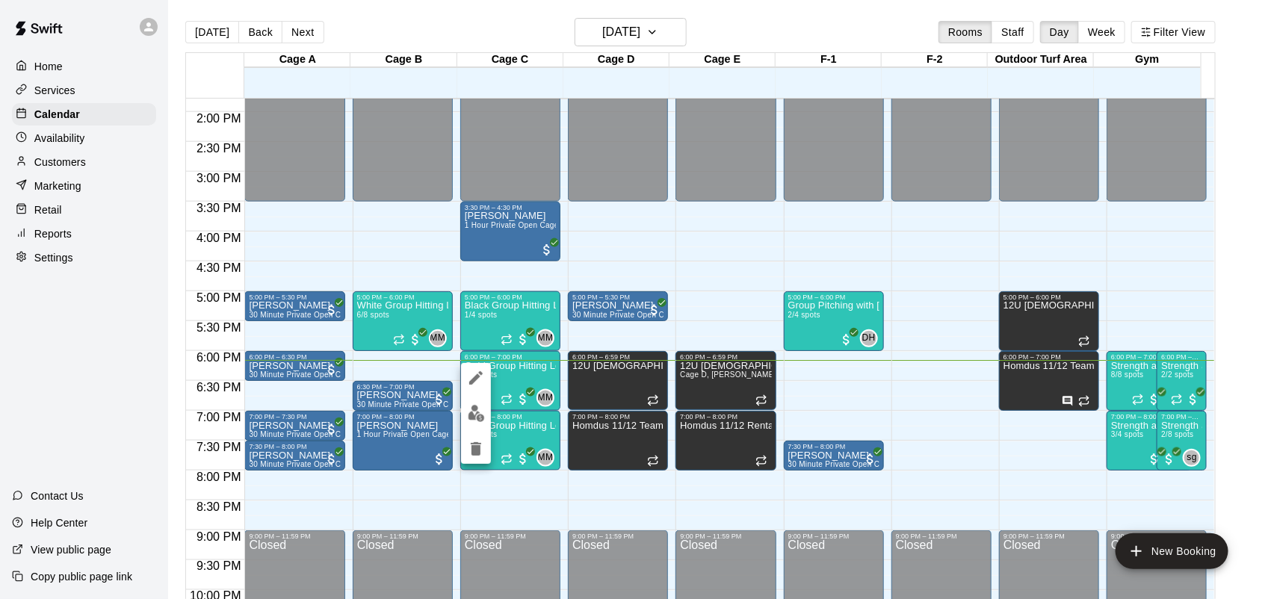
click at [479, 411] on img "edit" at bounding box center [476, 413] width 17 height 17
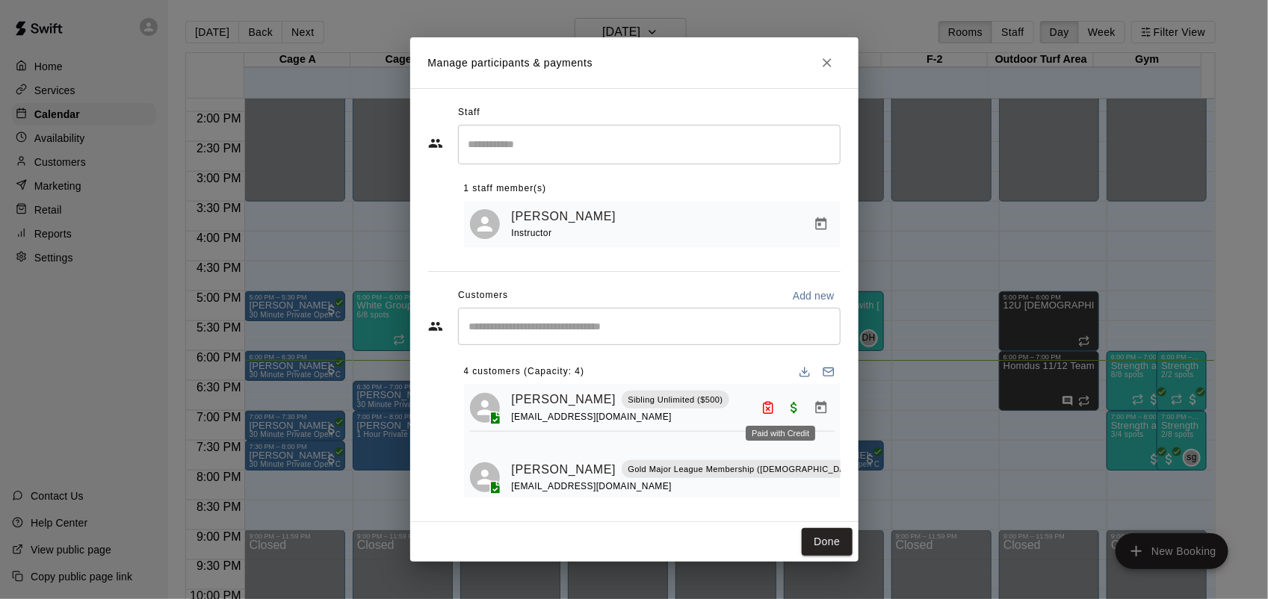
click at [758, 415] on div "Paid with Credit" at bounding box center [780, 428] width 72 height 27
click at [761, 415] on icon "No showed" at bounding box center [767, 407] width 13 height 13
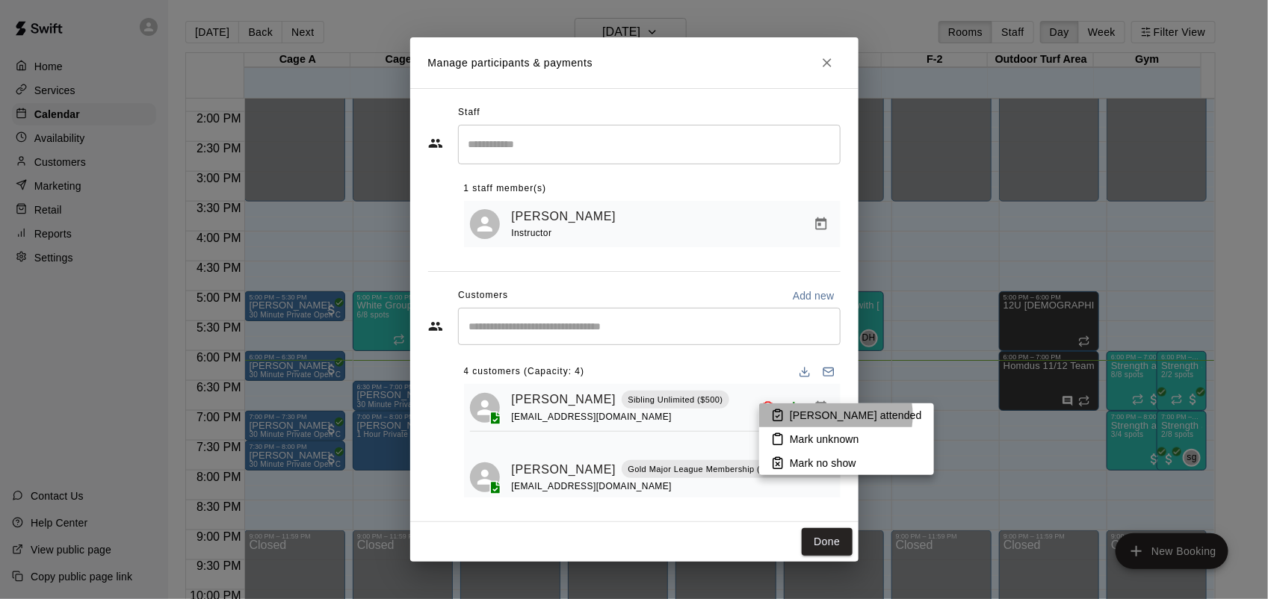
click at [835, 415] on p "[PERSON_NAME] attended" at bounding box center [856, 415] width 132 height 15
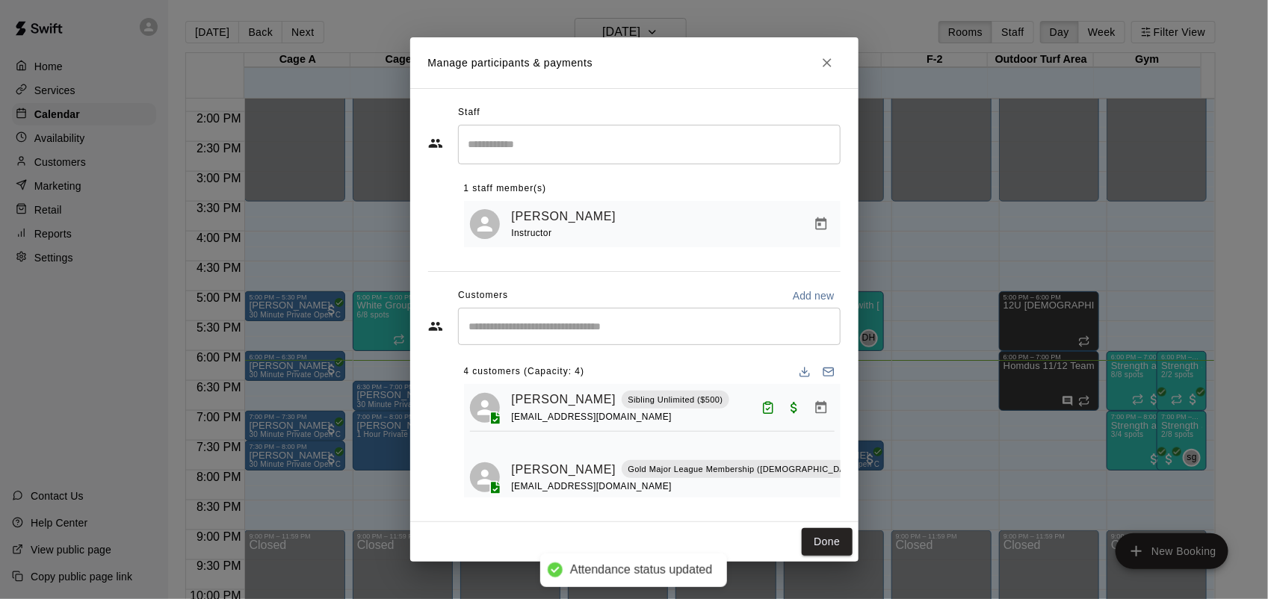
scroll to position [93, 0]
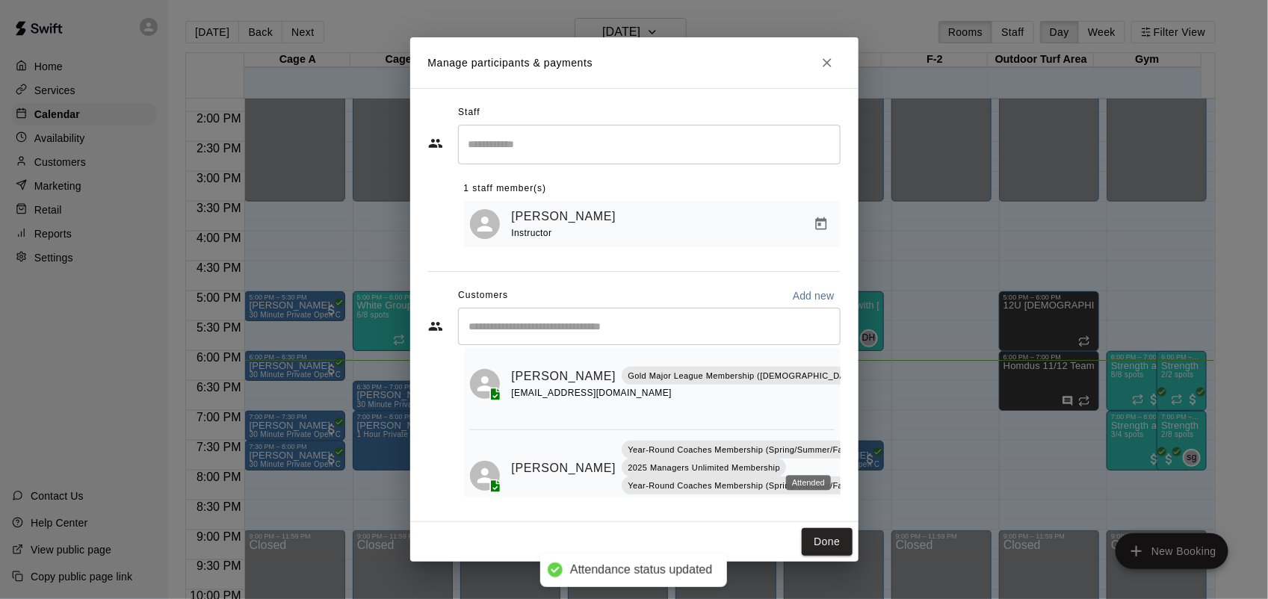
click at [867, 451] on icon "Attended" at bounding box center [869, 450] width 4 height 2
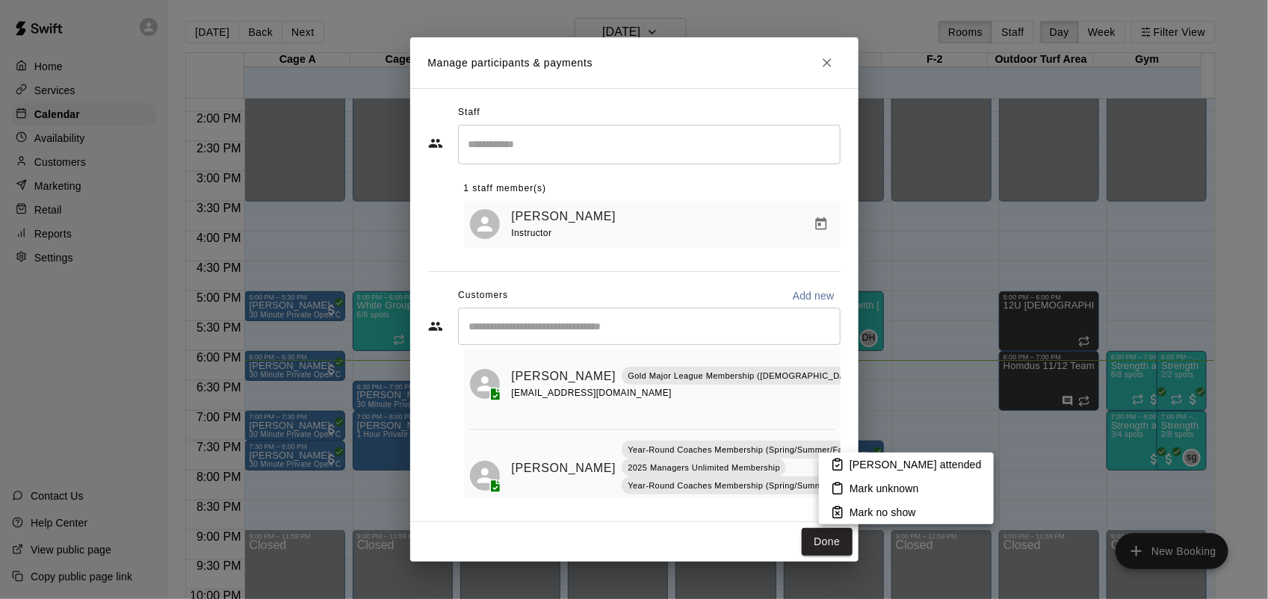
click at [804, 376] on div at bounding box center [634, 299] width 1268 height 599
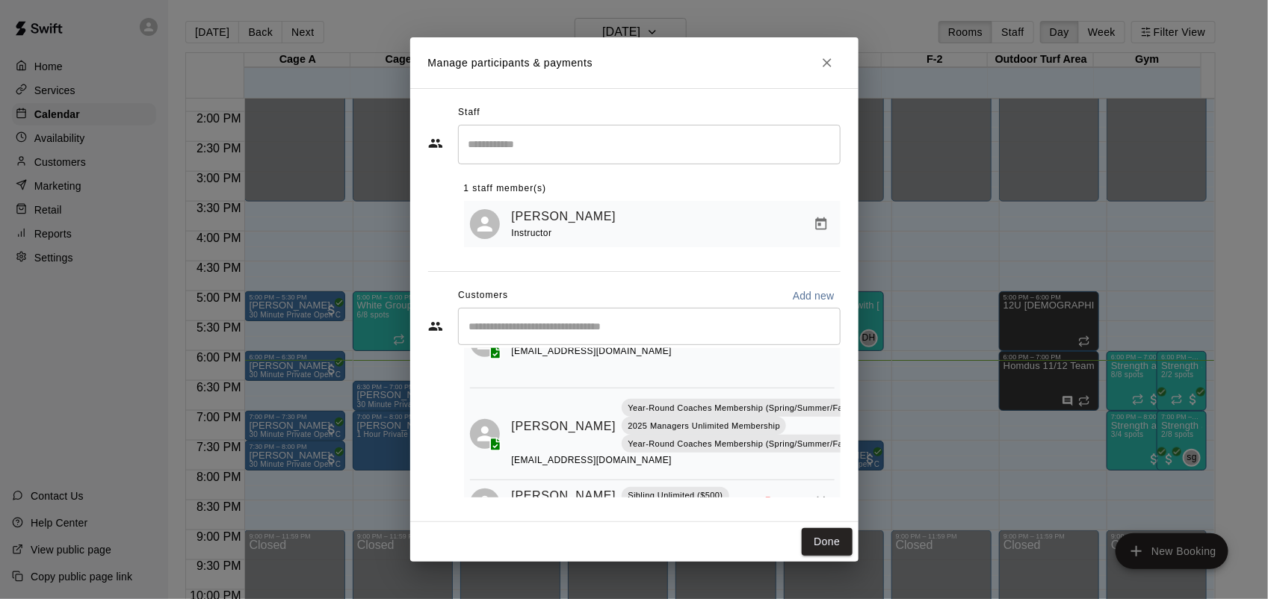
scroll to position [176, 0]
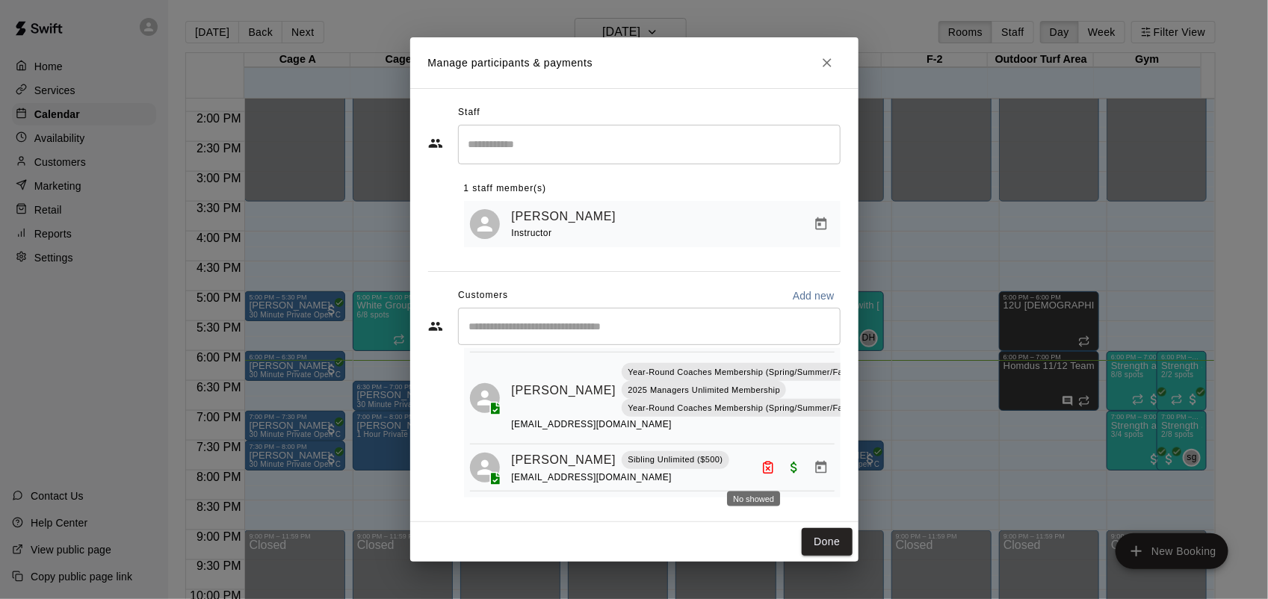
click at [761, 465] on icon "No showed" at bounding box center [767, 467] width 13 height 13
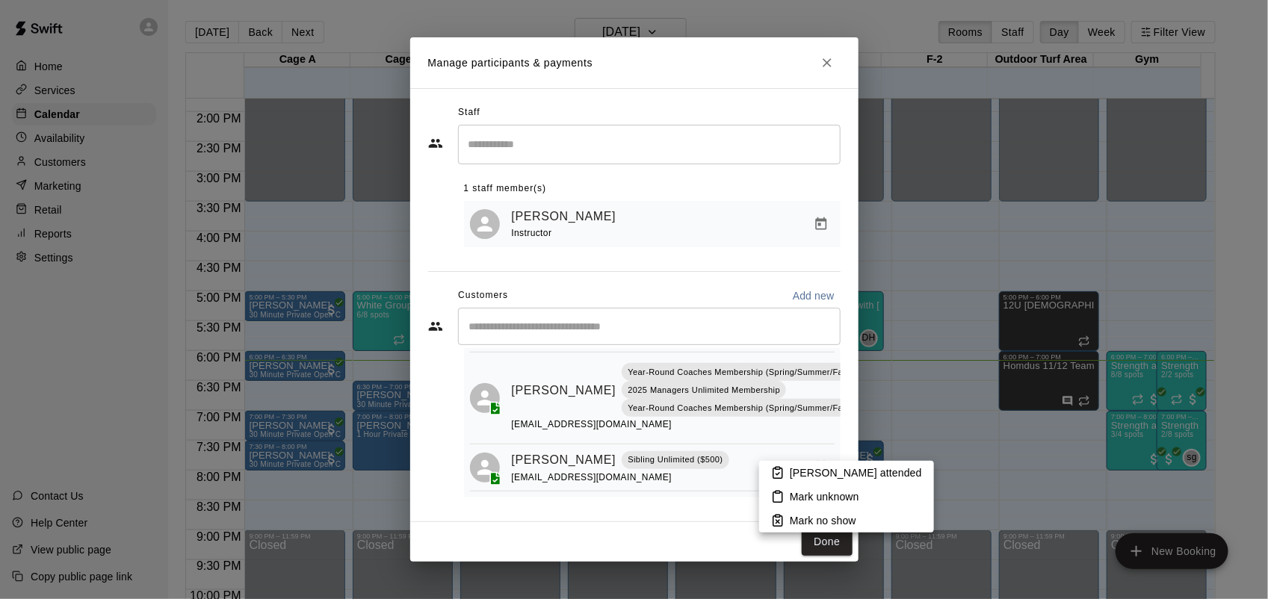
click at [827, 471] on p "[PERSON_NAME] attended" at bounding box center [856, 472] width 132 height 15
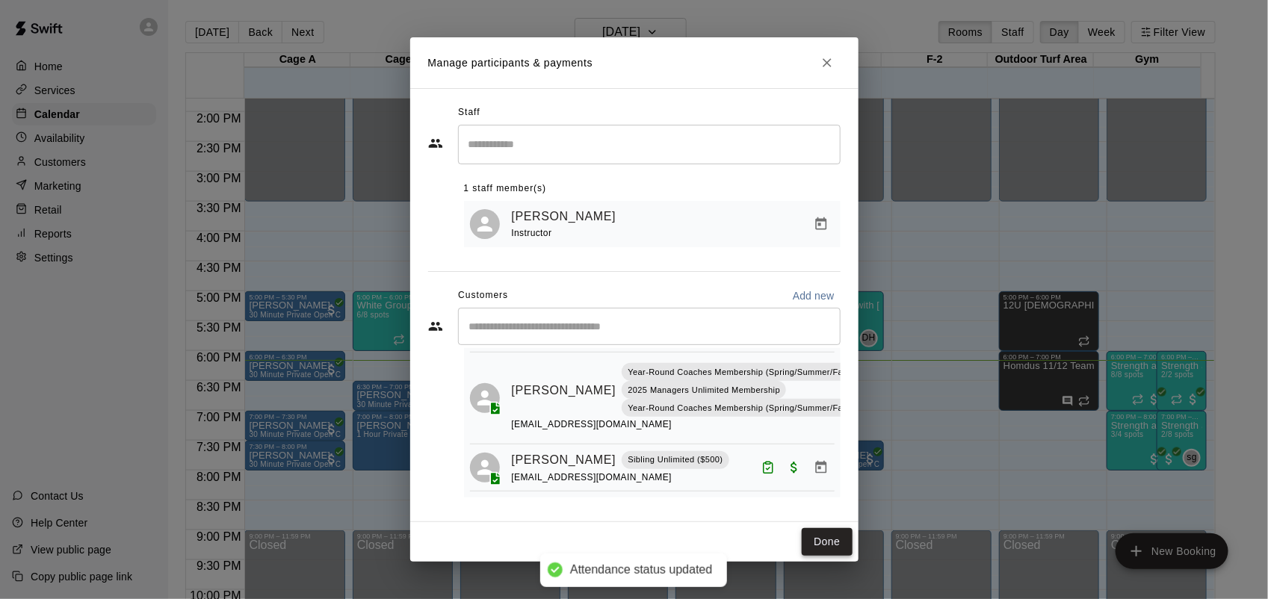
click at [838, 547] on button "Done" at bounding box center [827, 542] width 50 height 28
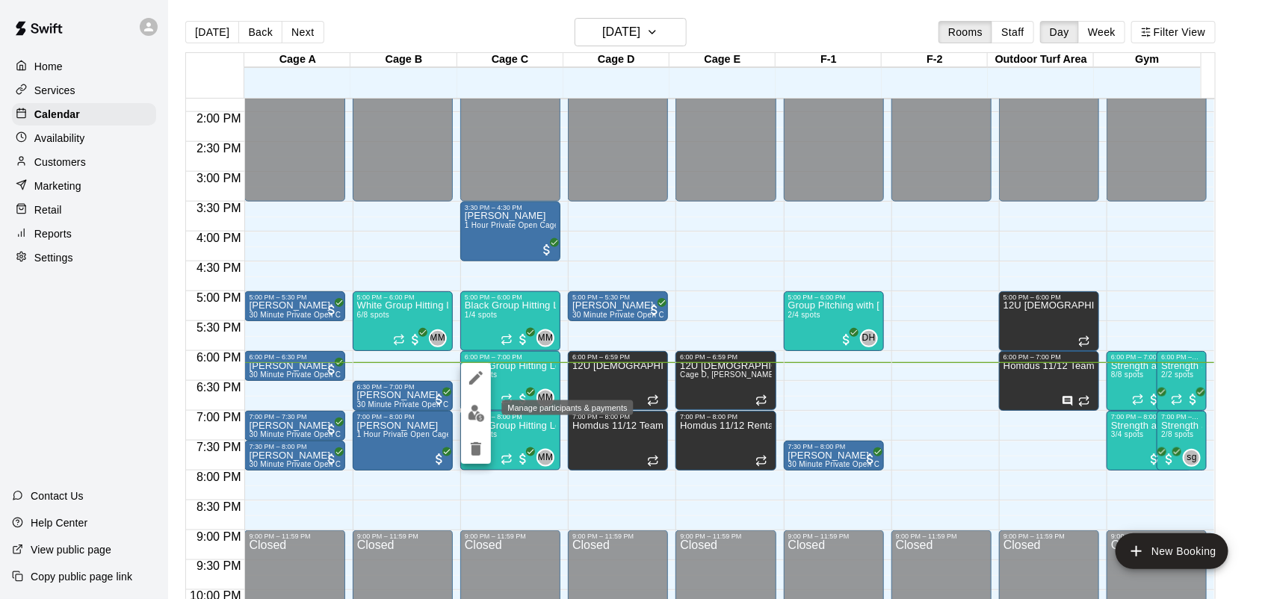
click at [477, 415] on img "edit" at bounding box center [476, 413] width 17 height 17
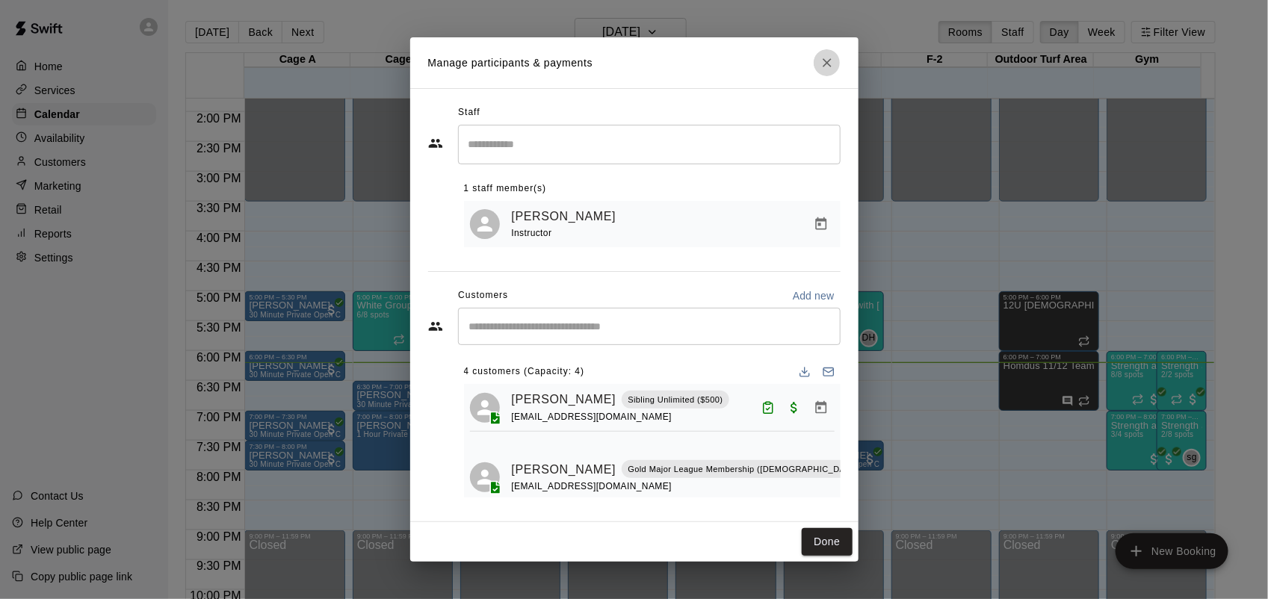
click at [828, 66] on icon "Close" at bounding box center [827, 62] width 15 height 15
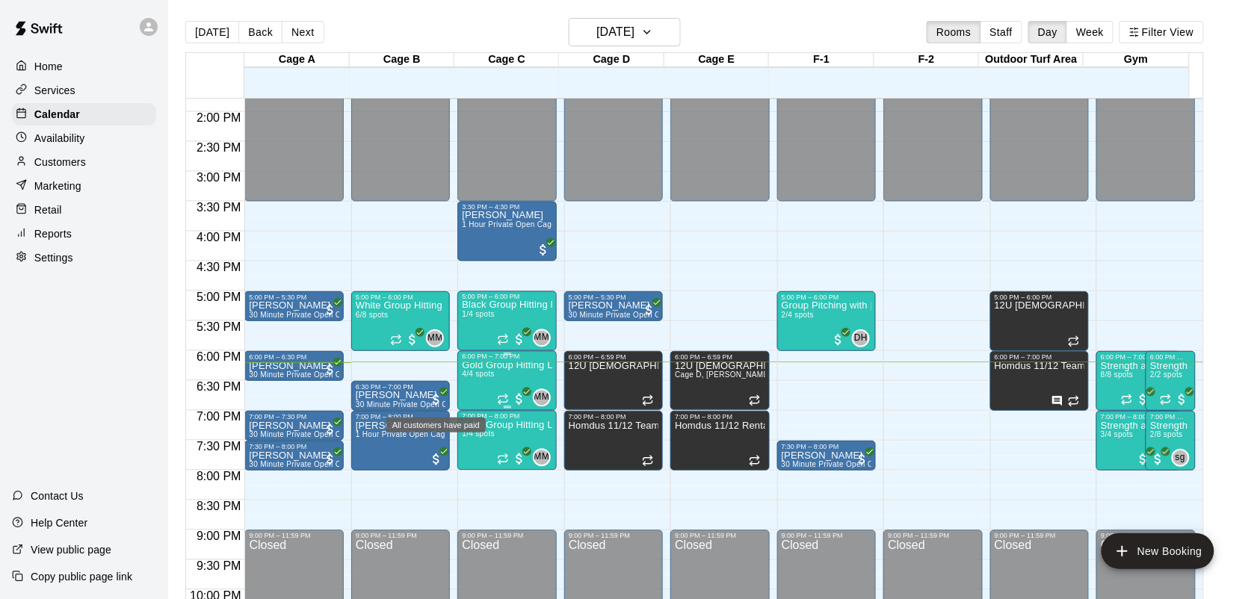
click at [459, 378] on div "6:00 PM – 7:00 PM Gold Group Hitting Lesson ([DEMOGRAPHIC_DATA] and up) 4/4 spo…" at bounding box center [506, 381] width 99 height 60
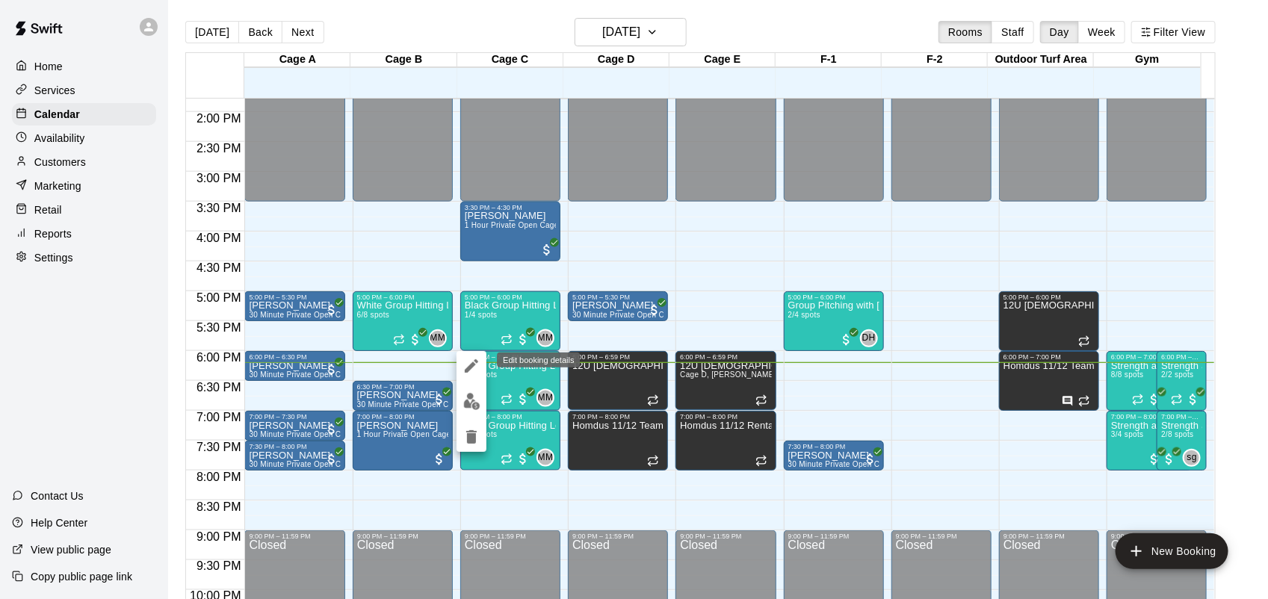
click at [464, 368] on icon "edit" at bounding box center [471, 366] width 18 height 18
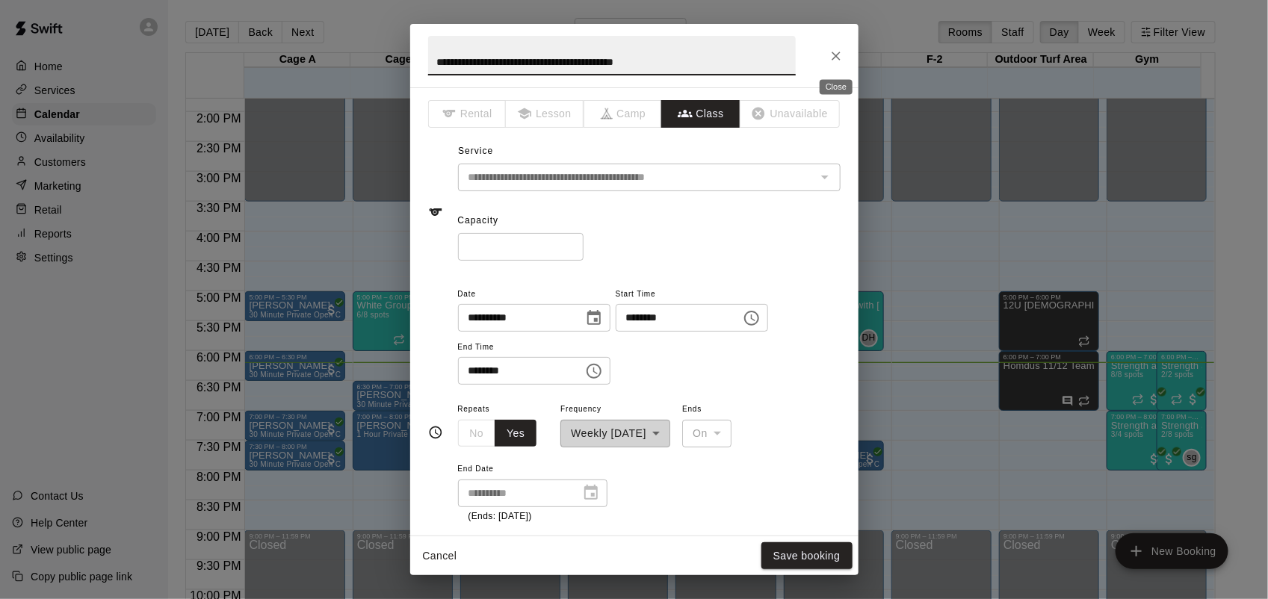
click at [838, 49] on icon "Close" at bounding box center [836, 56] width 15 height 15
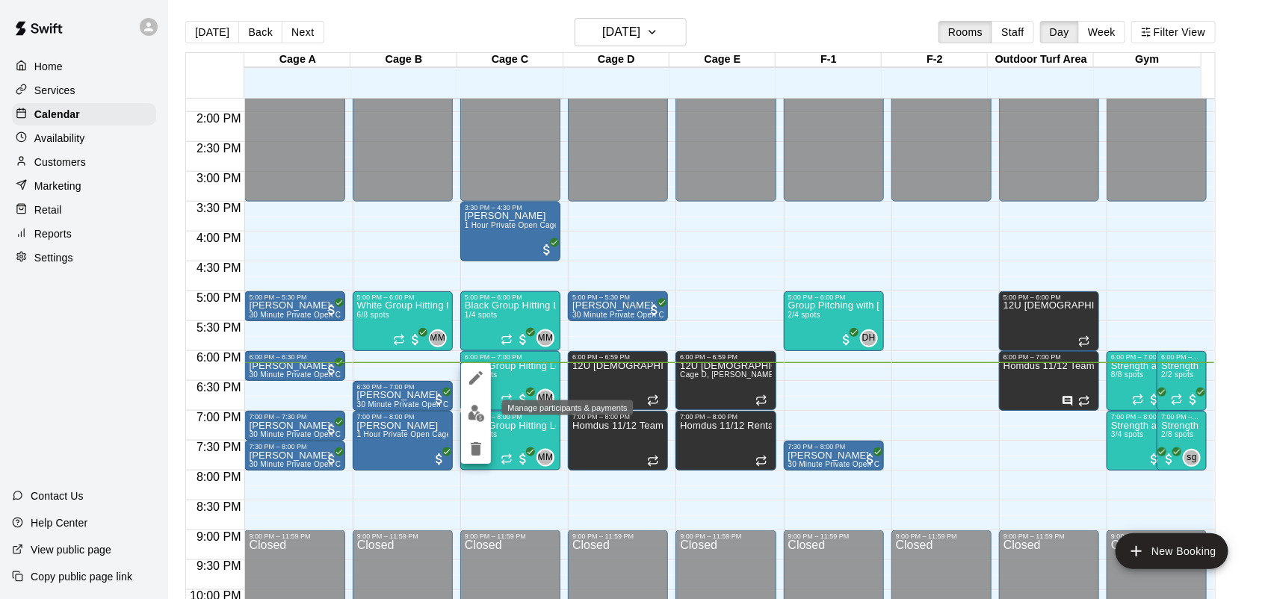
click at [471, 421] on img "edit" at bounding box center [476, 413] width 17 height 17
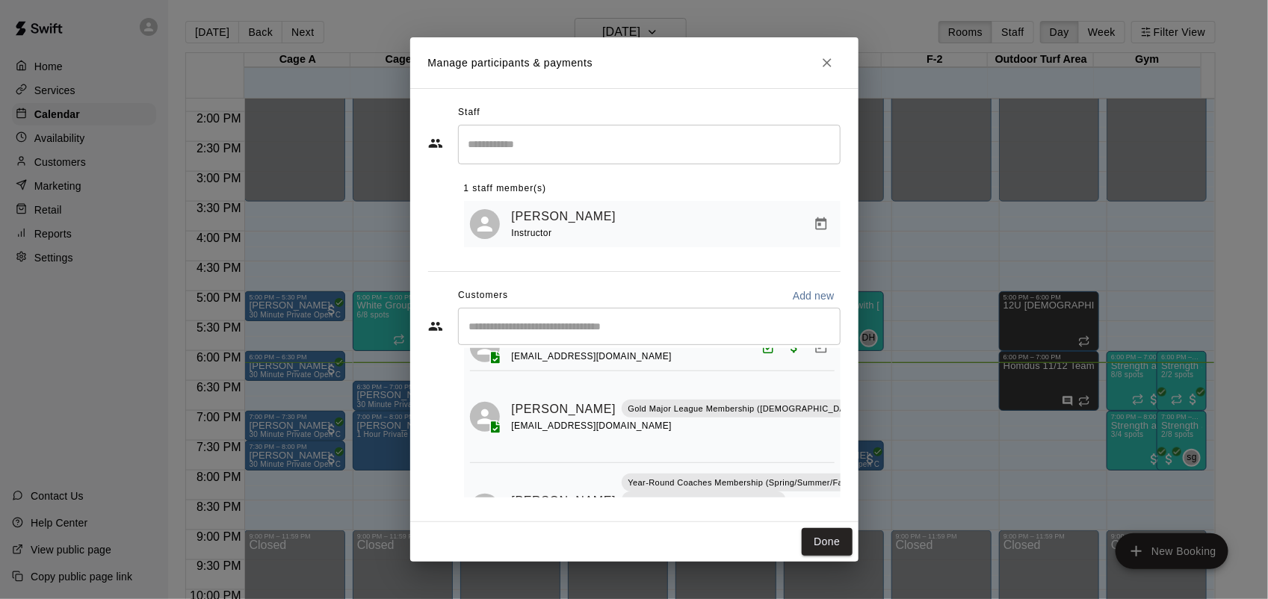
scroll to position [93, 0]
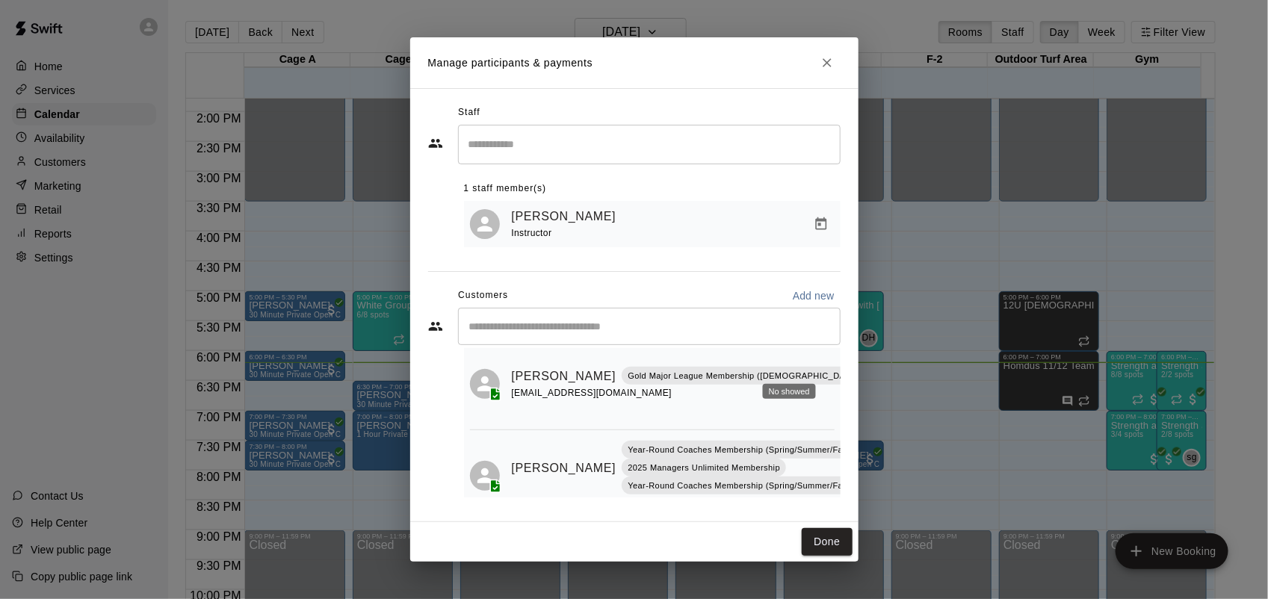
click at [905, 356] on icon "No showed" at bounding box center [909, 358] width 9 height 10
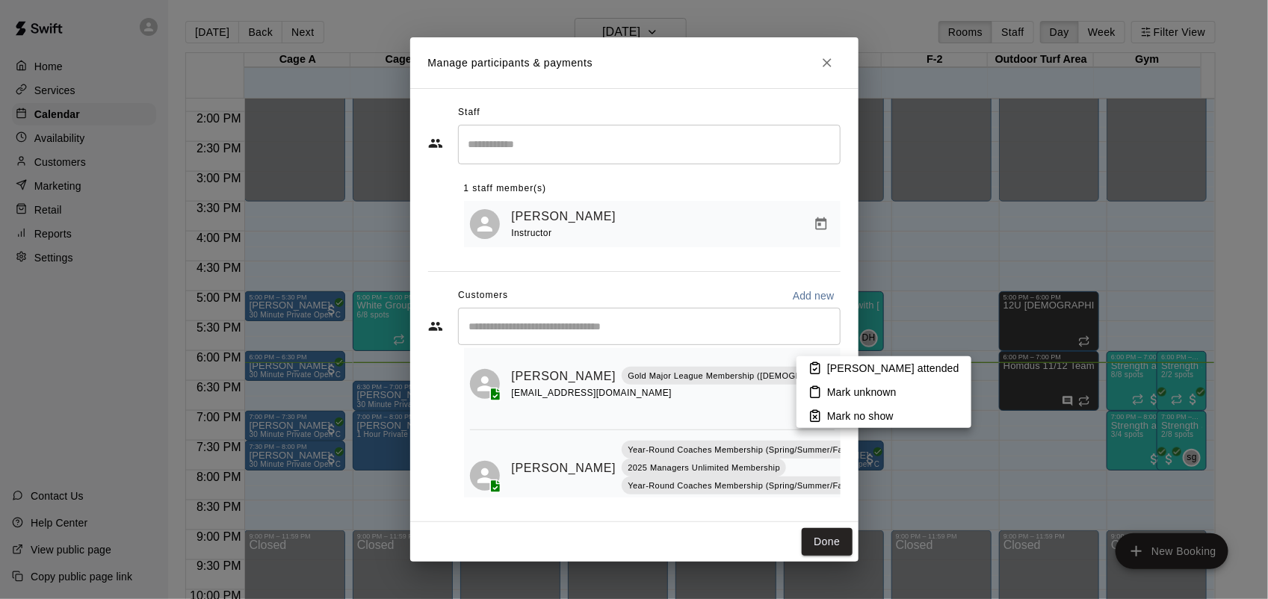
click at [857, 366] on p "[PERSON_NAME] attended" at bounding box center [893, 368] width 132 height 15
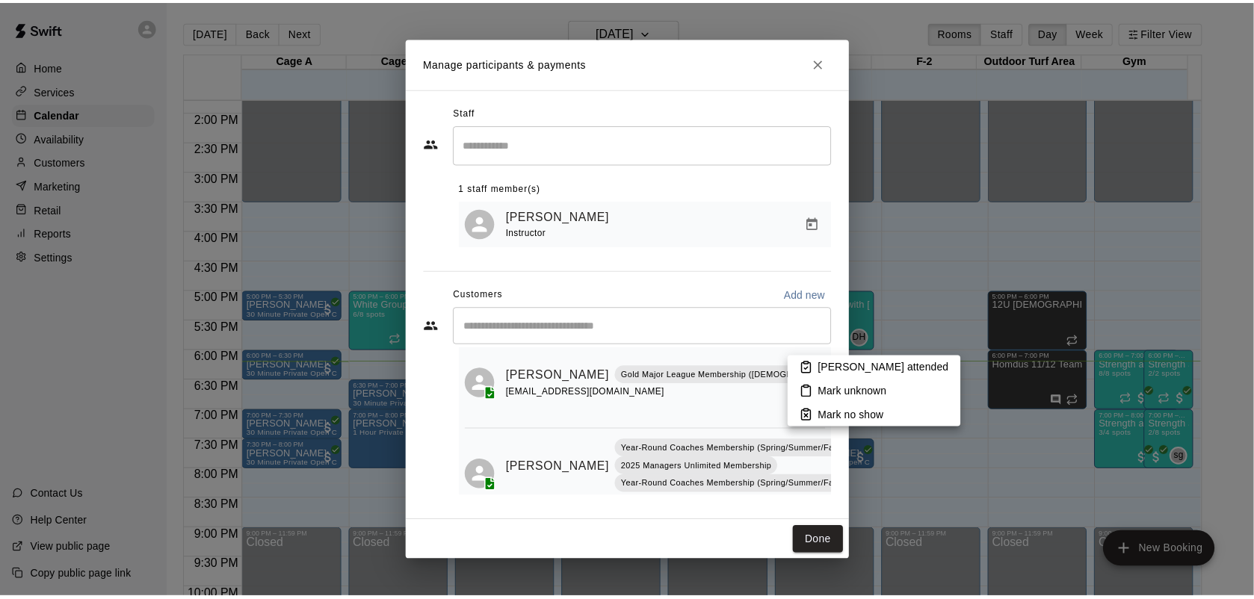
scroll to position [91, 0]
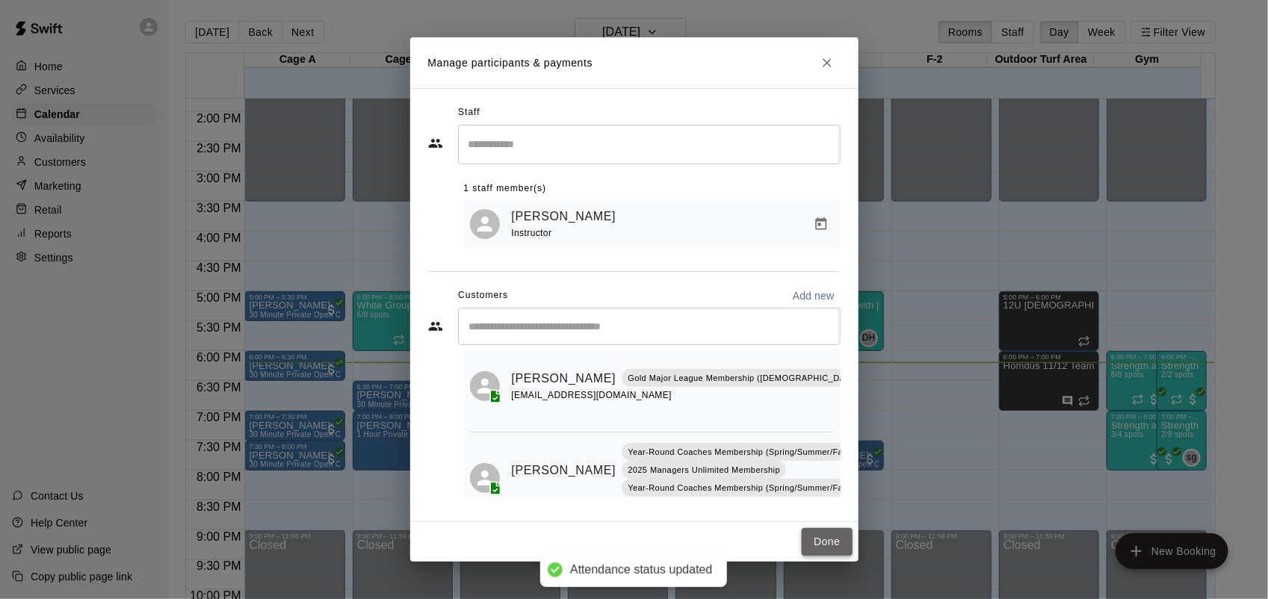
click at [829, 556] on button "Done" at bounding box center [827, 542] width 50 height 28
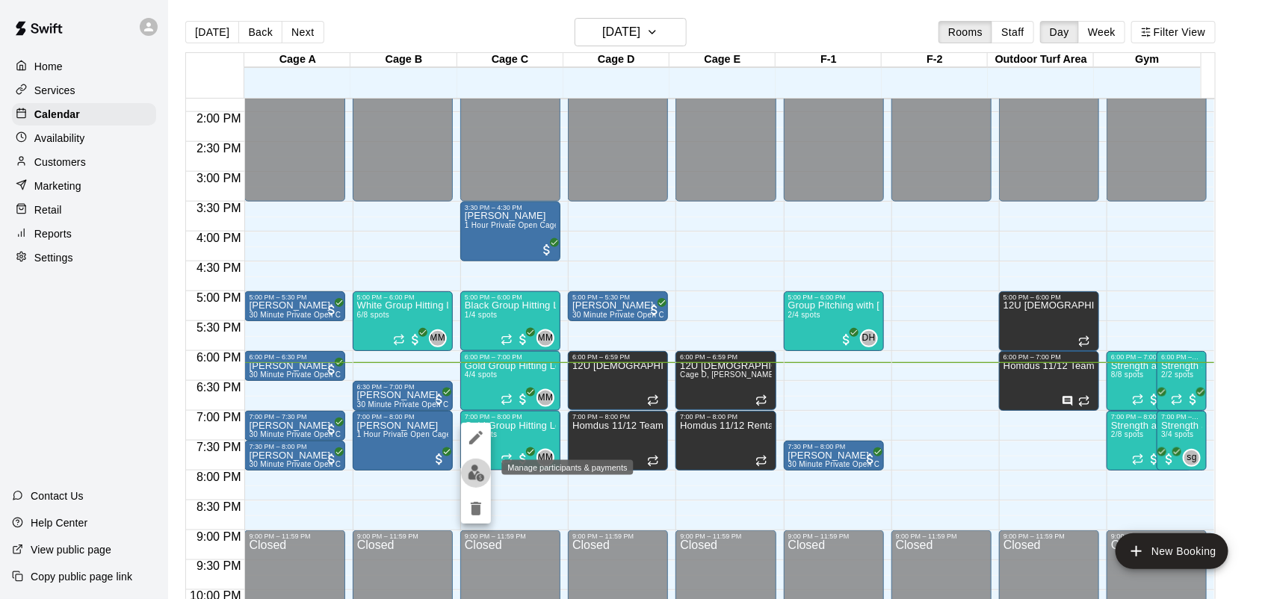
click at [477, 479] on img "edit" at bounding box center [476, 473] width 17 height 17
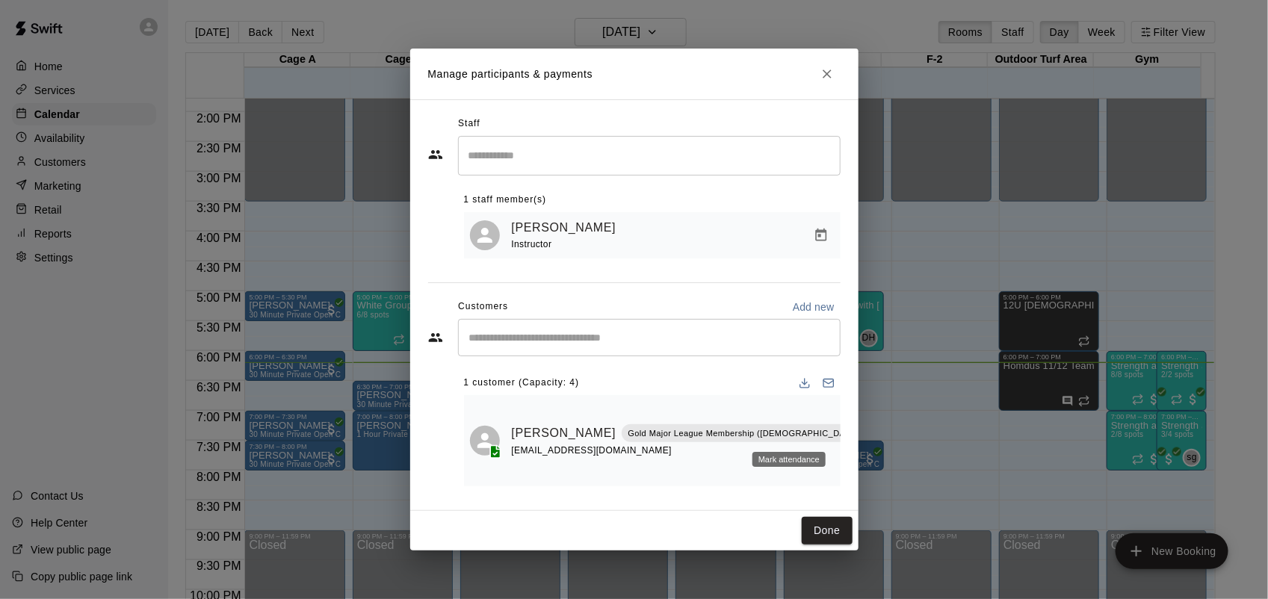
click at [903, 421] on icon "Mark attendance" at bounding box center [909, 413] width 13 height 13
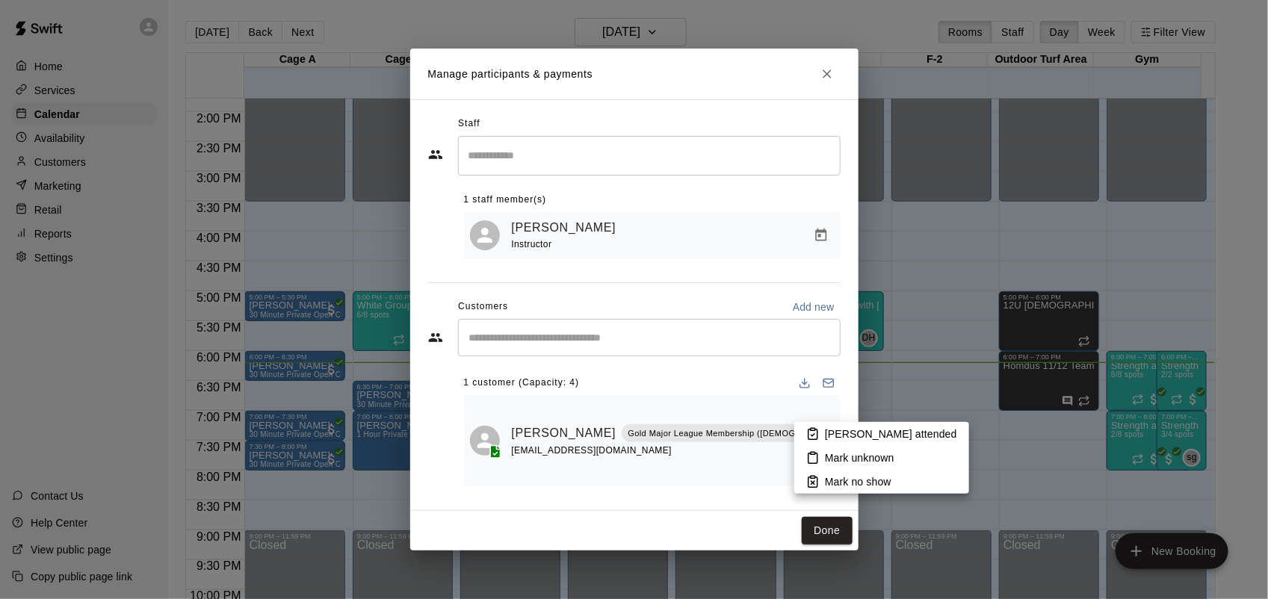
click at [844, 428] on p "[PERSON_NAME] attended" at bounding box center [891, 434] width 132 height 15
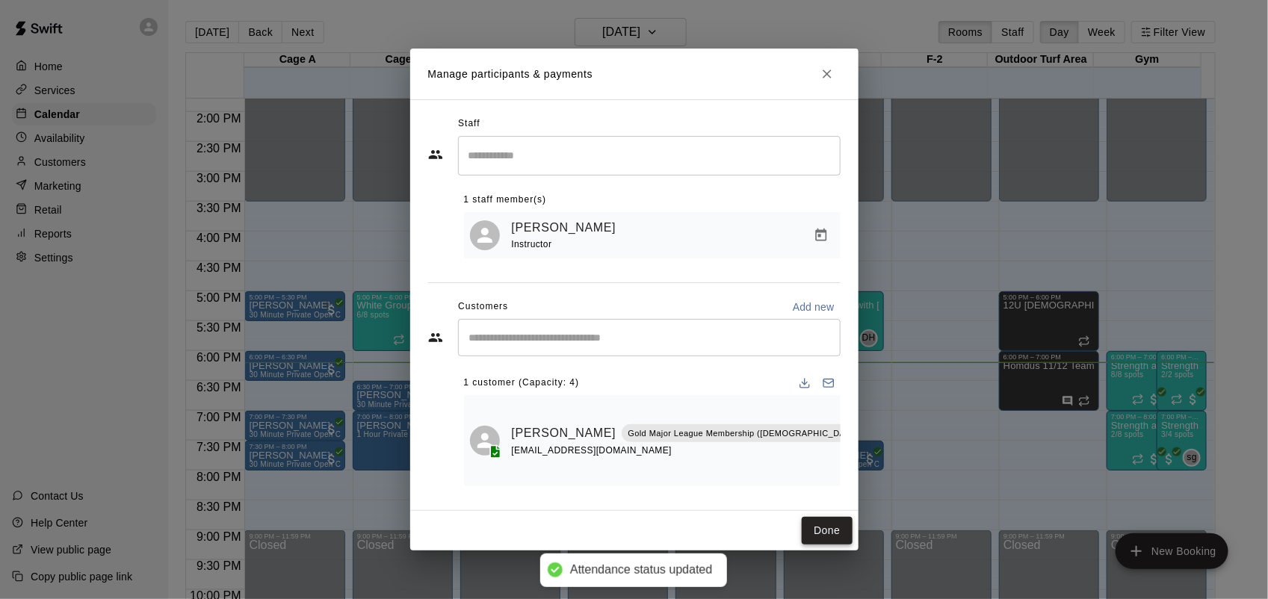
click at [813, 521] on button "Done" at bounding box center [827, 531] width 50 height 28
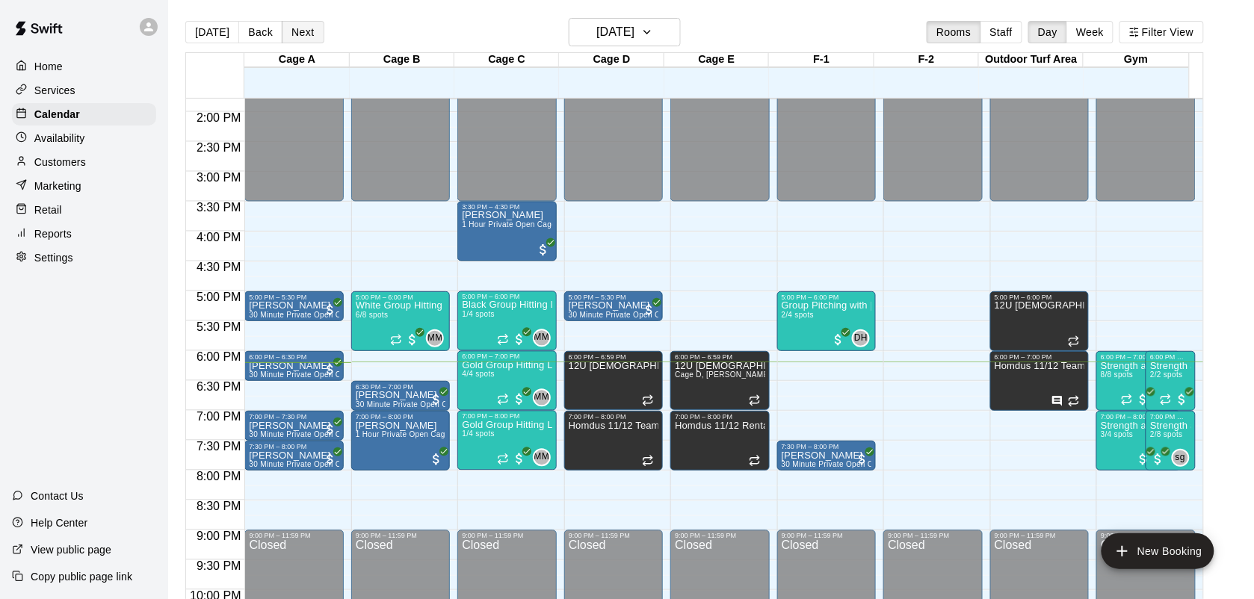
click at [306, 35] on button "Next" at bounding box center [303, 32] width 42 height 22
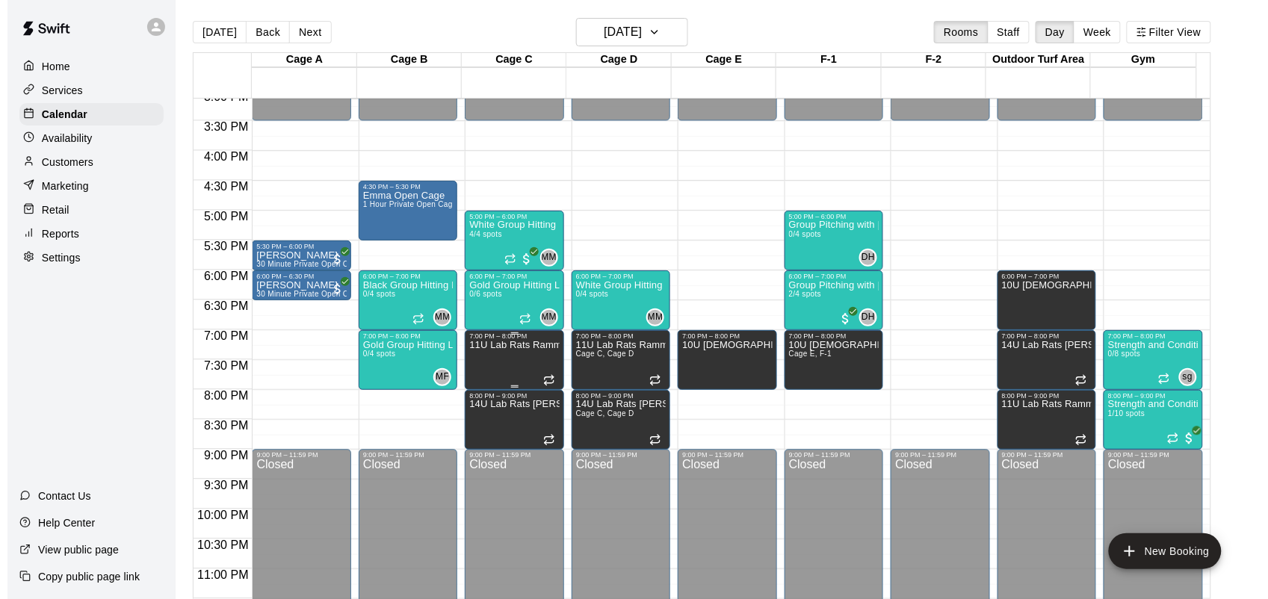
scroll to position [917, 0]
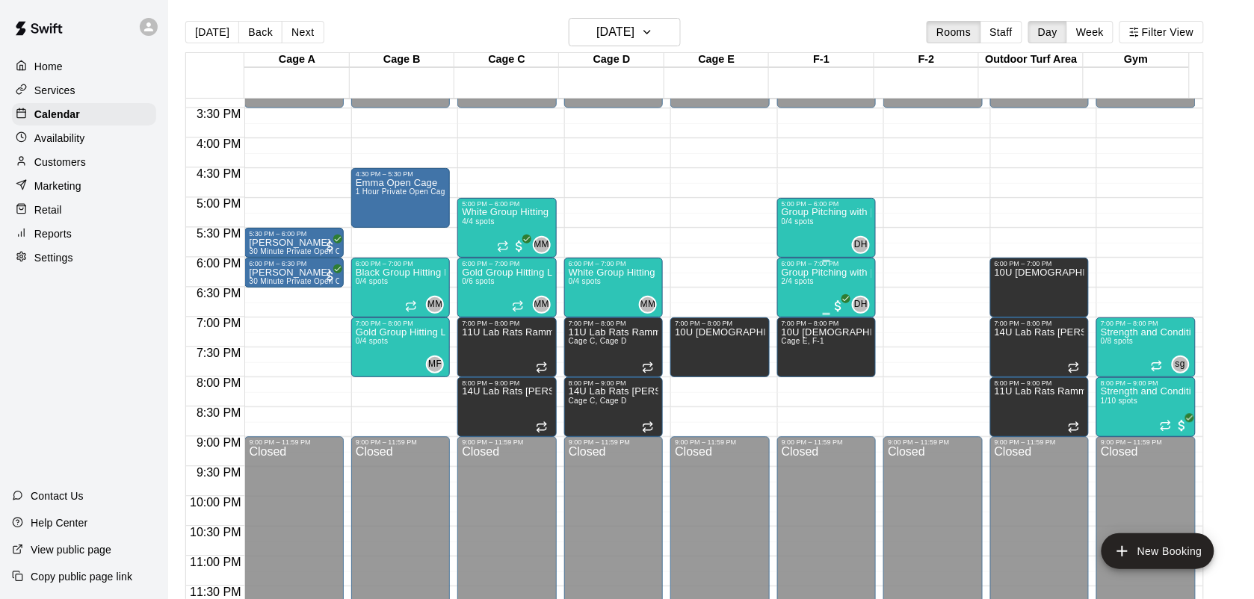
click at [813, 282] on span "2/4 spots" at bounding box center [797, 281] width 33 height 8
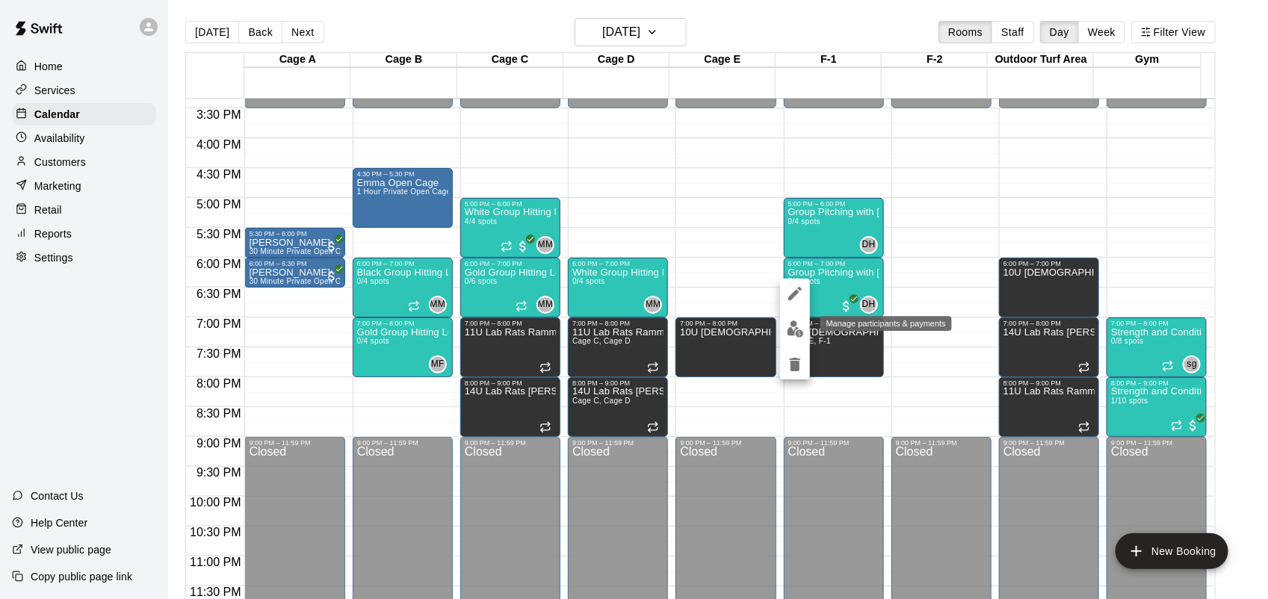
click at [789, 330] on img "edit" at bounding box center [795, 329] width 17 height 17
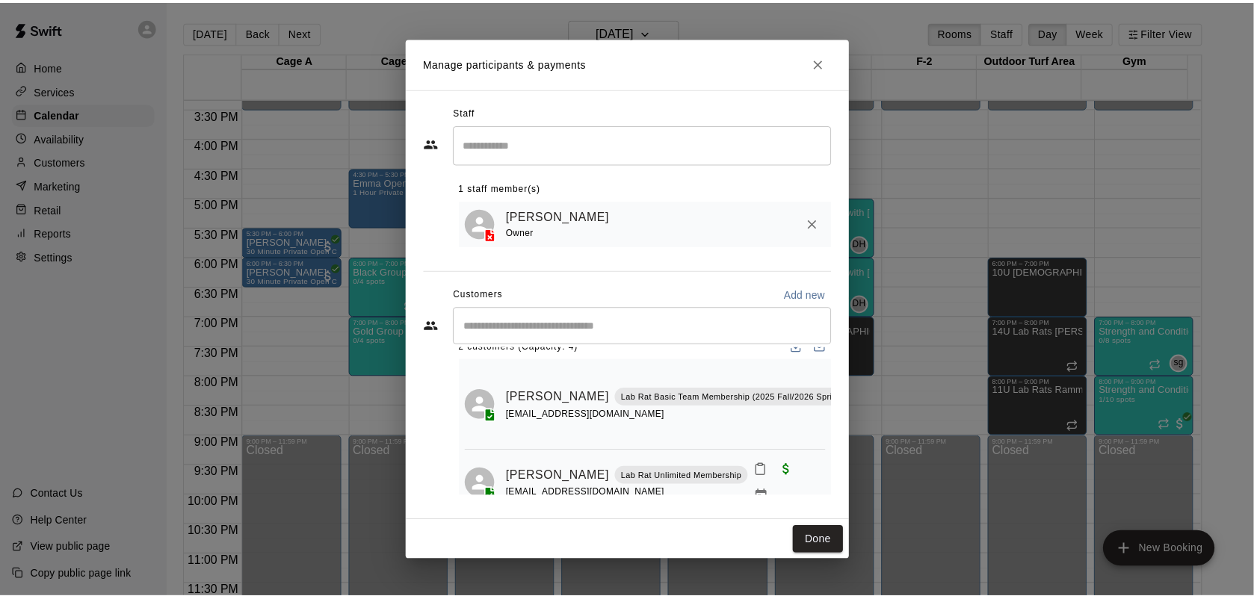
scroll to position [34, 0]
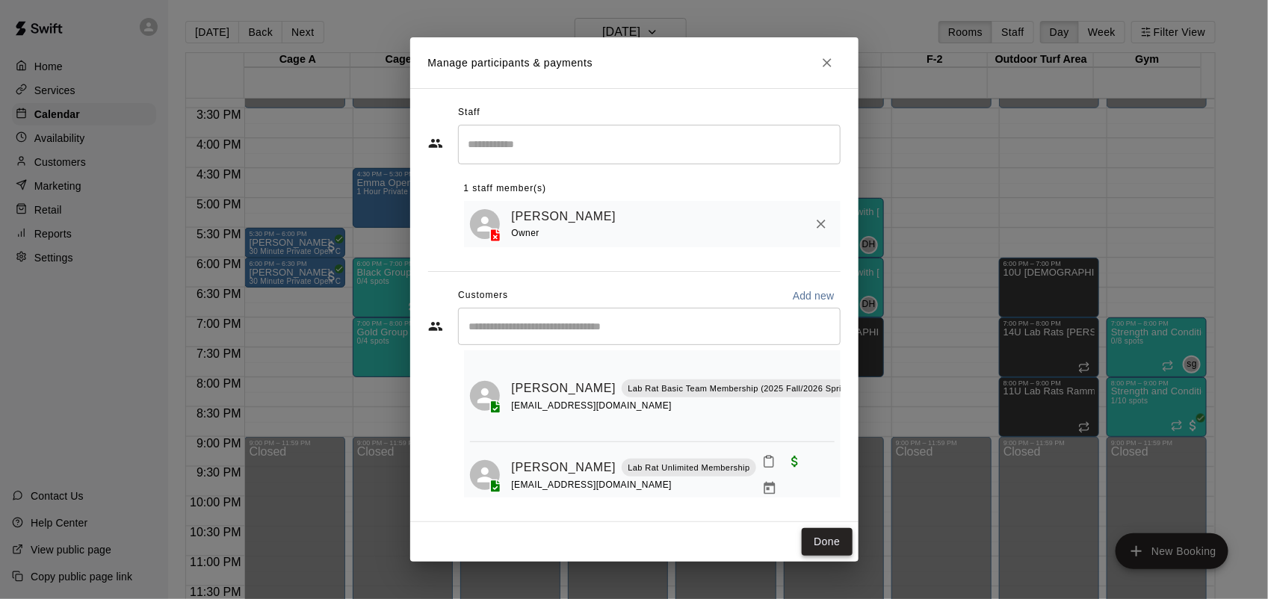
click at [828, 551] on button "Done" at bounding box center [827, 542] width 50 height 28
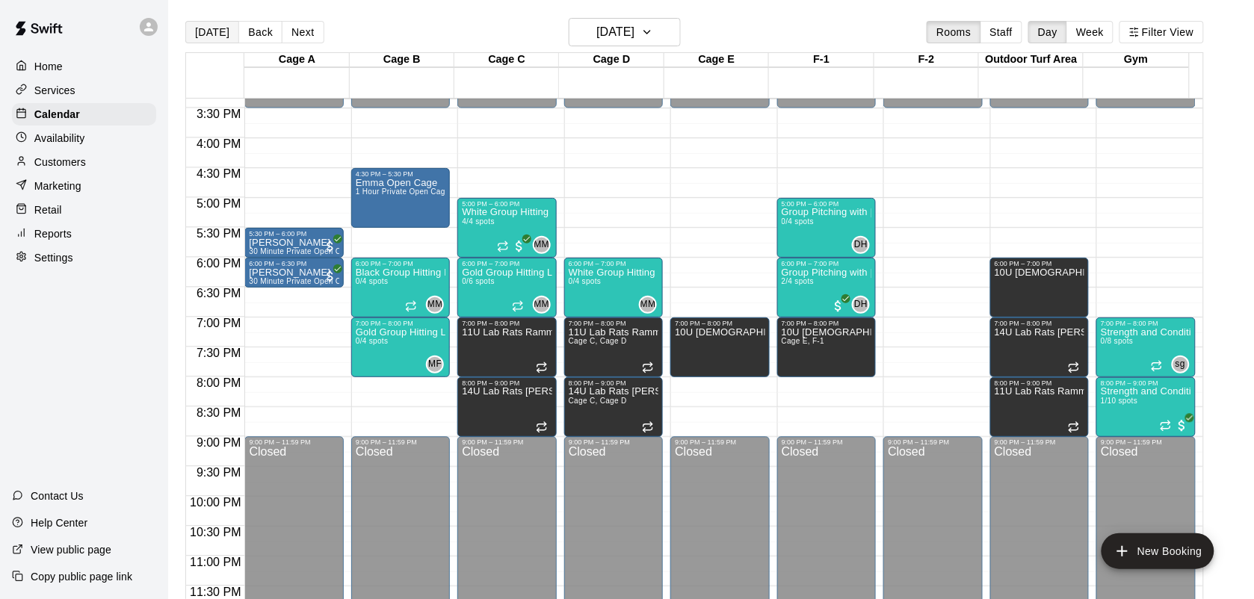
click at [206, 32] on button "[DATE]" at bounding box center [212, 32] width 54 height 22
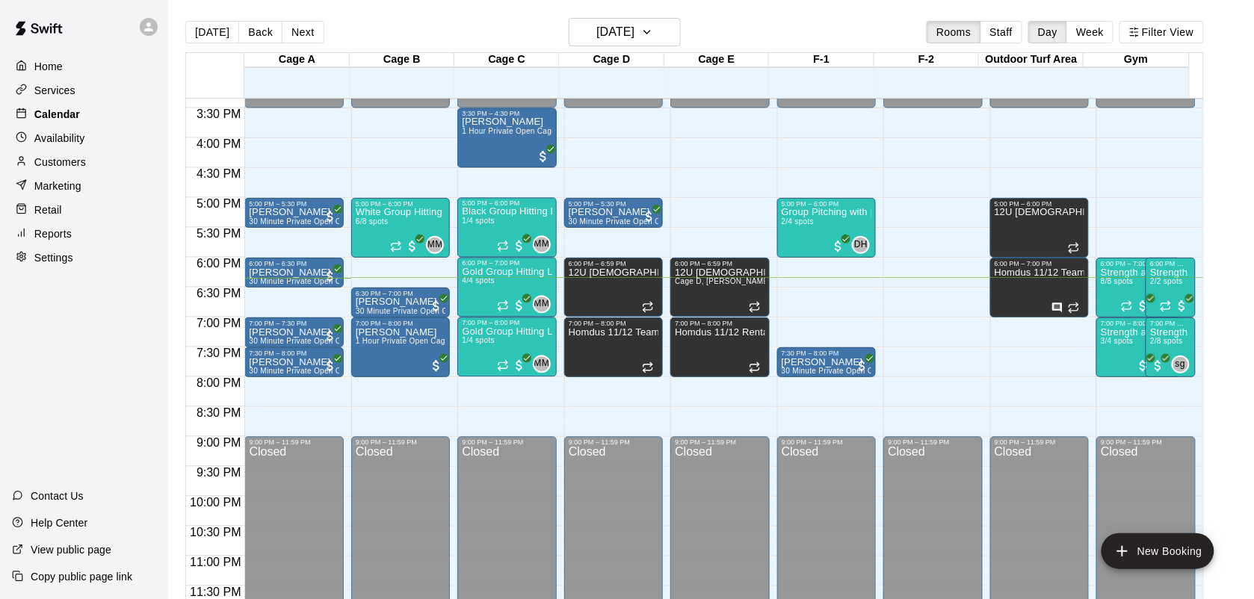
click at [56, 118] on p "Calendar" at bounding box center [57, 114] width 46 height 15
